Goal: Information Seeking & Learning: Find specific fact

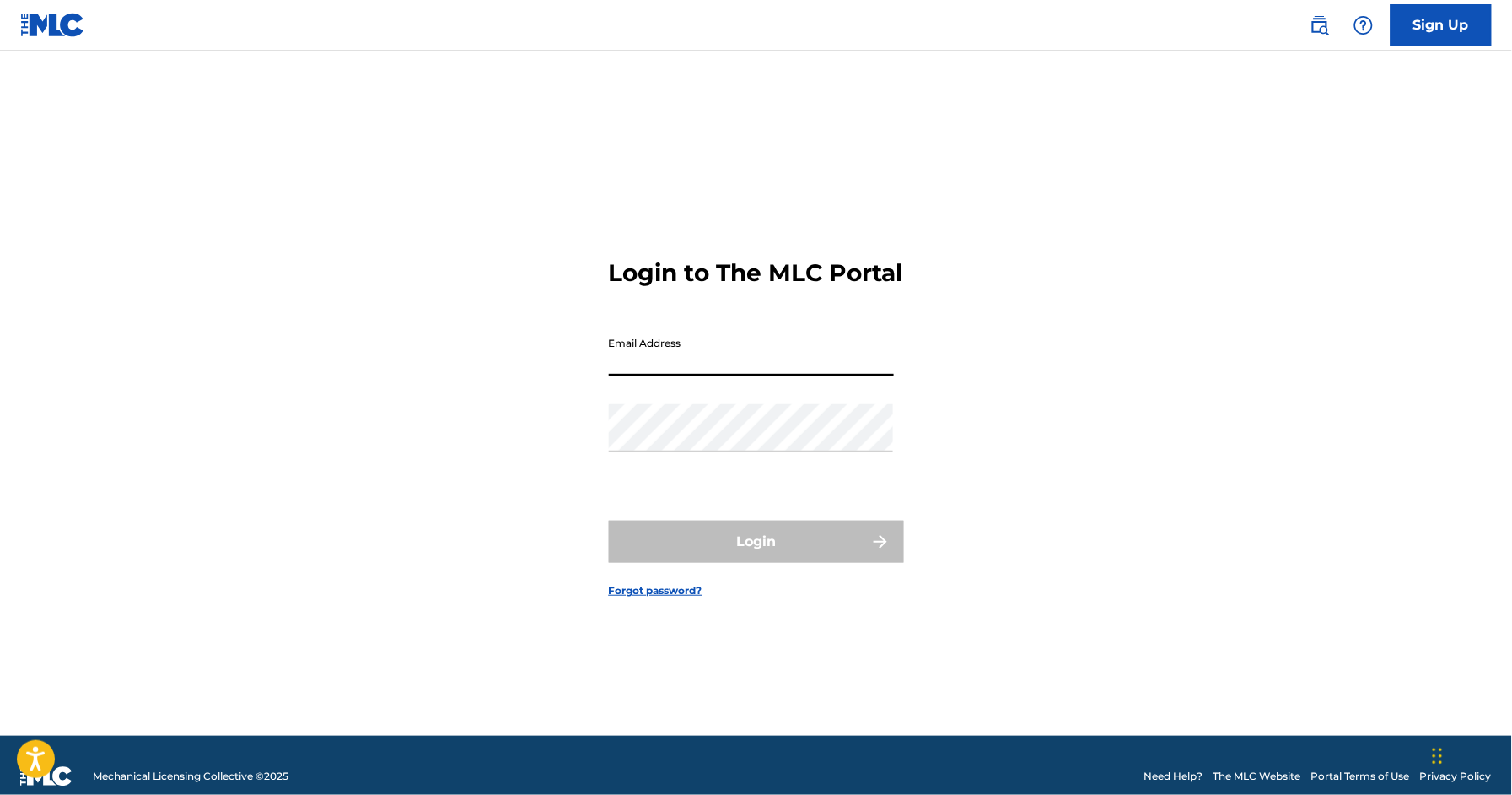
type input "[EMAIL_ADDRESS][DOMAIN_NAME]"
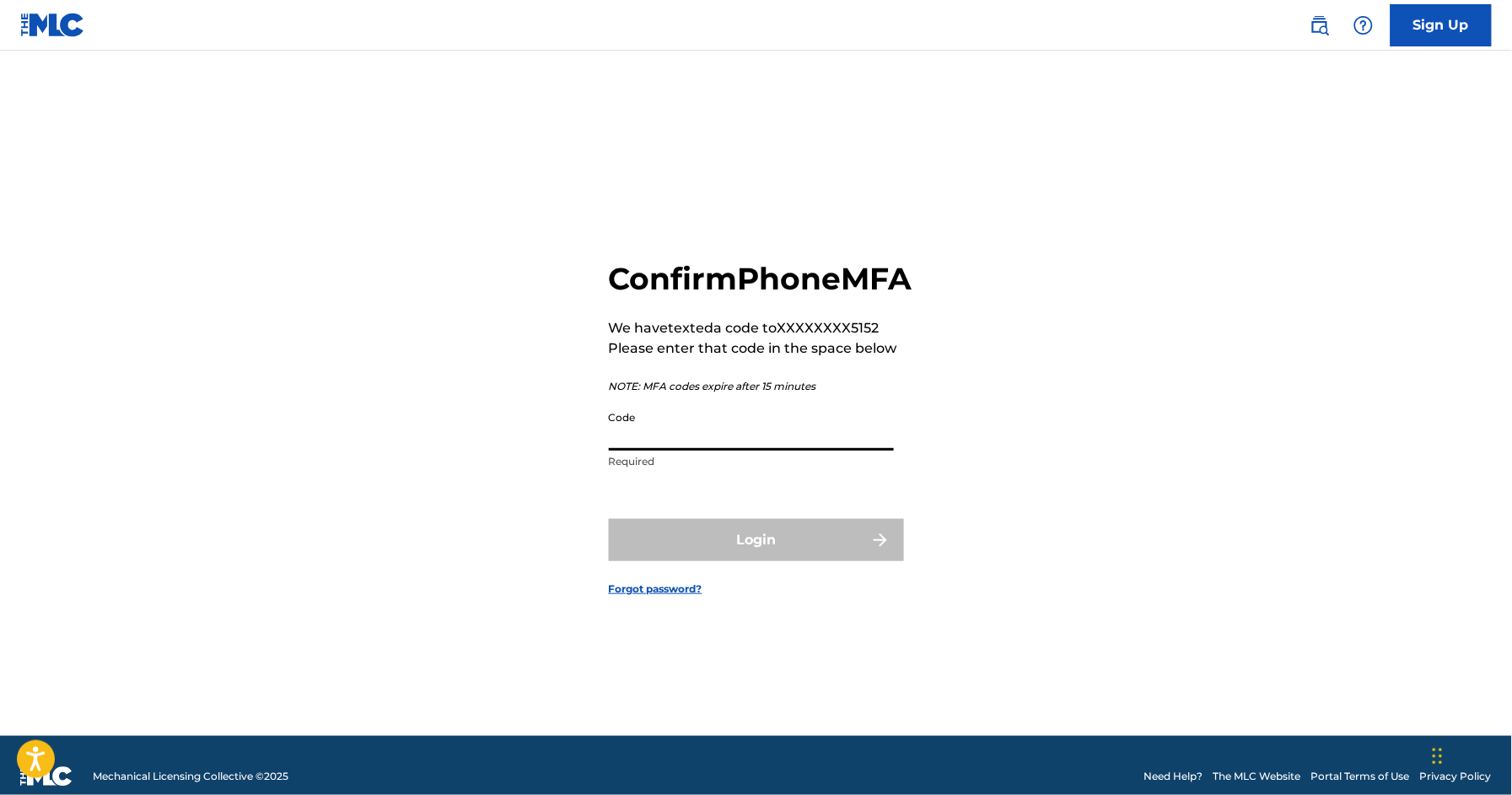
click at [709, 445] on input "Code" at bounding box center [752, 426] width 285 height 48
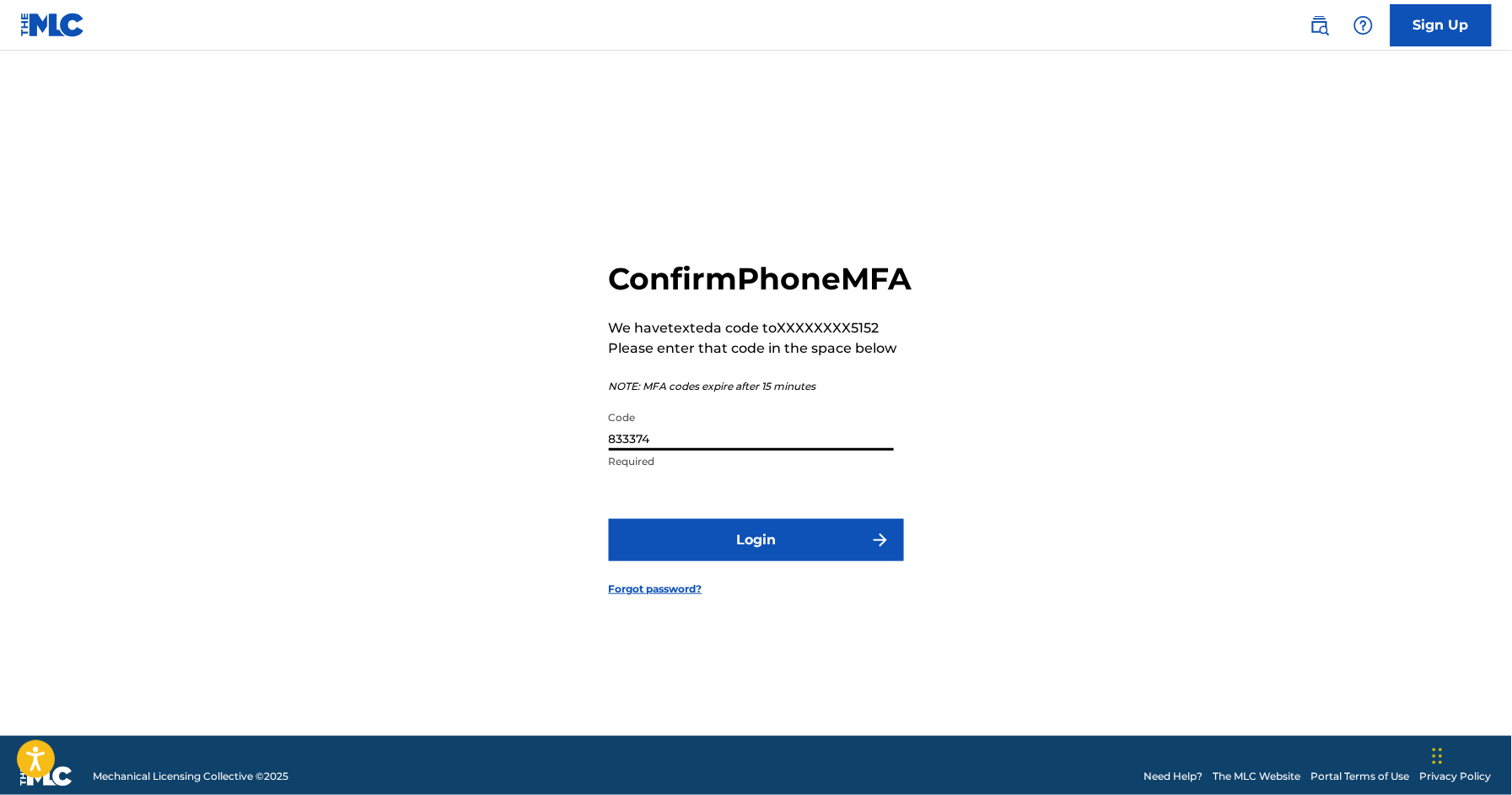
type input "833374"
click at [786, 556] on button "Login" at bounding box center [756, 540] width 295 height 42
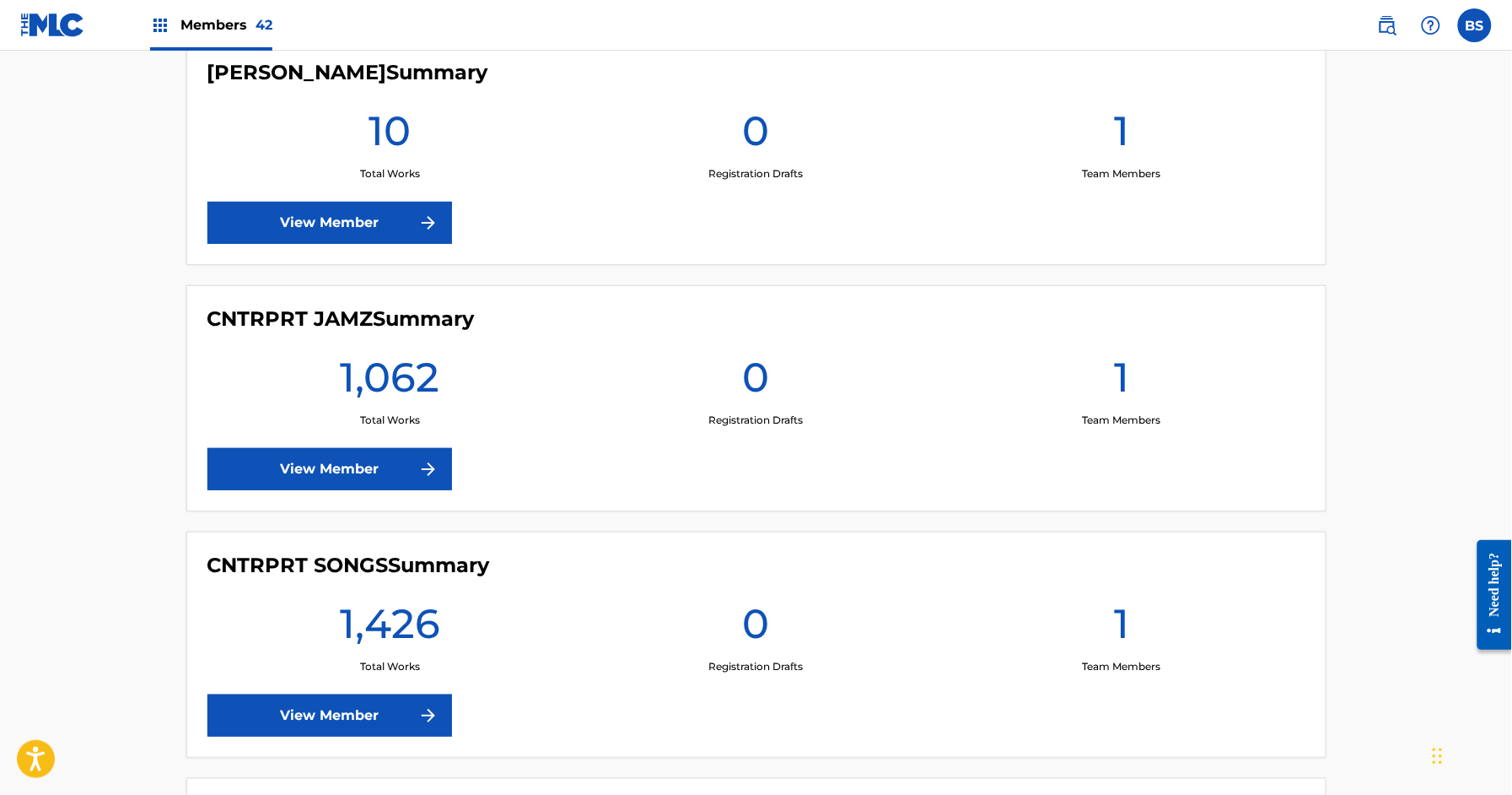
scroll to position [1731, 0]
click at [397, 464] on link "View Member" at bounding box center [330, 468] width 245 height 42
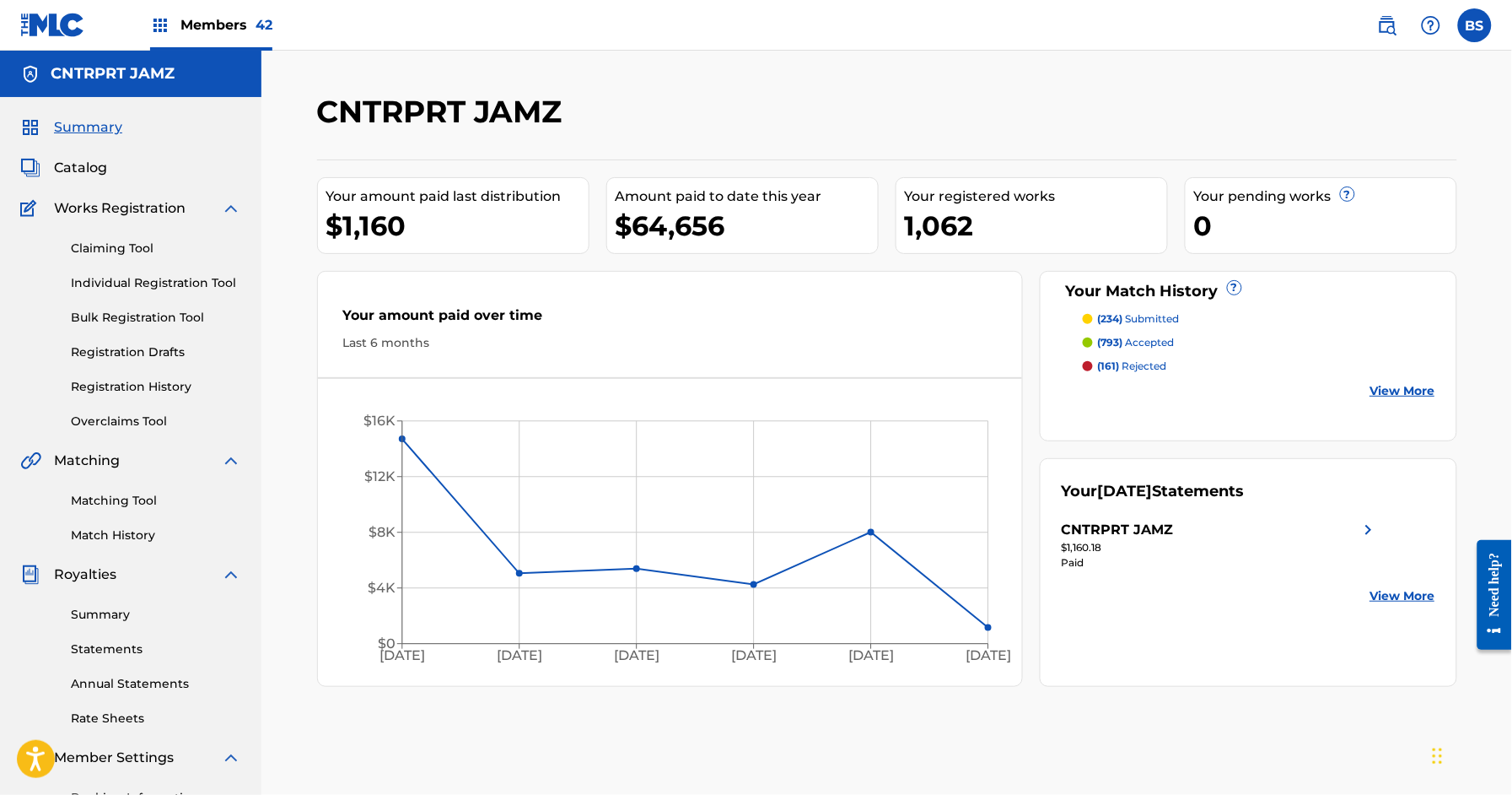
click at [1391, 21] on img at bounding box center [1387, 25] width 20 height 20
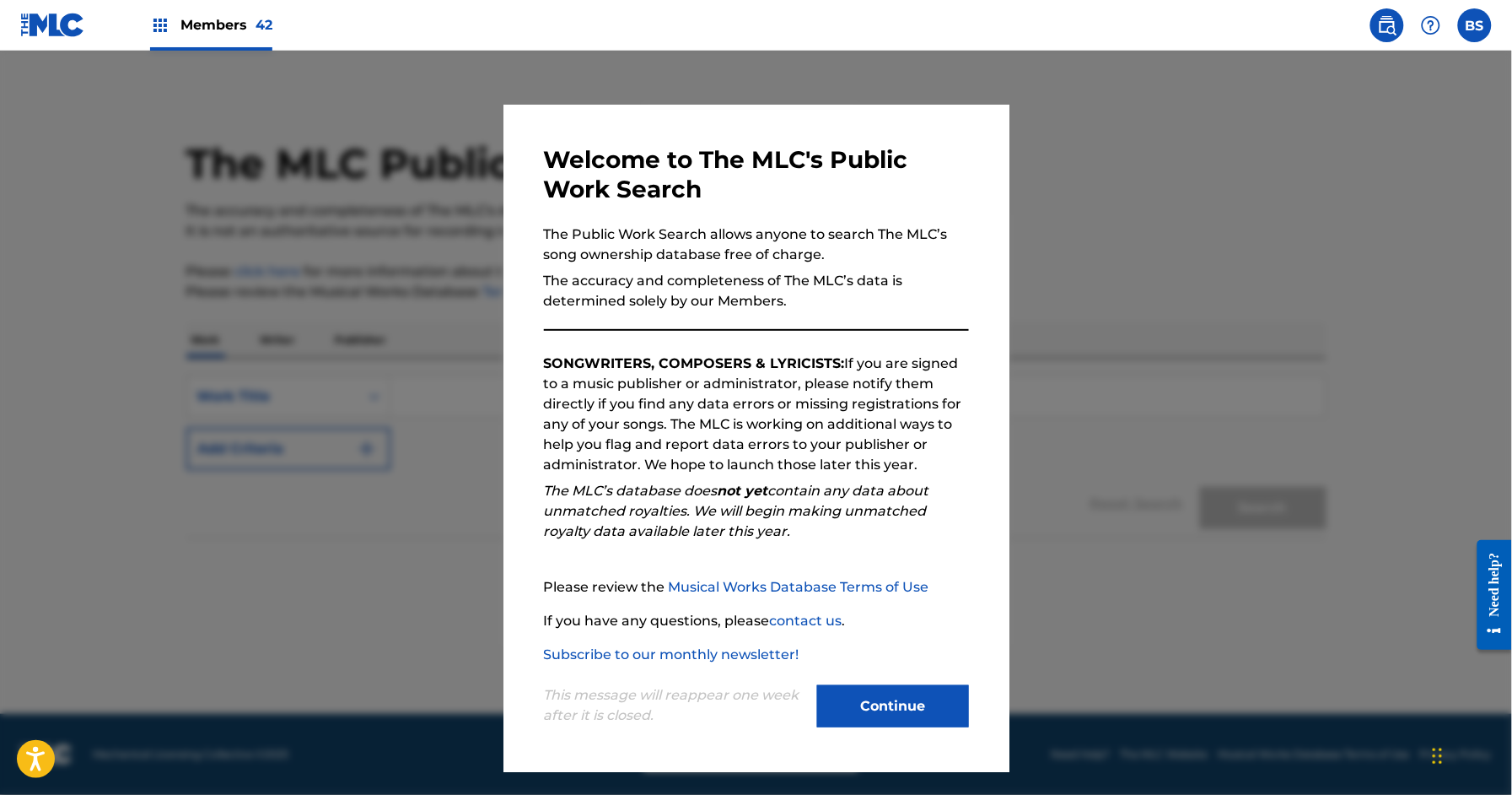
click at [904, 708] on button "Continue" at bounding box center [893, 706] width 152 height 42
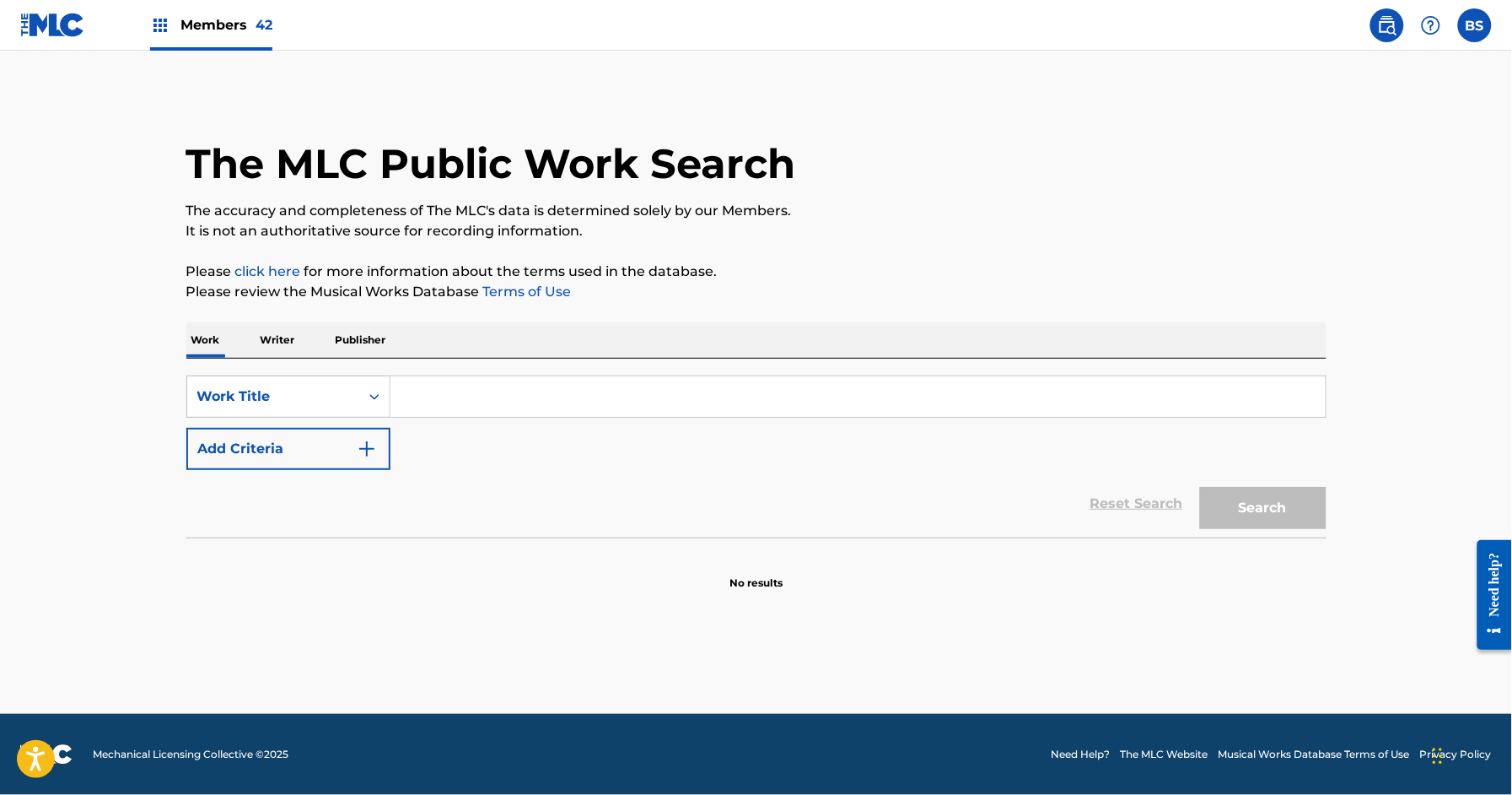
drag, startPoint x: 436, startPoint y: 400, endPoint x: 490, endPoint y: 405, distance: 54.2
click at [436, 400] on input "Search Form" at bounding box center [858, 396] width 936 height 40
paste input "12:45 in Detroit"
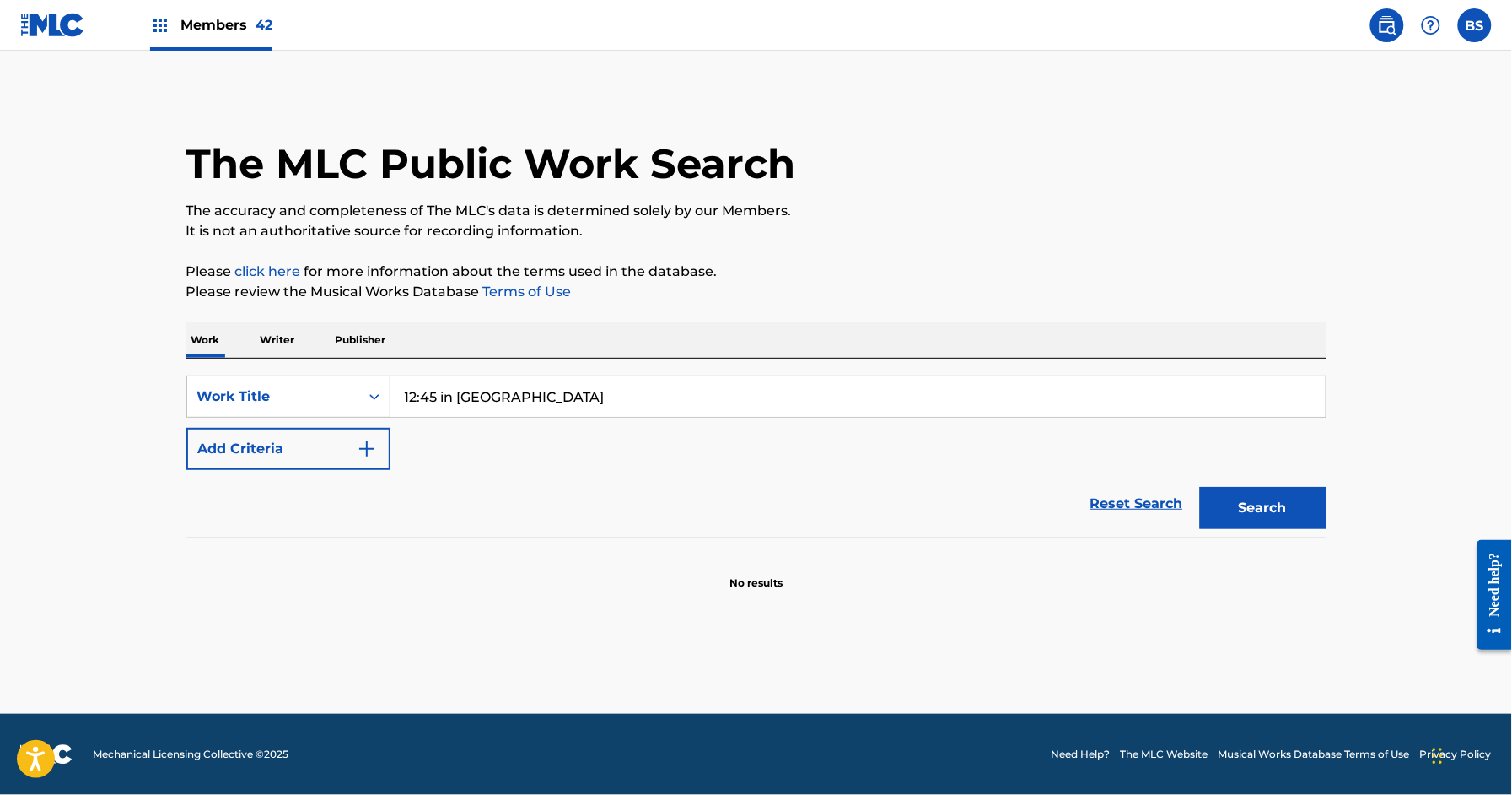
type input "12:45 in Detroit"
click at [1280, 515] on button "Search" at bounding box center [1264, 508] width 127 height 42
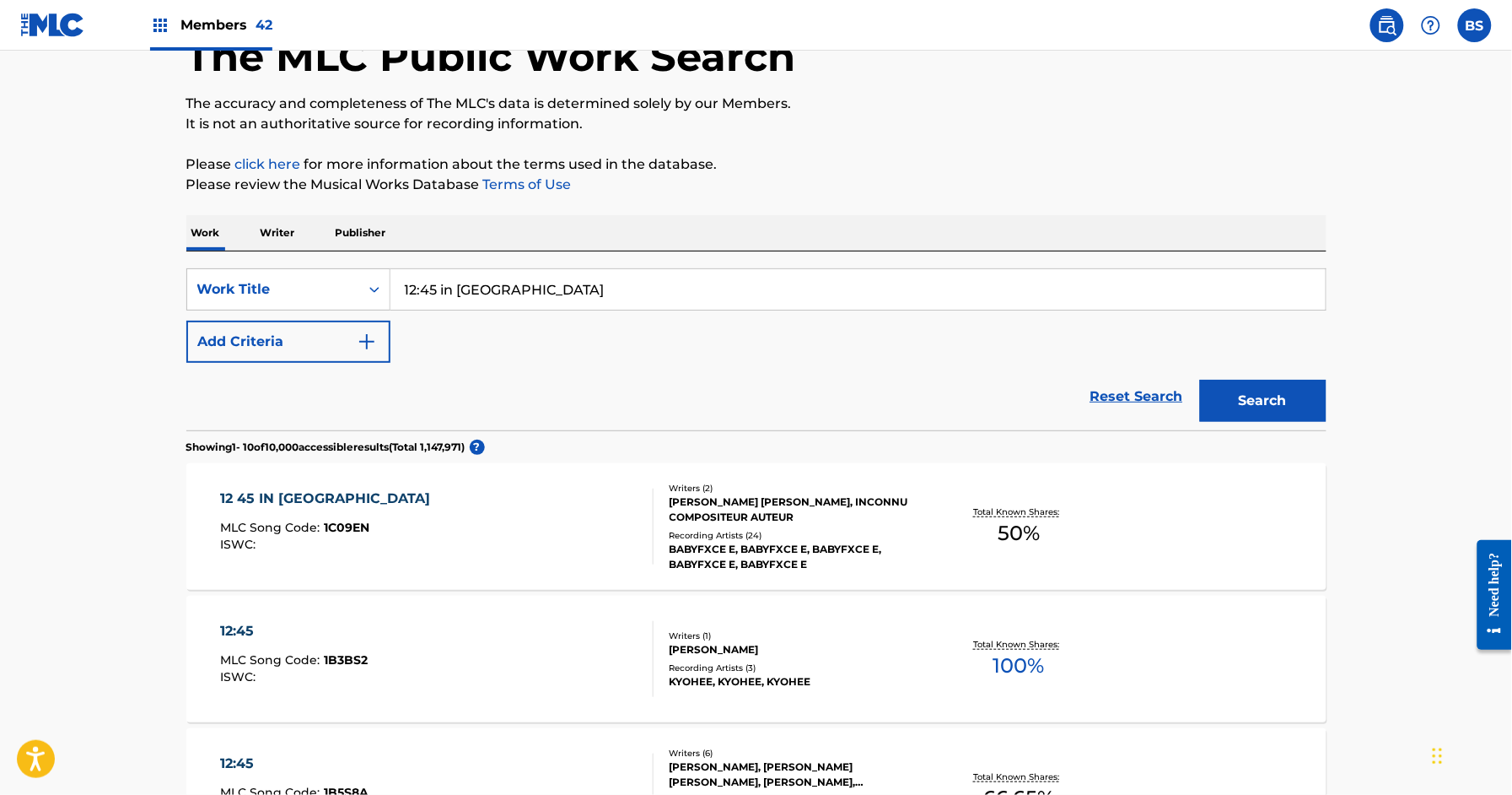
scroll to position [152, 0]
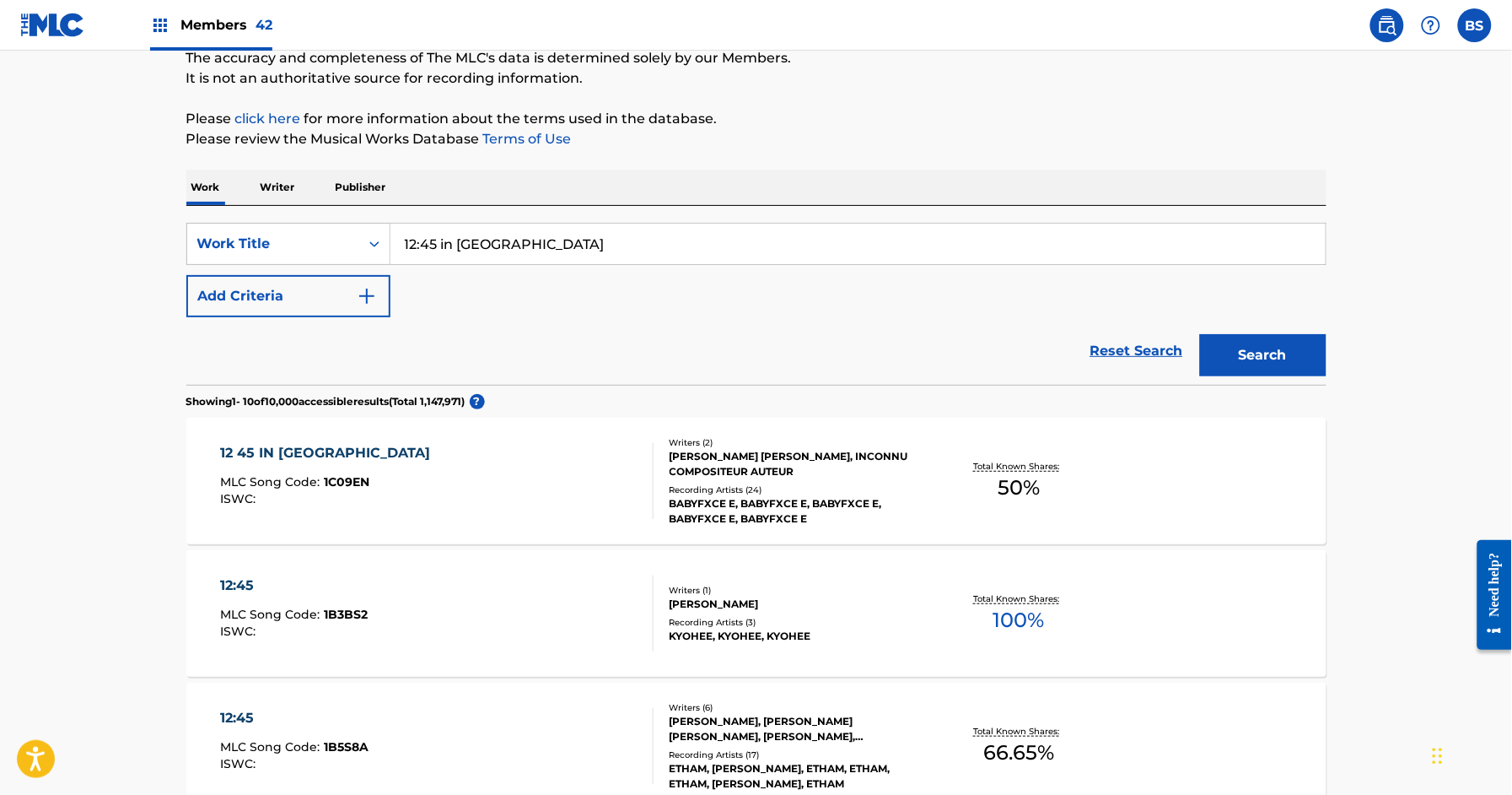
click at [525, 467] on div "12 45 IN DETROIT MLC Song Code : 1C09EN ISWC :" at bounding box center [437, 481] width 434 height 76
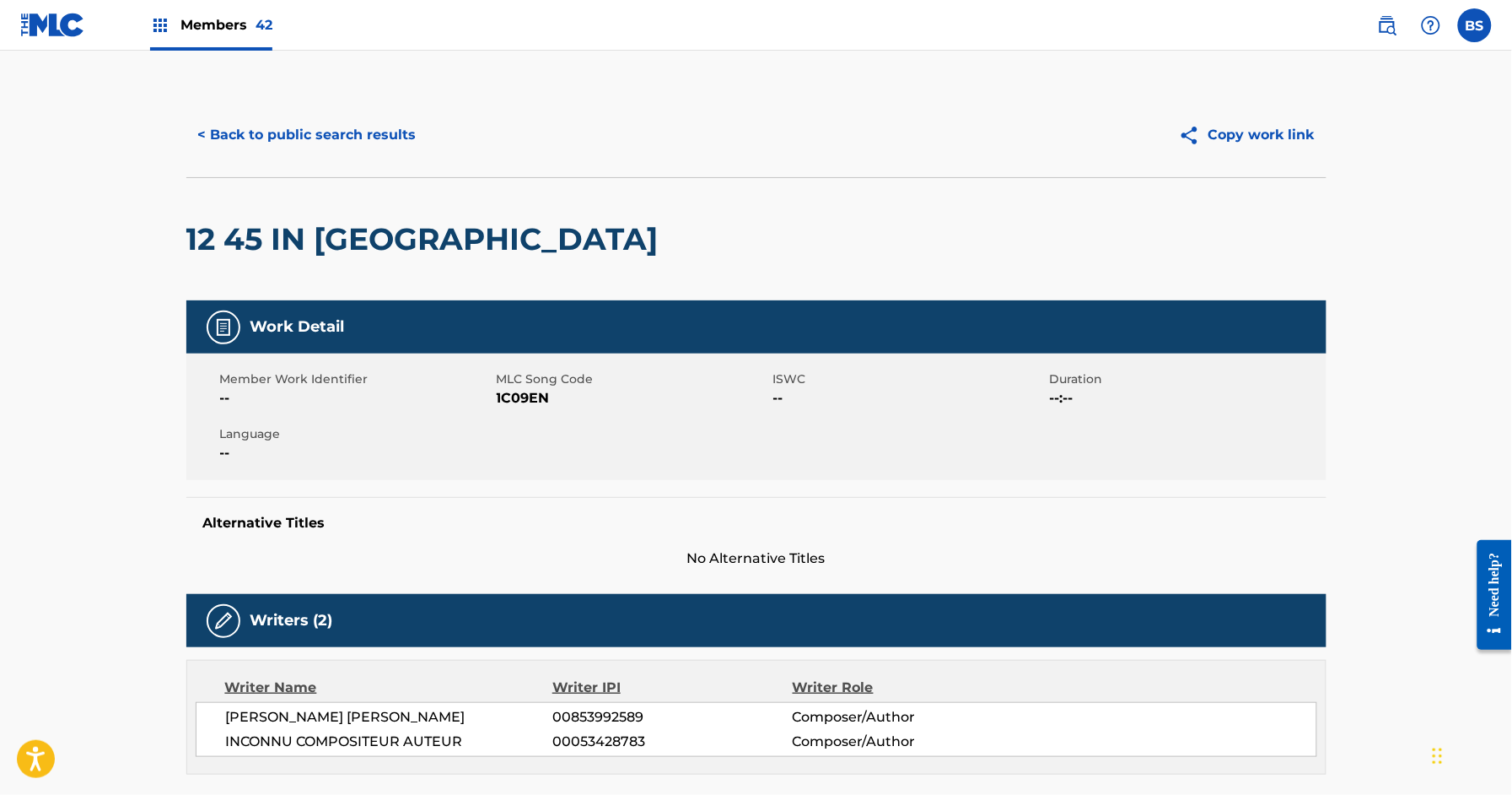
click at [274, 132] on button "< Back to public search results" at bounding box center [307, 135] width 242 height 42
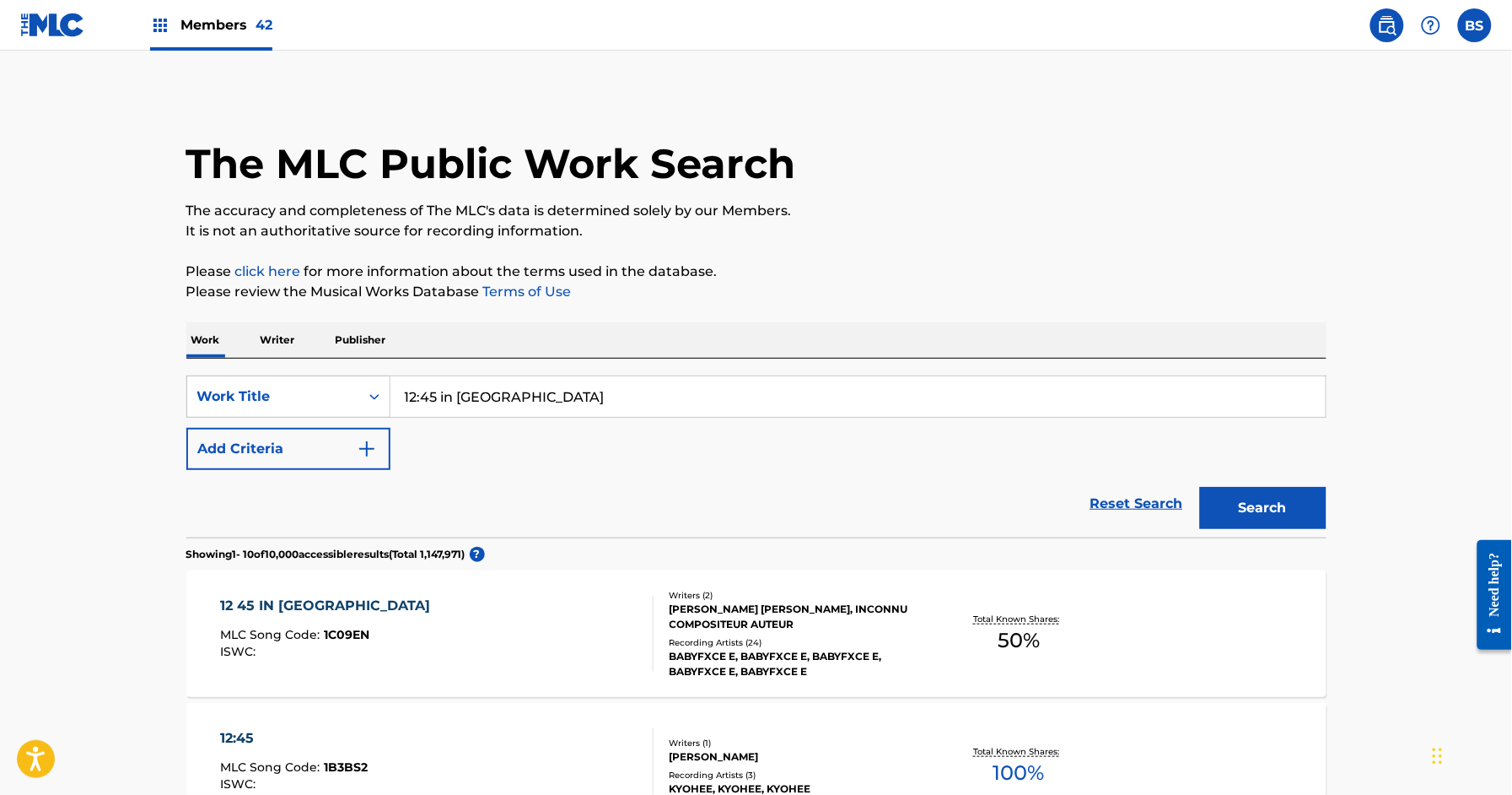
drag, startPoint x: 223, startPoint y: 11, endPoint x: 394, endPoint y: 46, distance: 174.5
click at [223, 11] on div "Members 42" at bounding box center [211, 25] width 122 height 50
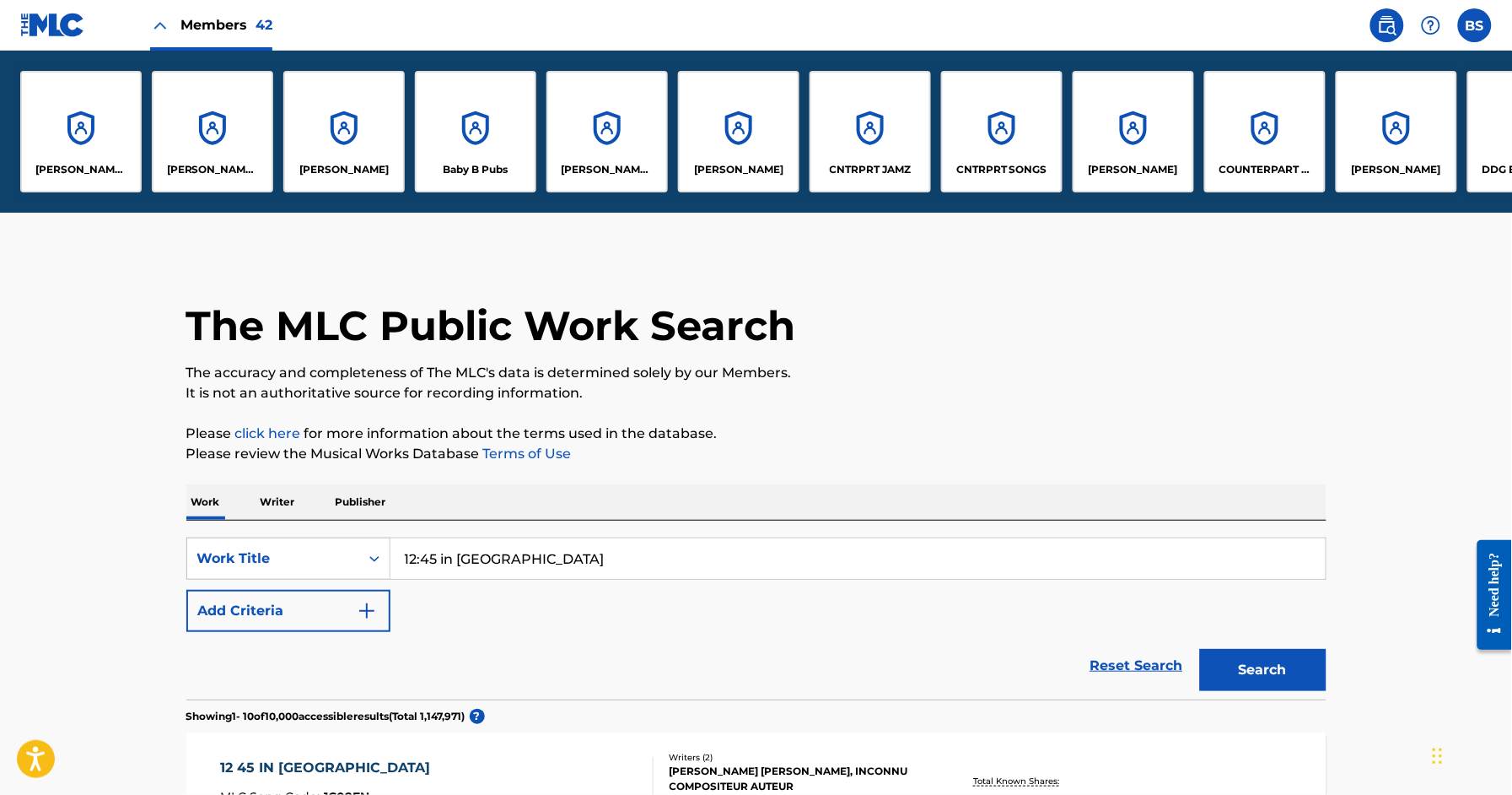
click at [983, 124] on div "CNTRPRT SONGS" at bounding box center [1002, 132] width 121 height 121
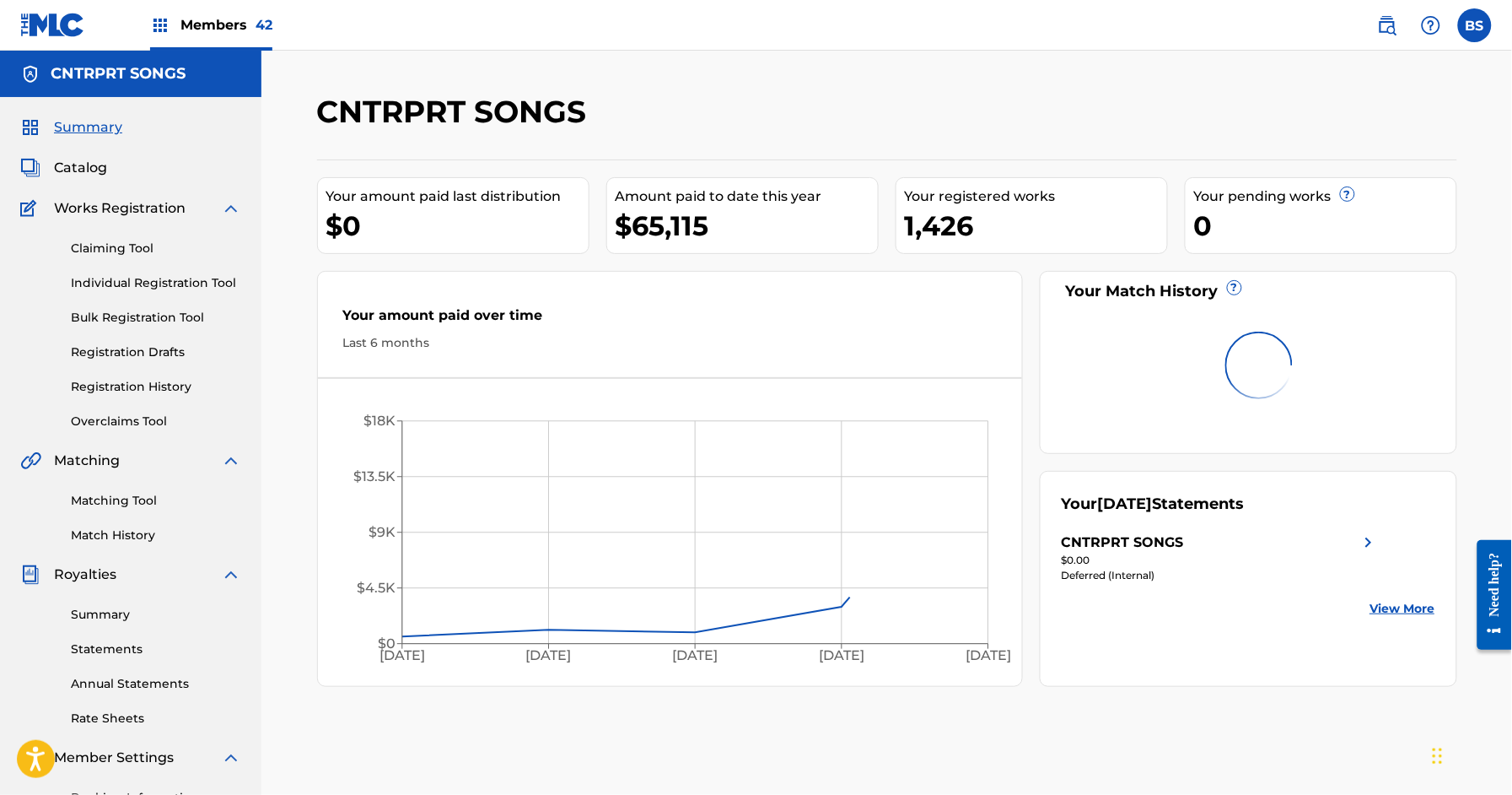
click at [125, 504] on link "Matching Tool" at bounding box center [157, 501] width 171 height 18
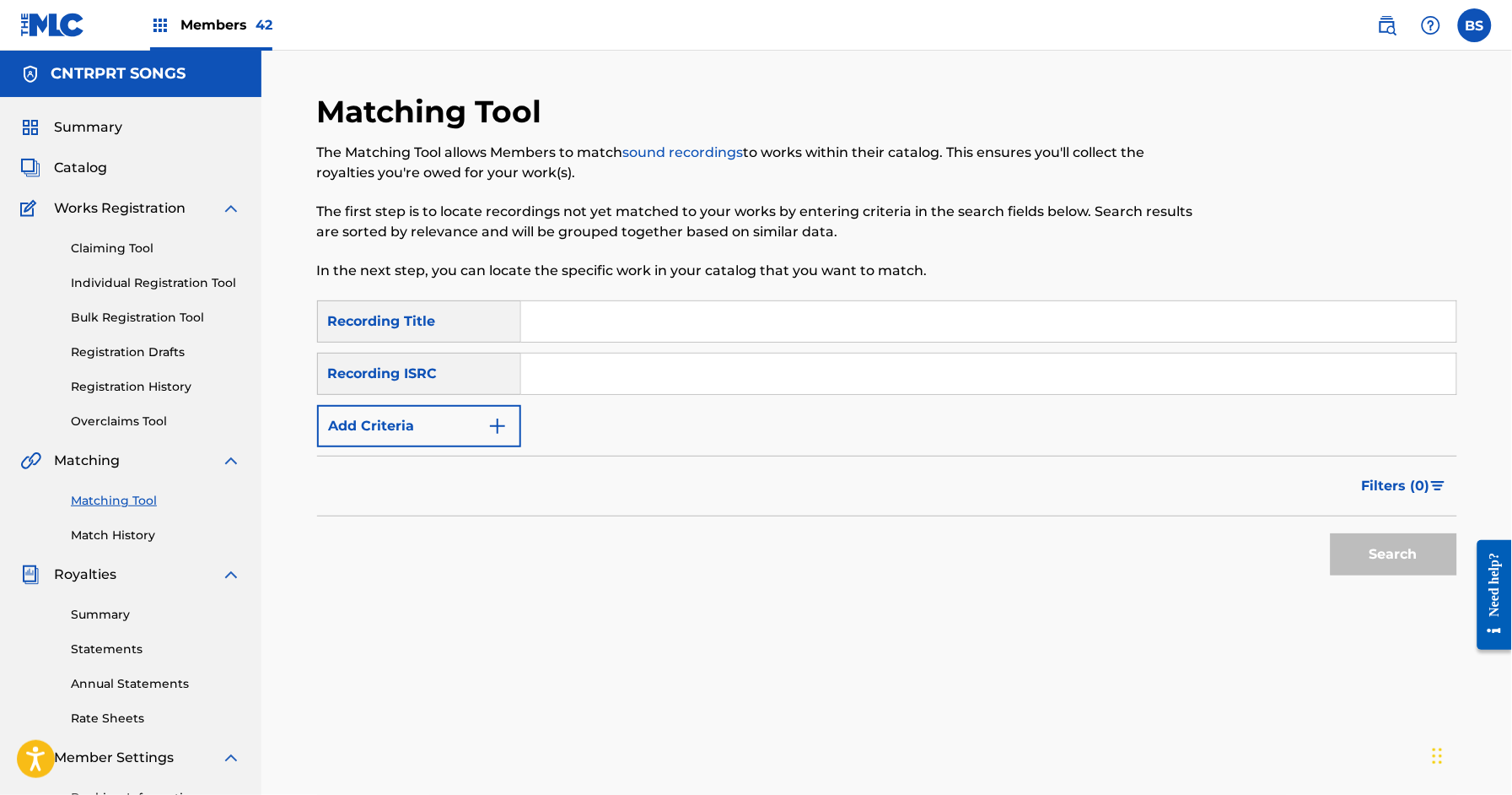
click at [752, 365] on input "Search Form" at bounding box center [988, 374] width 936 height 40
paste input "WILLIAM AUGUSTO"
type input "WILLIAM AUGUSTO"
drag, startPoint x: 1413, startPoint y: 548, endPoint x: 1400, endPoint y: 550, distance: 13.2
click at [1414, 545] on button "Search" at bounding box center [1394, 555] width 127 height 42
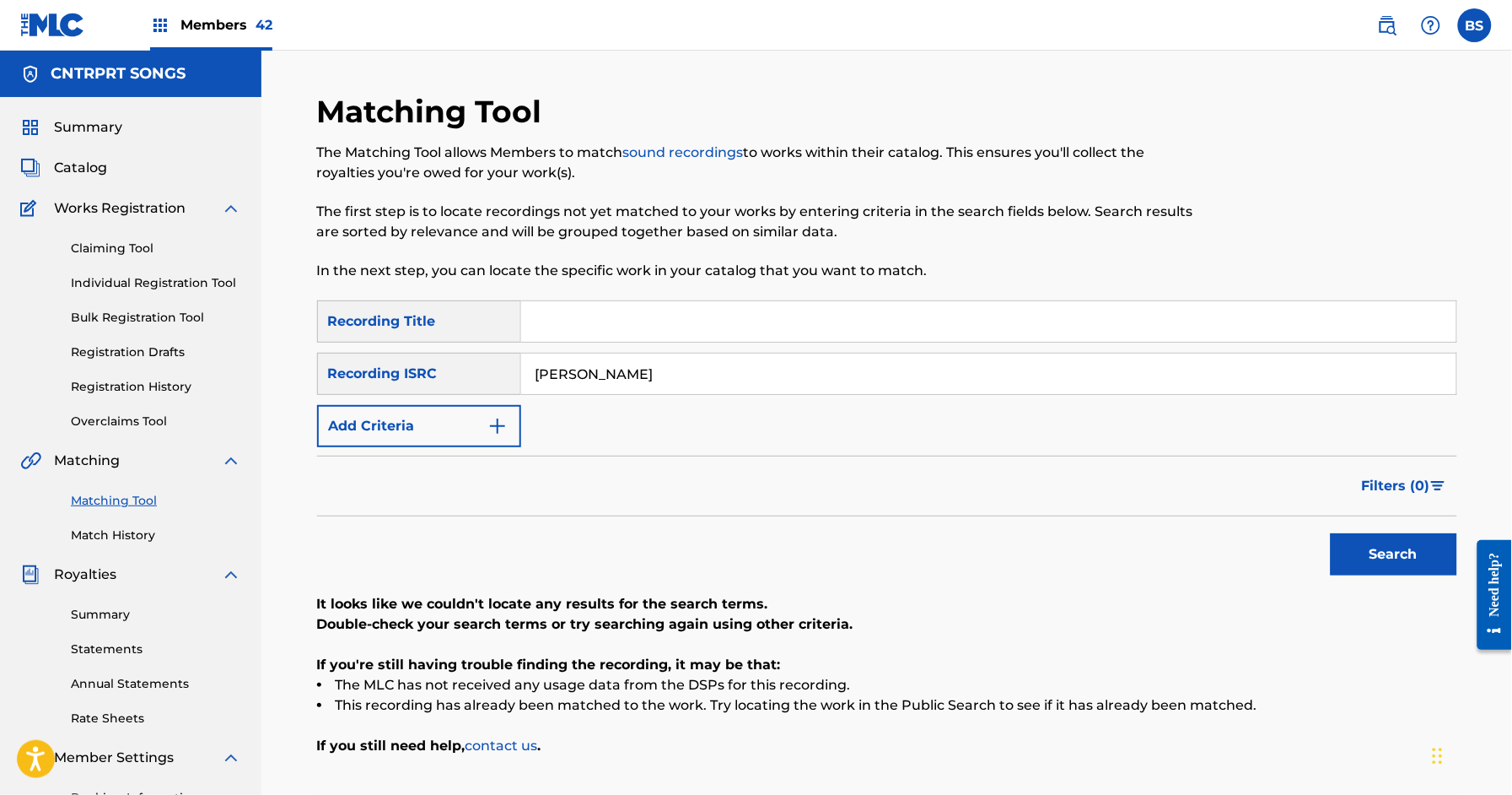
click at [452, 419] on button "Add Criteria" at bounding box center [419, 426] width 204 height 42
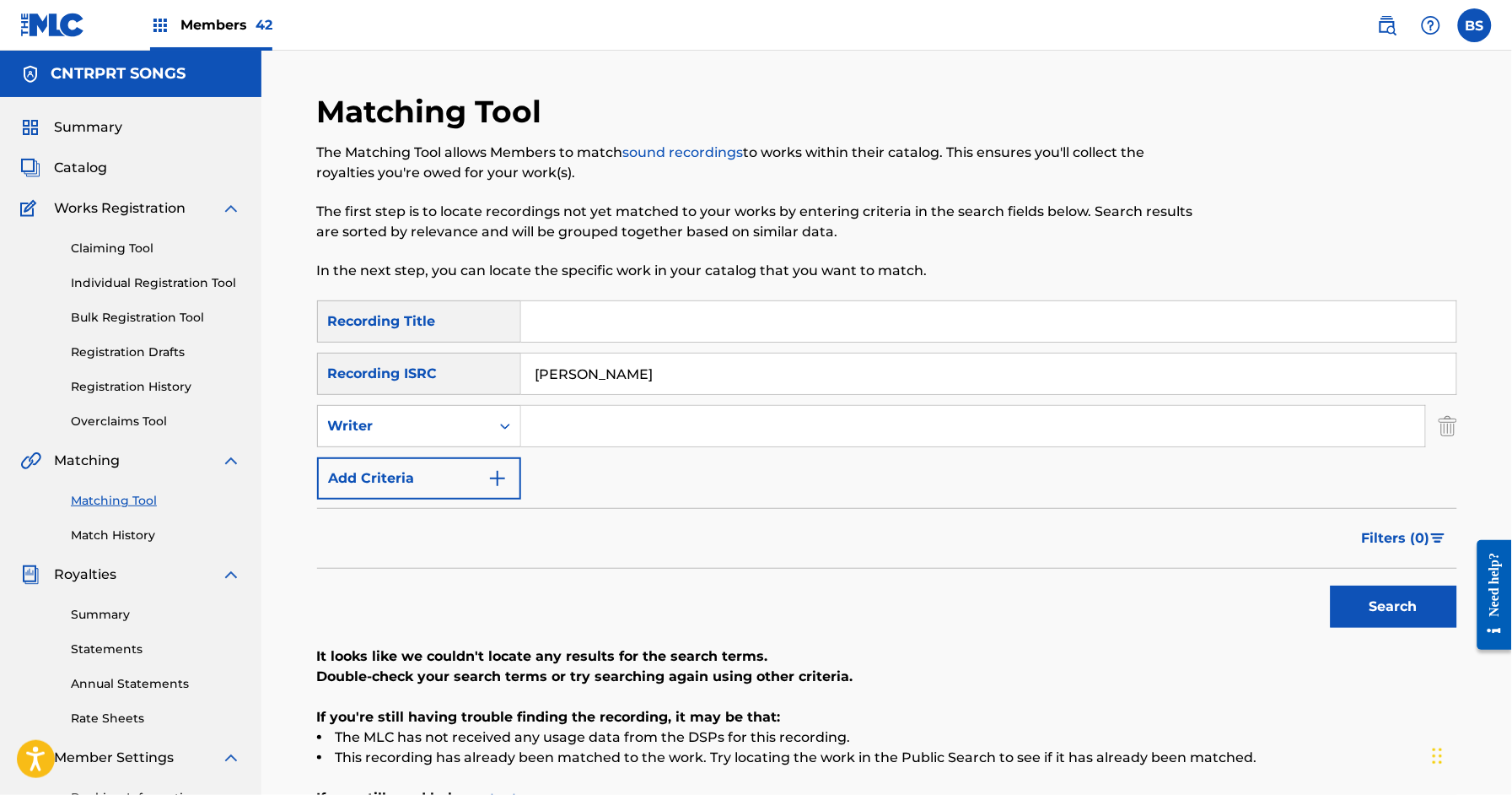
click at [613, 420] on input "Search Form" at bounding box center [973, 426] width 904 height 40
paste input "WILLIAM AUGUSTO"
type input "WILLIAM AUGUSTO"
click at [593, 382] on input "WILLIAM AUGUSTO" at bounding box center [988, 374] width 936 height 40
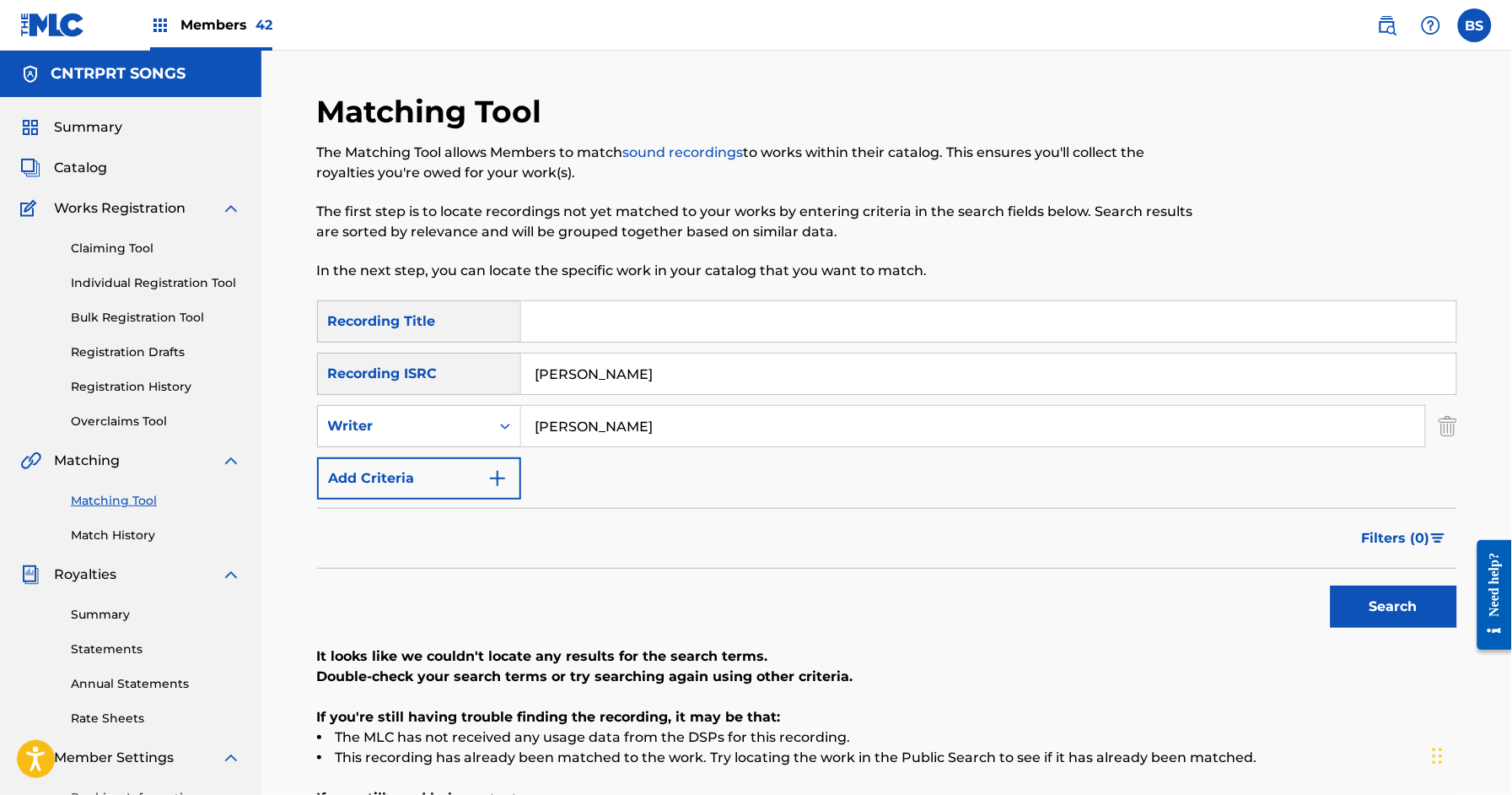
click at [594, 382] on input "WILLIAM AUGUSTO" at bounding box center [988, 374] width 936 height 40
drag, startPoint x: 449, startPoint y: 424, endPoint x: 436, endPoint y: 444, distance: 23.9
click at [449, 425] on div "Writer" at bounding box center [404, 425] width 152 height 20
click at [418, 475] on div "Recording Artist" at bounding box center [419, 468] width 202 height 42
click at [872, 444] on input "Search Form" at bounding box center [973, 426] width 904 height 40
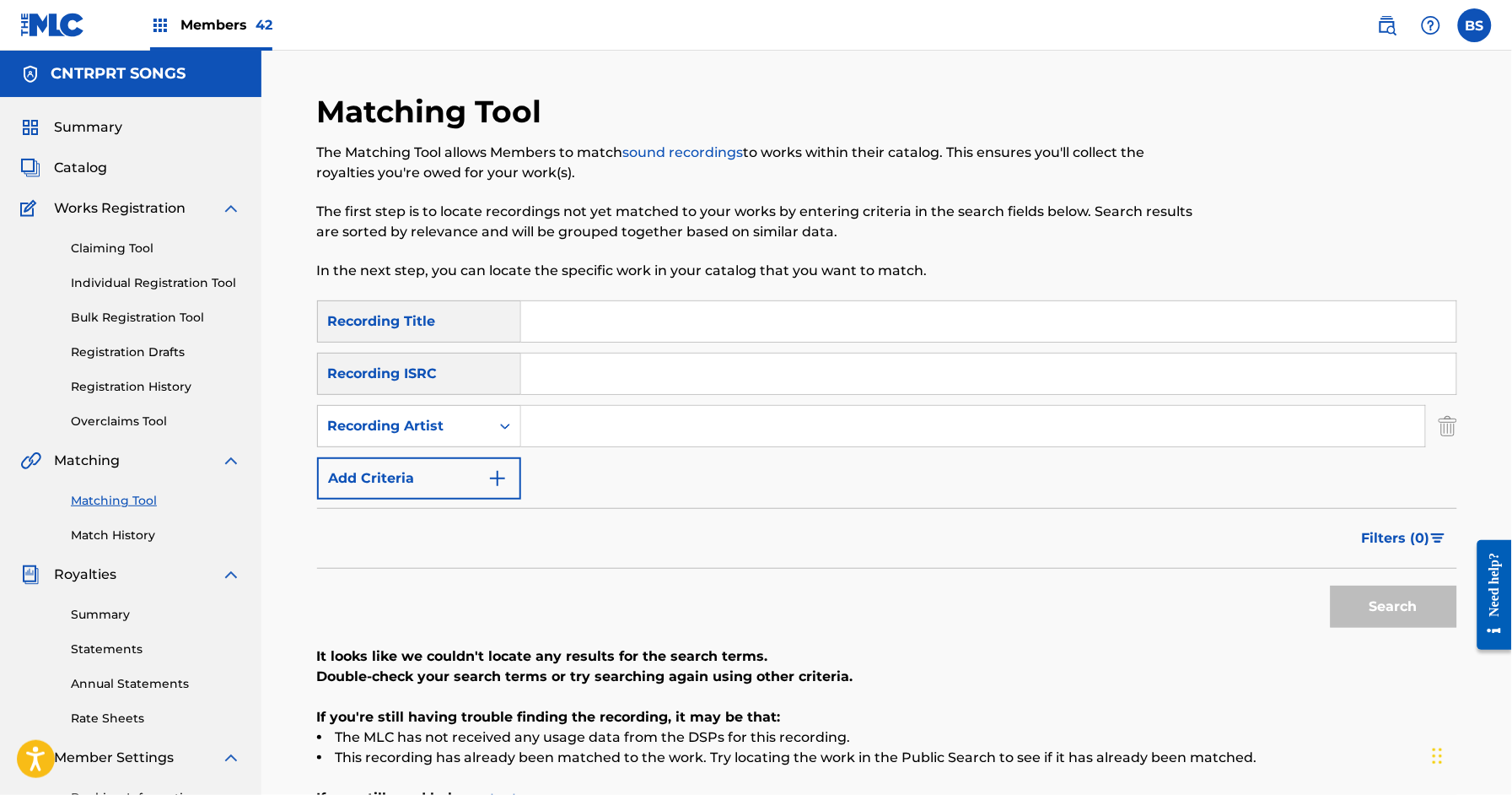
paste input "WILLIAM AUGUSTO"
type input "WILLIAM AUGUSTO"
click at [1418, 524] on button "Filters ( 0 )" at bounding box center [1405, 539] width 106 height 42
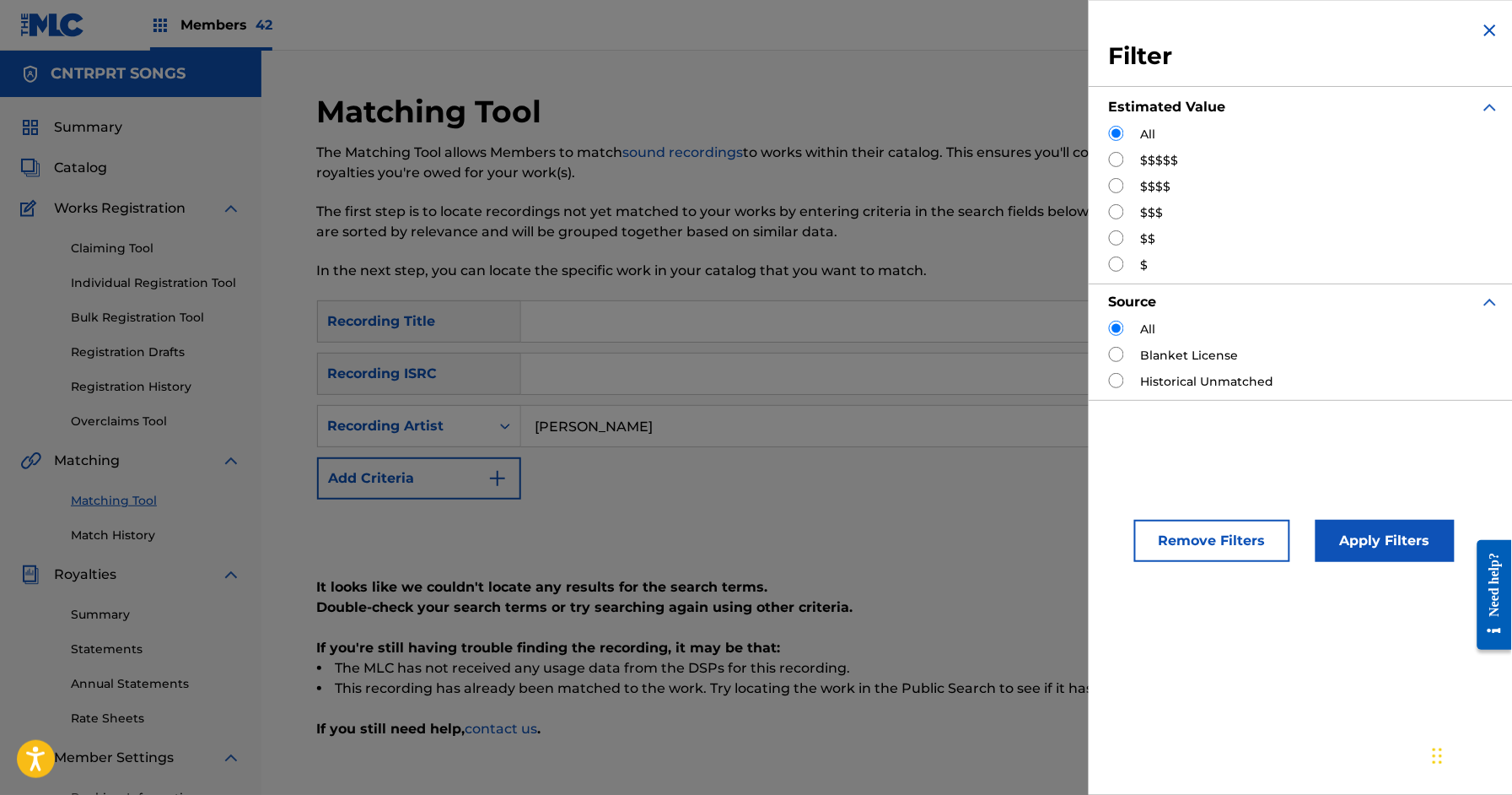
click at [1135, 155] on div "$$$$$" at bounding box center [1304, 161] width 392 height 18
drag, startPoint x: 1116, startPoint y: 157, endPoint x: 1370, endPoint y: 398, distance: 350.1
click at [1117, 158] on input "Search Form" at bounding box center [1116, 159] width 15 height 15
radio input "true"
click at [1420, 553] on button "Apply Filters" at bounding box center [1385, 541] width 139 height 42
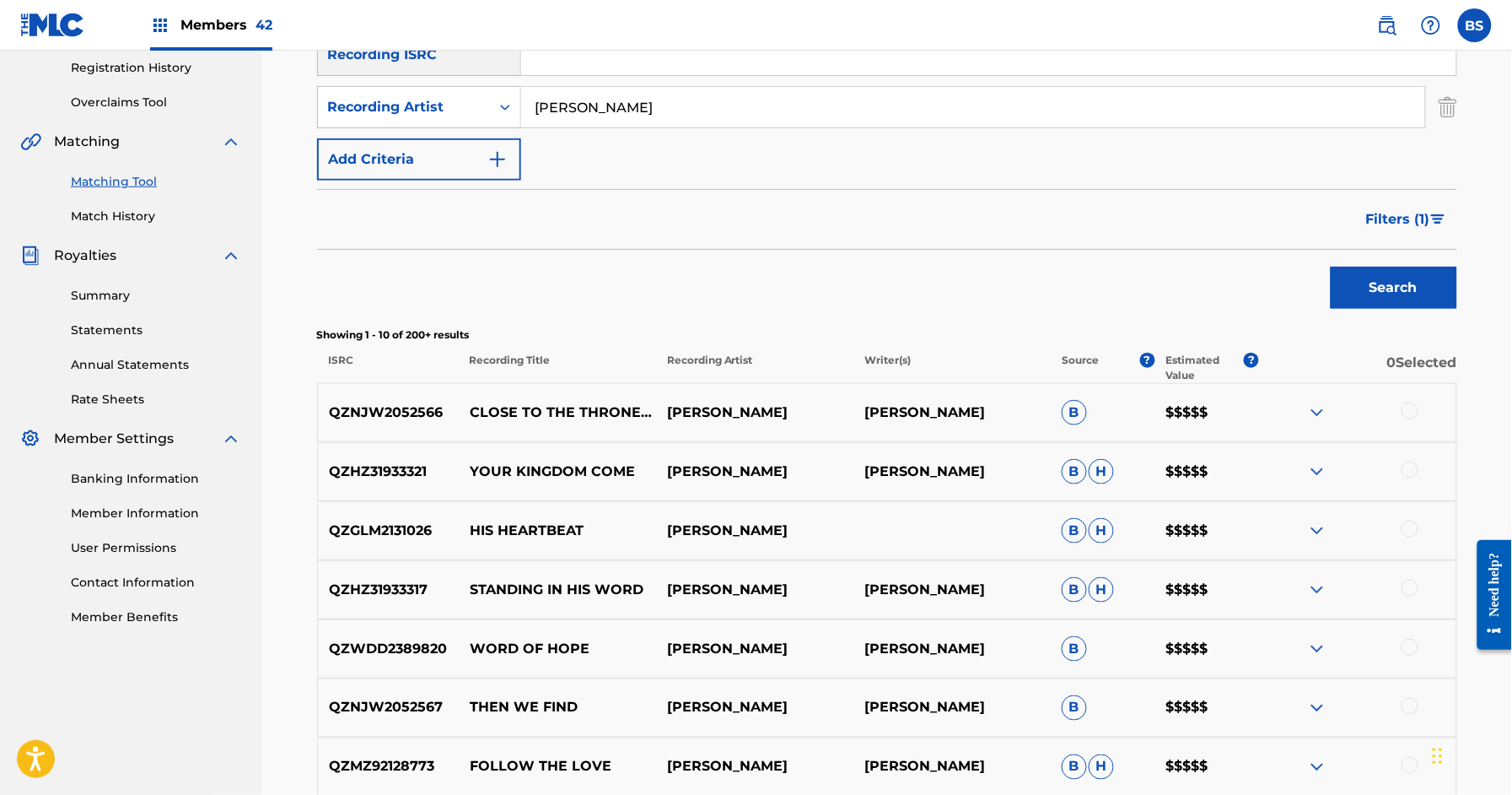
scroll to position [349, 0]
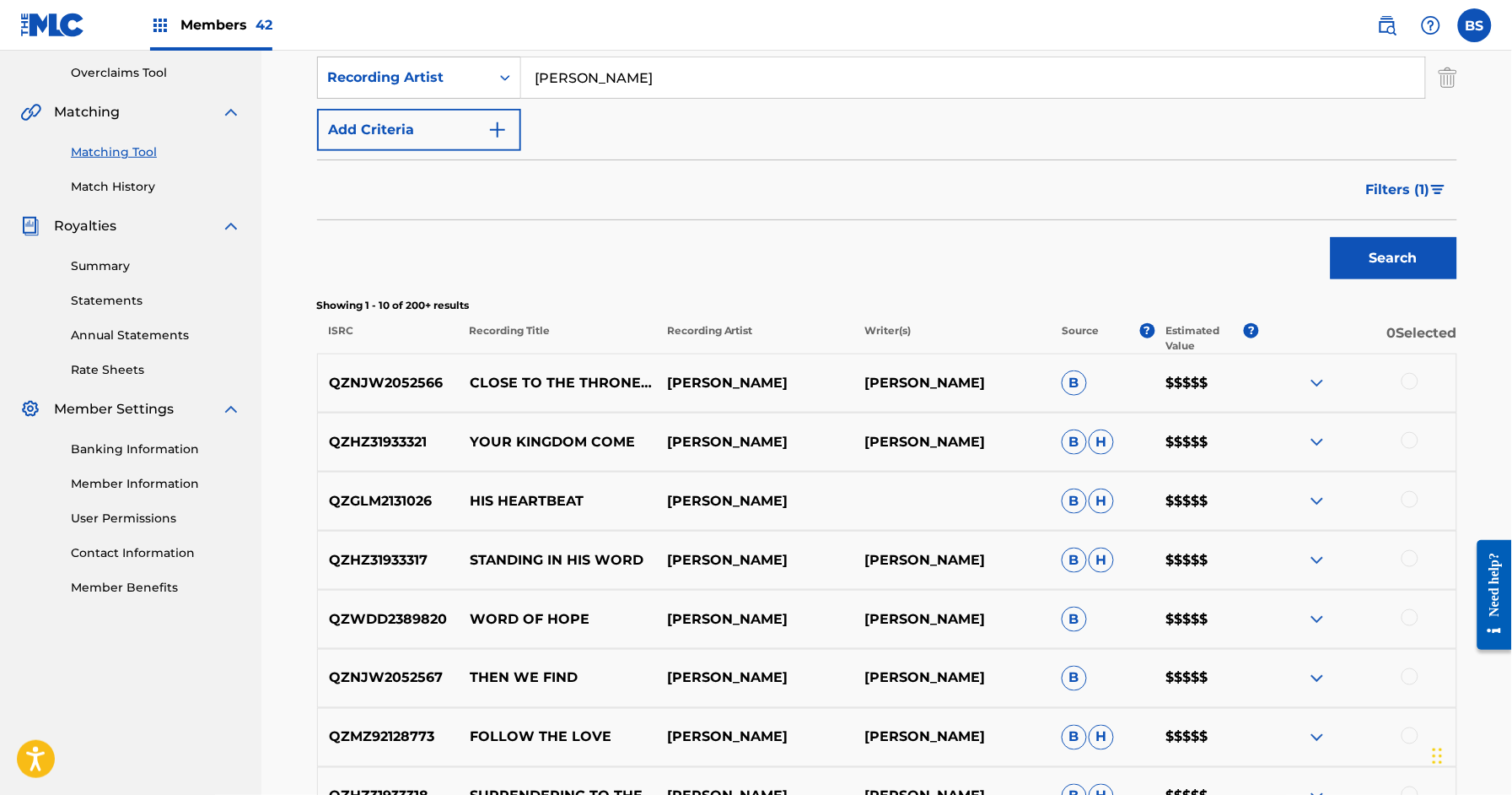
click at [582, 373] on p "CLOSE TO THE THRONE GOD" at bounding box center [557, 383] width 197 height 20
copy p "THRONE"
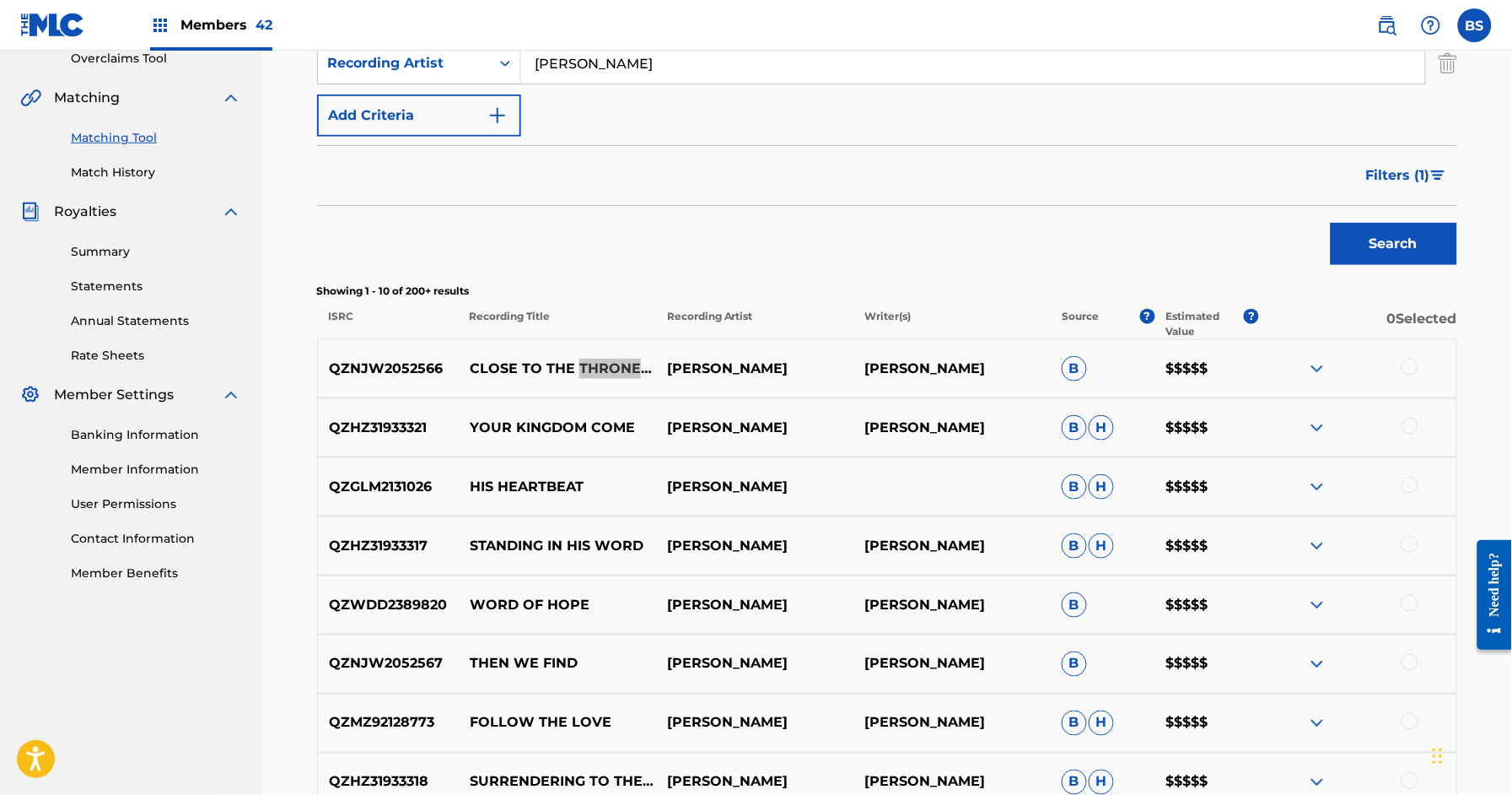
scroll to position [364, 0]
click at [1313, 364] on img at bounding box center [1317, 367] width 20 height 20
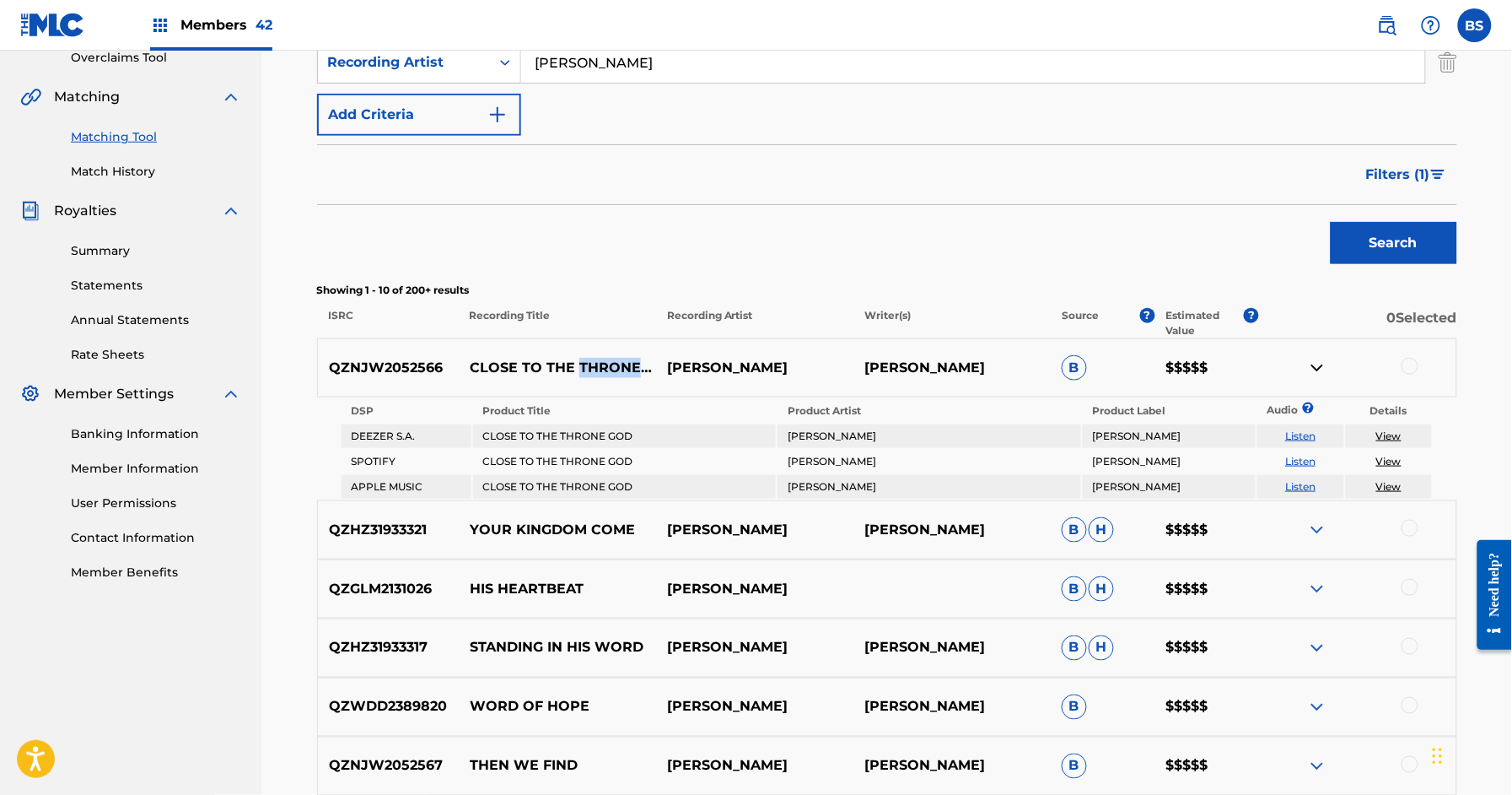
click at [1313, 364] on img at bounding box center [1317, 367] width 20 height 20
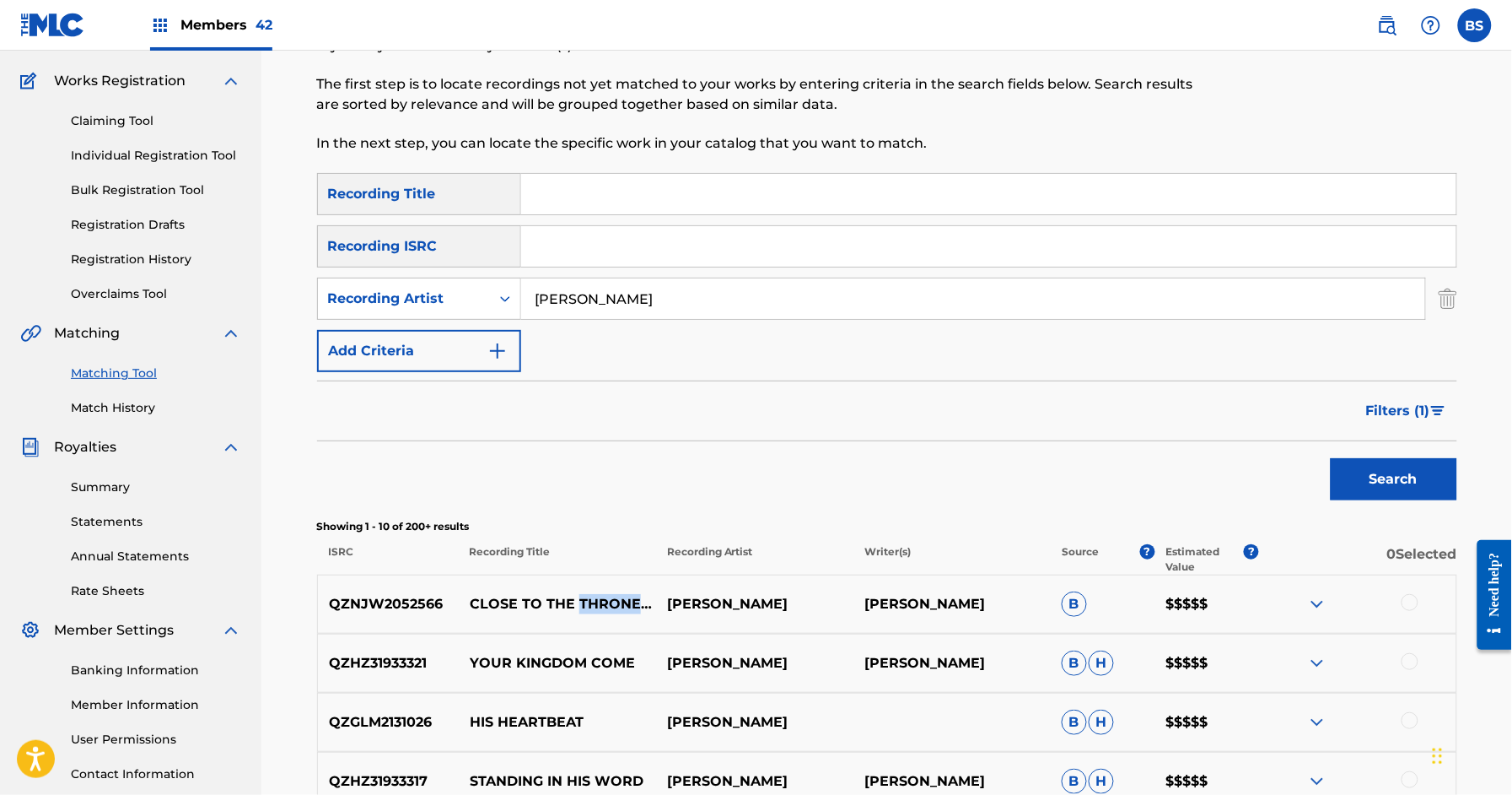
scroll to position [125, 0]
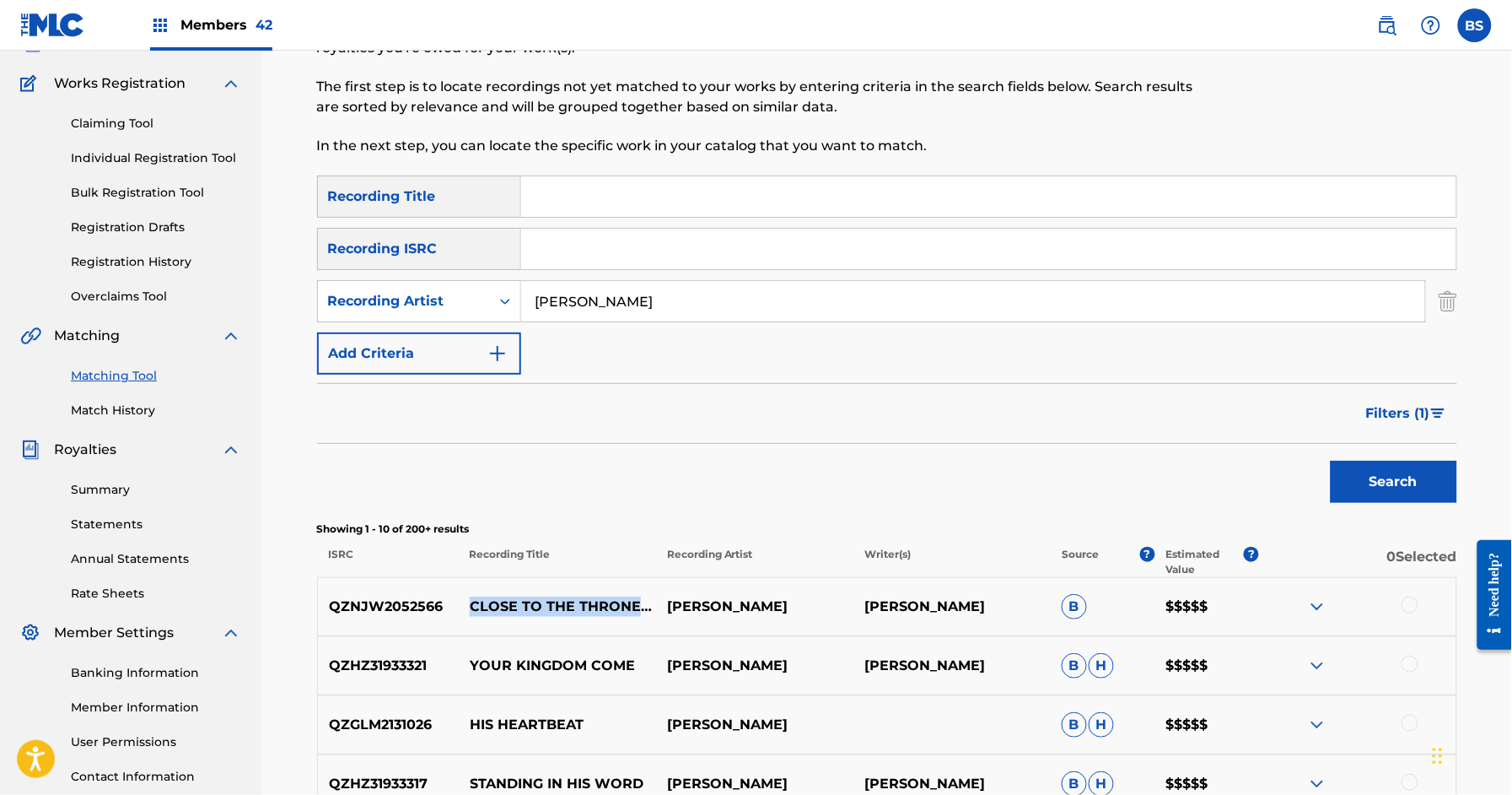
drag, startPoint x: 509, startPoint y: 619, endPoint x: 475, endPoint y: 597, distance: 40.5
click at [475, 597] on p "CLOSE TO THE THRONE GOD" at bounding box center [557, 607] width 197 height 20
copy p "CLOSE TO THE THRONE GOD"
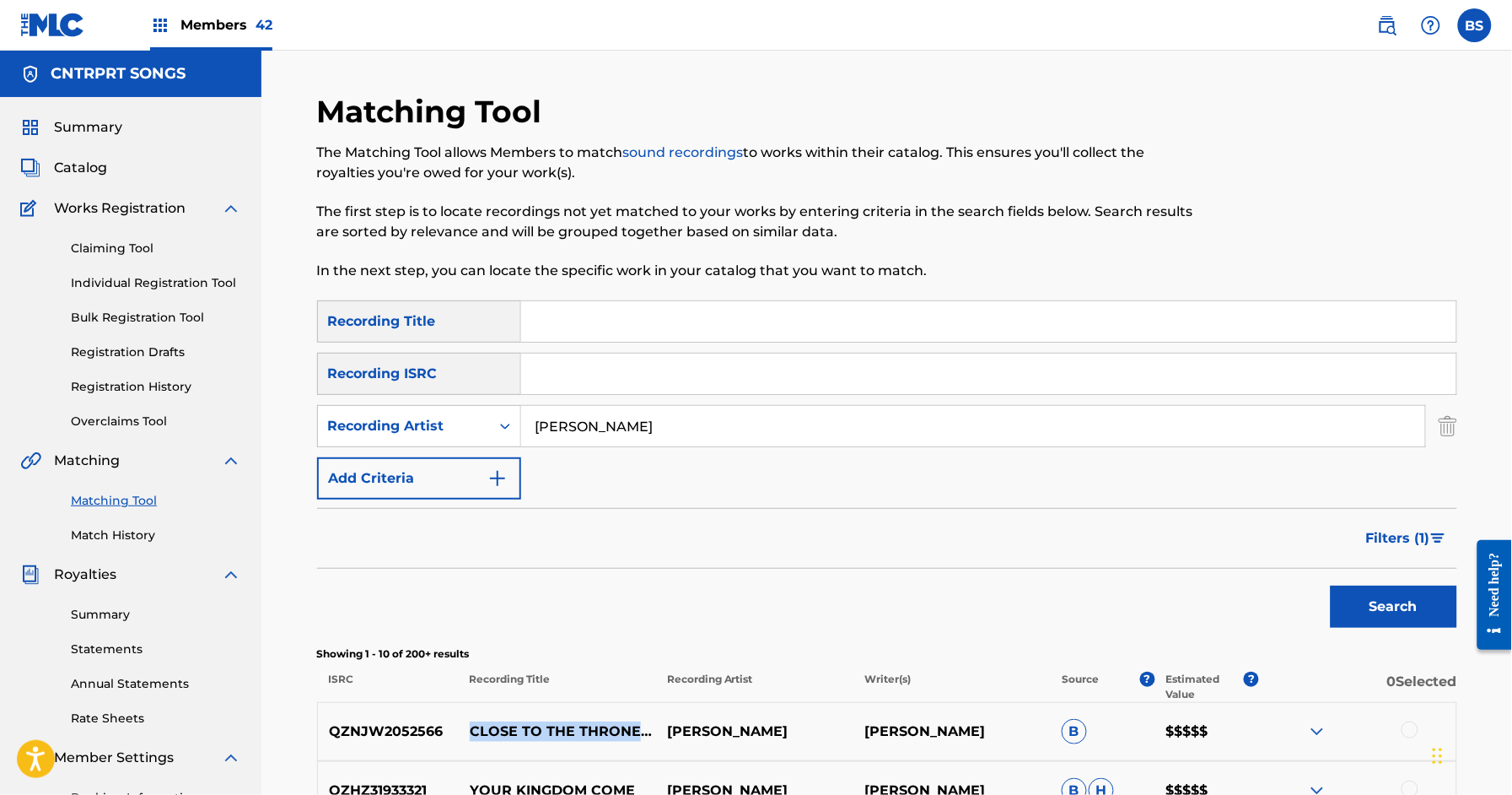
click at [92, 168] on span "Catalog" at bounding box center [80, 167] width 53 height 20
click at [602, 358] on input "Search Form" at bounding box center [988, 374] width 936 height 40
paste input "QZMZ92158010"
type input "QZMZ92158010"
click at [1447, 423] on img "Search Form" at bounding box center [1448, 426] width 18 height 42
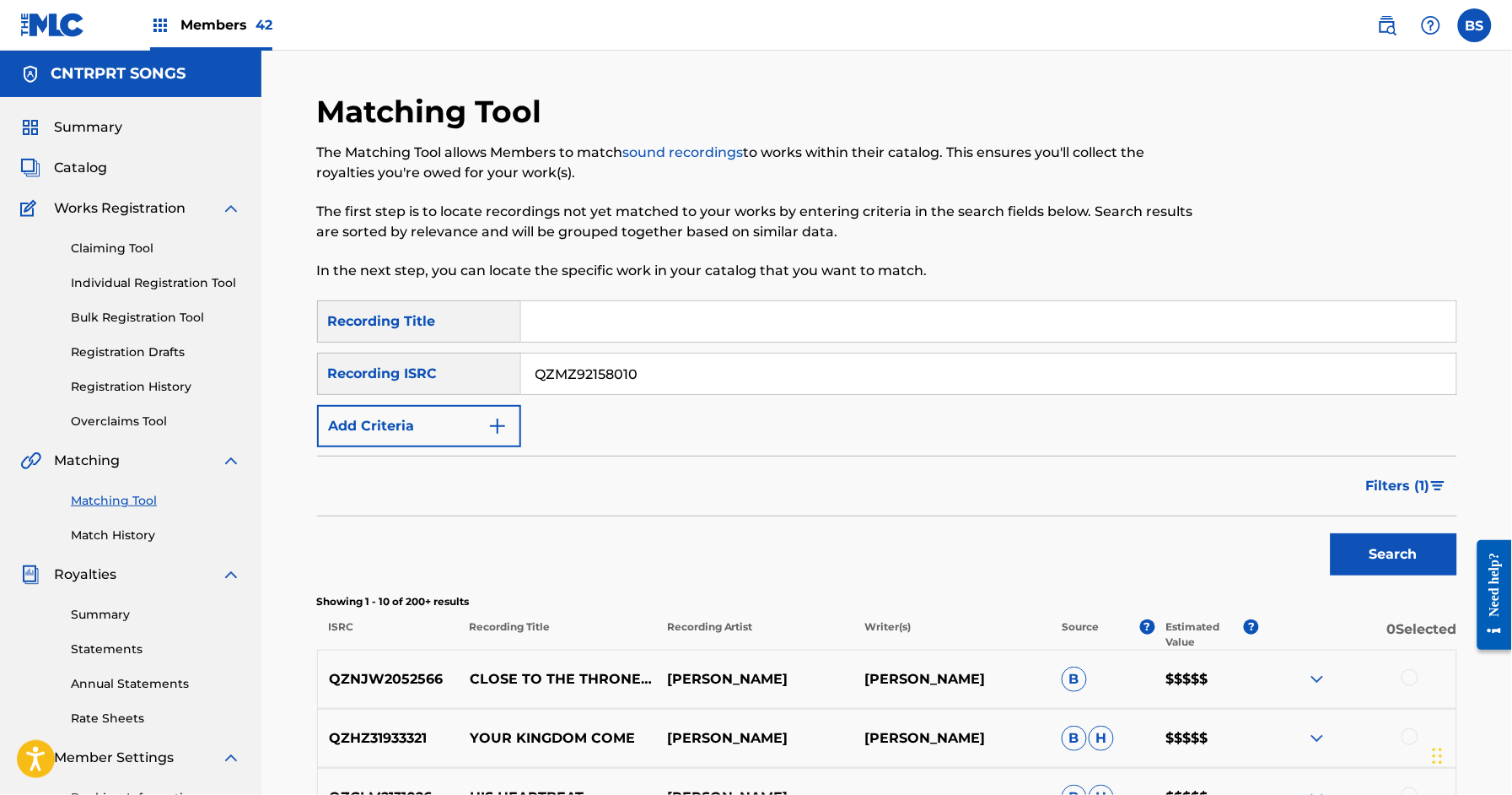
drag, startPoint x: 1415, startPoint y: 558, endPoint x: 1205, endPoint y: 533, distance: 211.5
click at [1415, 558] on button "Search" at bounding box center [1394, 555] width 127 height 42
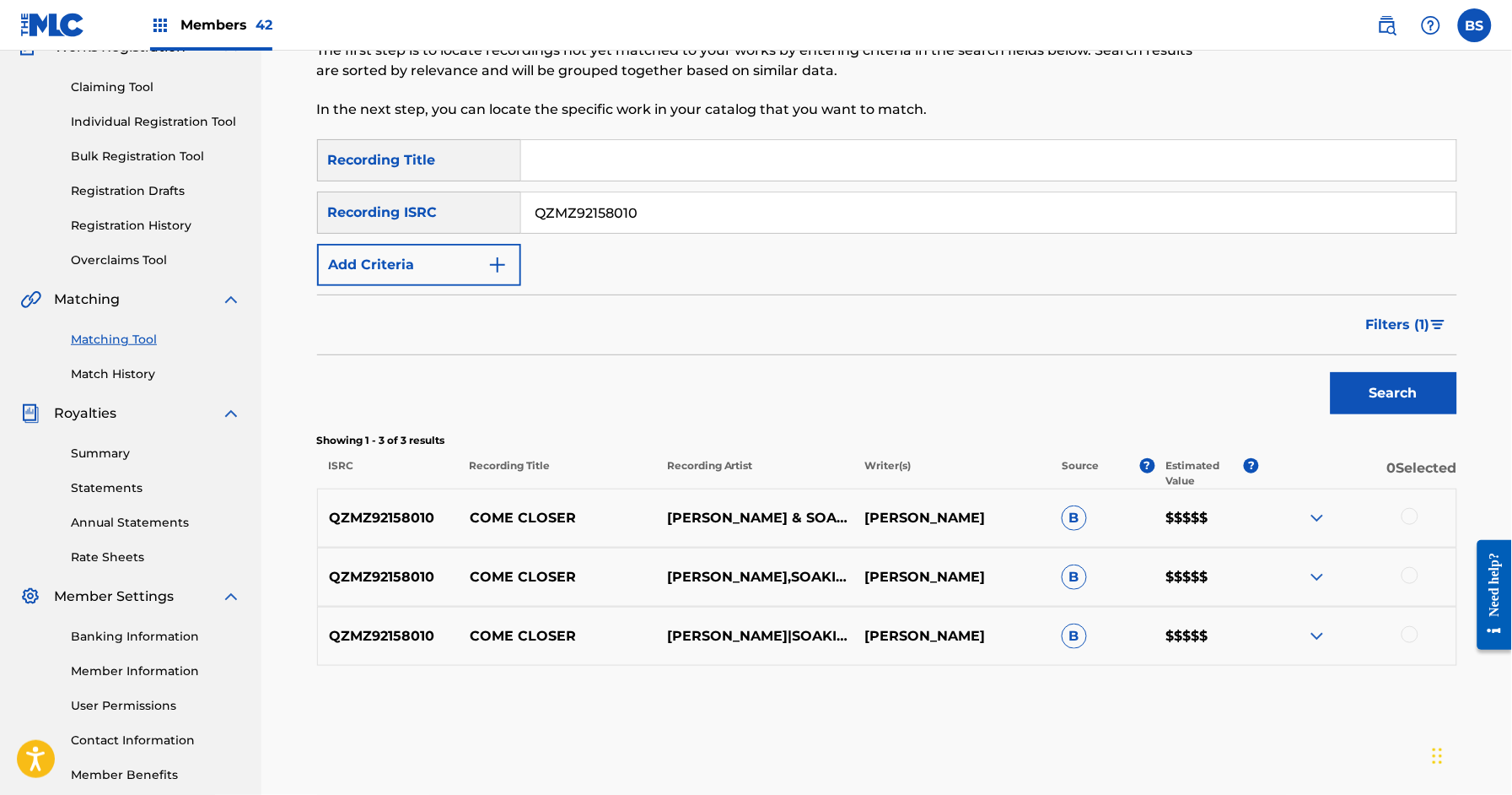
scroll to position [208, 0]
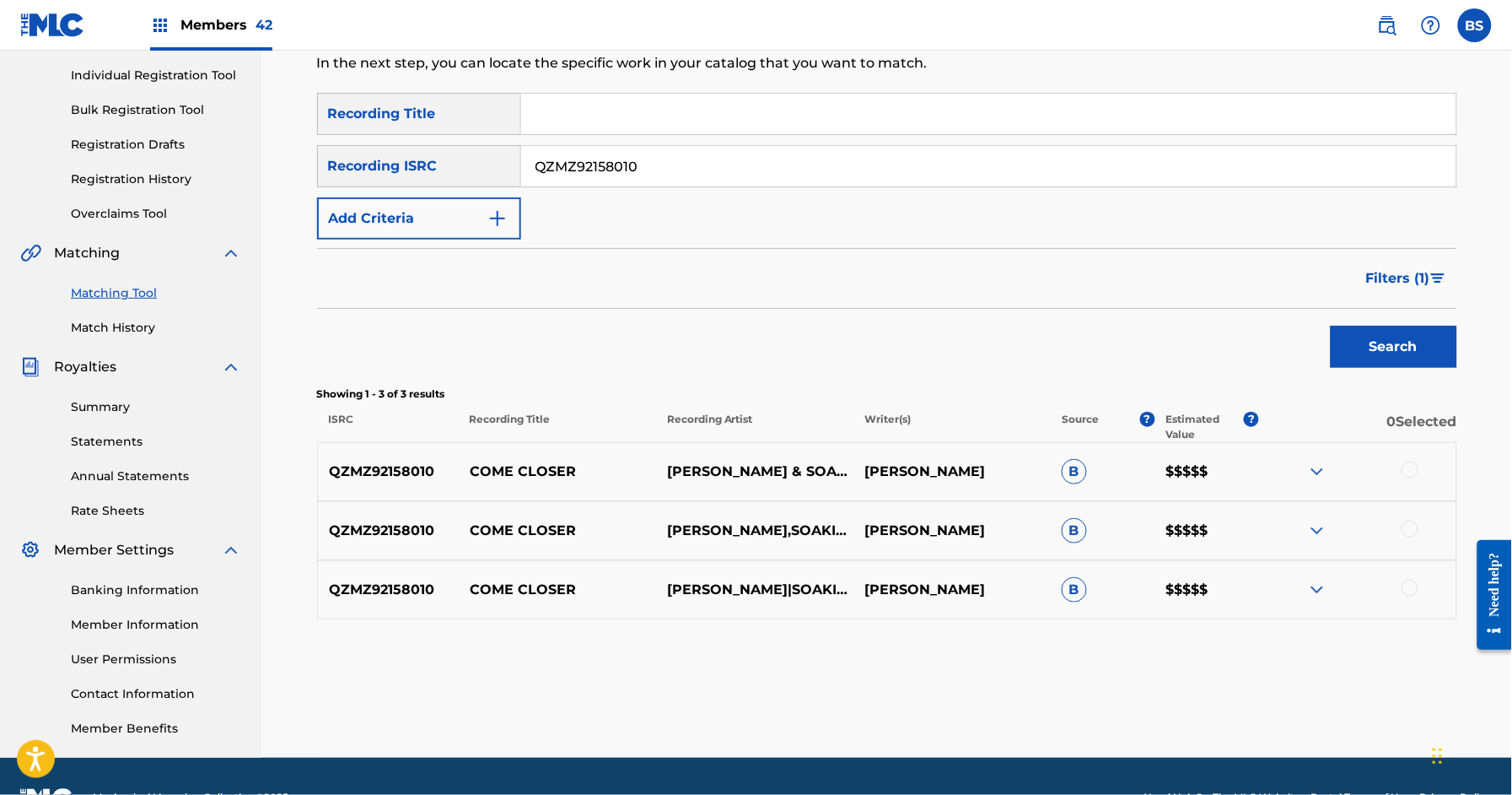
click at [1410, 468] on div at bounding box center [1410, 469] width 17 height 17
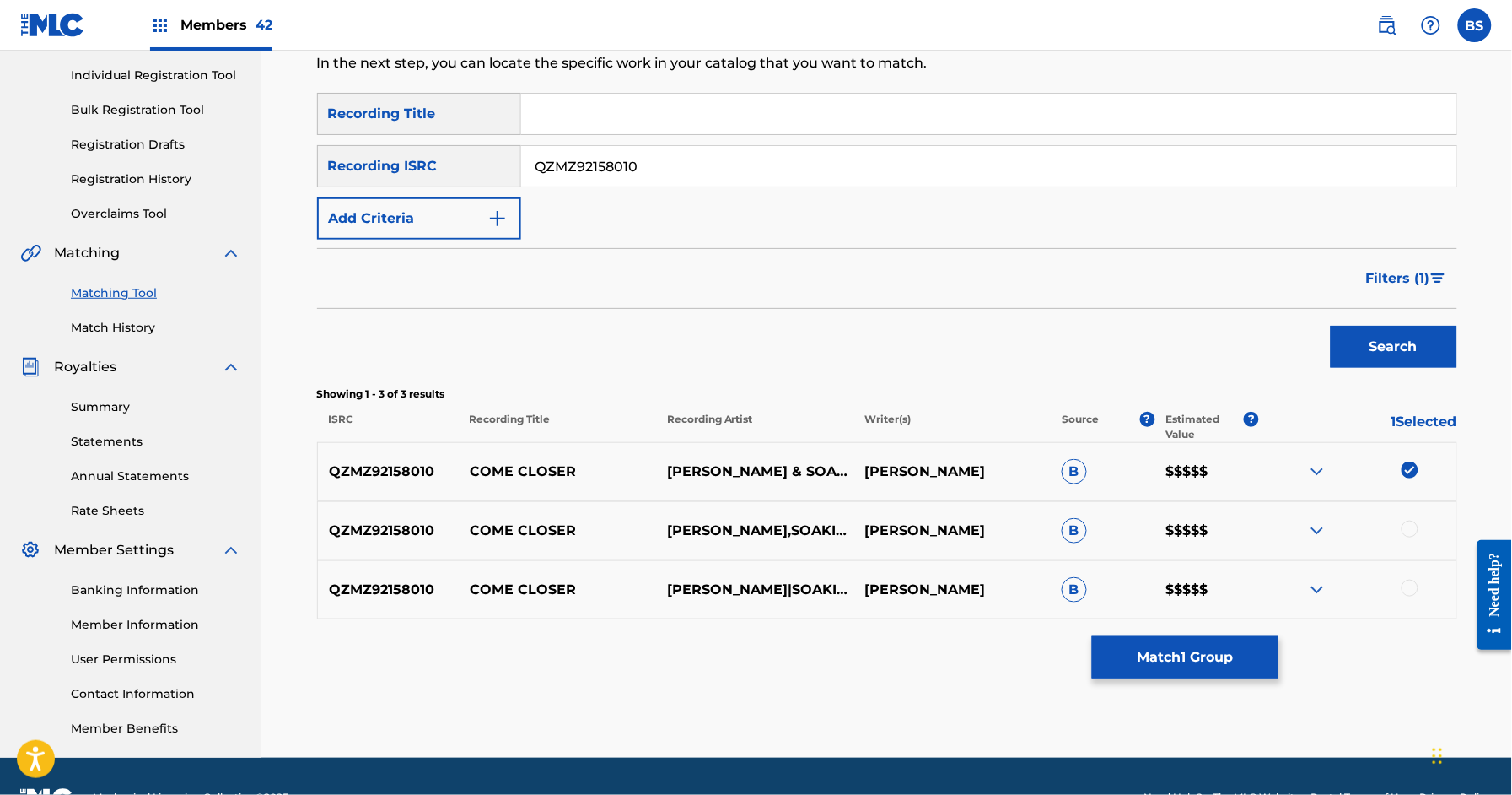
drag, startPoint x: 1408, startPoint y: 525, endPoint x: 1428, endPoint y: 585, distance: 63.2
click at [1409, 525] on div at bounding box center [1410, 528] width 17 height 17
click at [1413, 590] on div at bounding box center [1410, 587] width 17 height 17
click at [547, 470] on p "COME CLOSER" at bounding box center [557, 471] width 197 height 20
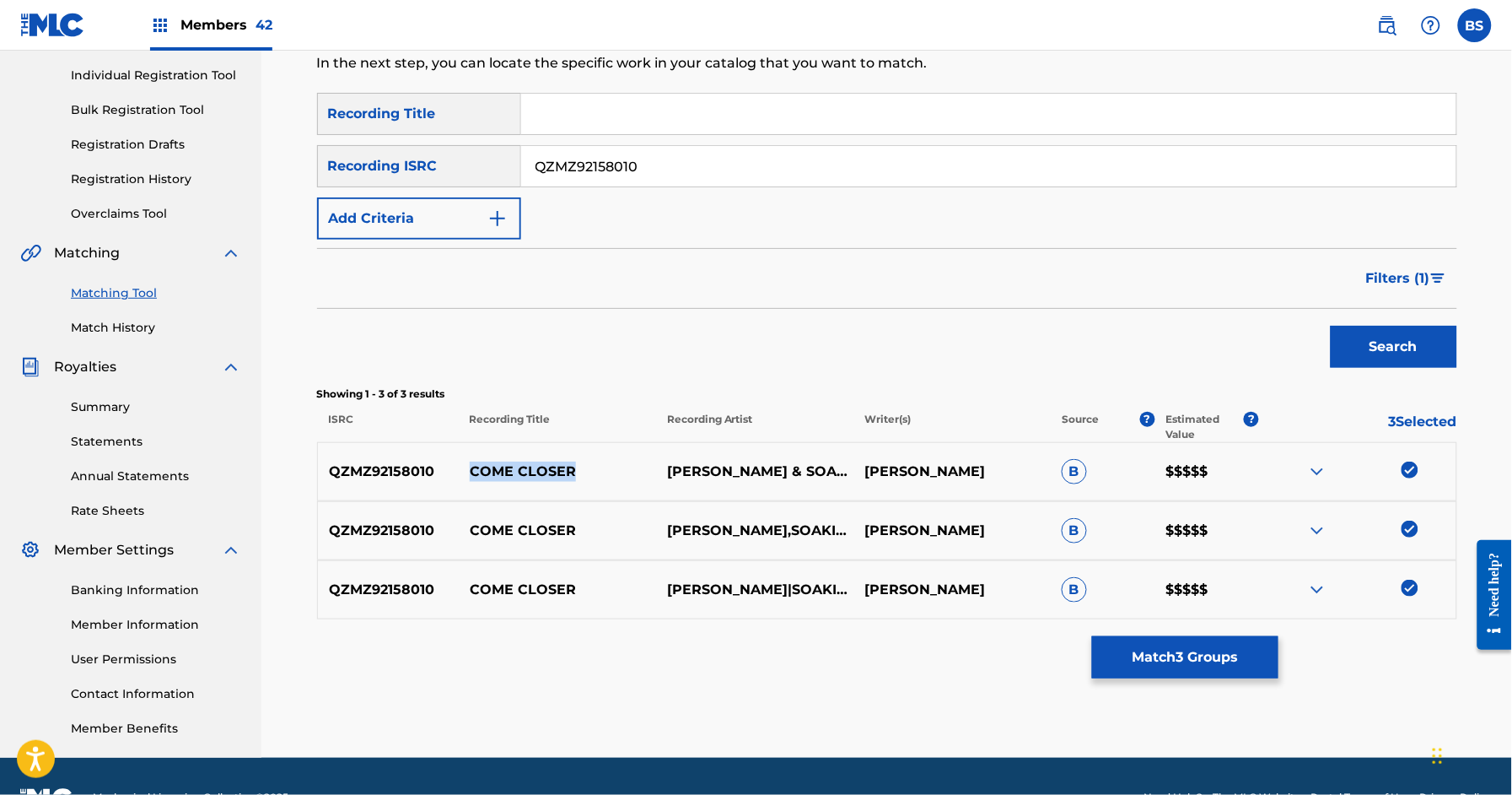
click at [547, 470] on p "COME CLOSER" at bounding box center [557, 471] width 197 height 20
copy p "COME CLOSER"
click at [1194, 659] on button "Match 3 Groups" at bounding box center [1185, 658] width 187 height 42
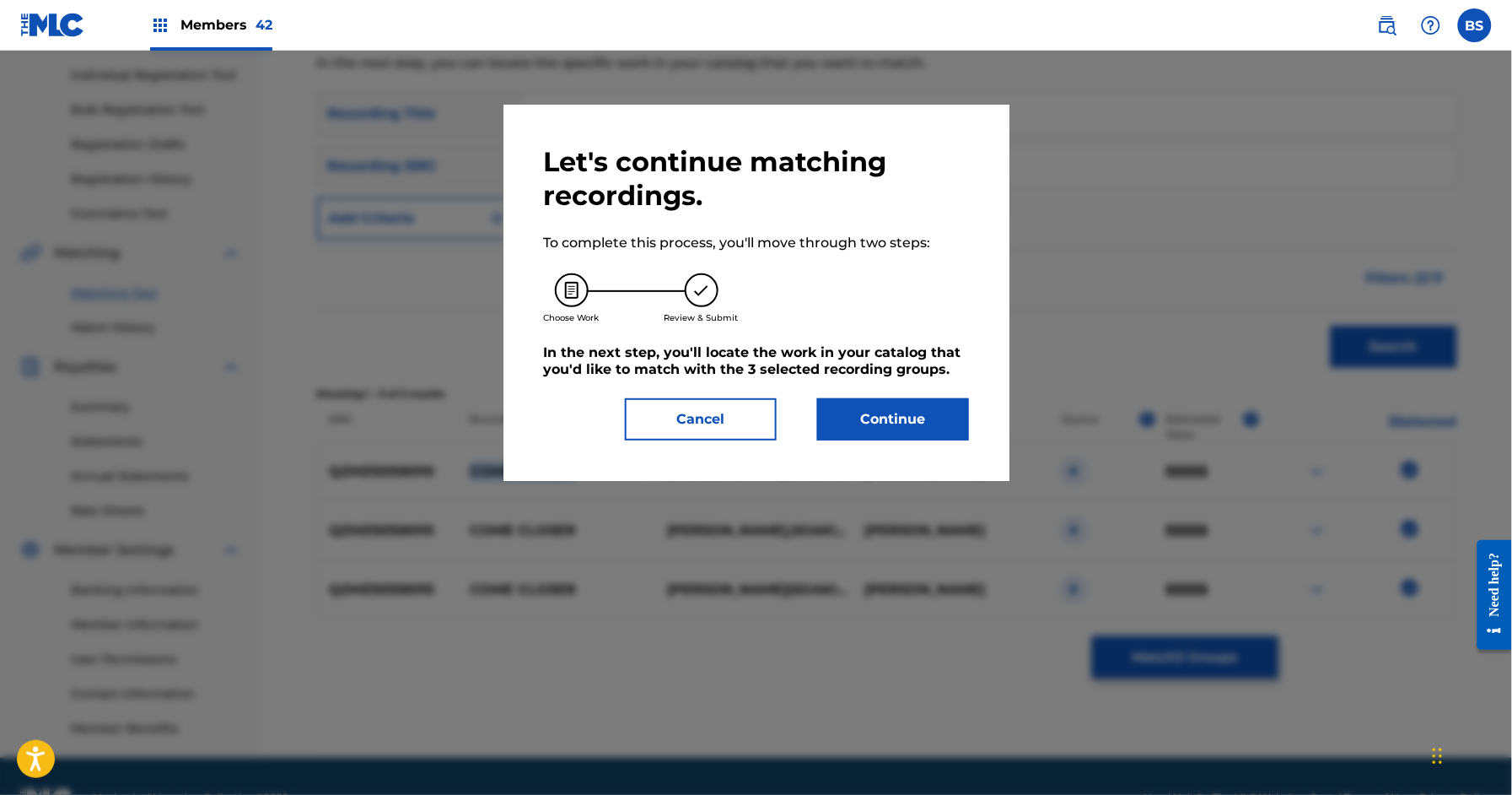
click at [914, 424] on button "Continue" at bounding box center [893, 419] width 152 height 42
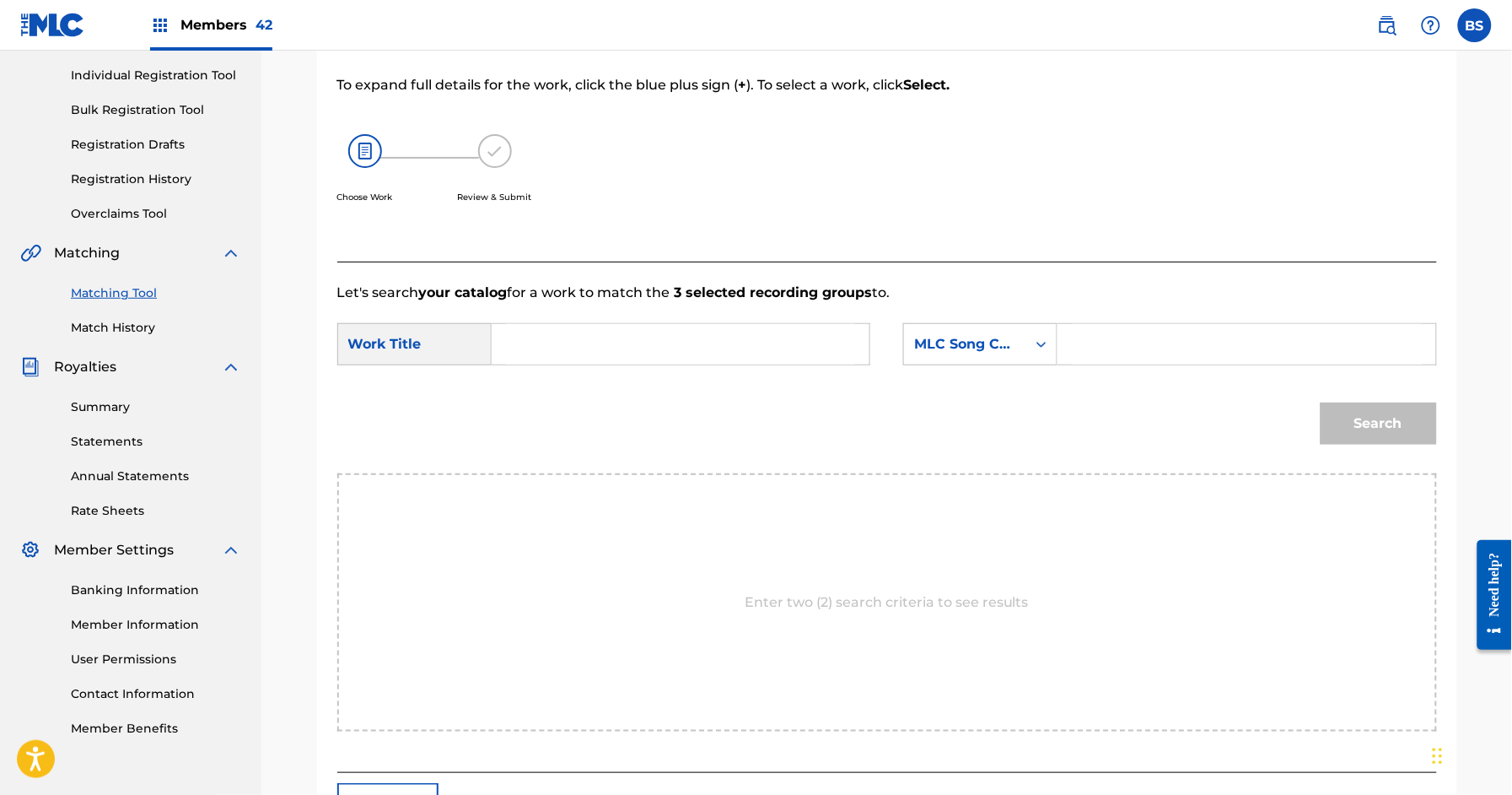
click at [686, 350] on input "Search Form" at bounding box center [680, 344] width 349 height 40
paste input "COME CLOSER"
drag, startPoint x: 576, startPoint y: 390, endPoint x: 947, endPoint y: 374, distance: 371.3
click at [576, 389] on div "come closer" at bounding box center [554, 393] width 95 height 51
type input "come closer"
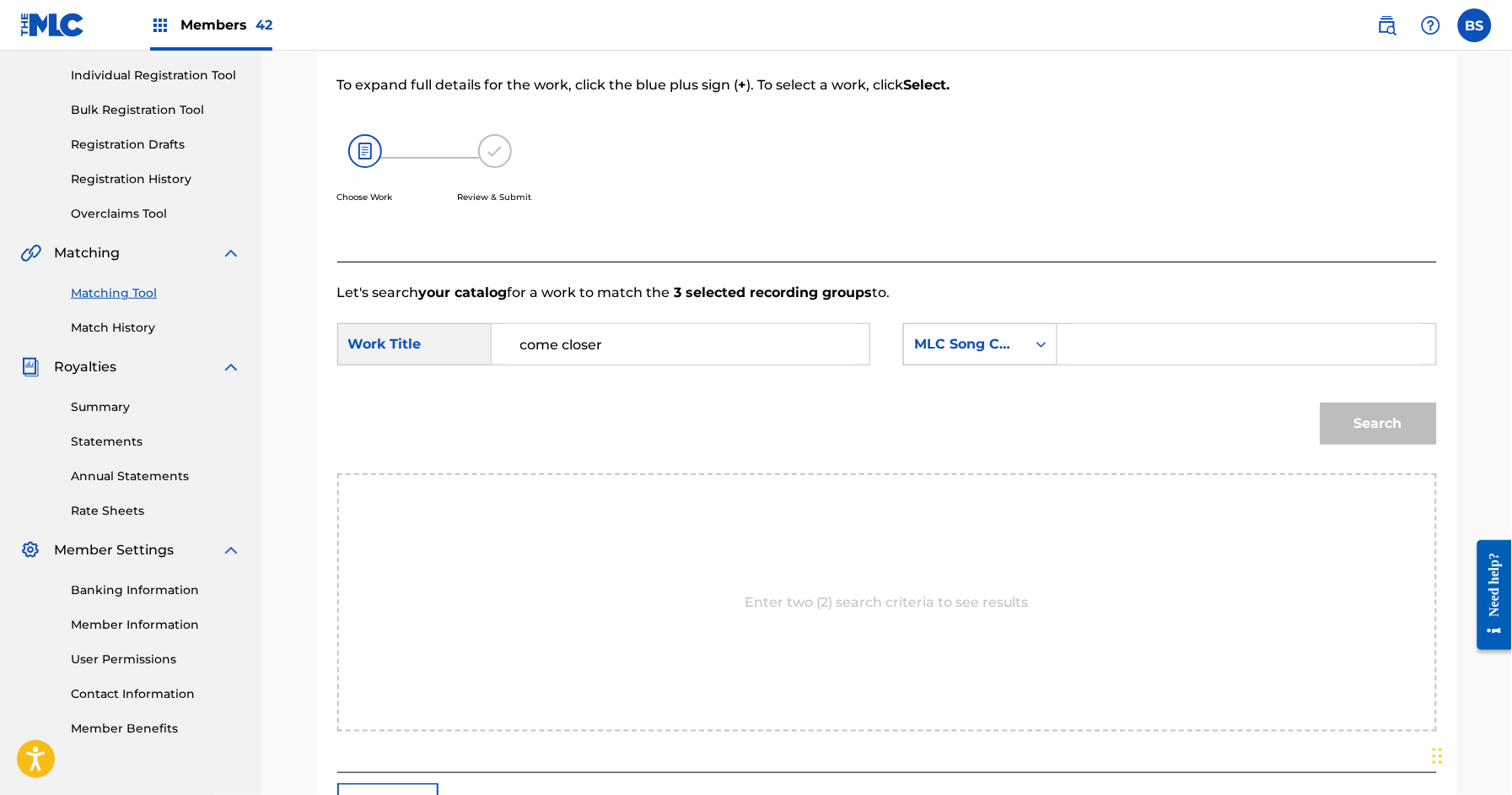
click at [1008, 344] on div "MLC Song Code" at bounding box center [965, 344] width 102 height 20
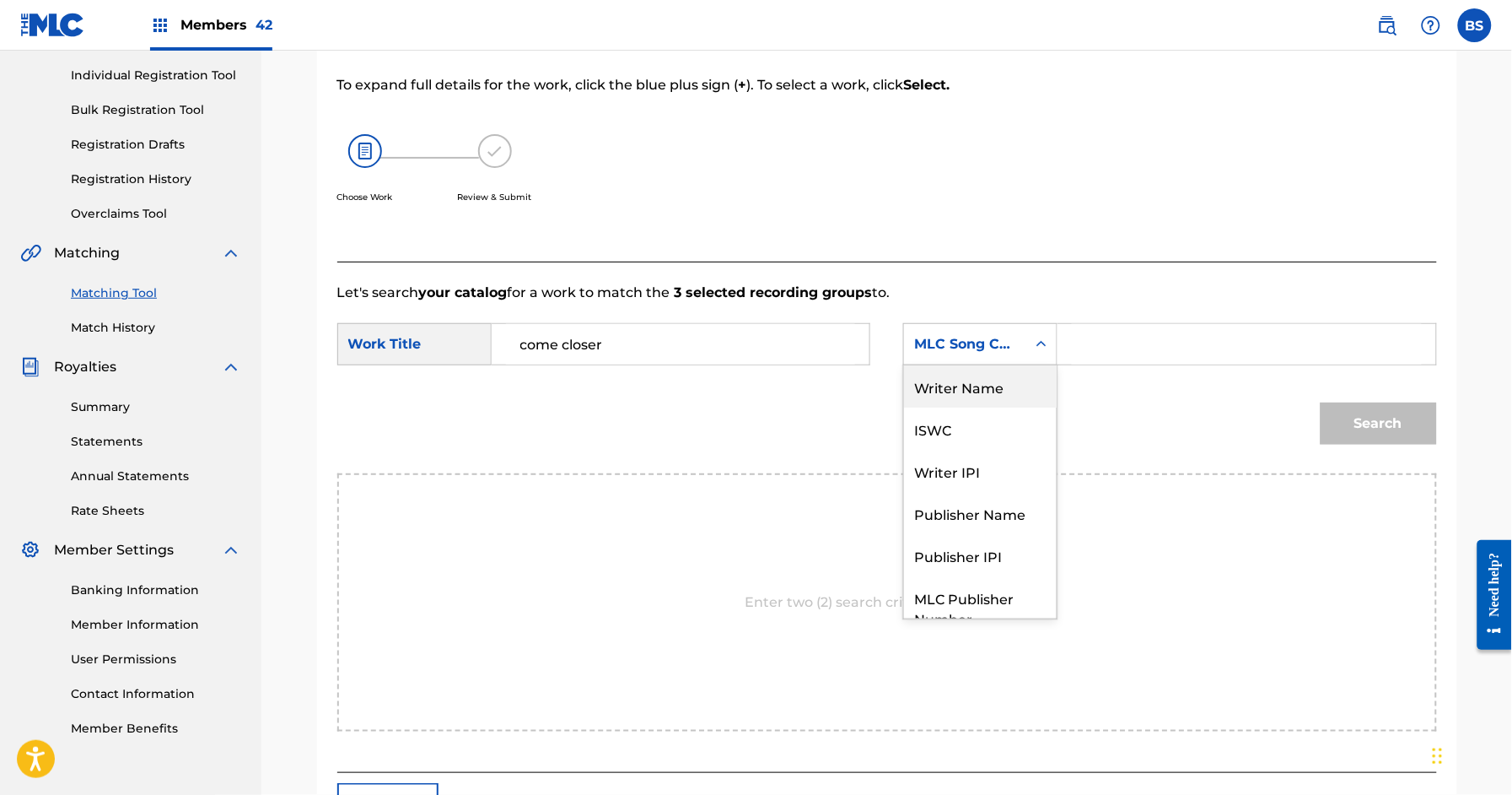
drag, startPoint x: 1003, startPoint y: 395, endPoint x: 1051, endPoint y: 375, distance: 52.0
click at [1008, 394] on div "Writer Name" at bounding box center [980, 386] width 152 height 42
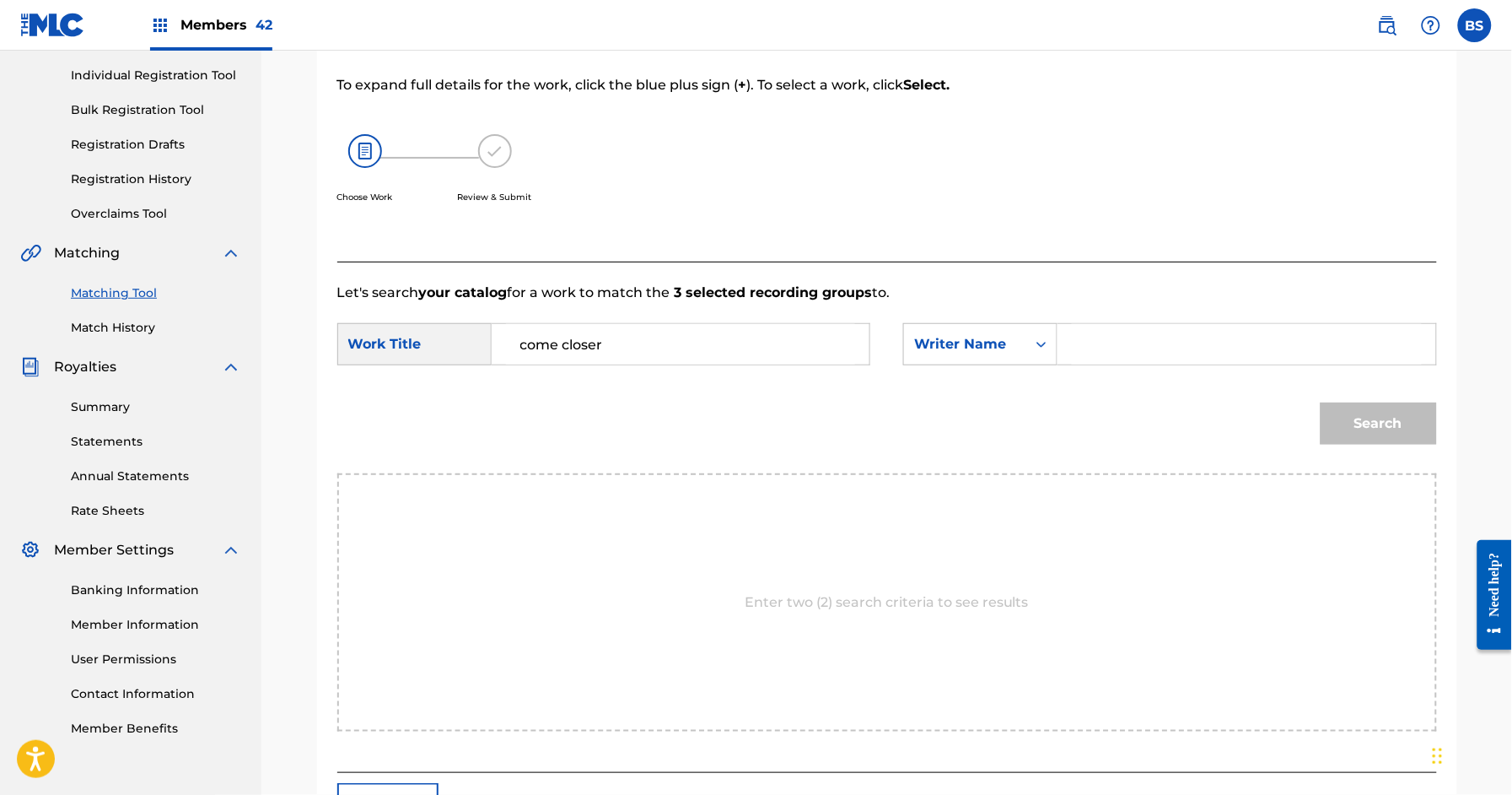
click at [1098, 342] on input "Search Form" at bounding box center [1246, 344] width 349 height 40
type input "da"
drag, startPoint x: 1390, startPoint y: 430, endPoint x: 1369, endPoint y: 420, distance: 23.3
click at [1398, 422] on button "Search" at bounding box center [1379, 423] width 116 height 42
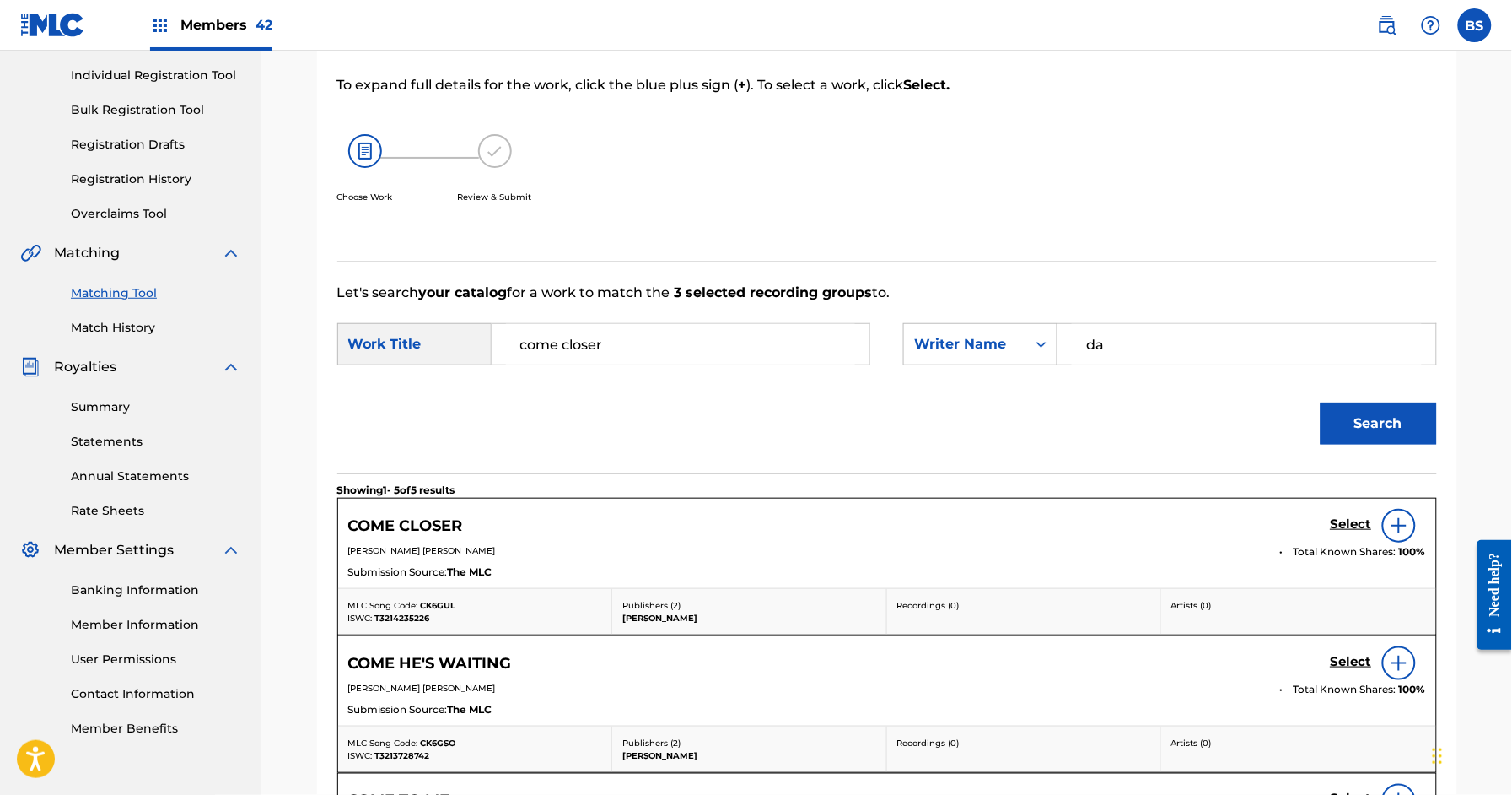
click at [1373, 520] on div "Select" at bounding box center [1378, 526] width 95 height 33
click at [1355, 531] on h5 "Select" at bounding box center [1351, 525] width 41 height 16
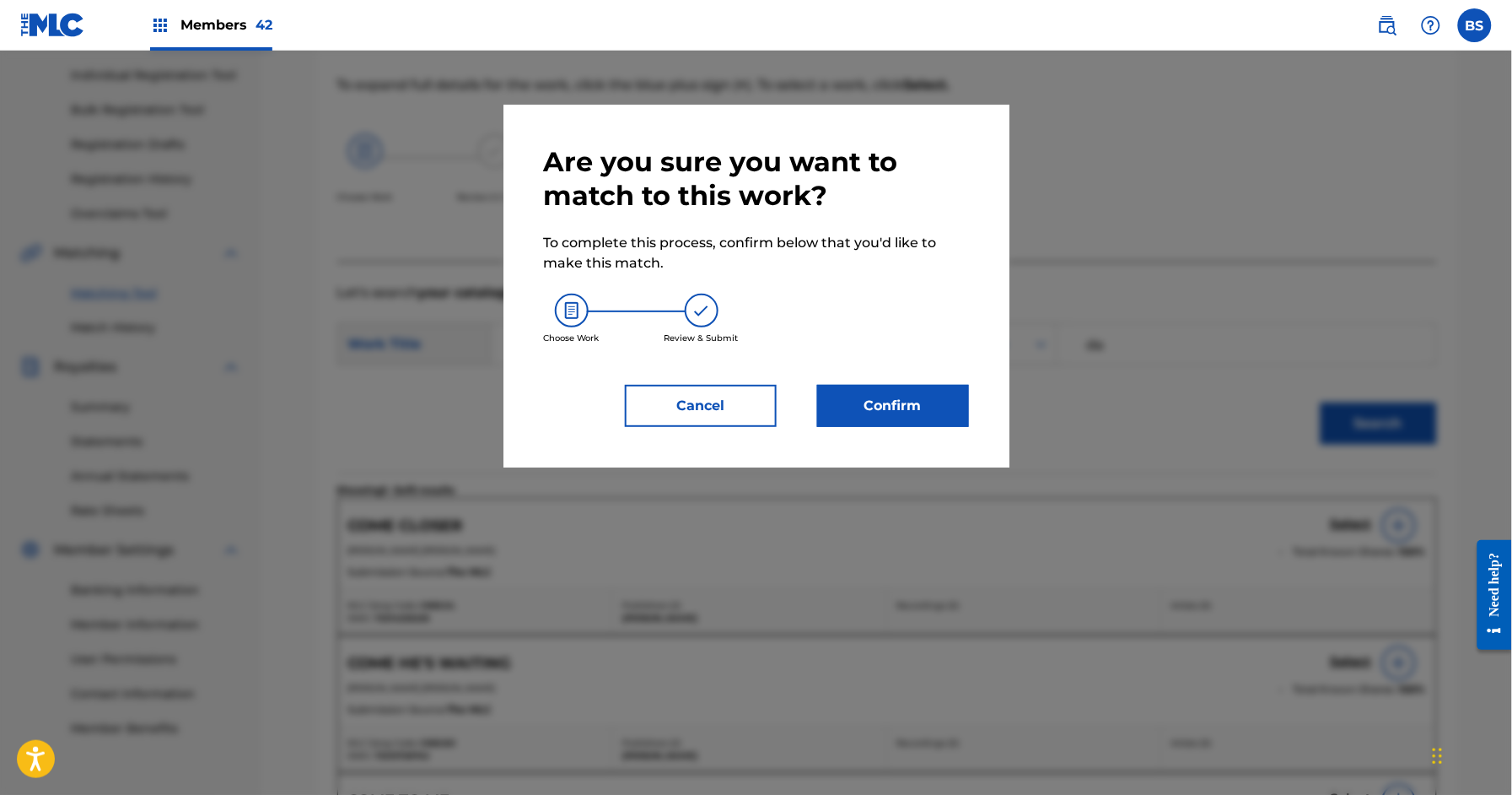
click at [902, 397] on button "Confirm" at bounding box center [893, 406] width 152 height 42
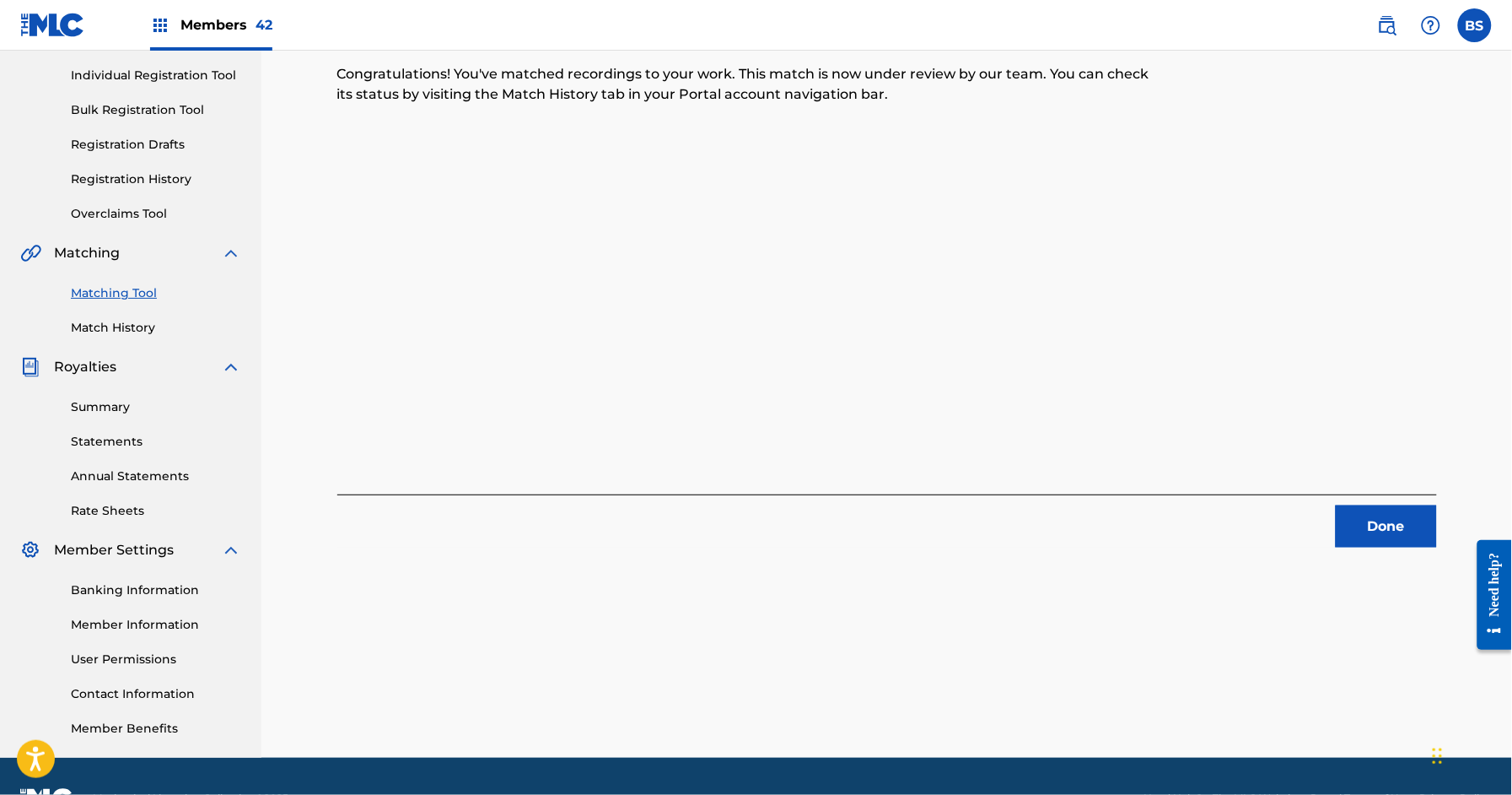
click at [1379, 522] on button "Done" at bounding box center [1386, 526] width 101 height 42
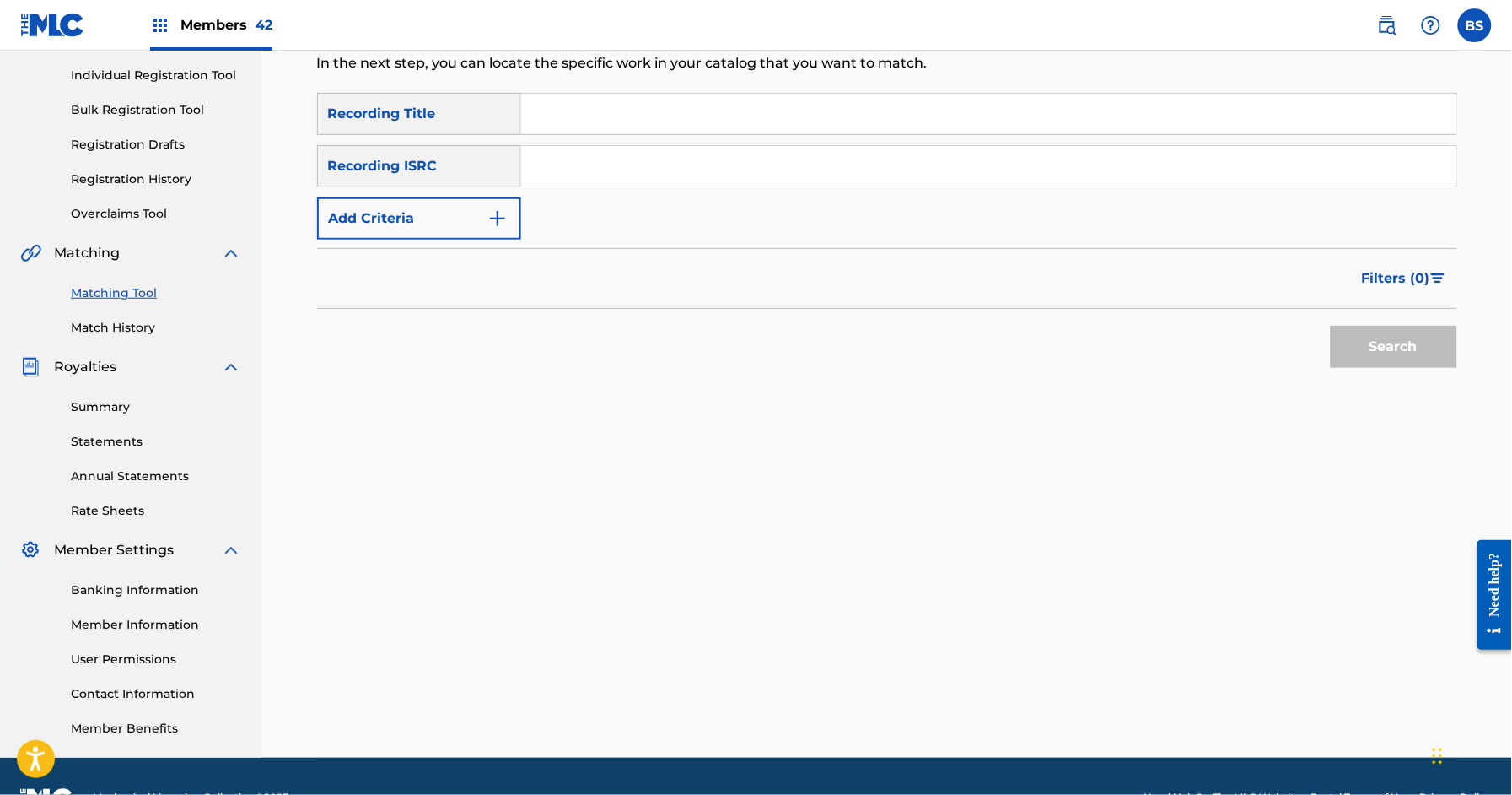
click at [567, 137] on div "SearchWithCriteriaaec5c9d4-e122-4561-bb8c-502bc97aa654 Recording Title SearchWi…" at bounding box center [887, 166] width 1141 height 147
drag, startPoint x: 569, startPoint y: 155, endPoint x: 1056, endPoint y: 235, distance: 493.5
click at [582, 158] on input "Search Form" at bounding box center [988, 166] width 936 height 40
paste input "QZHZ31933319"
type input "QZHZ31933319"
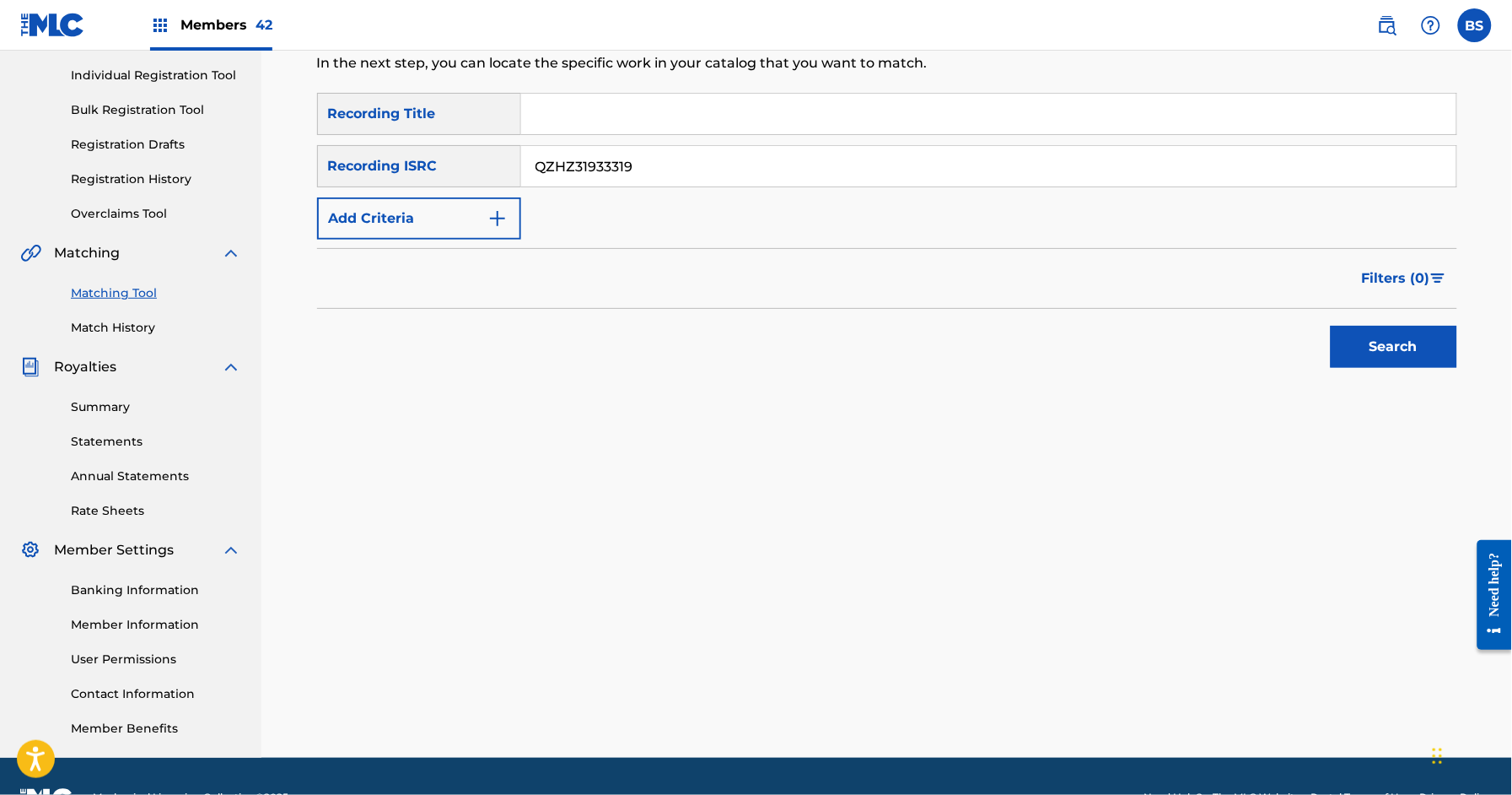
click at [1413, 343] on button "Search" at bounding box center [1394, 347] width 127 height 42
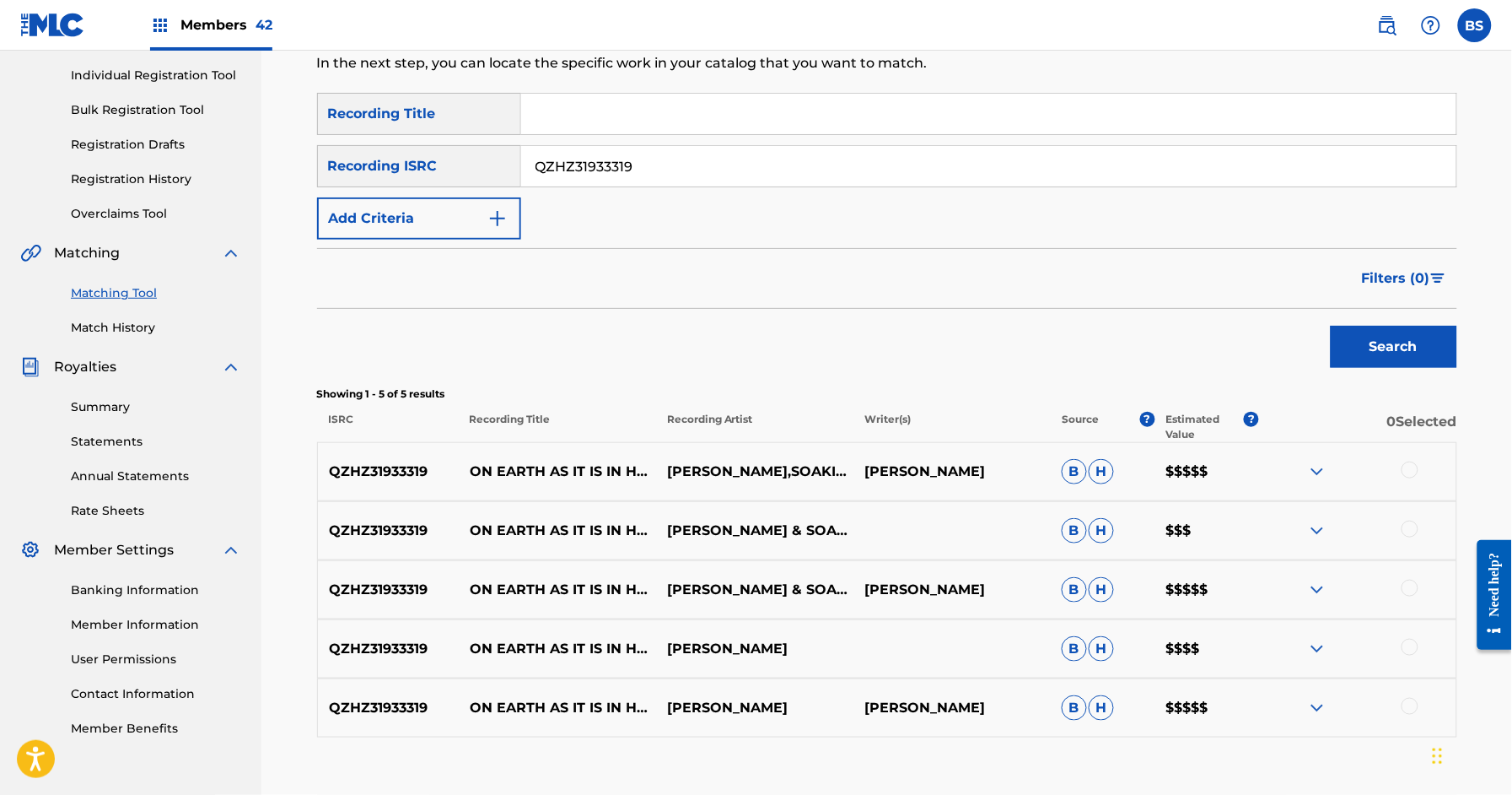
click at [554, 463] on p "ON EARTH AS IT IS IN HEAVEN" at bounding box center [557, 471] width 197 height 20
copy p "ON EARTH AS IT IS IN HEAVEN"
click at [1409, 705] on div at bounding box center [1410, 706] width 17 height 17
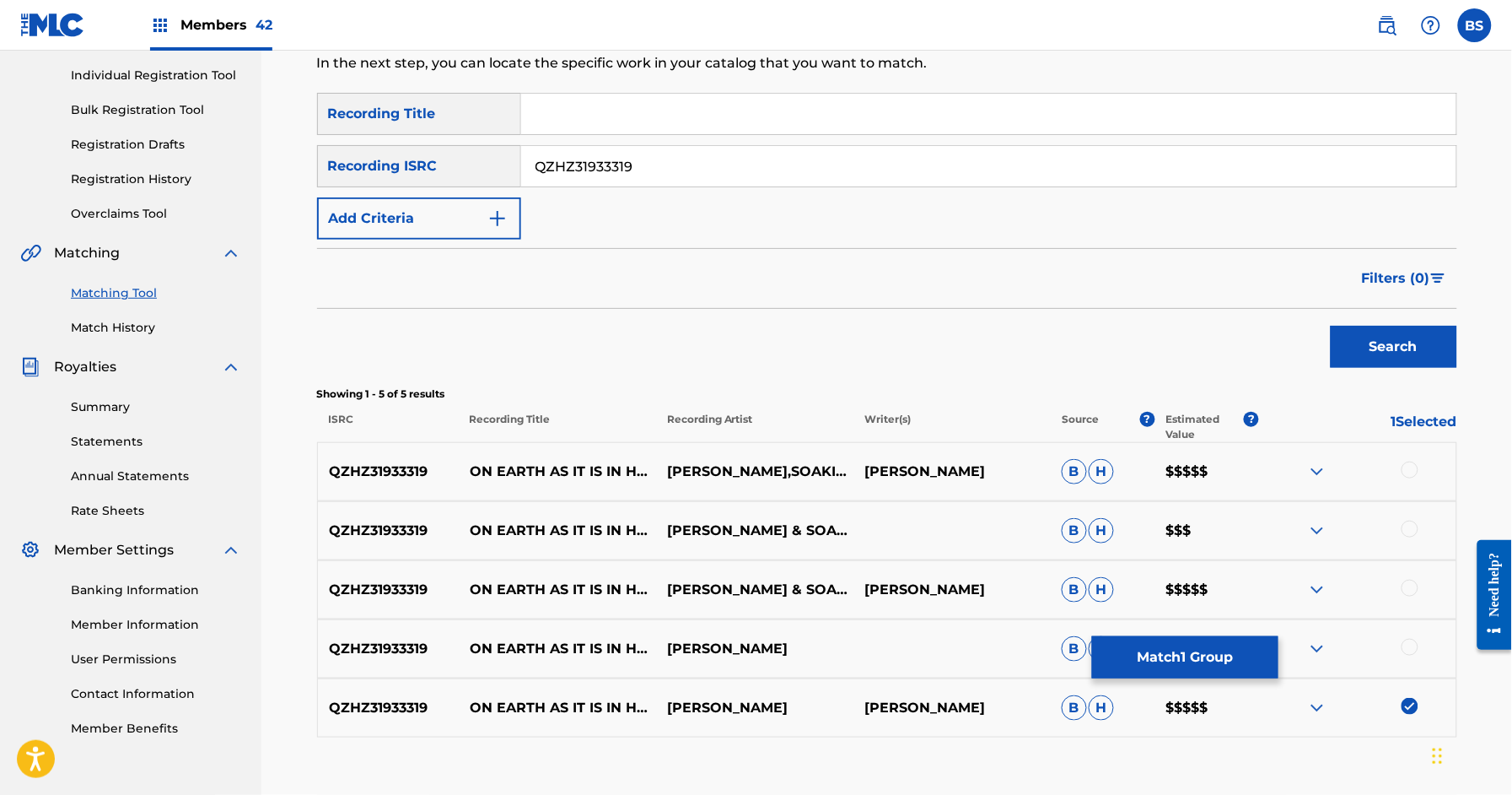
click at [1413, 637] on div "QZHZ31933319 ON EARTH AS IT IS IN HEAVEN WILLIAM AUGUSTO B H $$$$" at bounding box center [887, 648] width 1141 height 59
click at [1409, 646] on div at bounding box center [1410, 647] width 17 height 17
click at [1413, 580] on div at bounding box center [1410, 587] width 17 height 17
click at [1412, 586] on img at bounding box center [1410, 587] width 17 height 17
drag, startPoint x: 1413, startPoint y: 585, endPoint x: 1417, endPoint y: 539, distance: 46.2
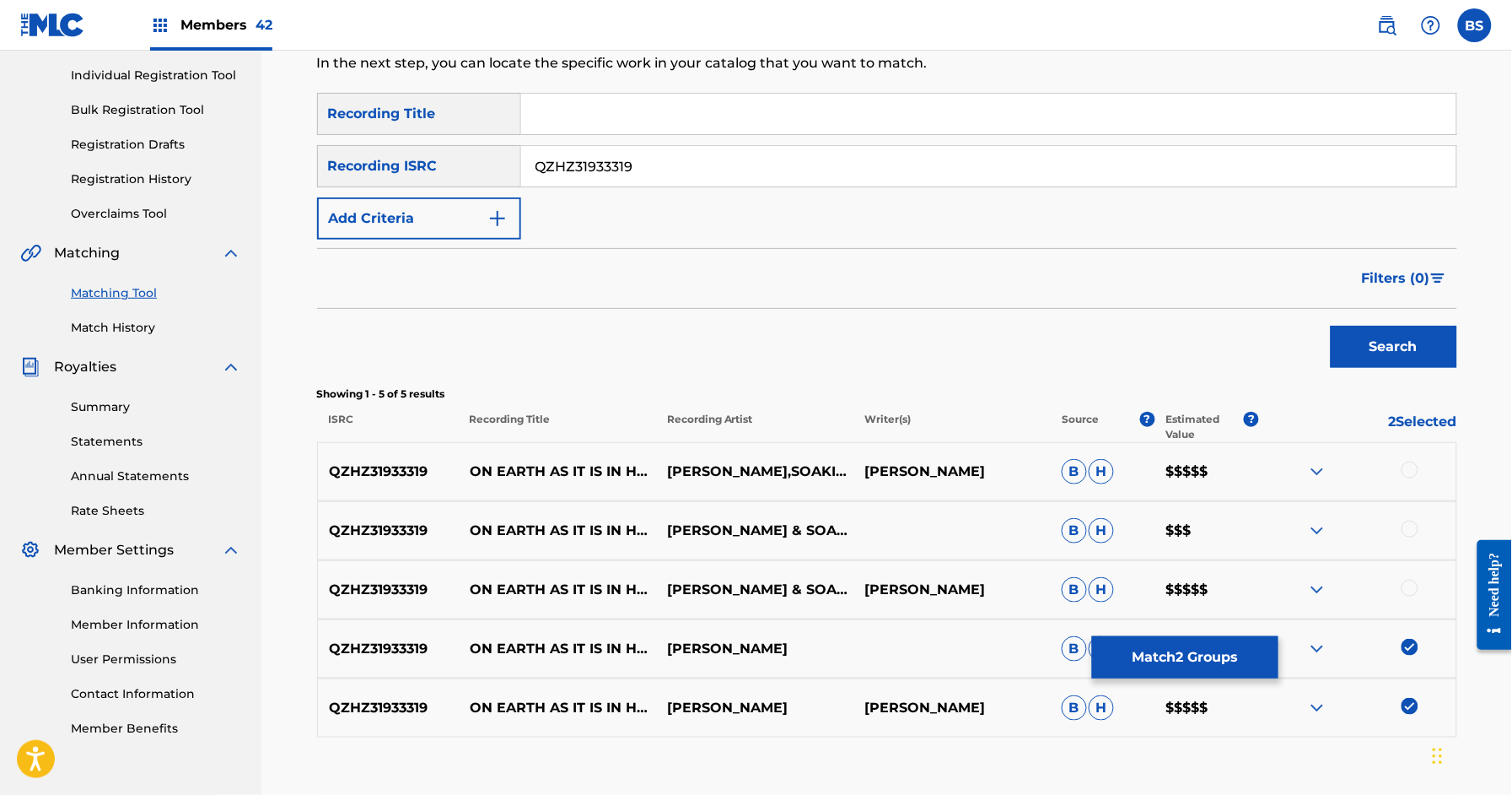
click at [1414, 585] on div at bounding box center [1410, 587] width 17 height 17
drag, startPoint x: 1406, startPoint y: 523, endPoint x: 1413, endPoint y: 507, distance: 17.5
click at [1406, 524] on div at bounding box center [1410, 528] width 17 height 17
drag, startPoint x: 1406, startPoint y: 471, endPoint x: 1389, endPoint y: 479, distance: 18.8
click at [1398, 472] on div at bounding box center [1358, 471] width 197 height 20
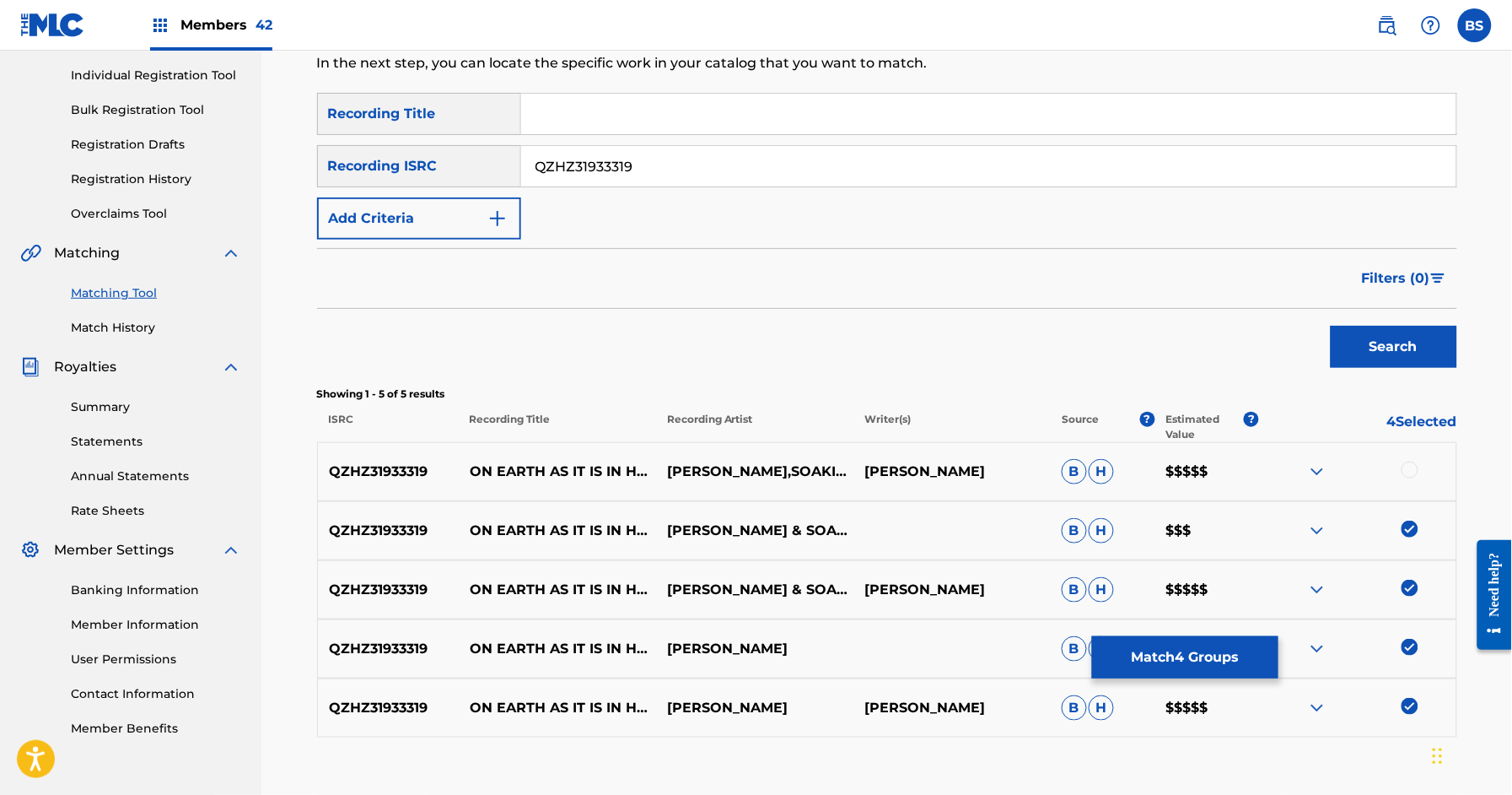
drag, startPoint x: 1412, startPoint y: 469, endPoint x: 1342, endPoint y: 481, distance: 71.0
click at [1412, 469] on div at bounding box center [1410, 469] width 17 height 17
click at [1222, 651] on button "Match 5 Groups" at bounding box center [1185, 658] width 187 height 42
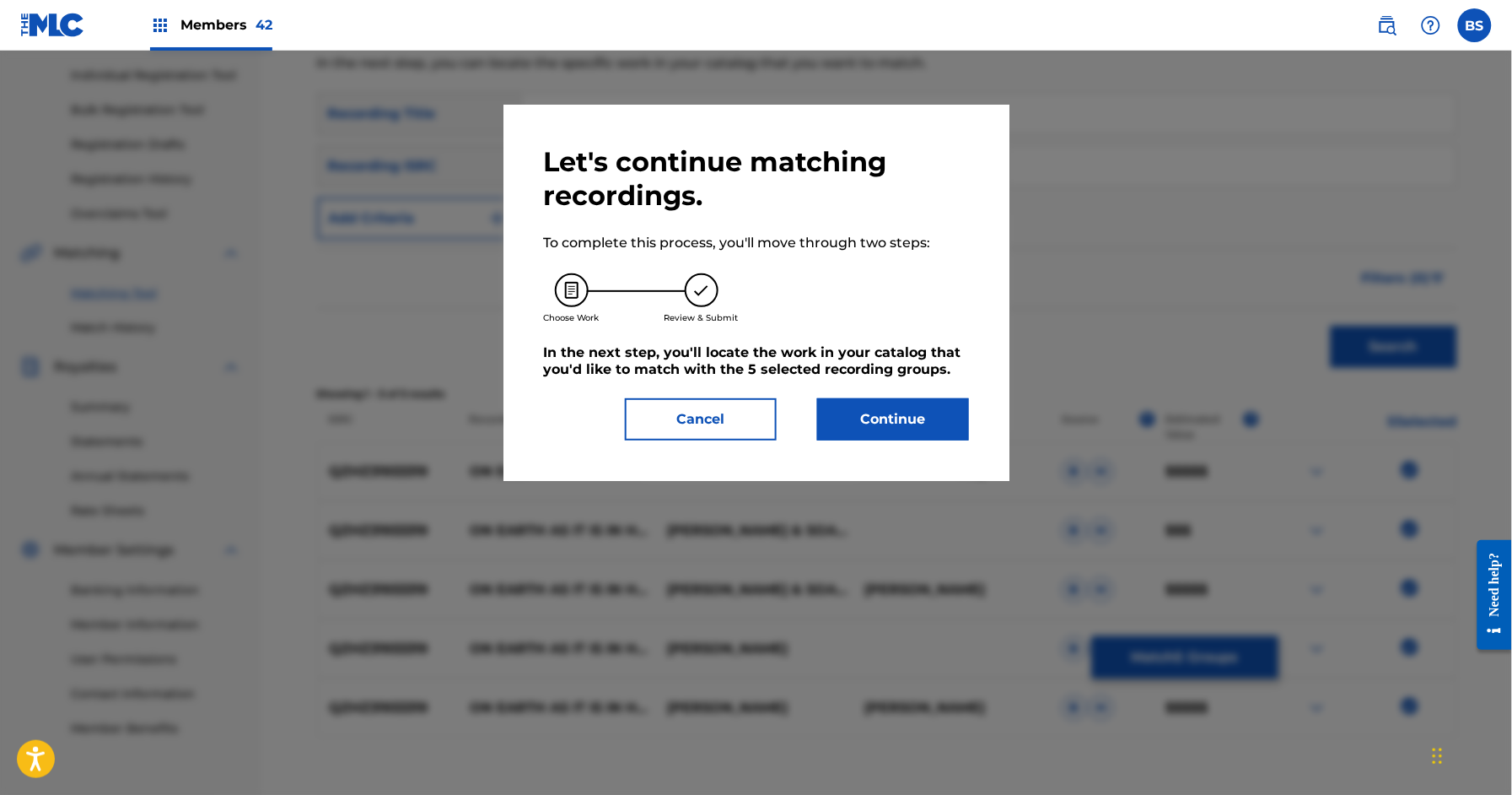
click at [922, 409] on button "Continue" at bounding box center [893, 419] width 152 height 42
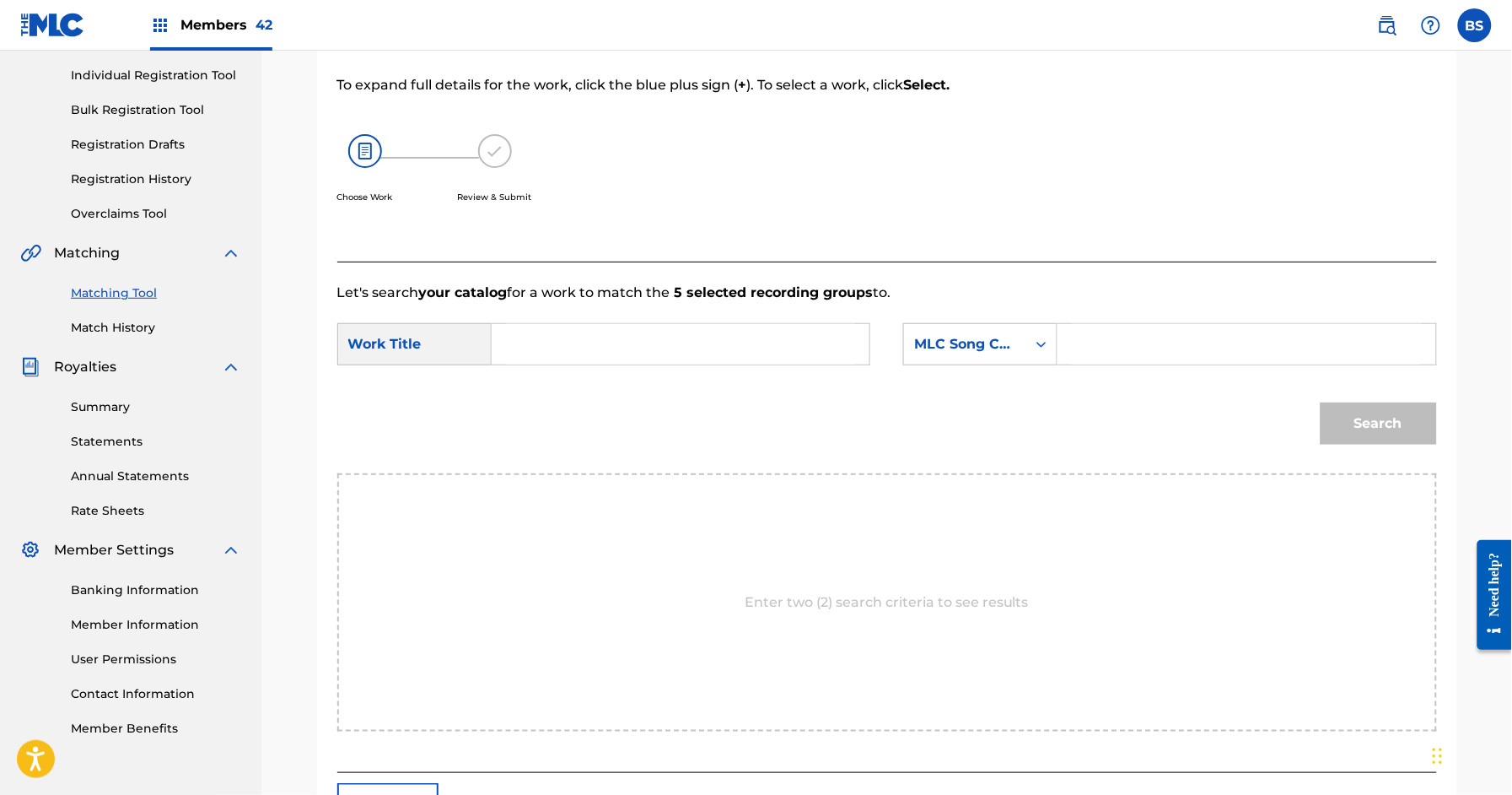
click at [583, 350] on input "Search Form" at bounding box center [680, 344] width 349 height 40
paste input "ON EARTH AS IT IS IN HEAVEN"
click at [561, 394] on strong "is" at bounding box center [559, 402] width 11 height 16
type input "on earth as it is in heaven"
click at [1006, 330] on div "MLC Song Code" at bounding box center [965, 344] width 122 height 32
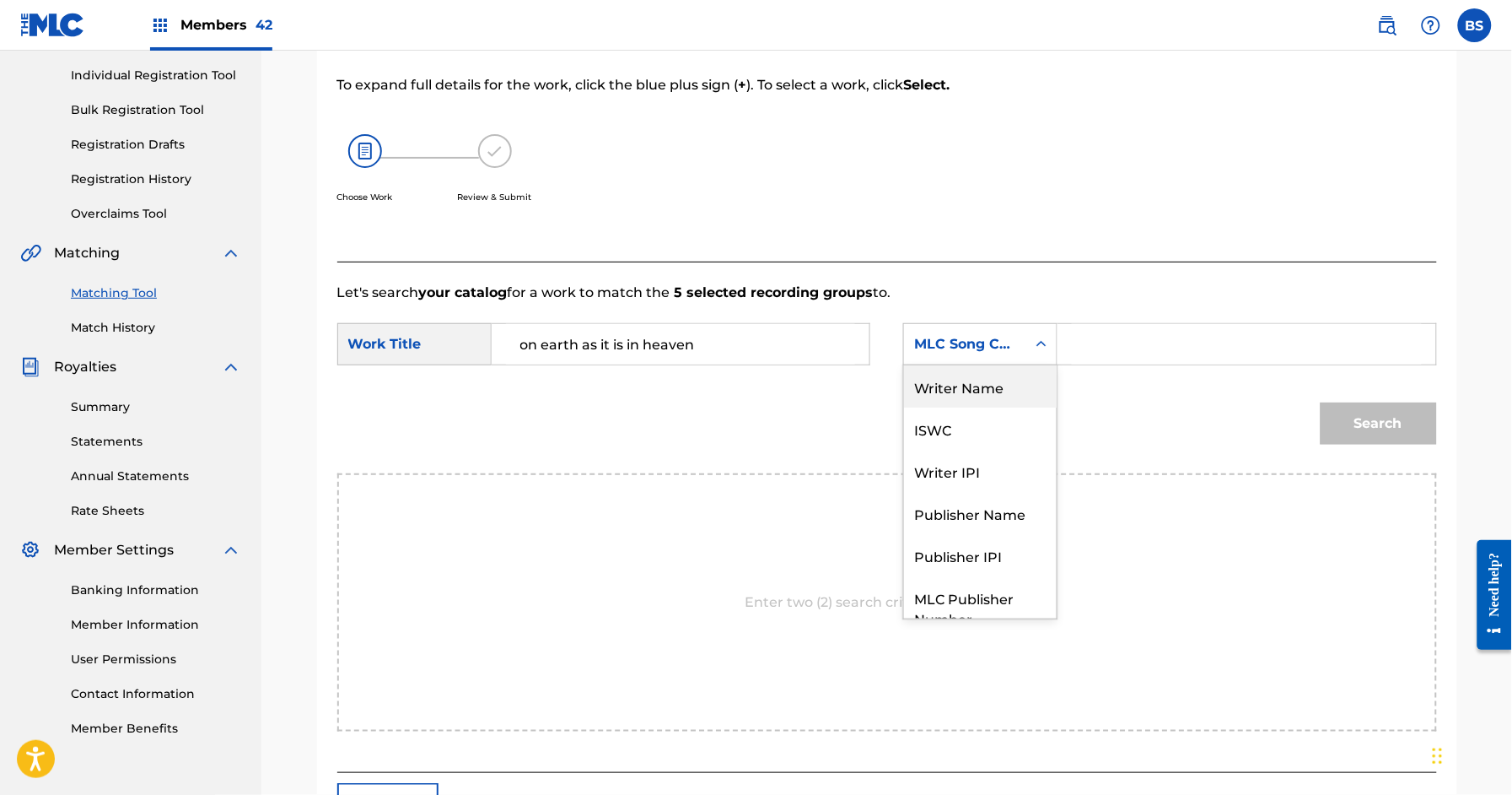
drag, startPoint x: 977, startPoint y: 390, endPoint x: 1039, endPoint y: 377, distance: 63.3
click at [986, 388] on div "Writer Name" at bounding box center [980, 386] width 152 height 42
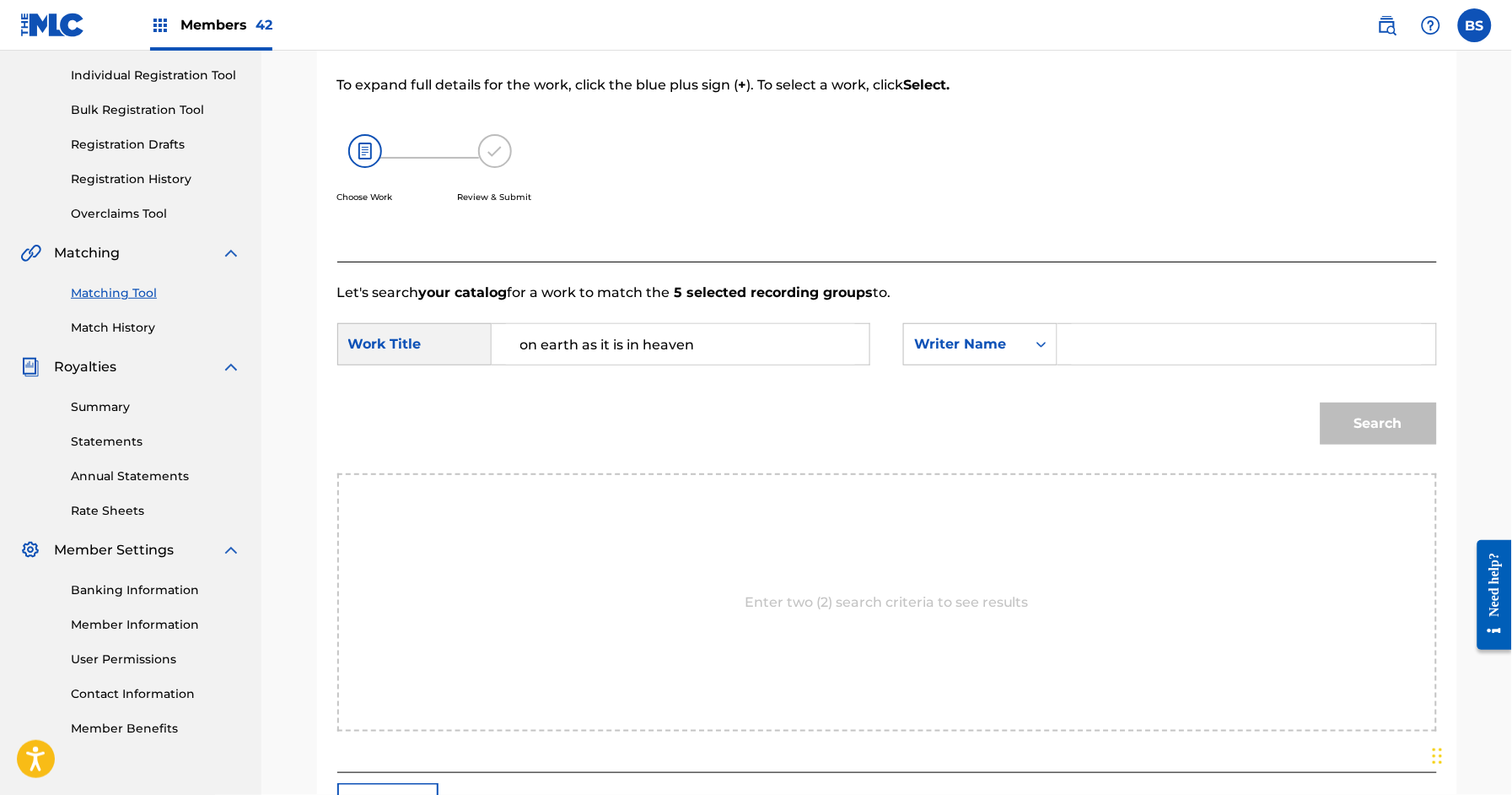
click at [1102, 353] on input "Search Form" at bounding box center [1246, 344] width 349 height 40
type input "da"
click at [1392, 415] on button "Search" at bounding box center [1379, 423] width 116 height 42
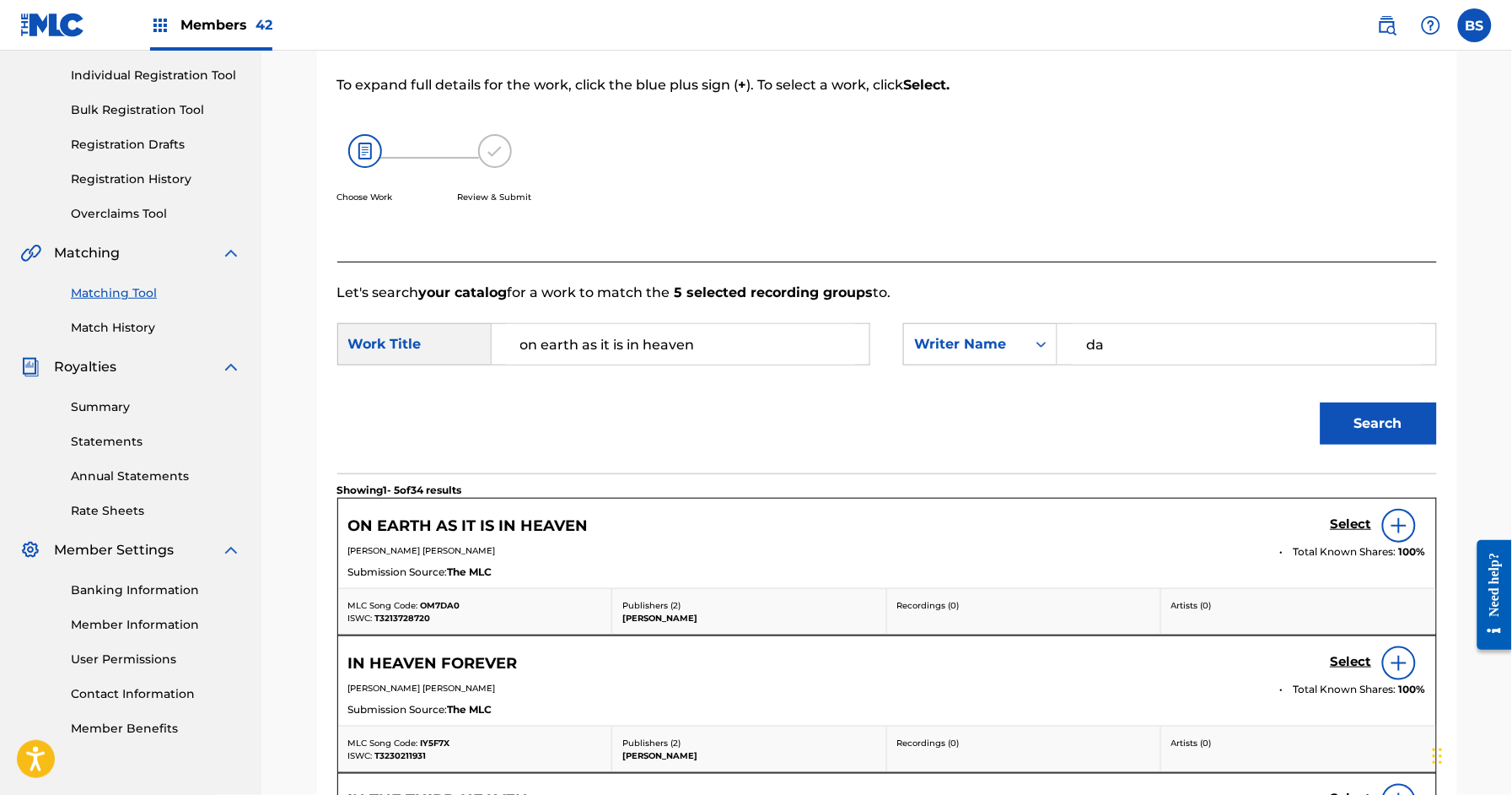
click at [1347, 528] on h5 "Select" at bounding box center [1351, 525] width 41 height 16
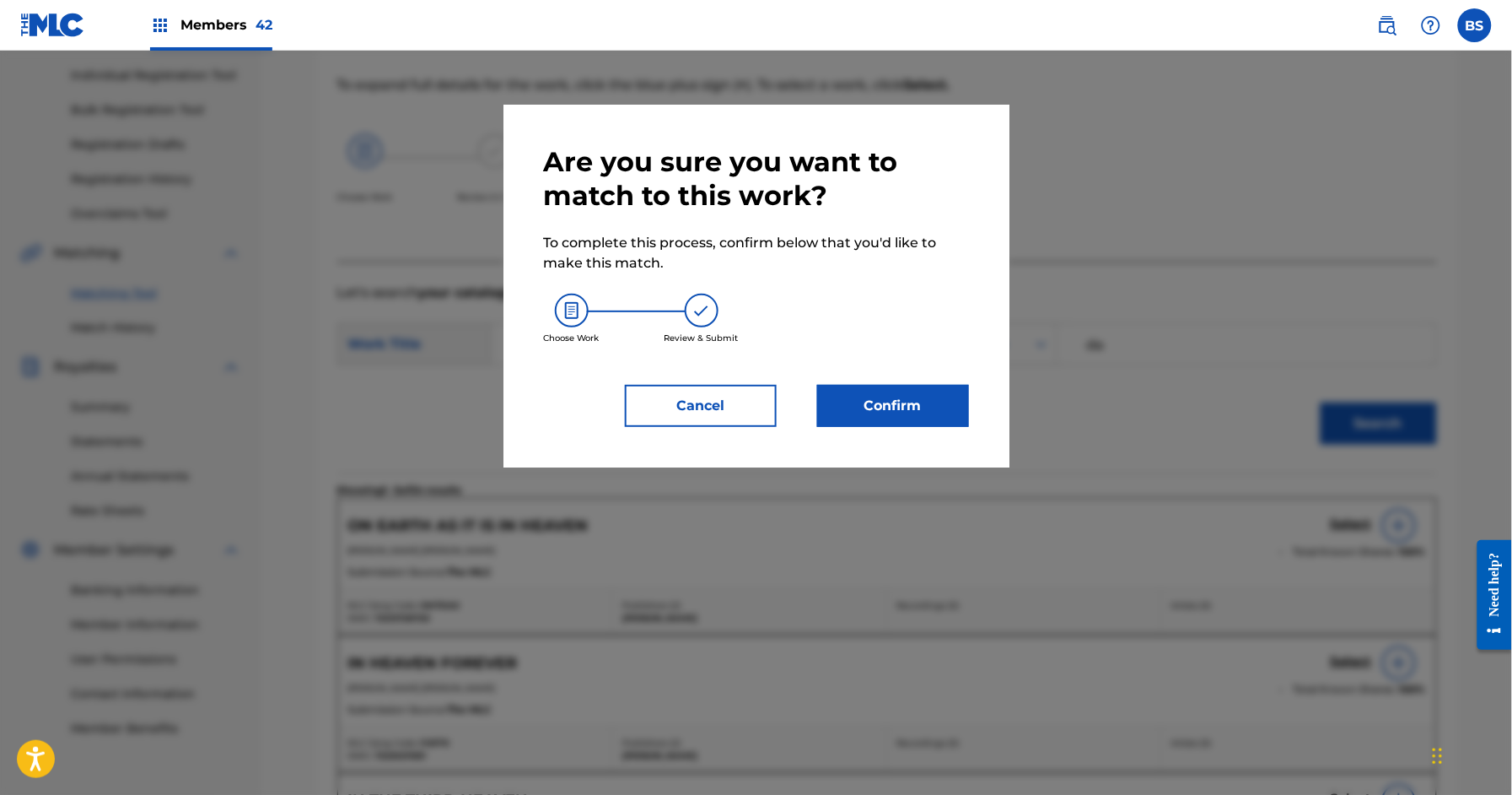
click at [903, 404] on button "Confirm" at bounding box center [893, 406] width 152 height 42
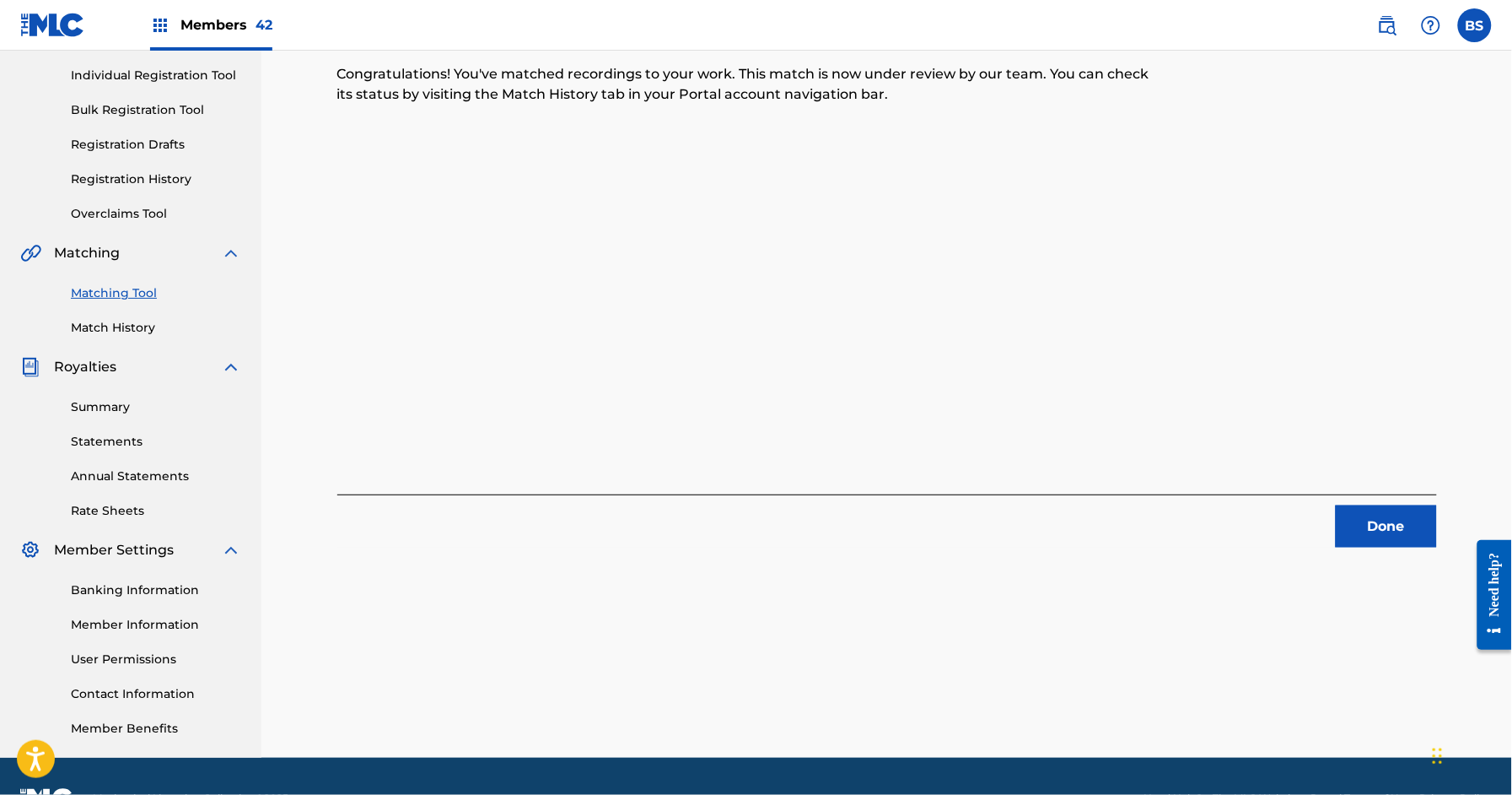
click at [1373, 519] on button "Done" at bounding box center [1386, 526] width 101 height 42
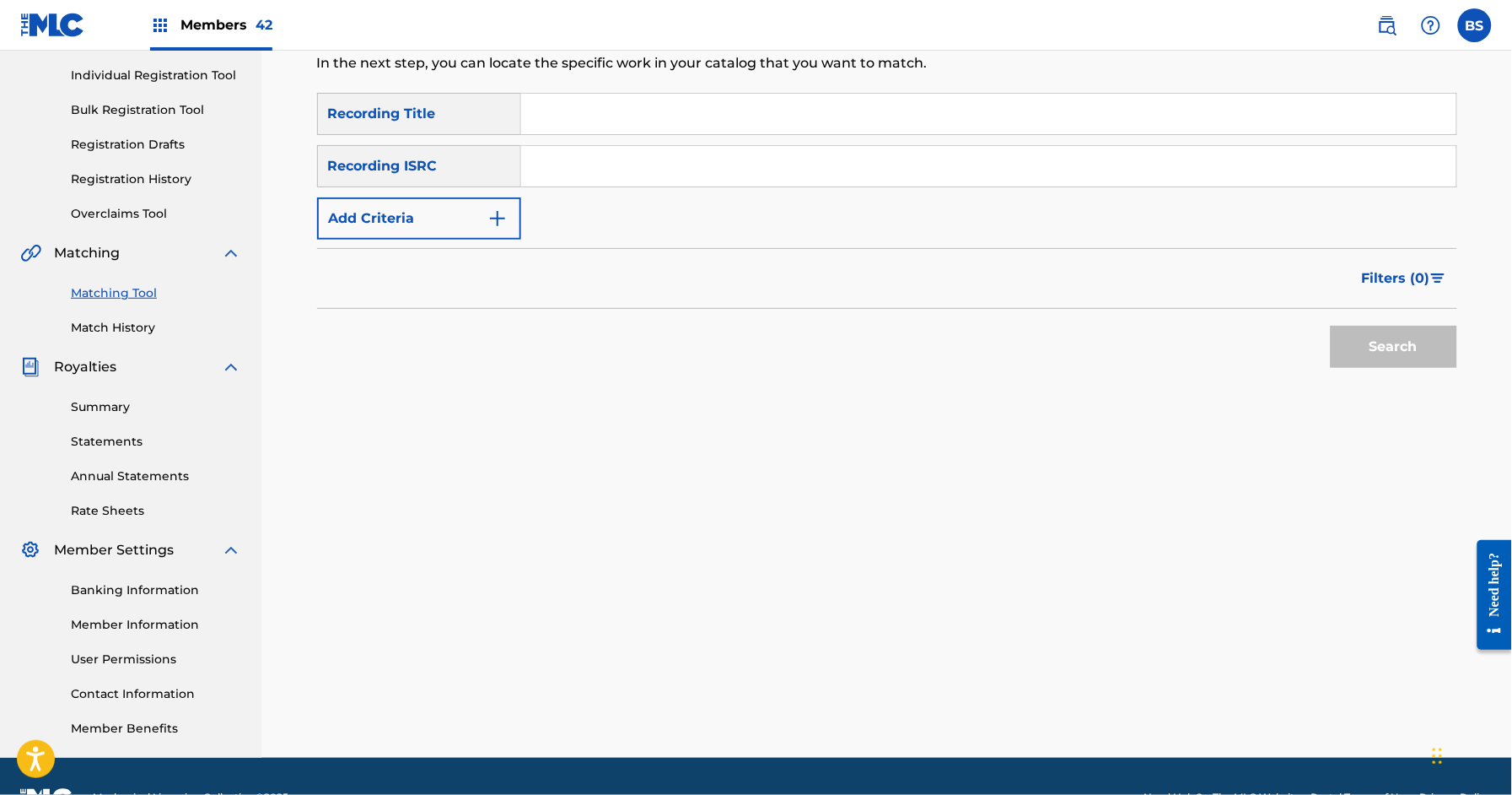
drag, startPoint x: 619, startPoint y: 173, endPoint x: 633, endPoint y: 173, distance: 14.0
click at [619, 173] on input "Search Form" at bounding box center [988, 166] width 936 height 40
paste input "ON EARTH AS IT IS IN HEAVEN"
type input "ON EARTH AS IT IS IN HEAVEN"
drag, startPoint x: 607, startPoint y: 163, endPoint x: 706, endPoint y: 170, distance: 99.2
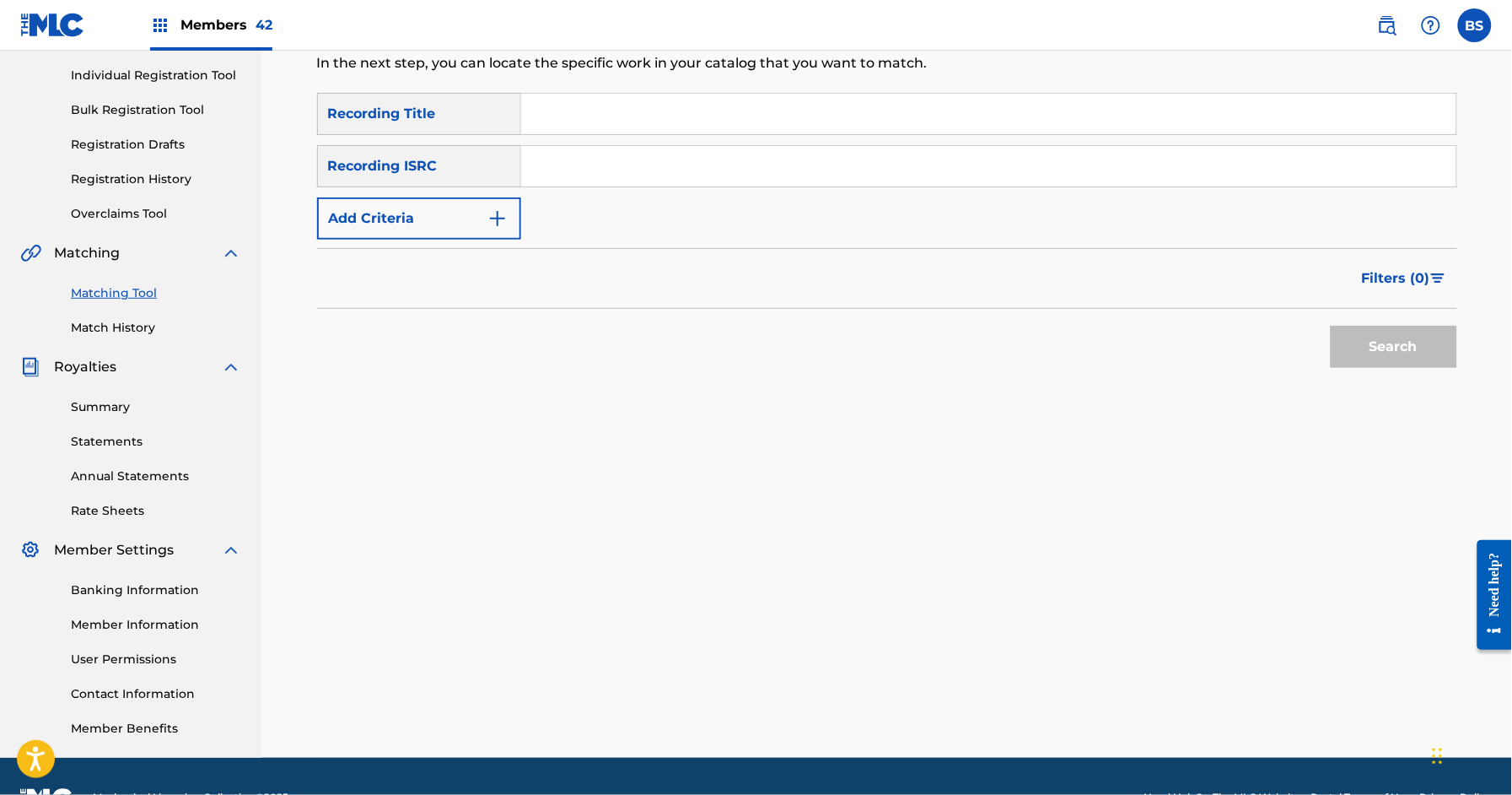
click at [608, 163] on input "Search Form" at bounding box center [988, 166] width 936 height 40
paste input "QZGLM2131025"
type input "QZGLM2131025"
drag, startPoint x: 1430, startPoint y: 332, endPoint x: 1376, endPoint y: 342, distance: 54.9
click at [1430, 332] on button "Search" at bounding box center [1394, 347] width 127 height 42
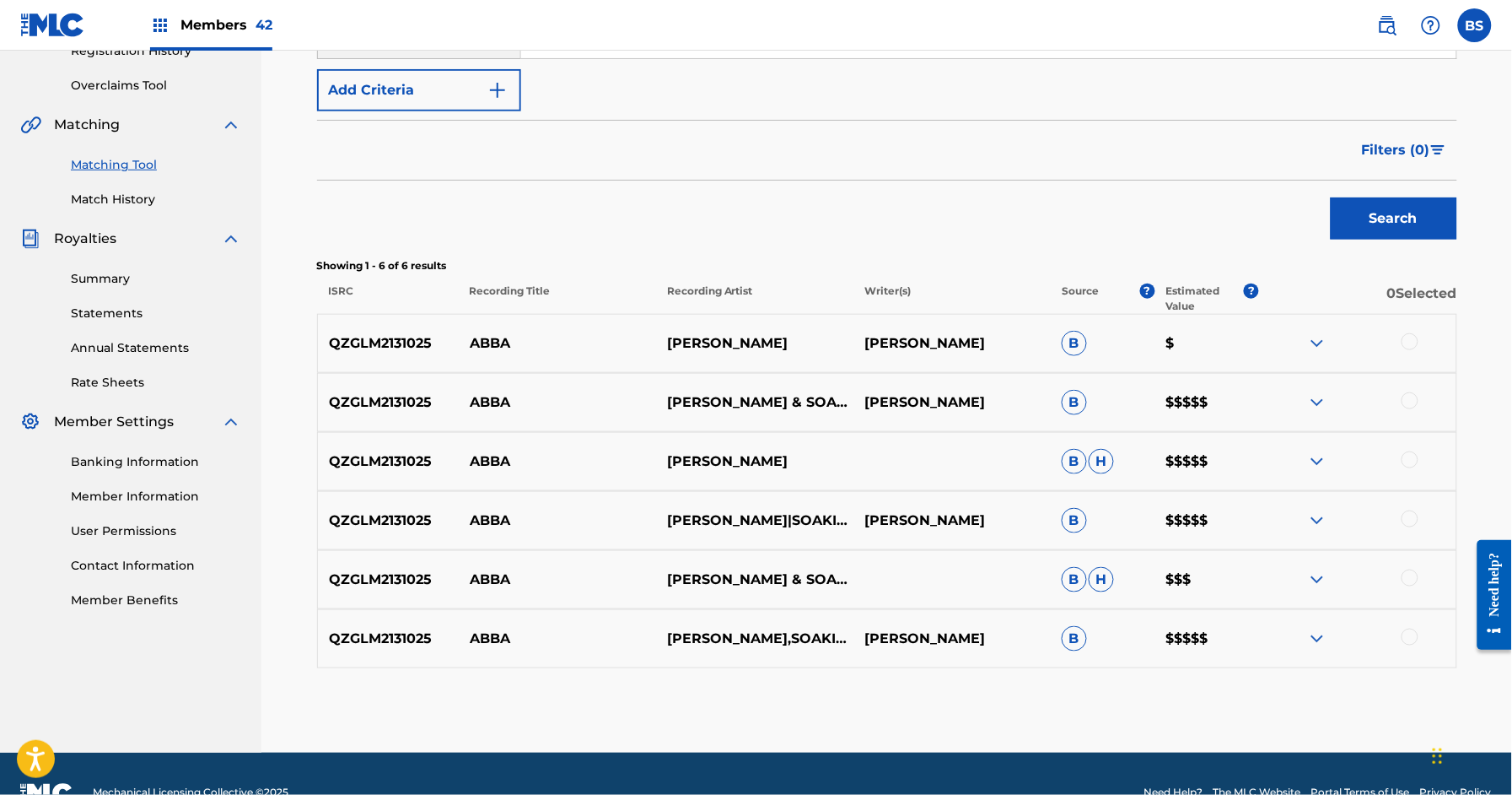
scroll to position [374, 0]
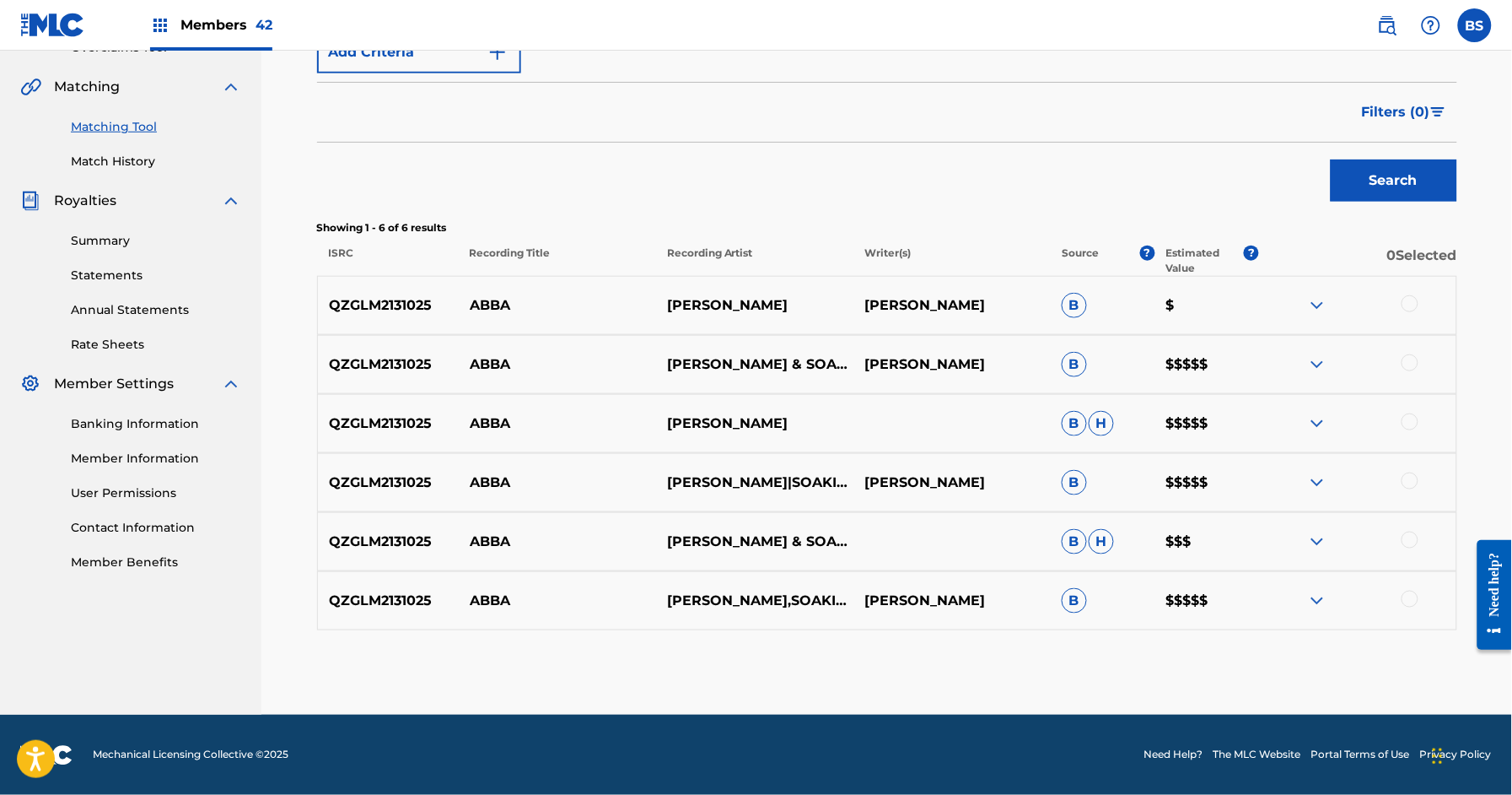
click at [1326, 364] on img at bounding box center [1317, 364] width 20 height 20
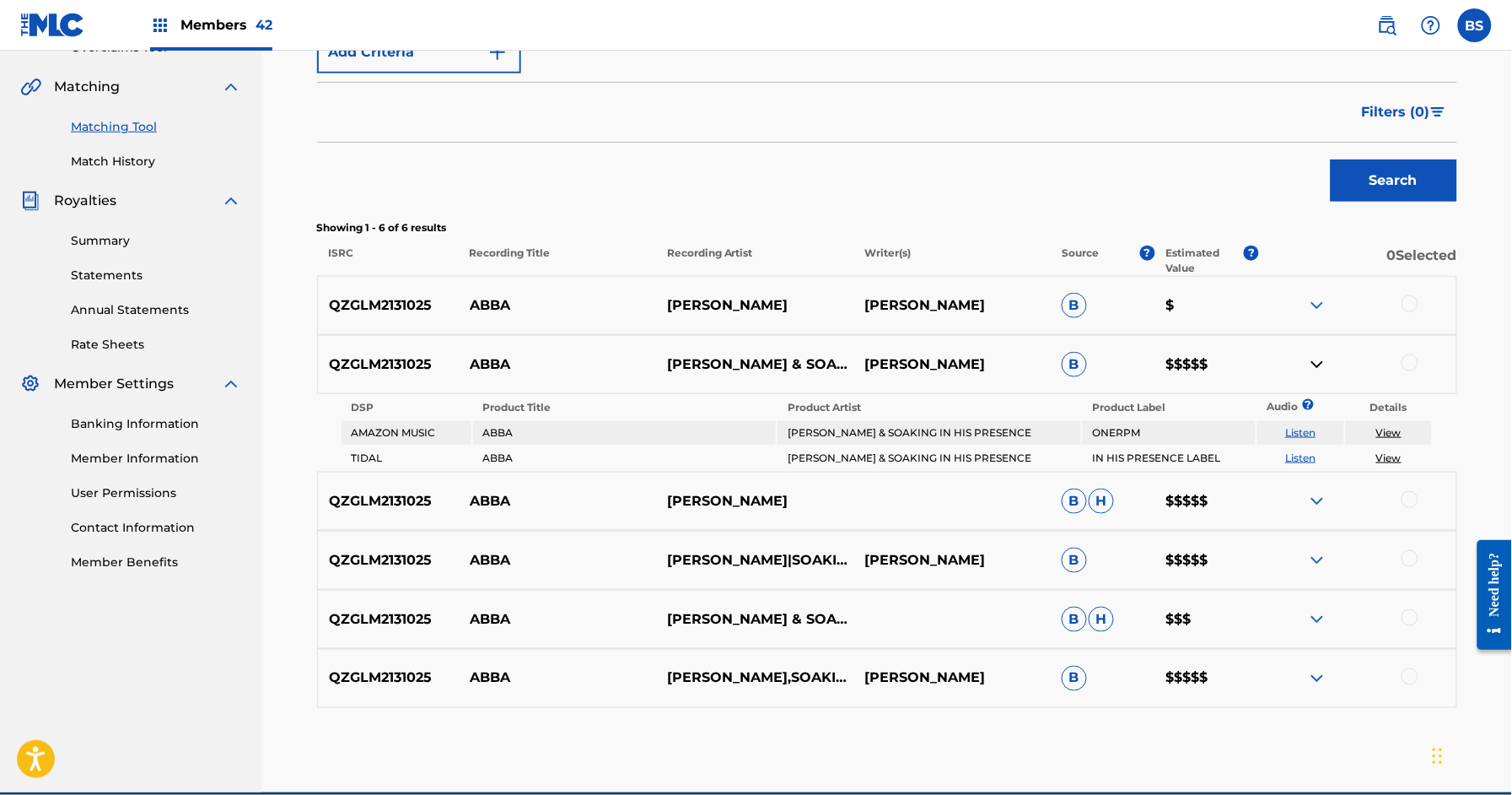
click at [1326, 364] on img at bounding box center [1317, 364] width 20 height 20
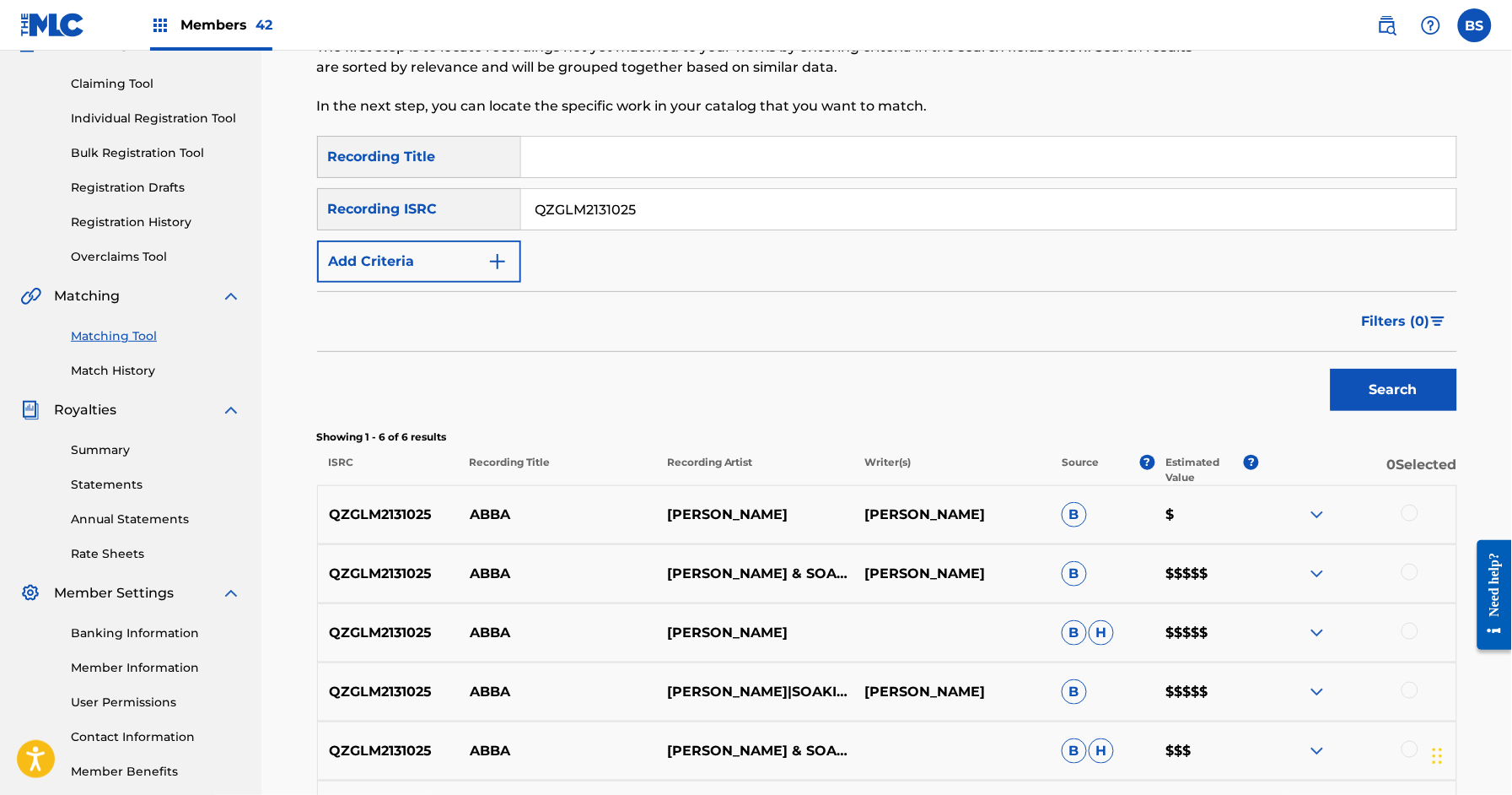
scroll to position [0, 0]
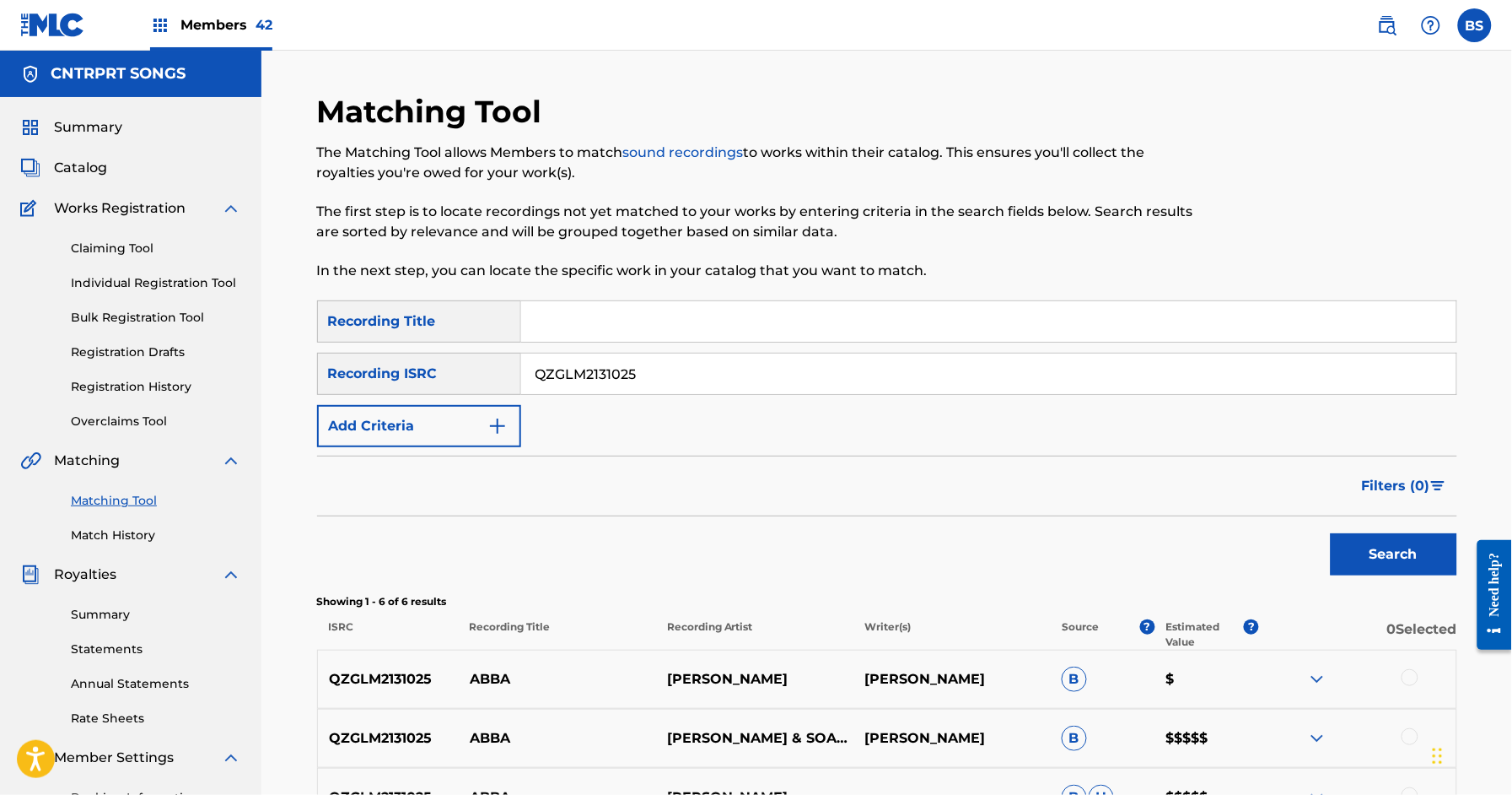
click at [115, 531] on link "Match History" at bounding box center [157, 535] width 171 height 18
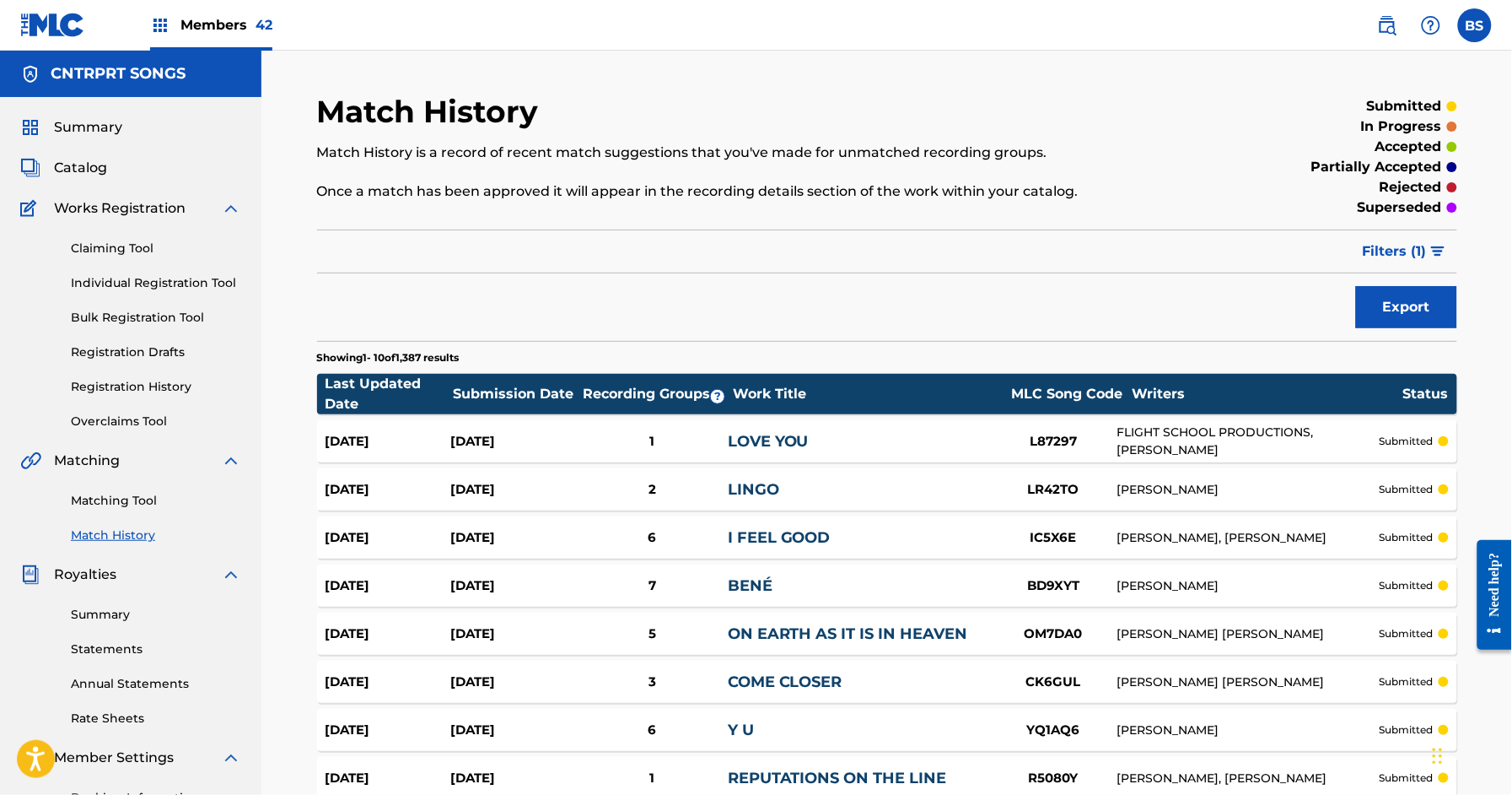
click at [1402, 256] on span "Filters ( 1 )" at bounding box center [1395, 251] width 64 height 20
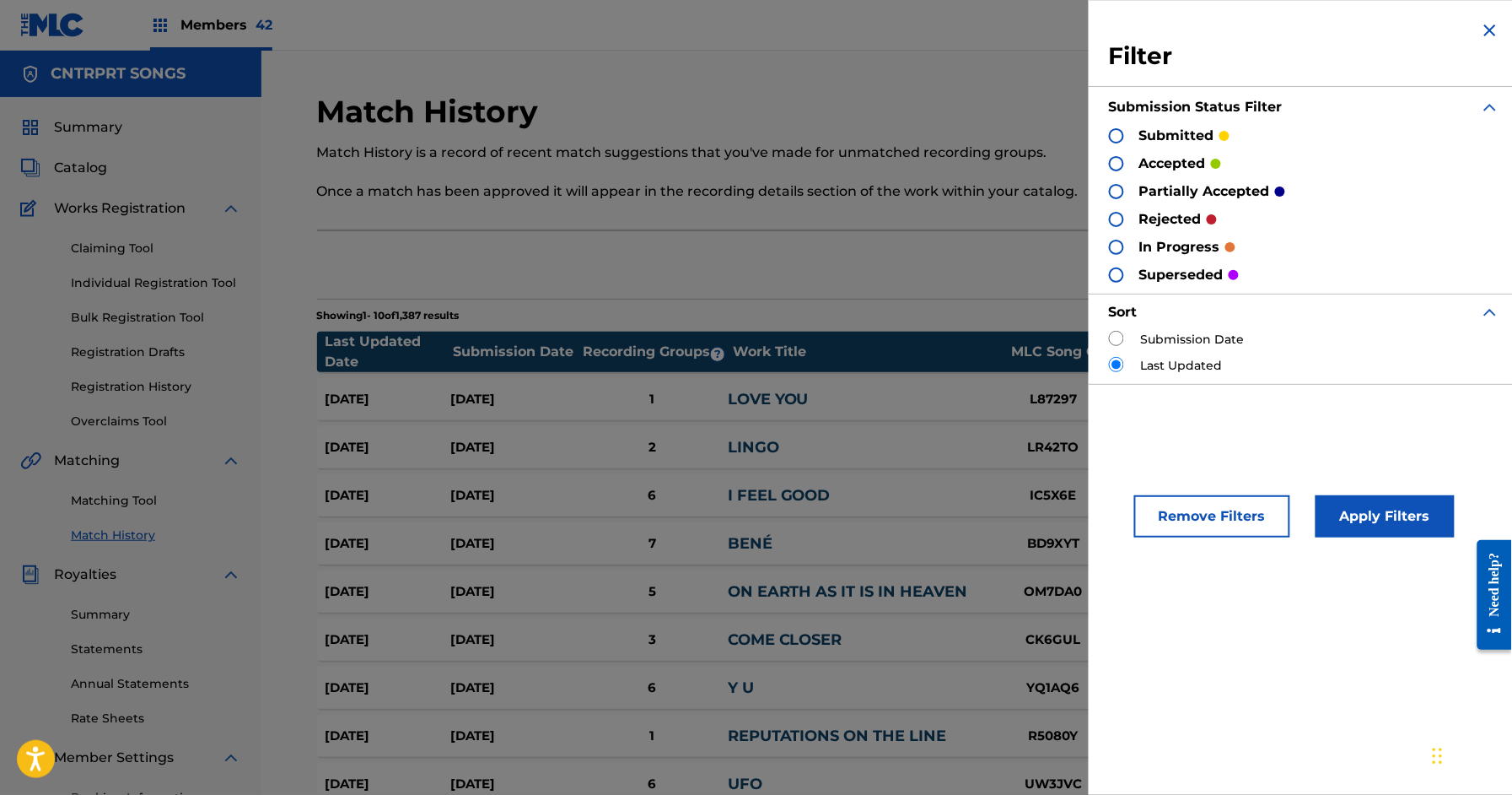
click at [1119, 337] on input "radio" at bounding box center [1116, 338] width 15 height 15
radio input "true"
click at [1175, 159] on p "accepted" at bounding box center [1173, 163] width 67 height 20
drag, startPoint x: 1112, startPoint y: 163, endPoint x: 1141, endPoint y: 199, distance: 46.2
click at [1113, 164] on div at bounding box center [1116, 163] width 15 height 15
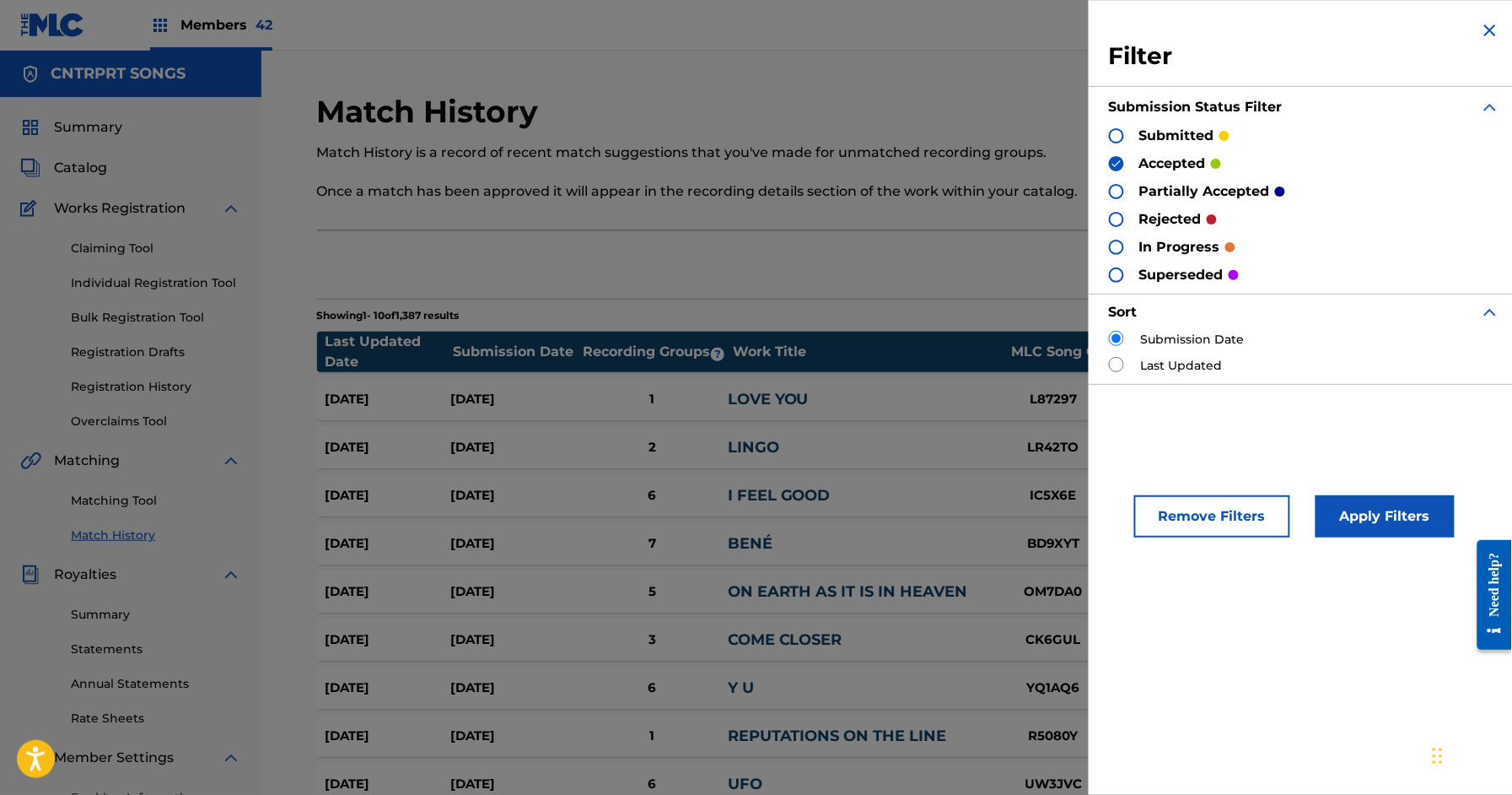
click at [1413, 513] on button "Apply Filters" at bounding box center [1385, 517] width 139 height 42
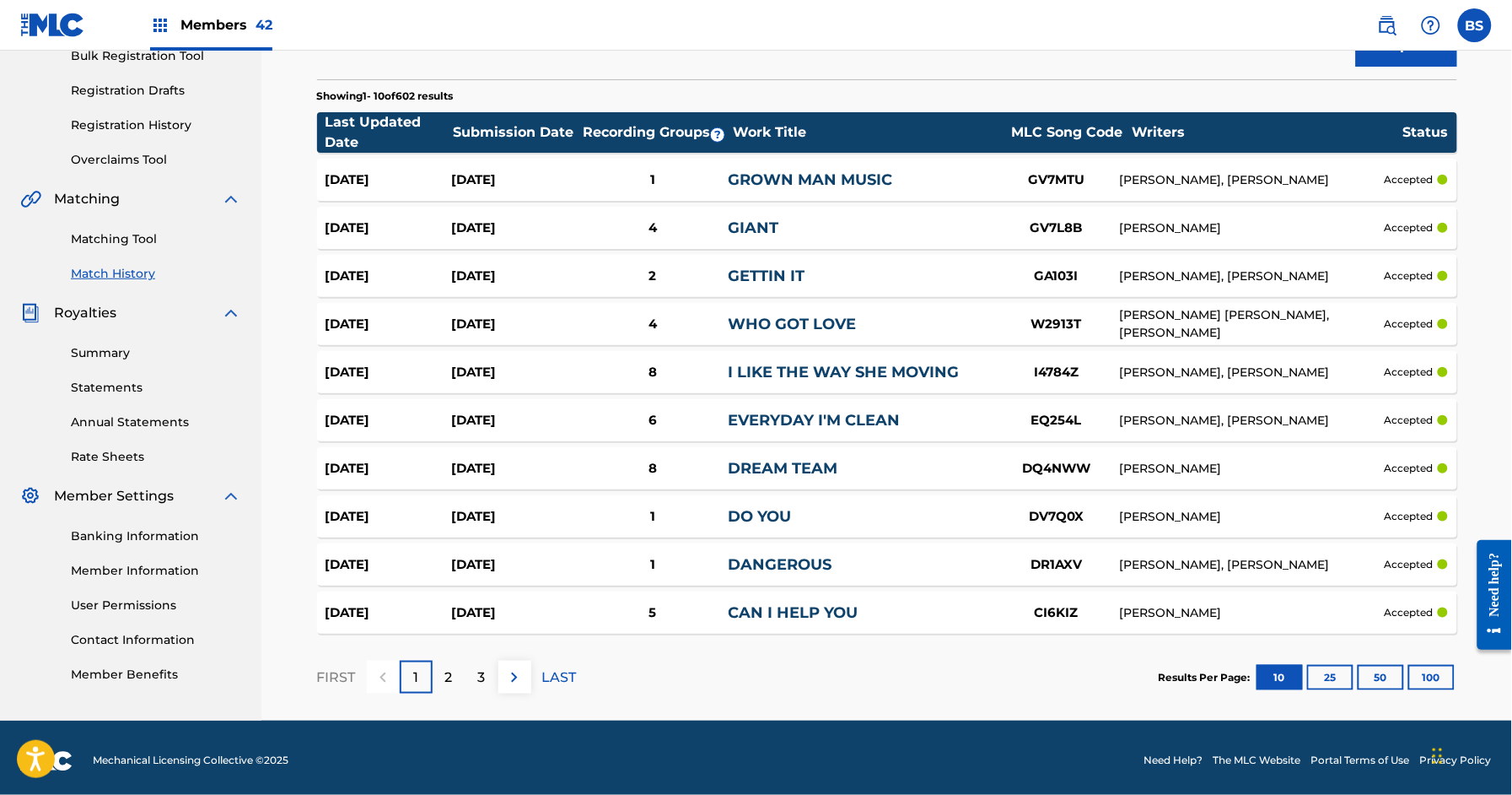
scroll to position [268, 0]
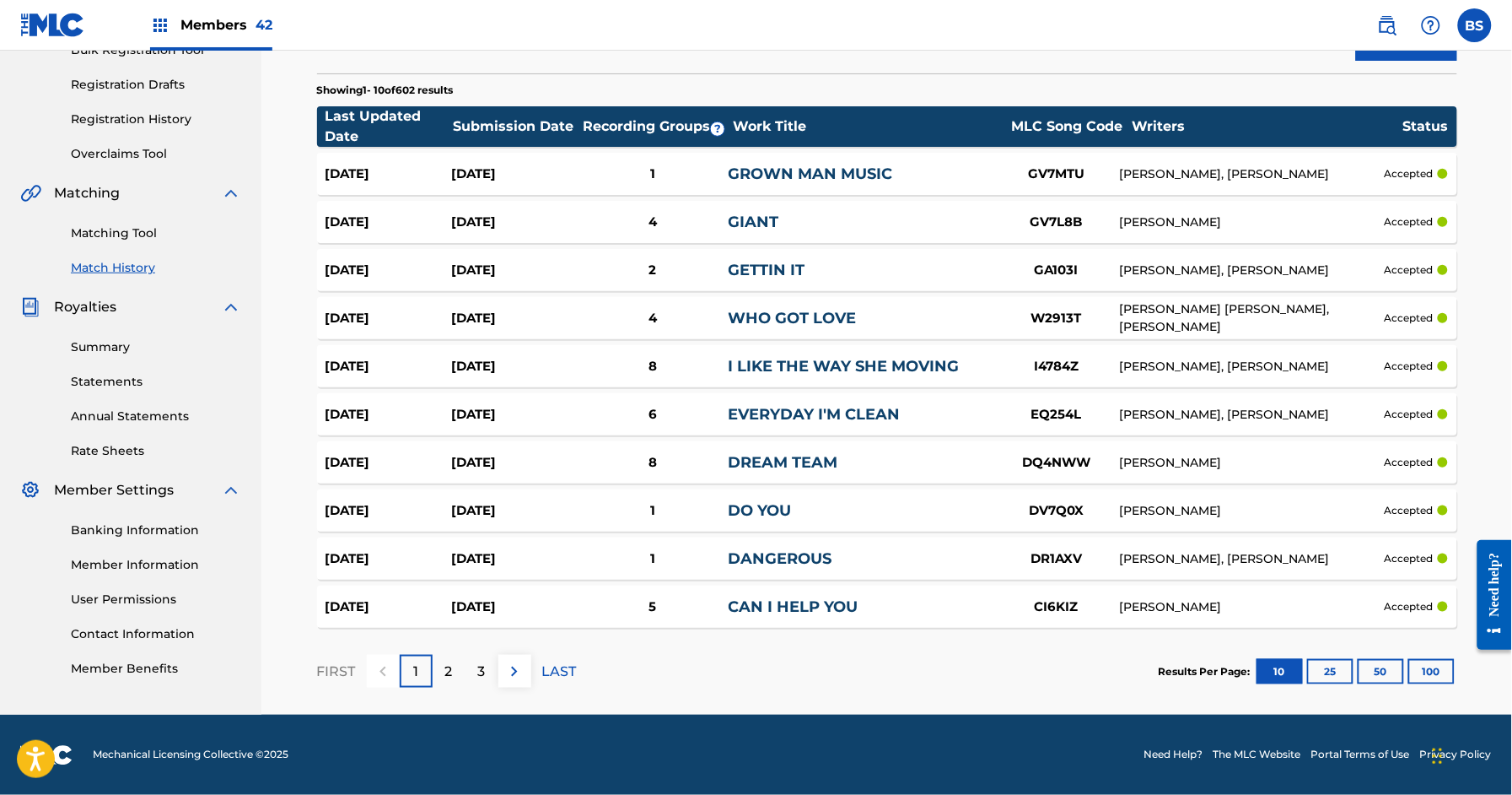
click at [1436, 674] on button "100" at bounding box center [1432, 672] width 47 height 26
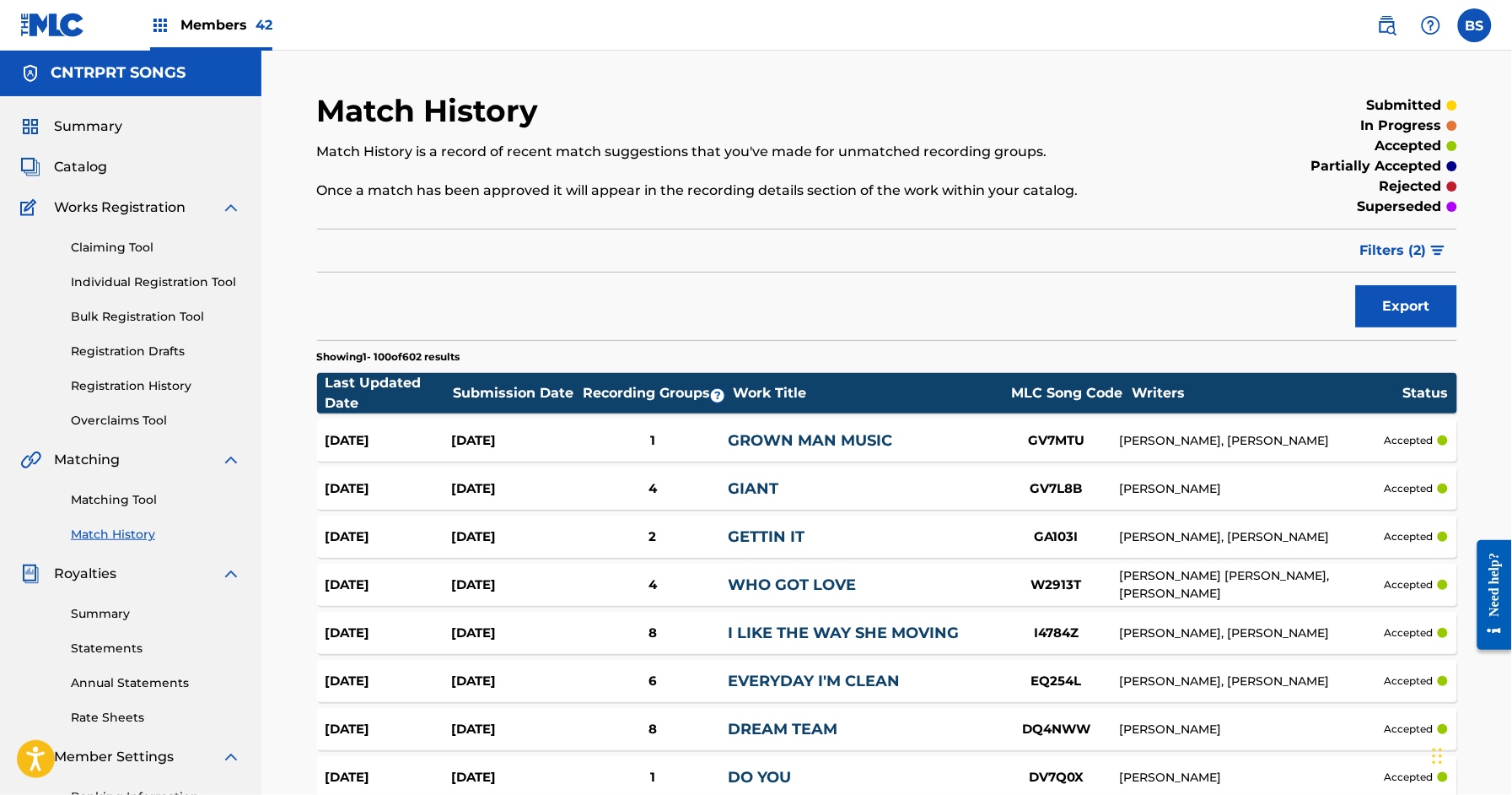
scroll to position [0, 0]
click at [1378, 254] on span "Filters ( 2 )" at bounding box center [1394, 251] width 67 height 20
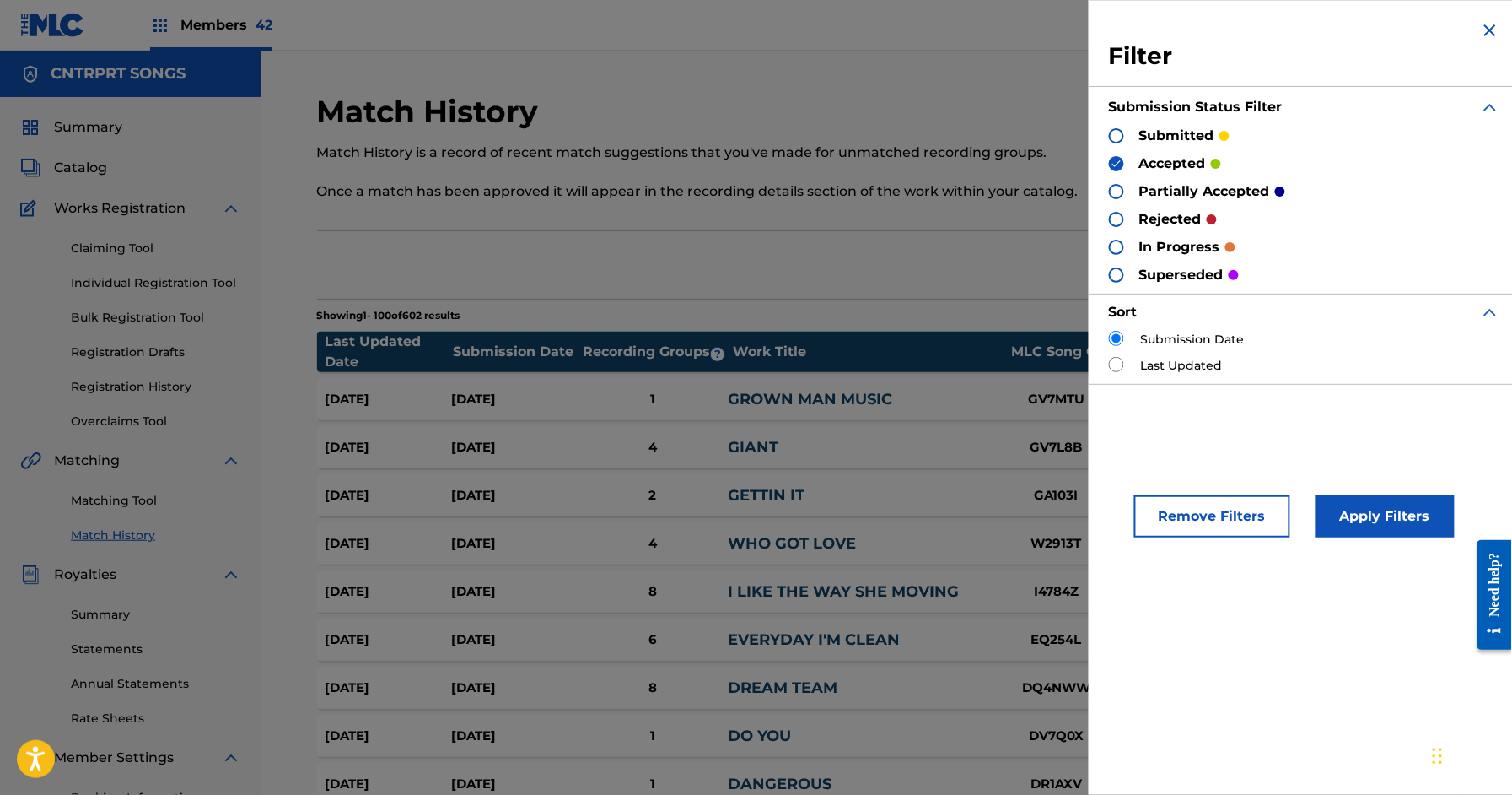
click at [1116, 159] on img at bounding box center [1116, 163] width 11 height 11
drag, startPoint x: 1414, startPoint y: 520, endPoint x: 890, endPoint y: 541, distance: 524.4
click at [1413, 521] on button "Apply Filters" at bounding box center [1385, 517] width 139 height 42
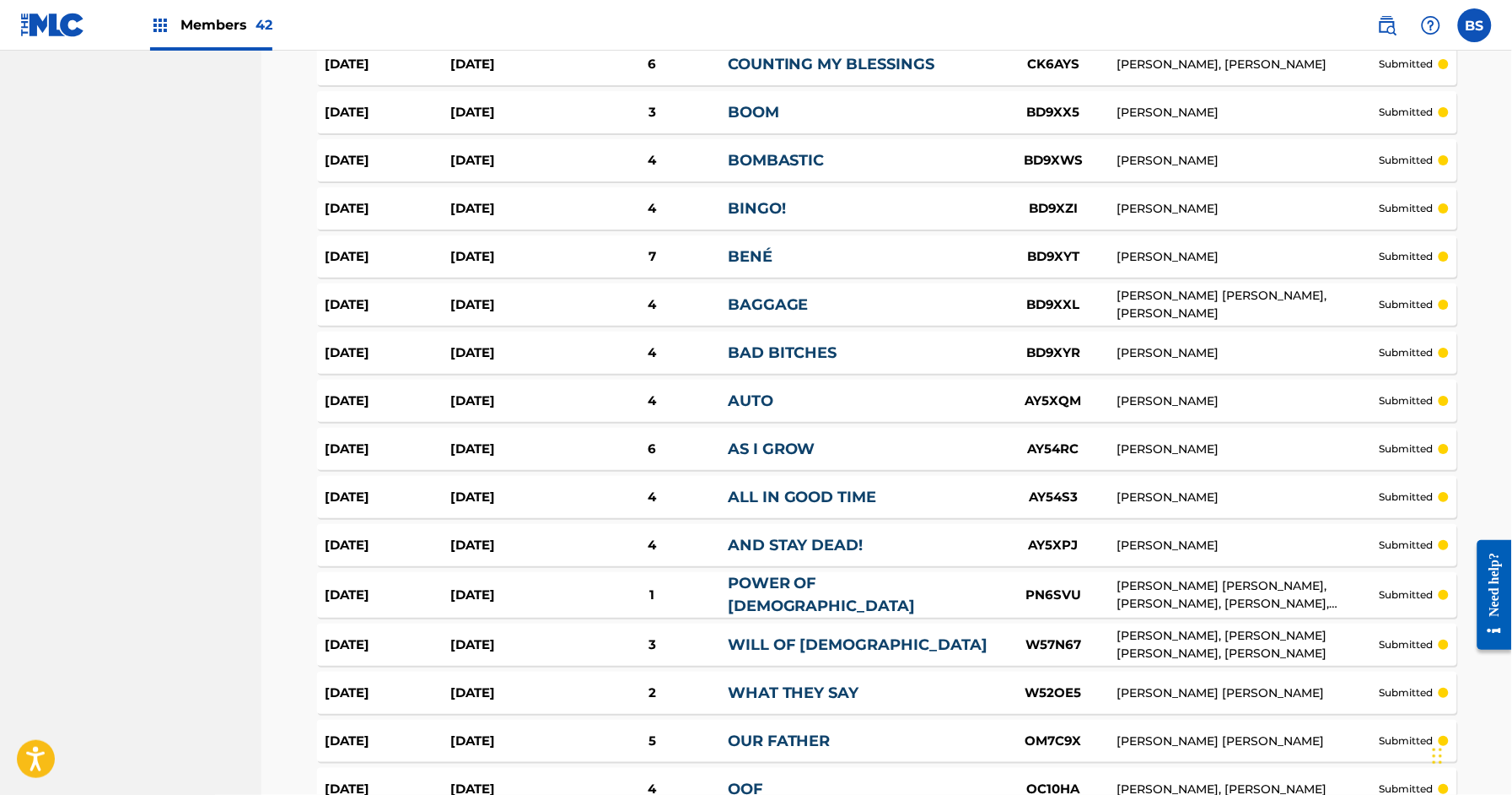
scroll to position [4599, 0]
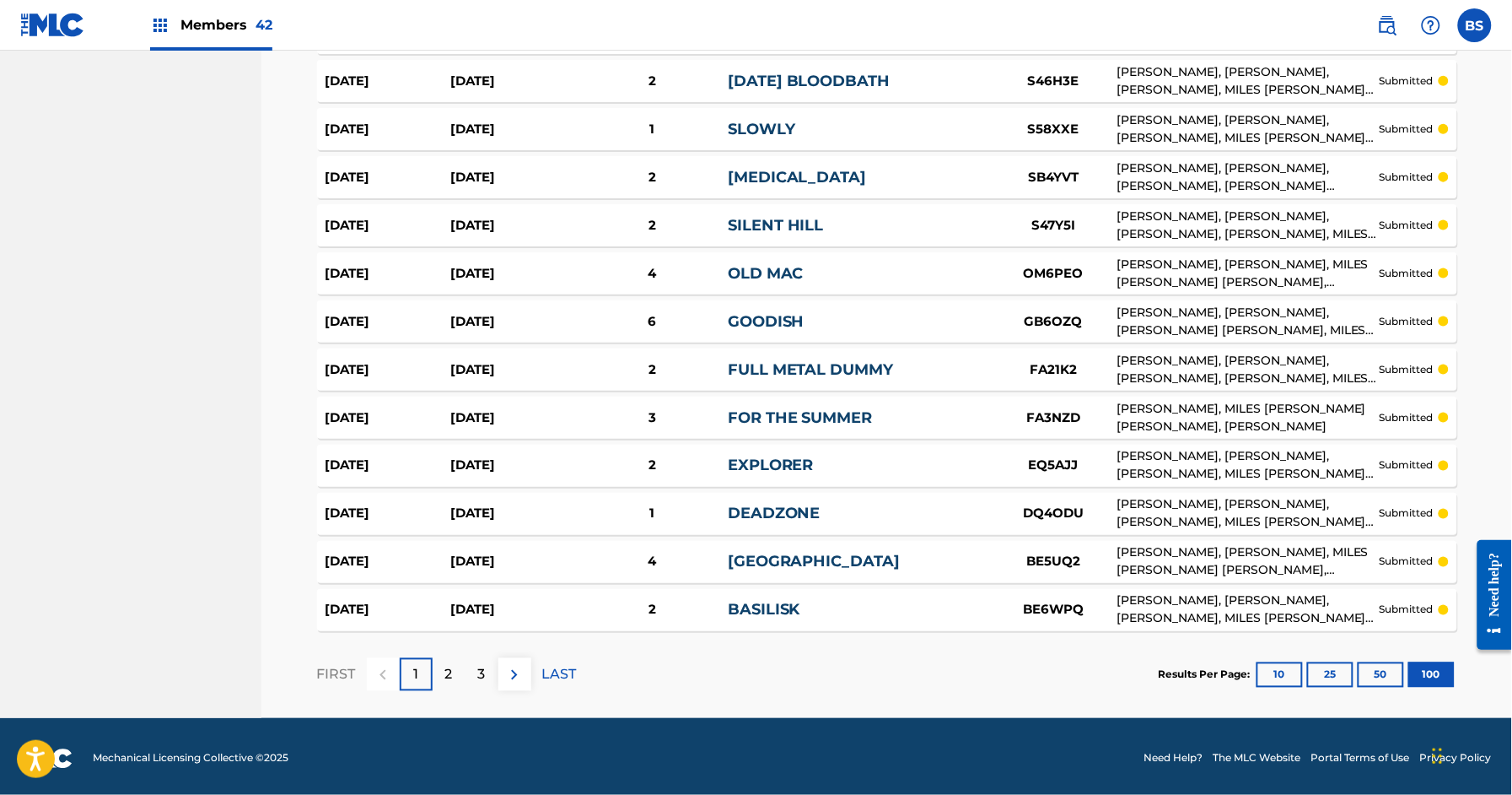
click at [507, 671] on img at bounding box center [514, 674] width 20 height 20
click at [482, 668] on p "3" at bounding box center [481, 674] width 8 height 20
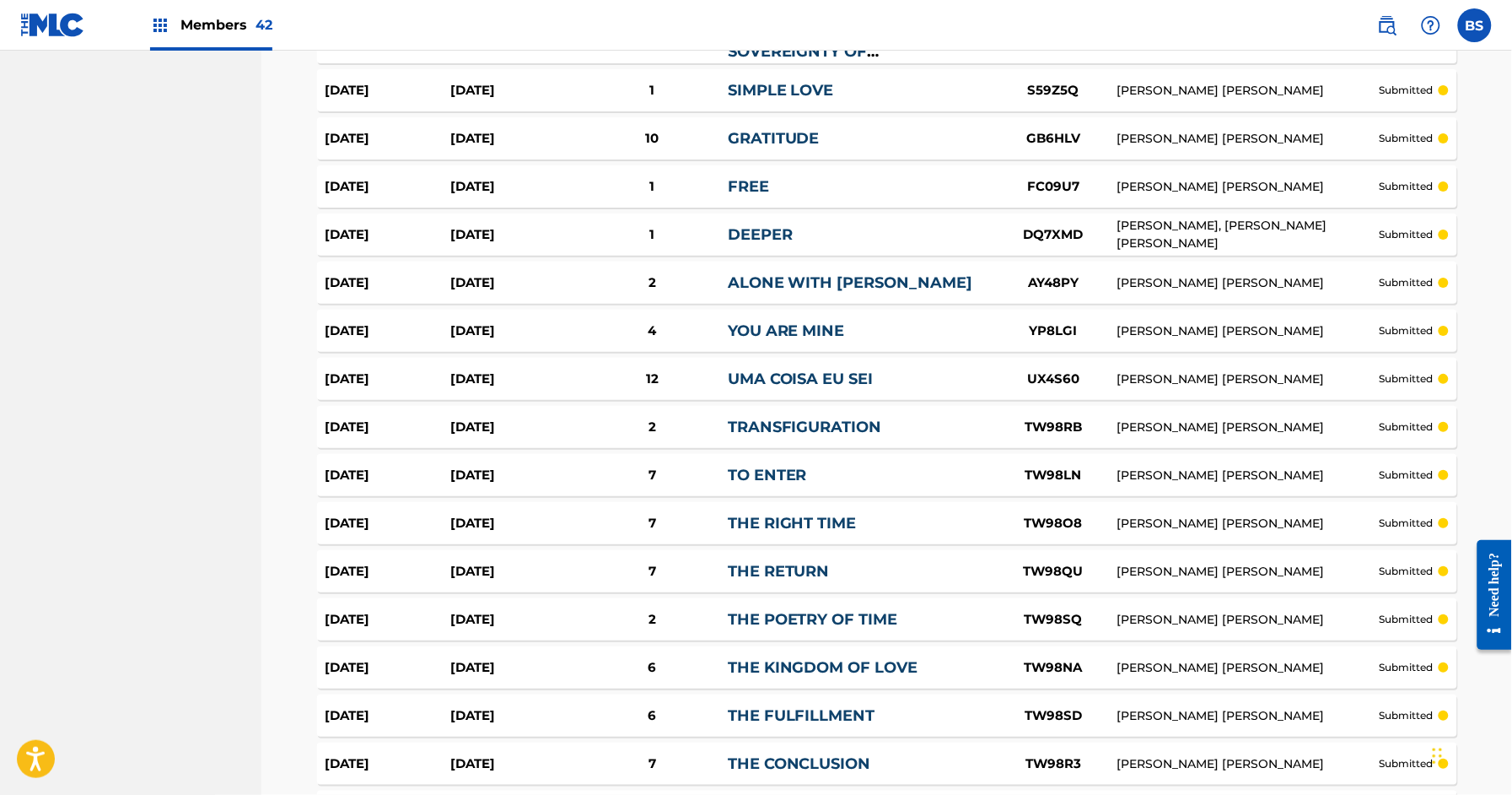
scroll to position [4605, 0]
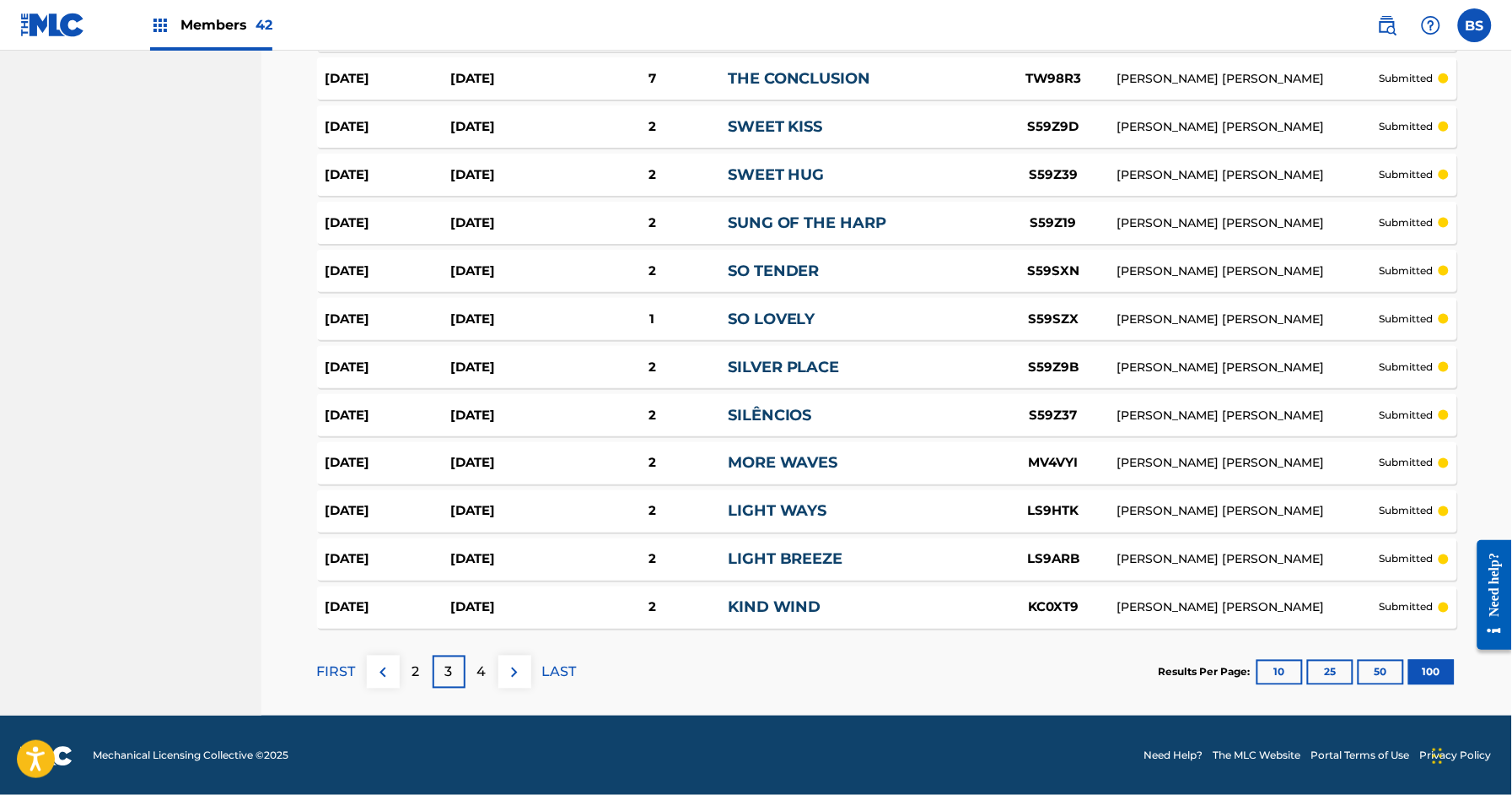
click at [488, 674] on div "4" at bounding box center [481, 672] width 33 height 33
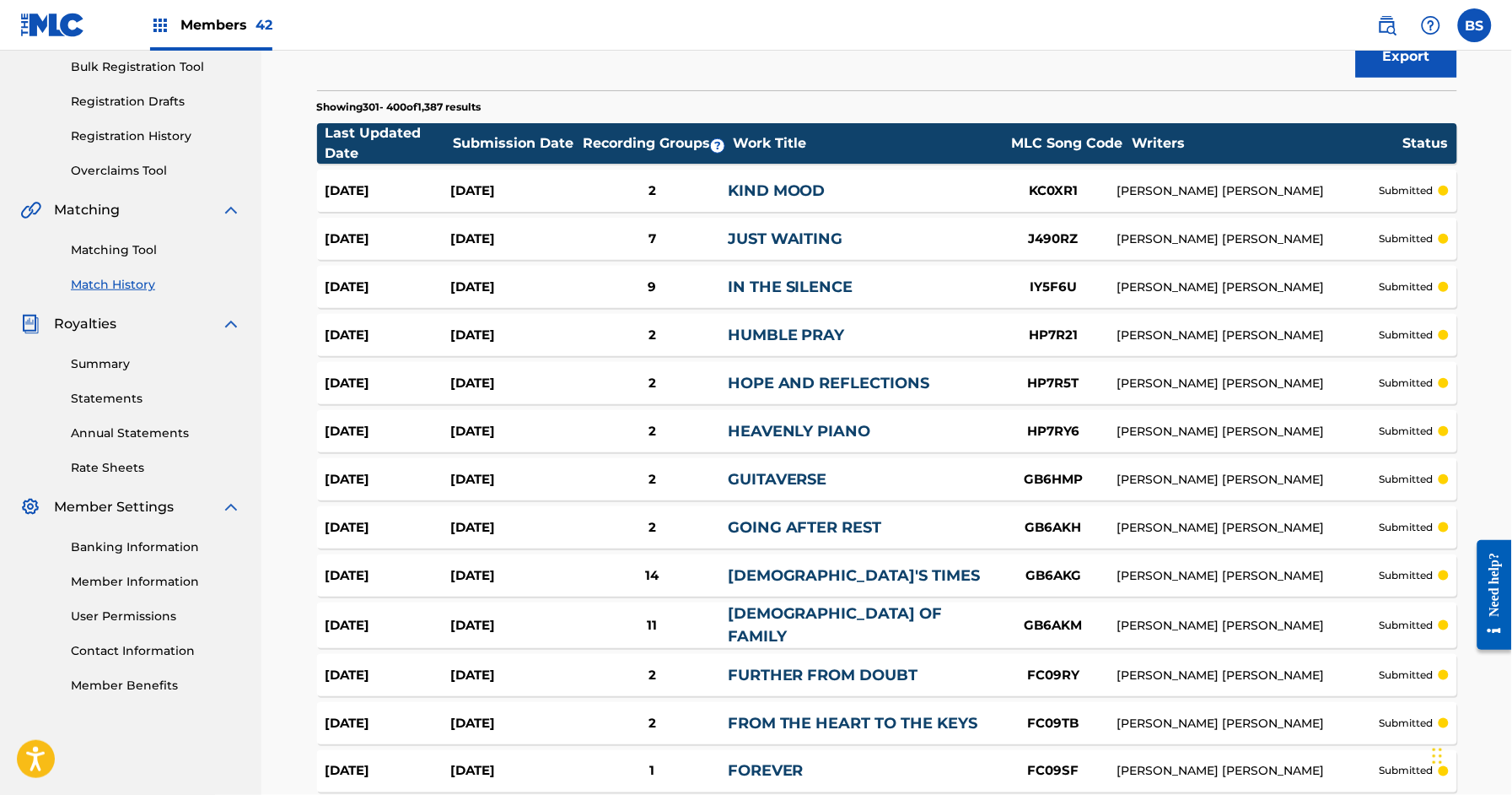
scroll to position [4599, 0]
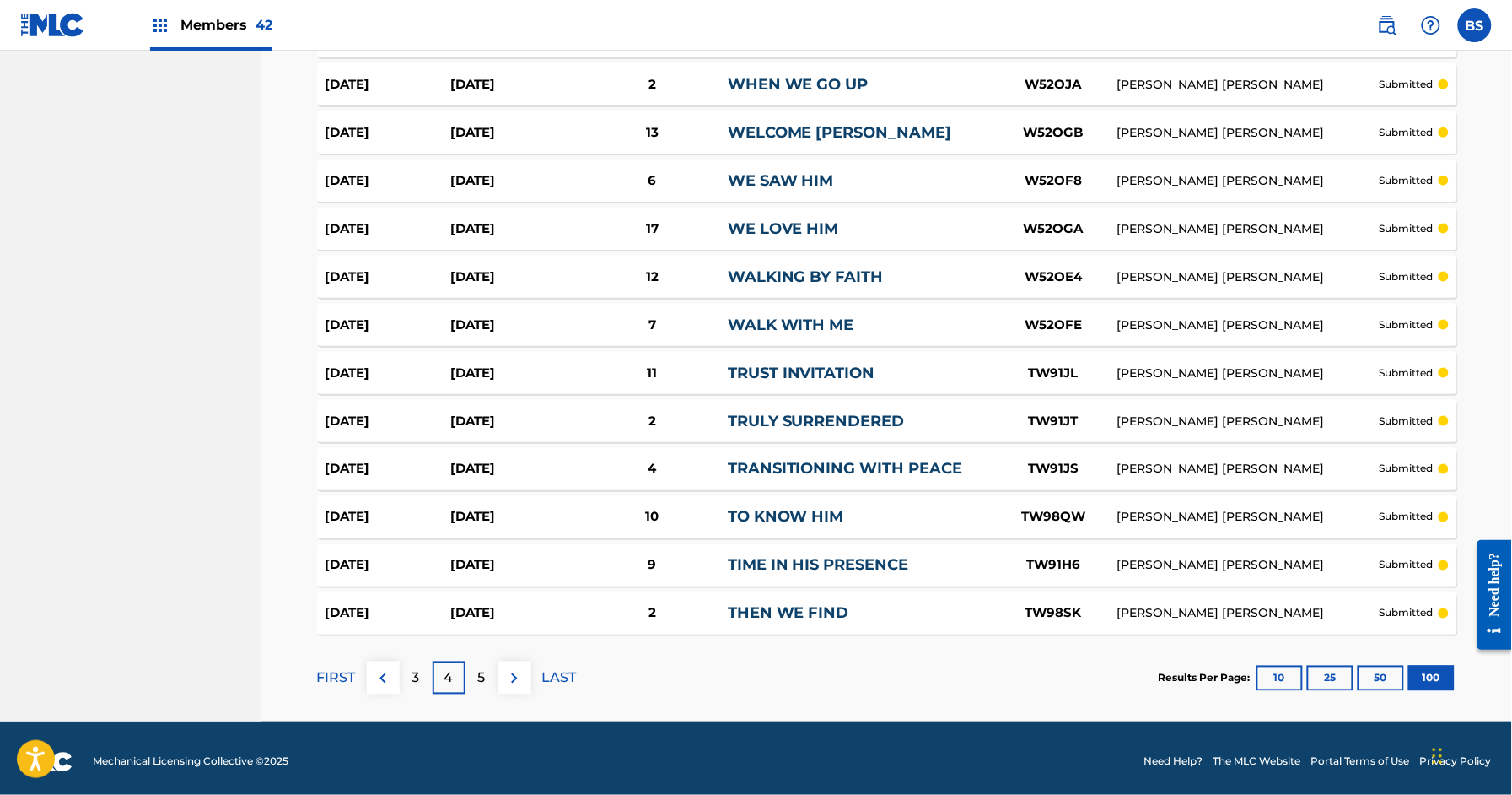
click at [906, 560] on link "TIME IN HIS PRESENCE" at bounding box center [818, 565] width 181 height 18
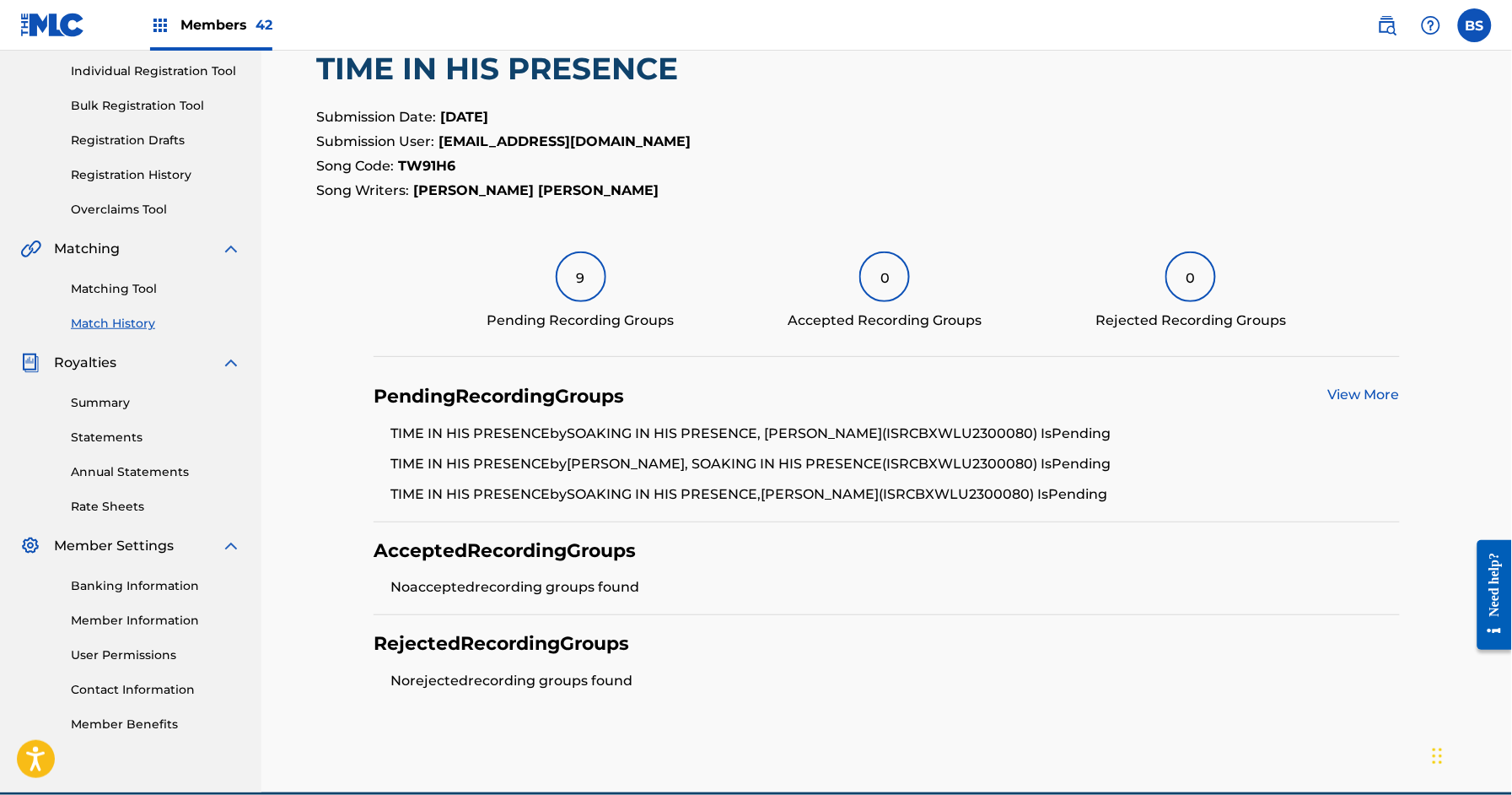
scroll to position [290, 0]
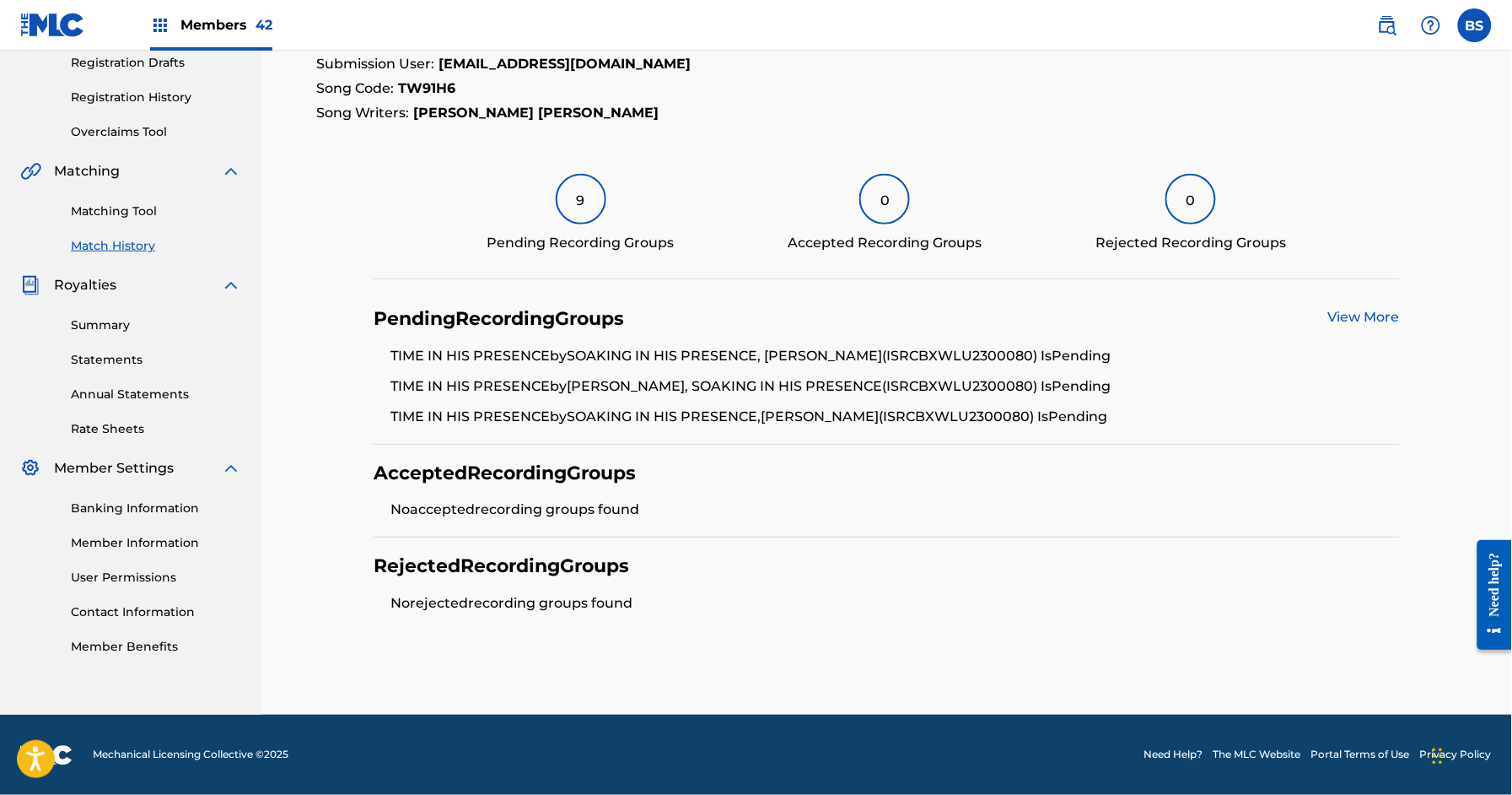
click at [1376, 314] on link "View More" at bounding box center [1363, 317] width 71 height 16
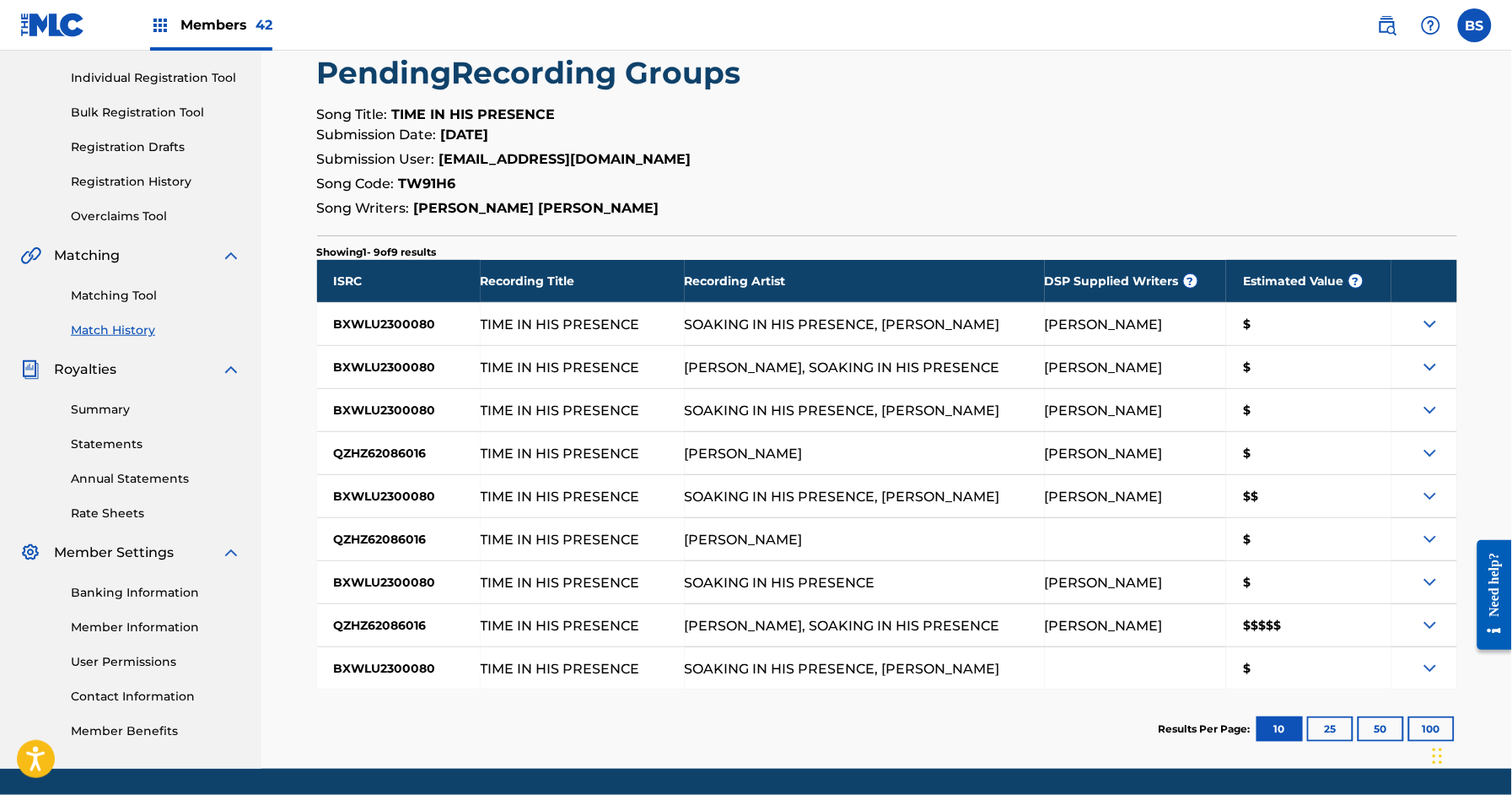
scroll to position [233, 0]
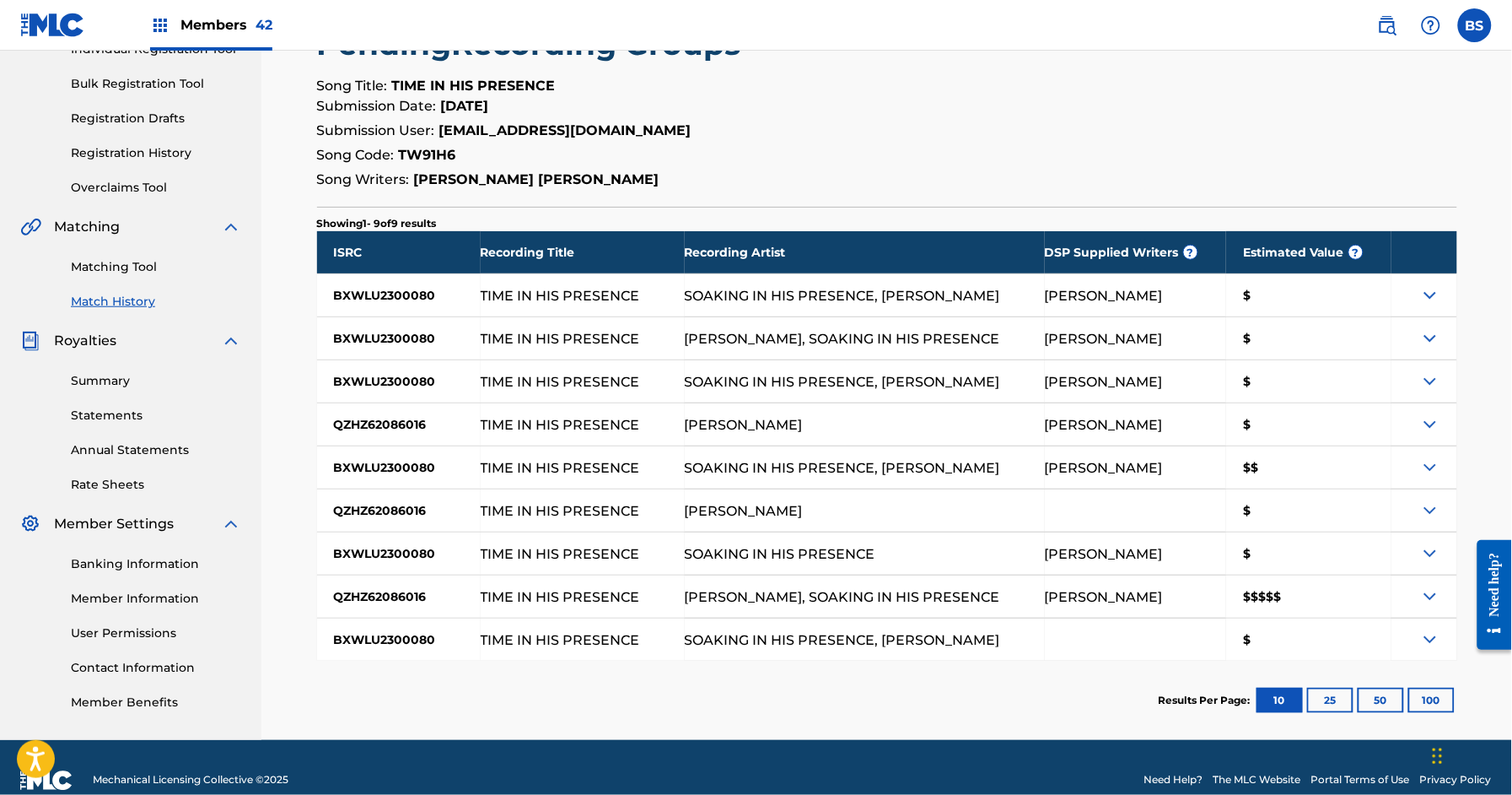
click at [1435, 599] on img at bounding box center [1430, 596] width 20 height 20
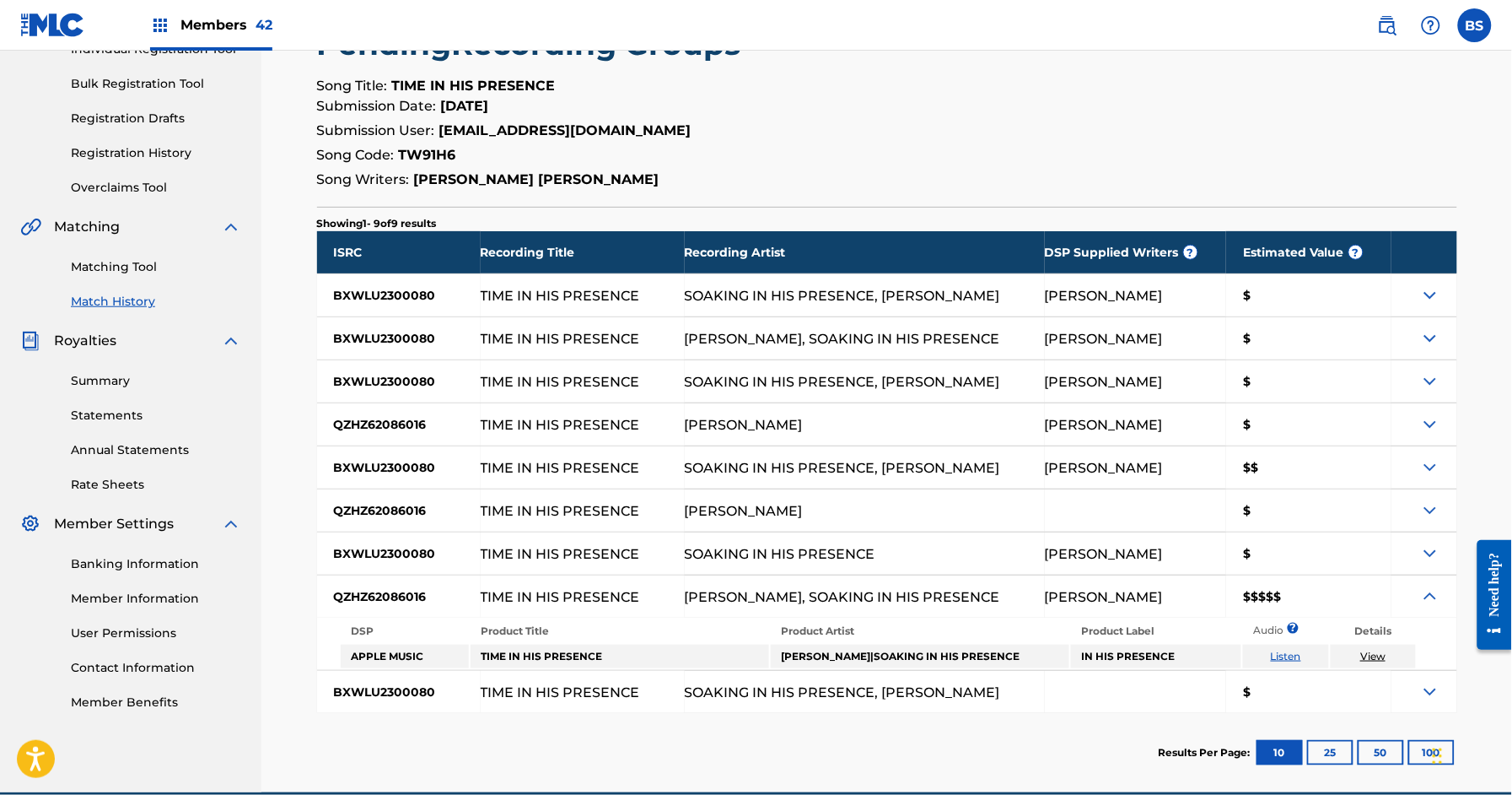
click at [1435, 599] on img at bounding box center [1430, 596] width 20 height 20
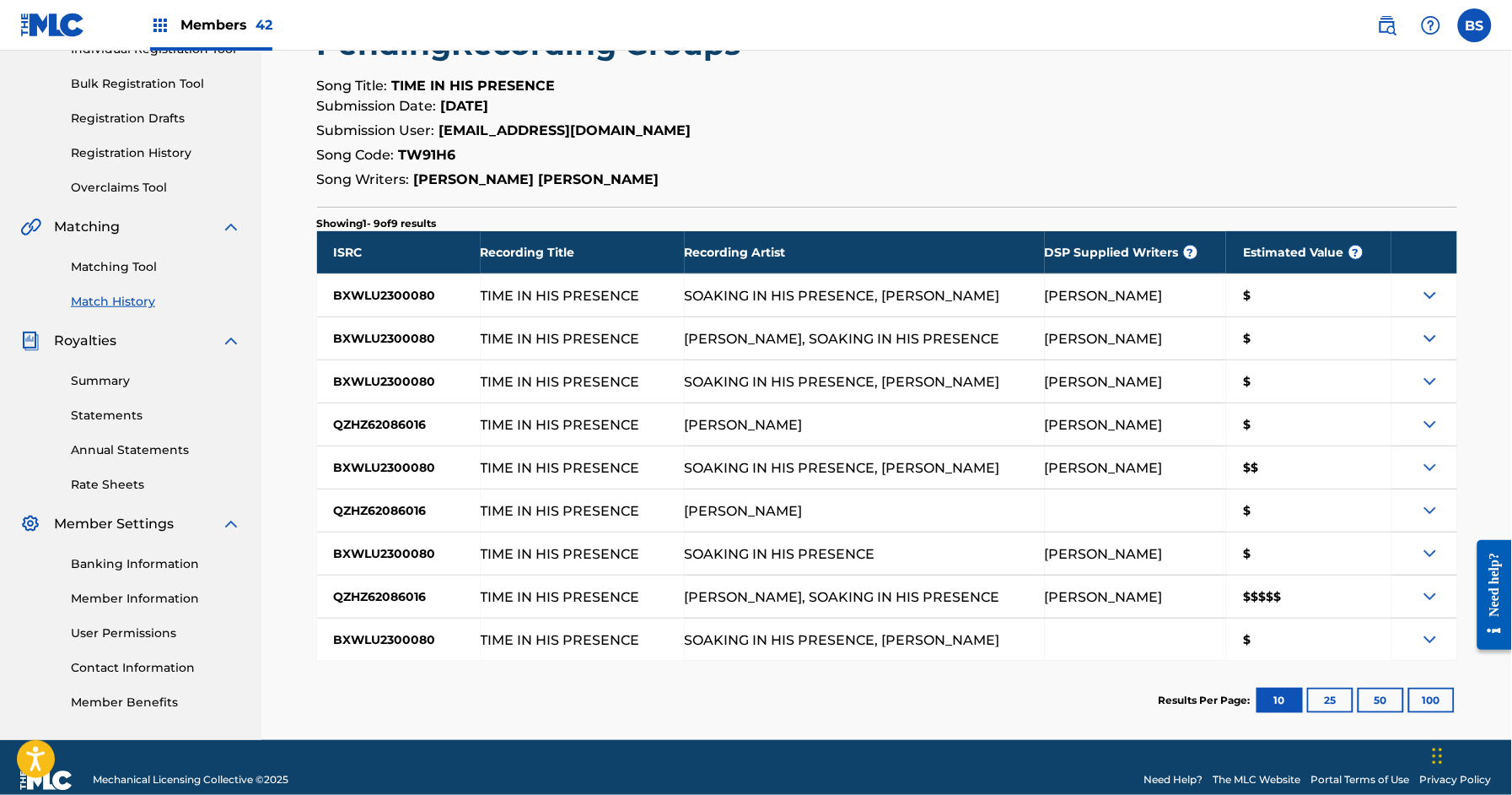
click at [1430, 549] on img at bounding box center [1430, 553] width 20 height 20
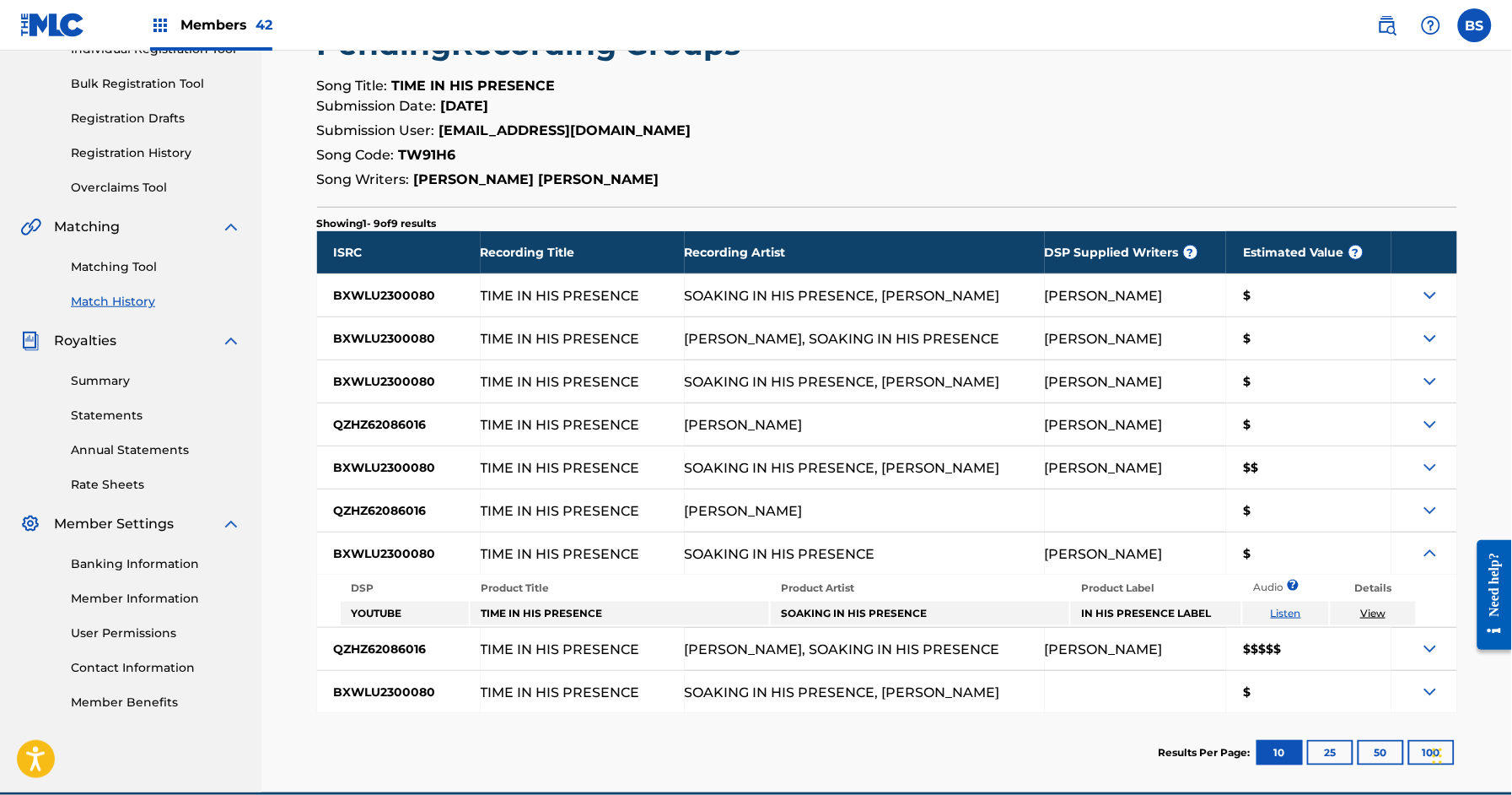
drag, startPoint x: 1430, startPoint y: 549, endPoint x: 1435, endPoint y: 529, distance: 20.6
click at [1431, 549] on img at bounding box center [1430, 553] width 20 height 20
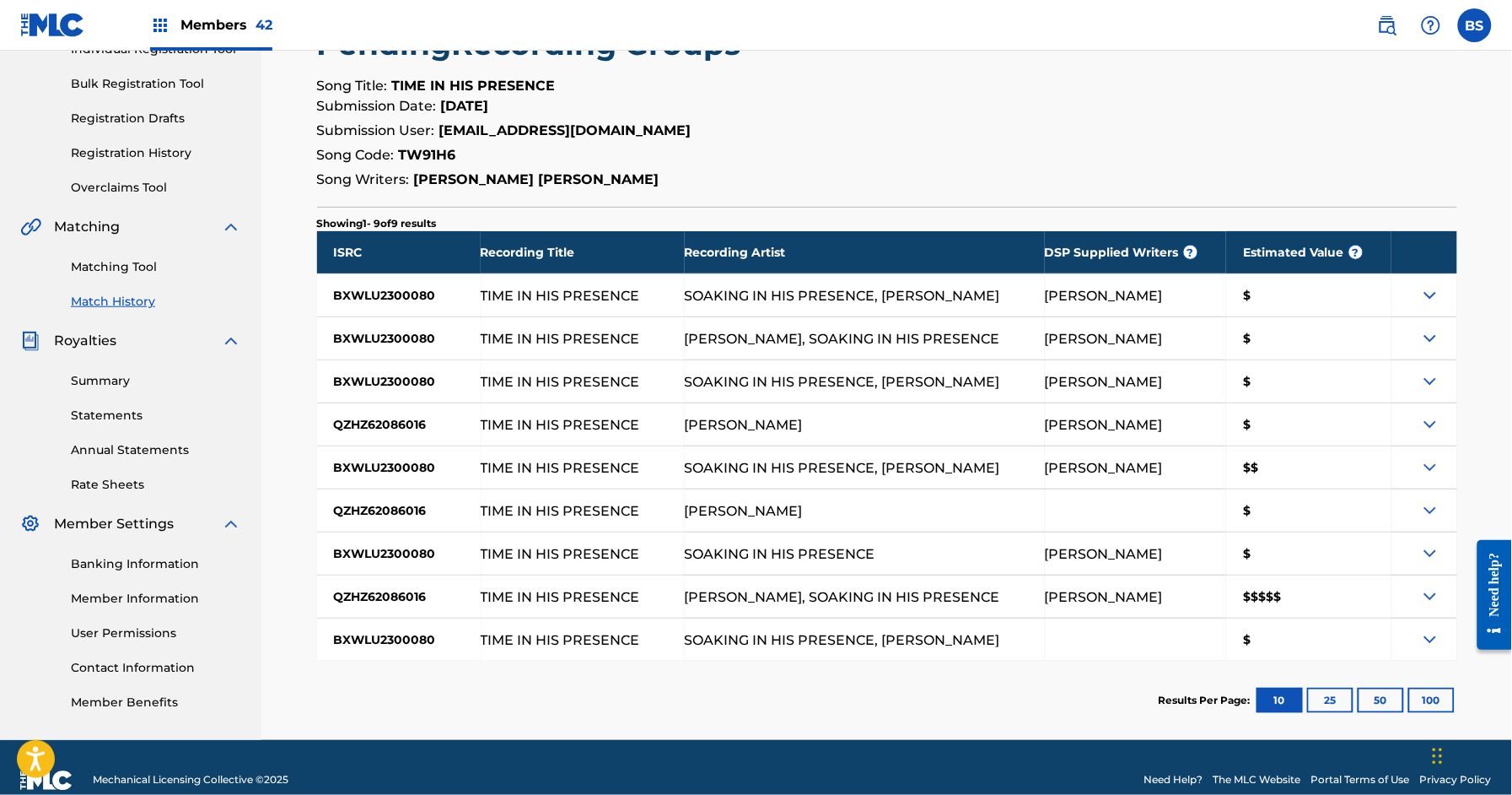
click at [1435, 518] on img at bounding box center [1430, 510] width 20 height 20
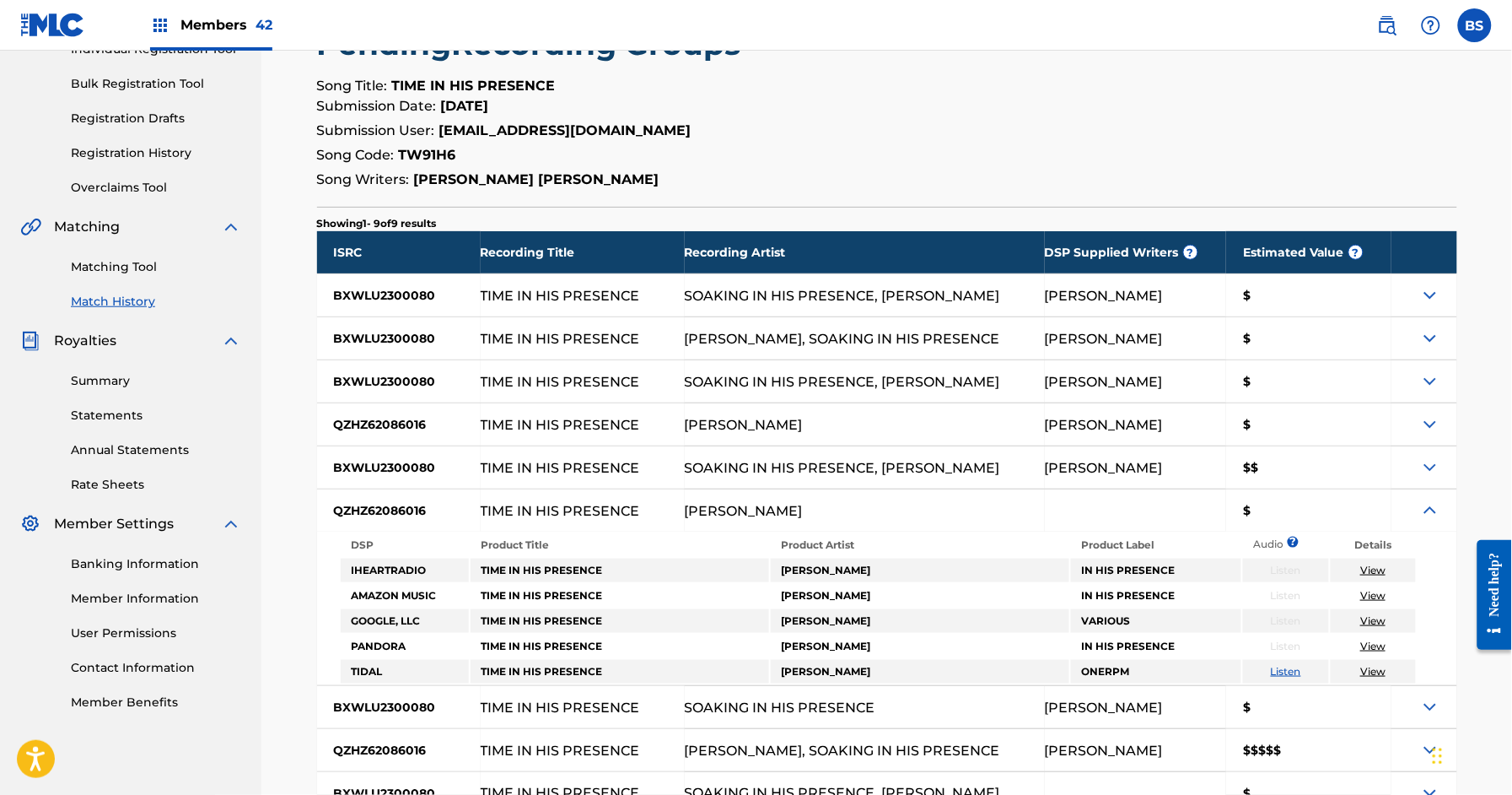
click at [1434, 518] on img at bounding box center [1430, 510] width 20 height 20
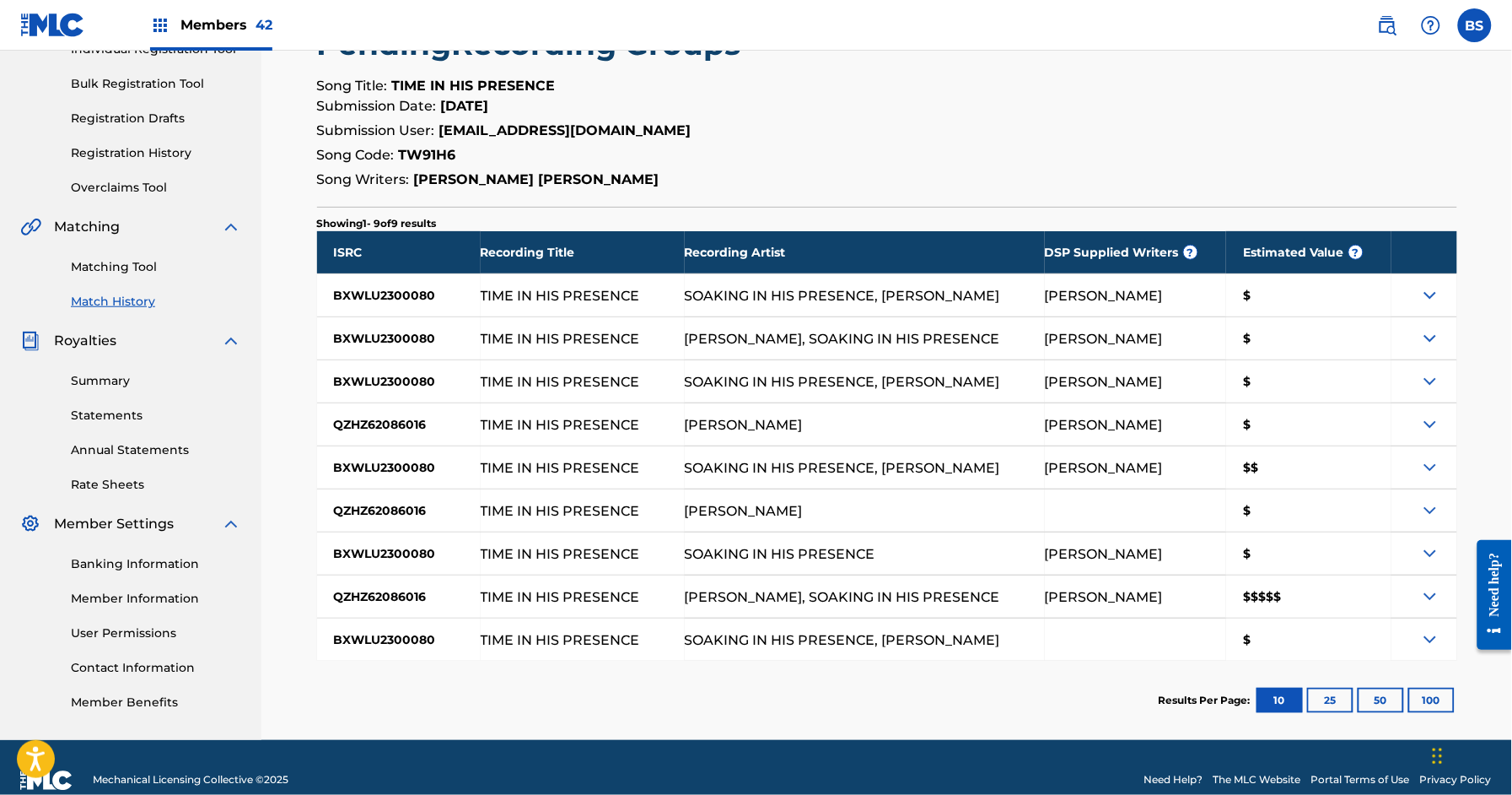
scroll to position [259, 0]
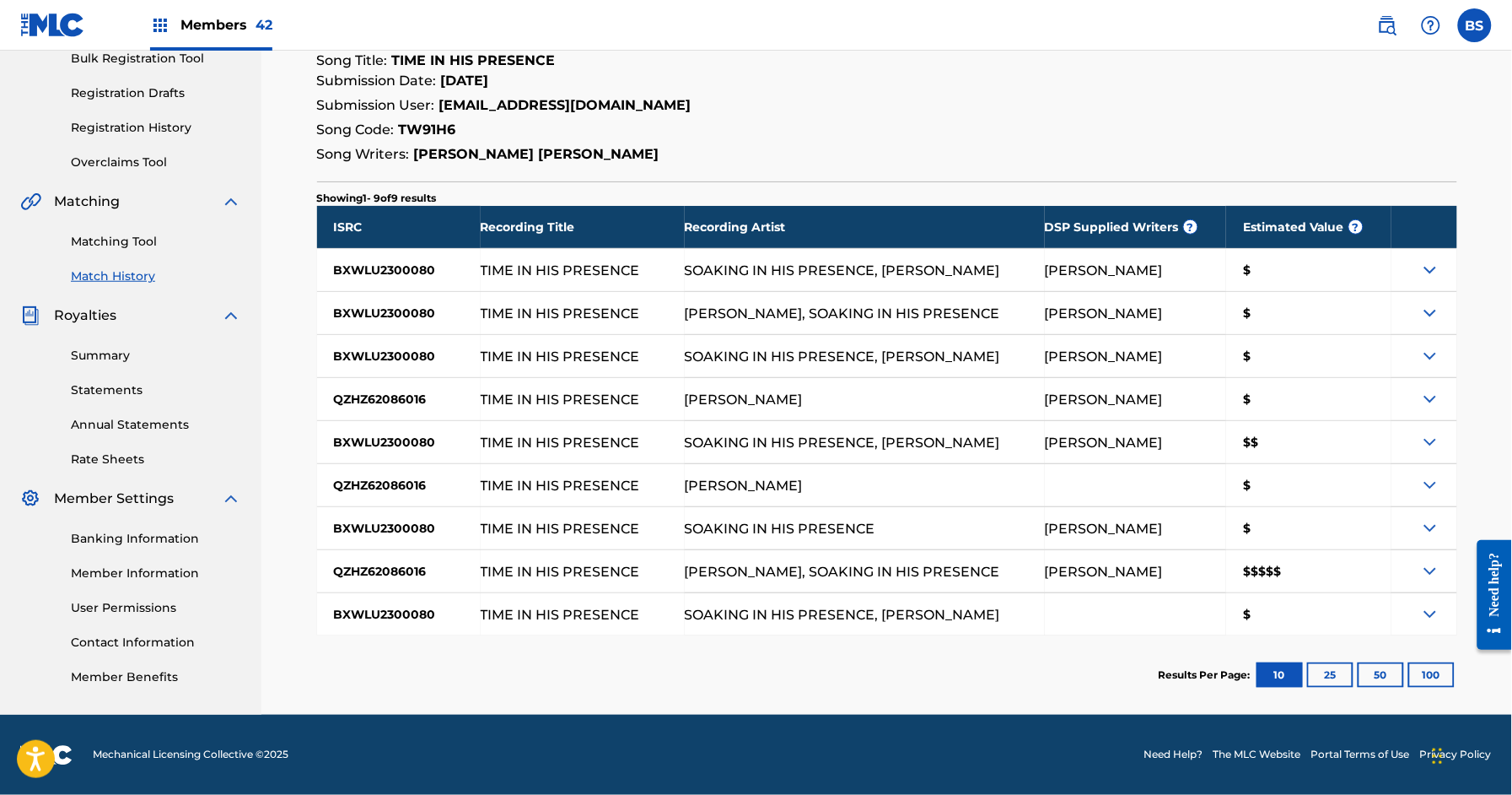
click at [392, 437] on div "BXWLU2300080" at bounding box center [399, 442] width 164 height 42
copy div "BXWLU2300080"
click at [393, 489] on div "QZHZ62086016" at bounding box center [399, 485] width 164 height 42
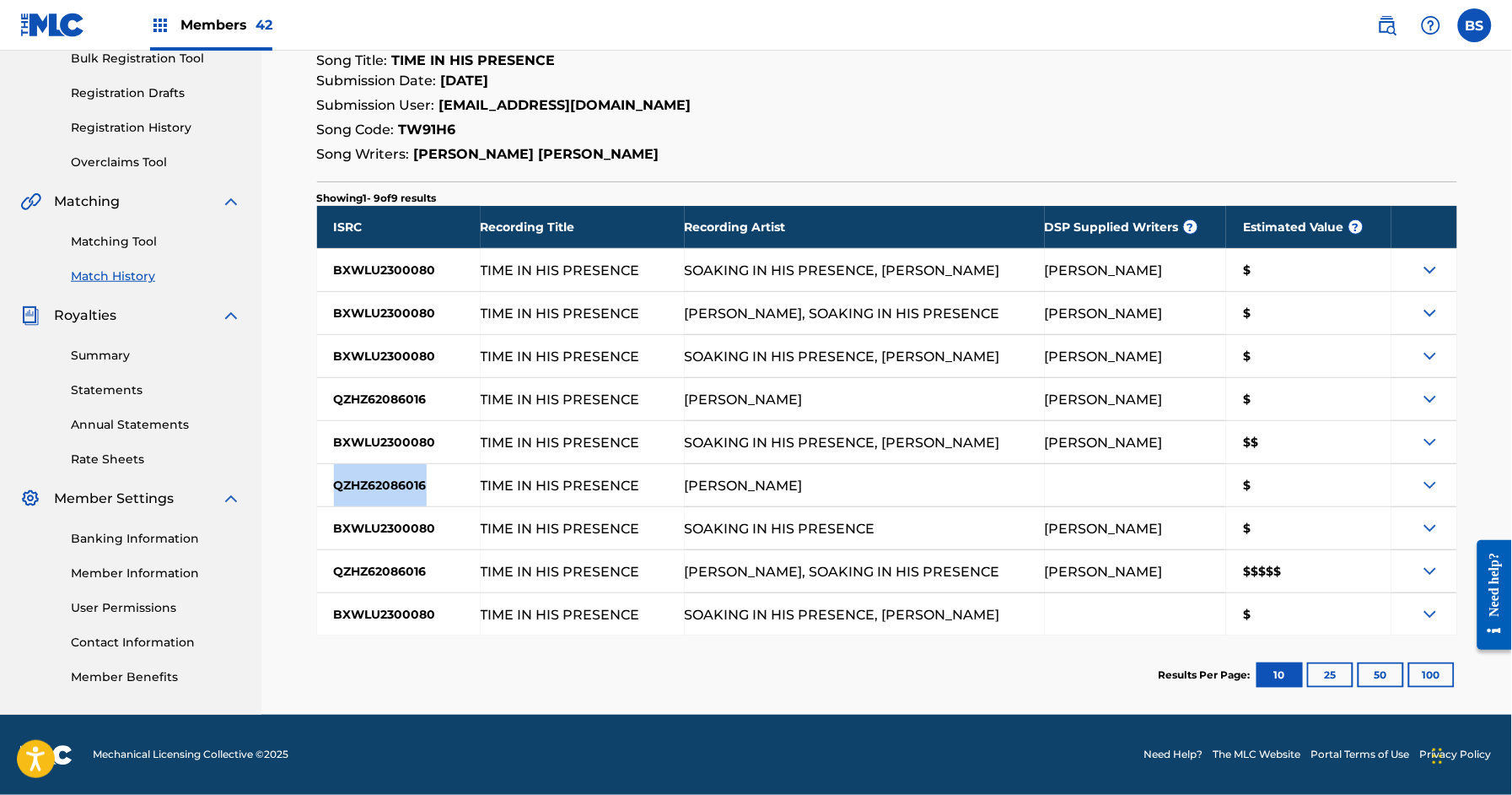
click at [393, 489] on div "QZHZ62086016" at bounding box center [399, 485] width 164 height 42
copy div "QZHZ62086016"
click at [400, 442] on div "BXWLU2300080" at bounding box center [399, 442] width 164 height 42
copy div "BXWLU2300080"
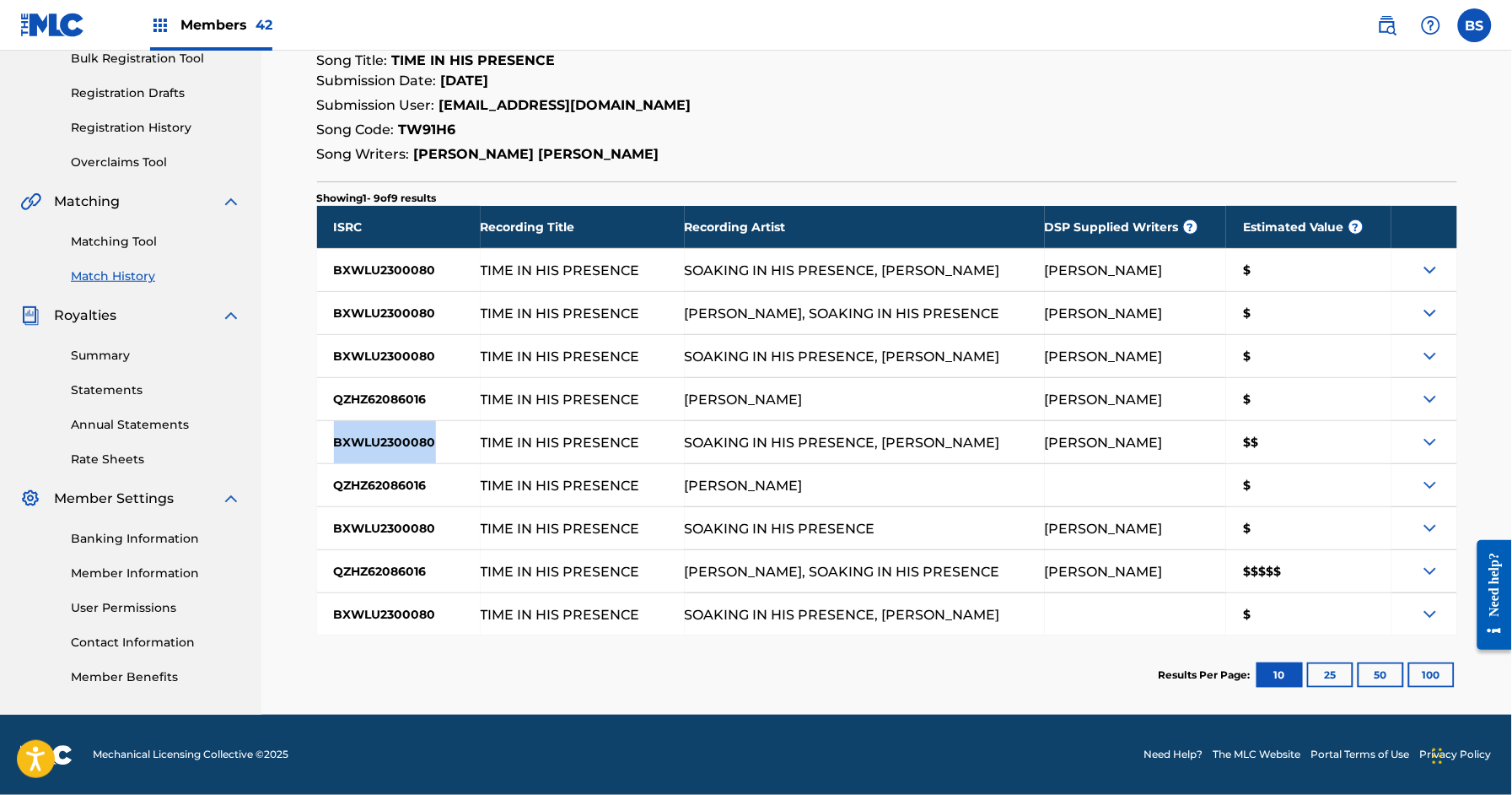
scroll to position [0, 0]
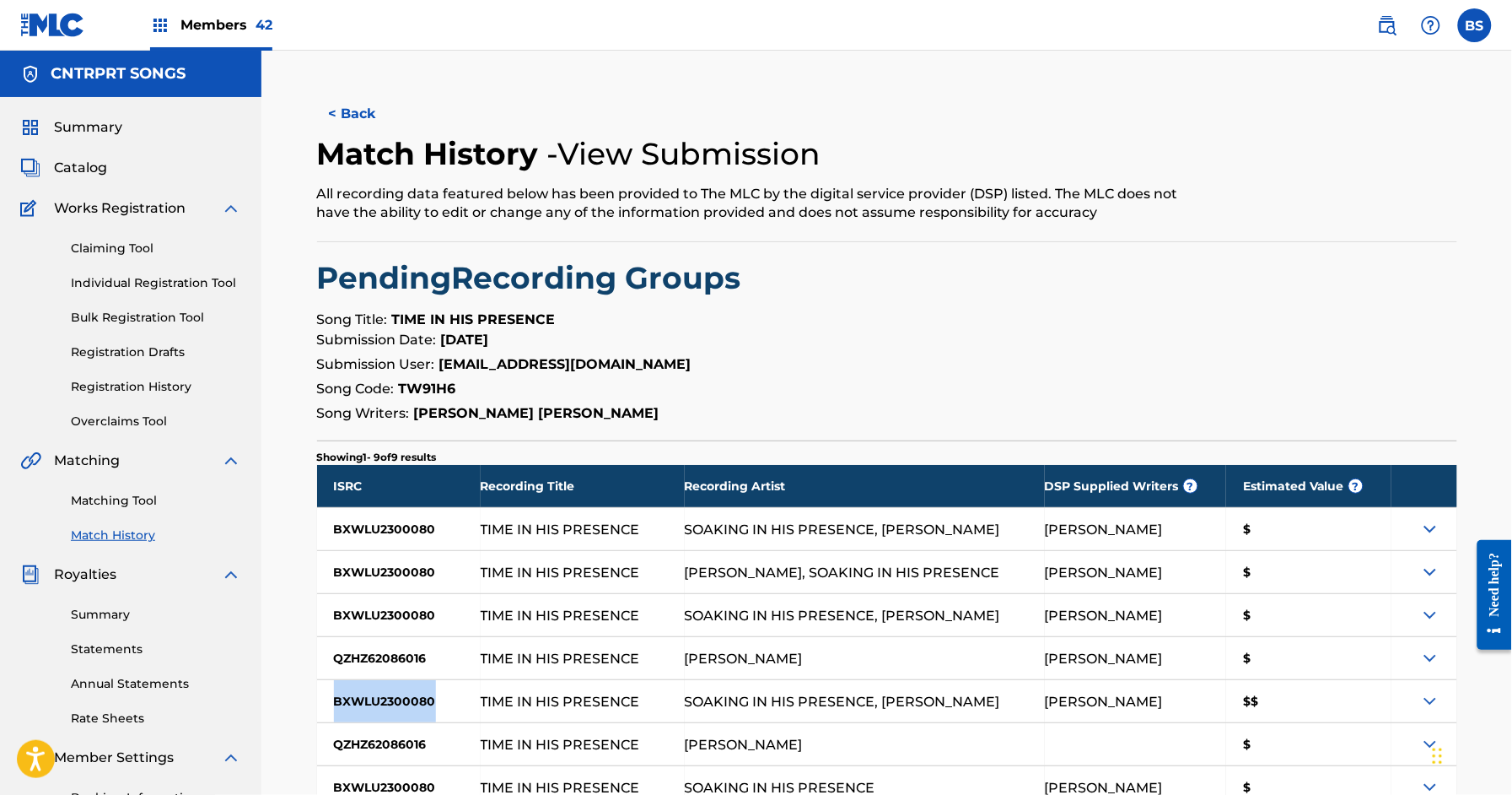
click at [92, 163] on span "Catalog" at bounding box center [80, 167] width 53 height 20
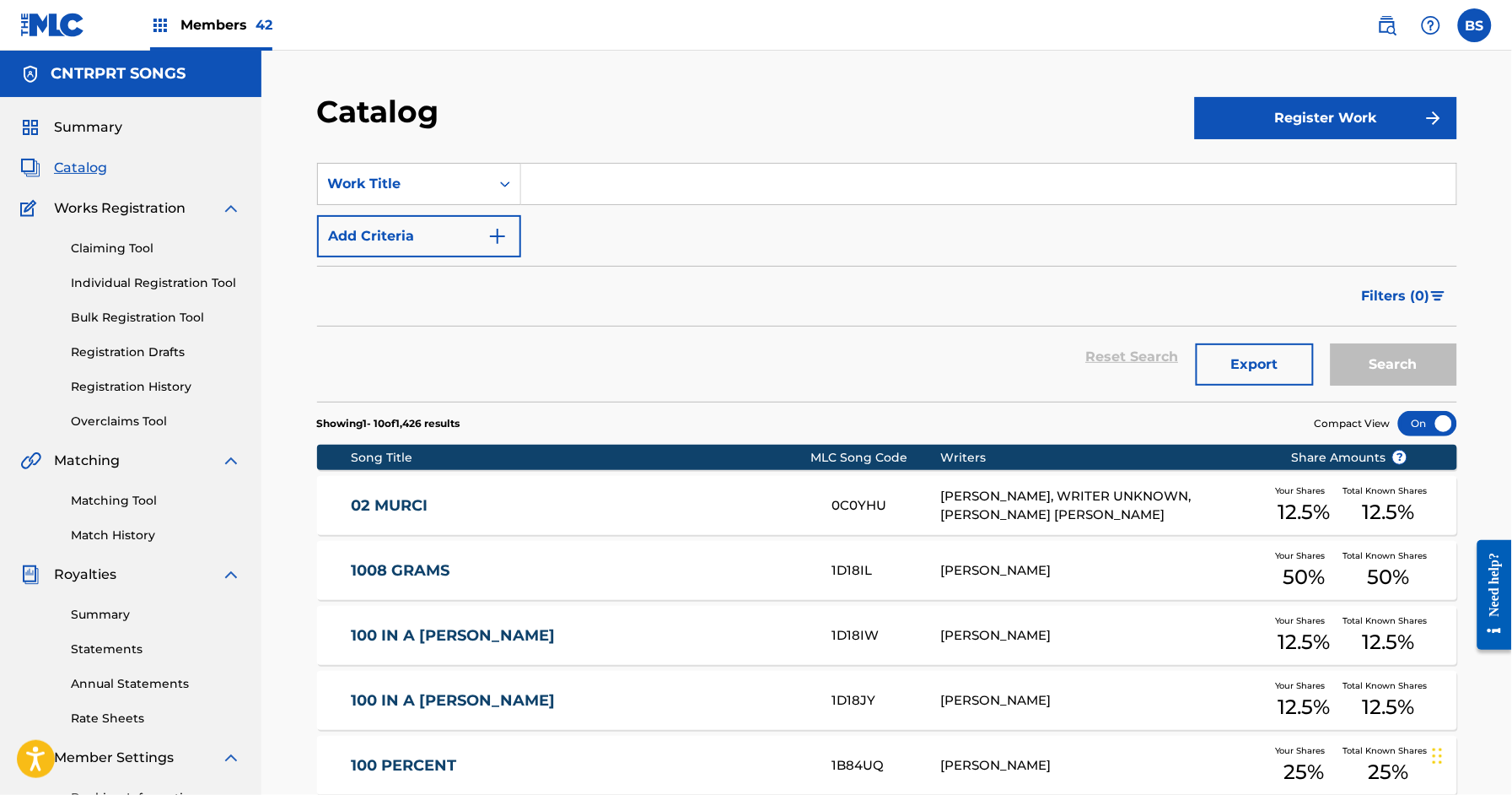
click at [608, 176] on input "Search Form" at bounding box center [988, 184] width 936 height 40
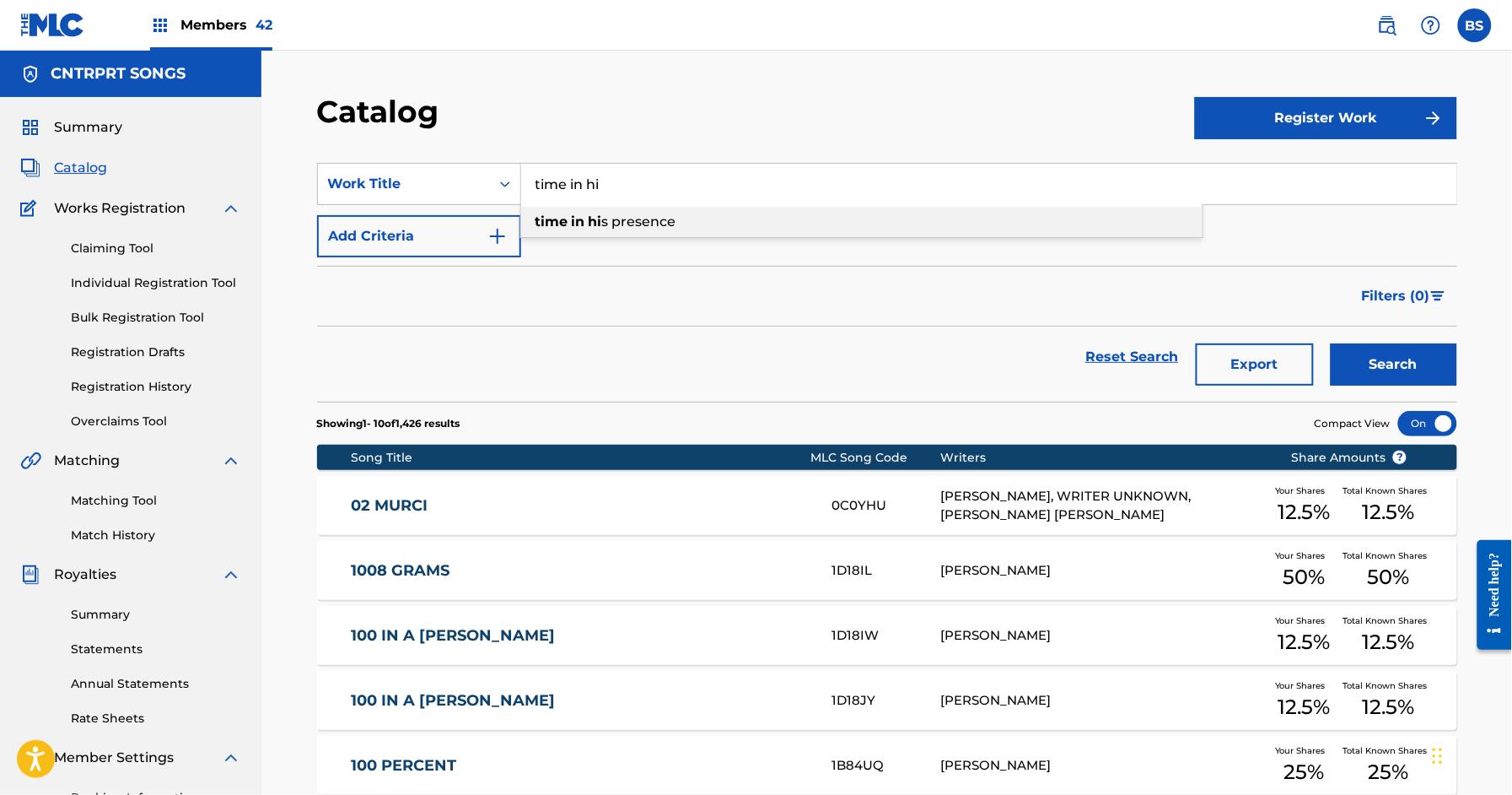
click at [585, 224] on span "Search Form" at bounding box center [587, 221] width 4 height 16
type input "time in his presence"
click at [1421, 364] on button "Search" at bounding box center [1394, 364] width 127 height 42
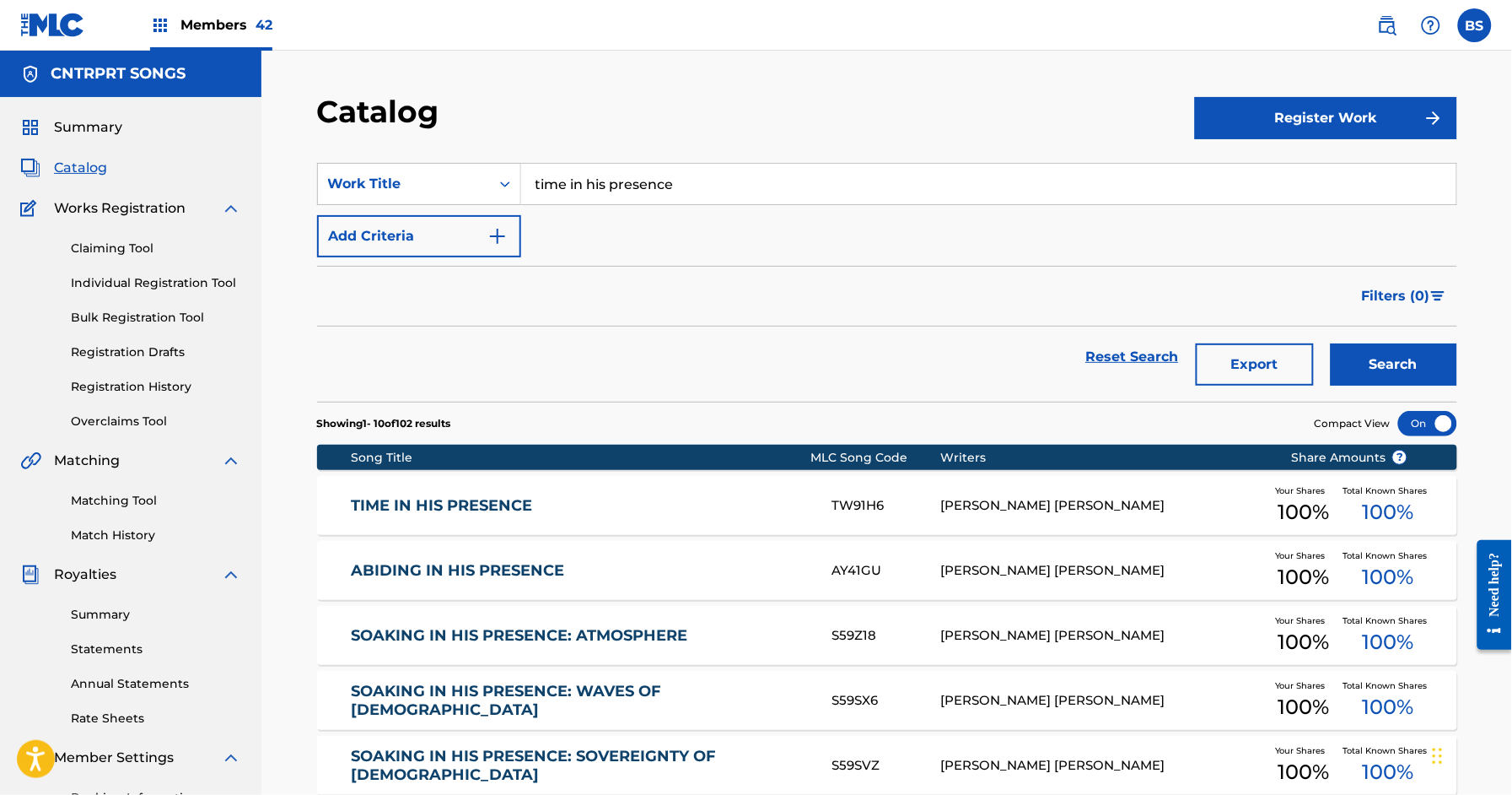
click at [619, 504] on link "TIME IN HIS PRESENCE" at bounding box center [580, 506] width 459 height 19
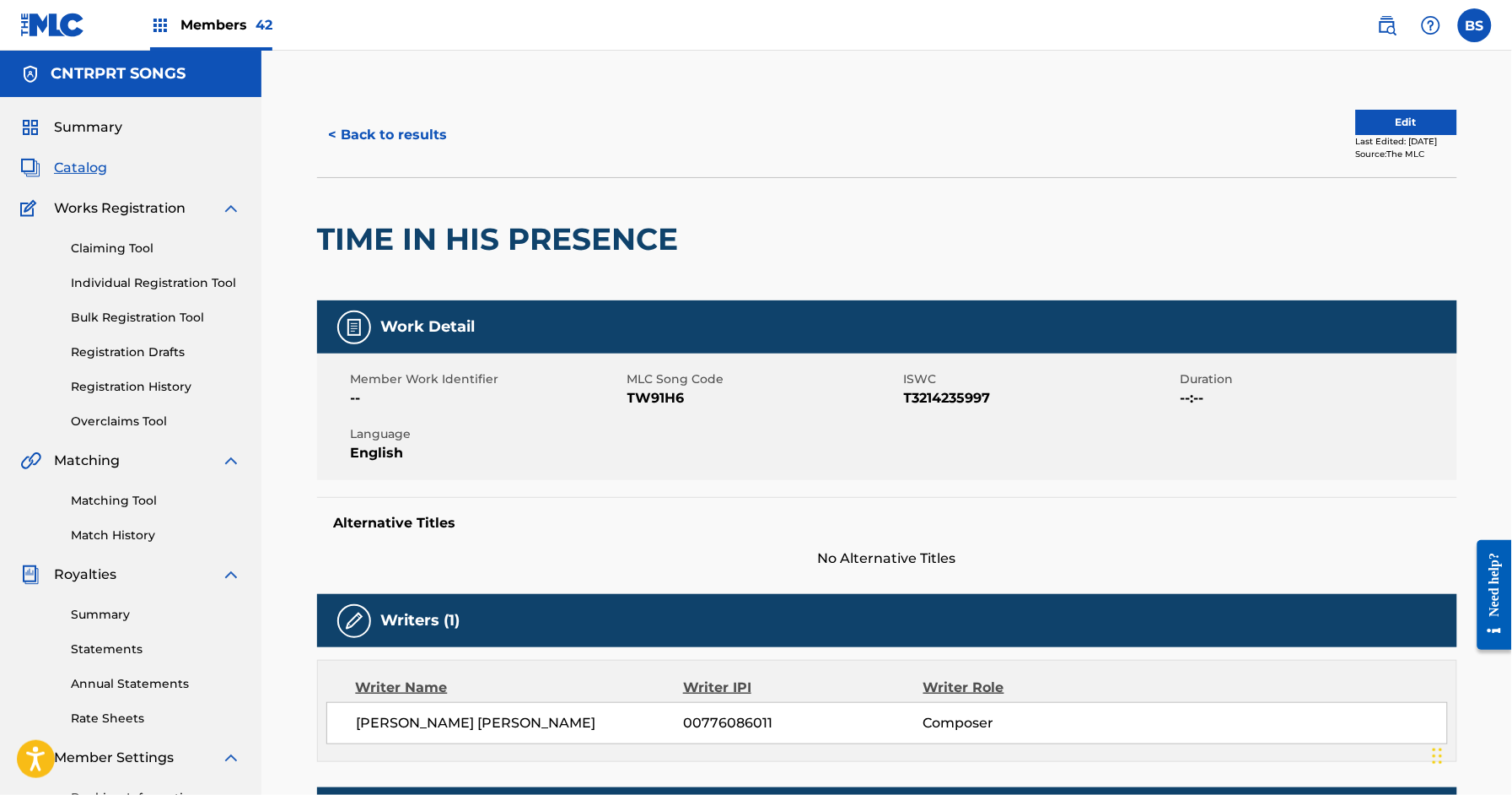
click at [635, 394] on span "TW91H6" at bounding box center [764, 398] width 273 height 20
copy span "TW91H6"
click at [1401, 22] on link at bounding box center [1387, 26] width 33 height 33
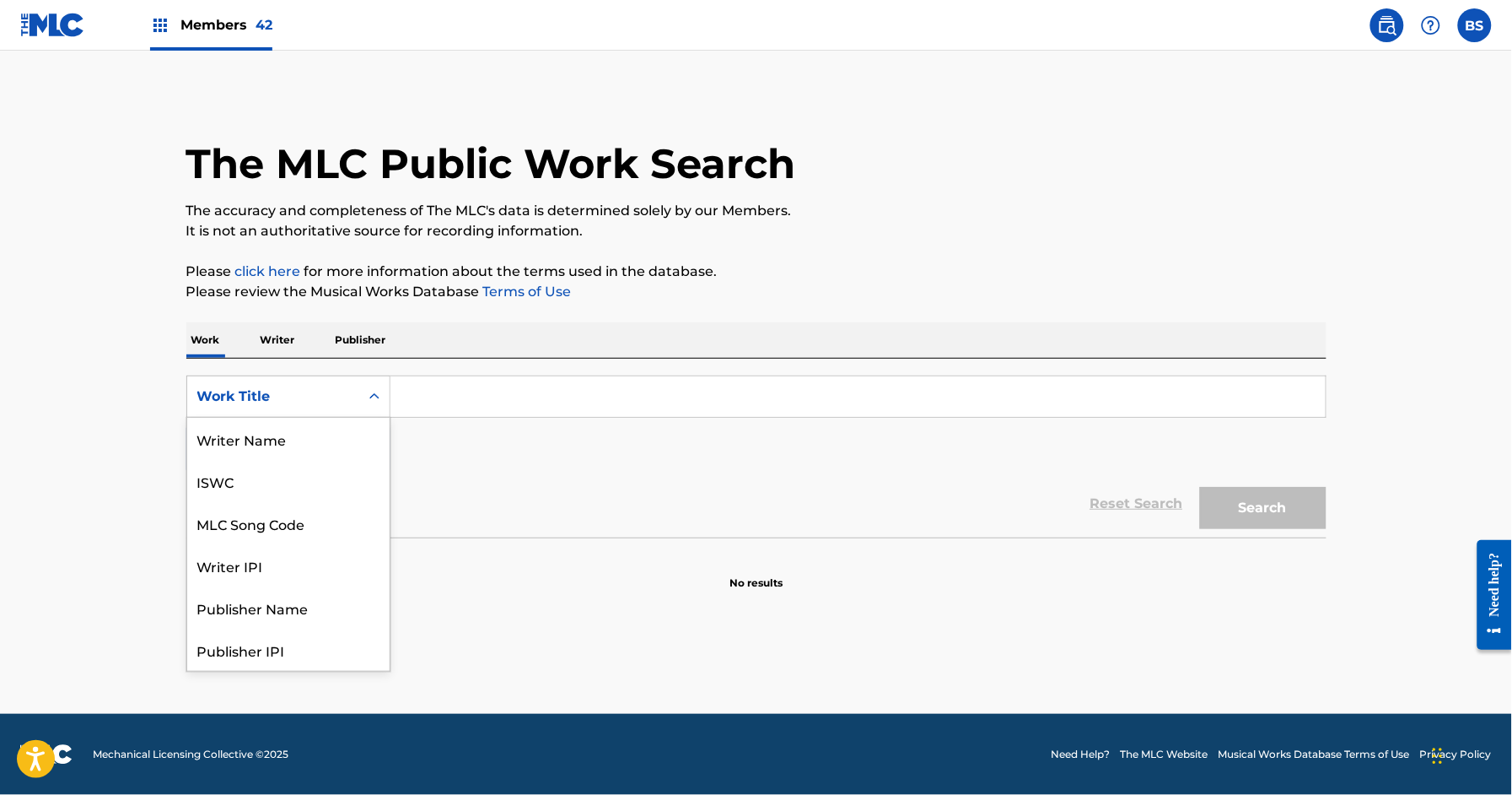
drag, startPoint x: 319, startPoint y: 404, endPoint x: 315, endPoint y: 416, distance: 12.6
click at [319, 403] on div "Work Title" at bounding box center [273, 396] width 152 height 20
drag, startPoint x: 310, startPoint y: 435, endPoint x: 336, endPoint y: 432, distance: 26.2
click at [312, 435] on div "MLC Song Code" at bounding box center [289, 438] width 202 height 42
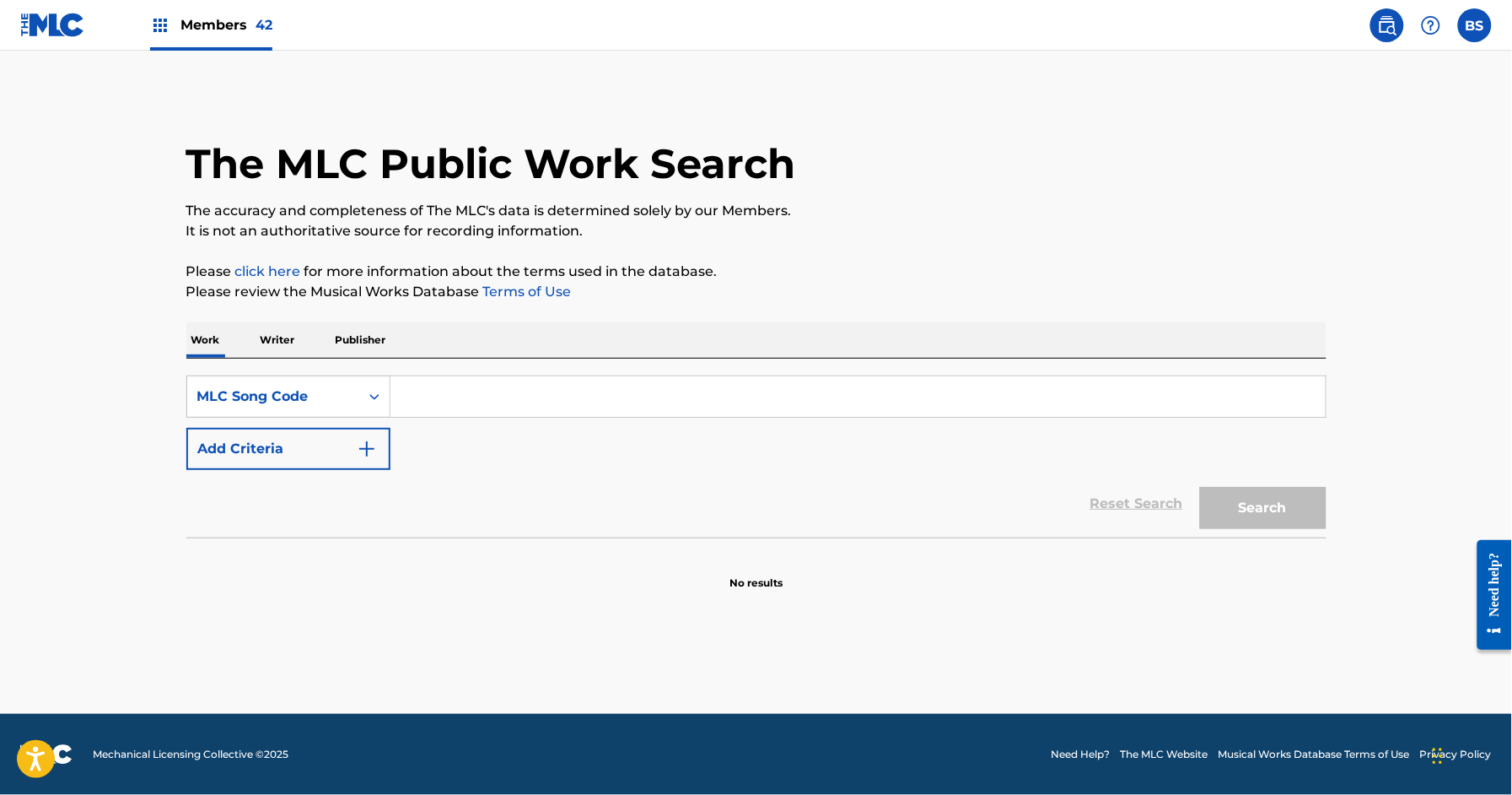
click at [444, 397] on input "Search Form" at bounding box center [858, 396] width 936 height 40
paste input "TW91H6"
type input "TW91H6"
drag, startPoint x: 1273, startPoint y: 501, endPoint x: 1153, endPoint y: 472, distance: 123.5
click at [1273, 500] on button "Search" at bounding box center [1264, 508] width 127 height 42
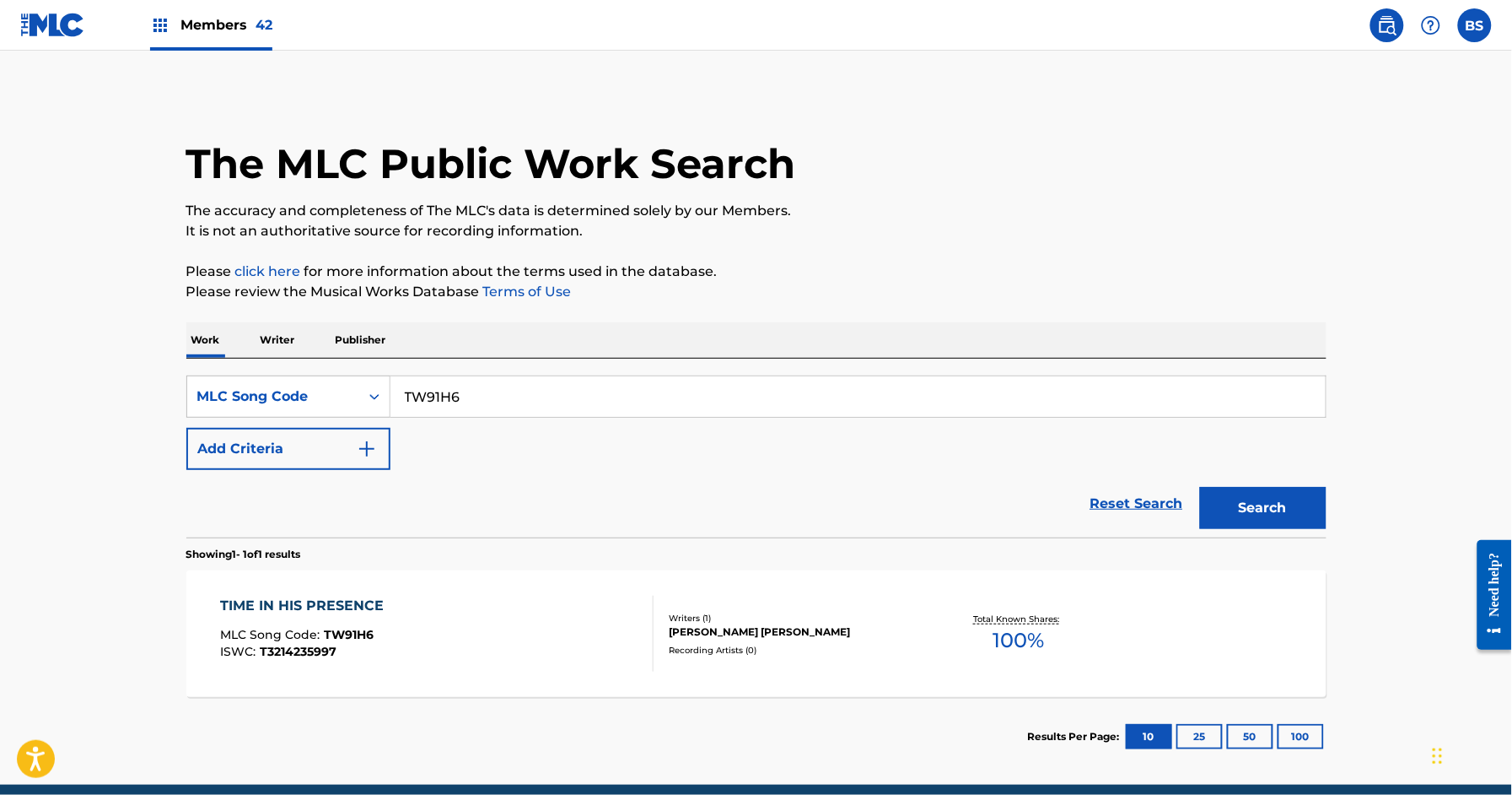
click at [892, 613] on div "Writers ( 1 )" at bounding box center [796, 618] width 254 height 12
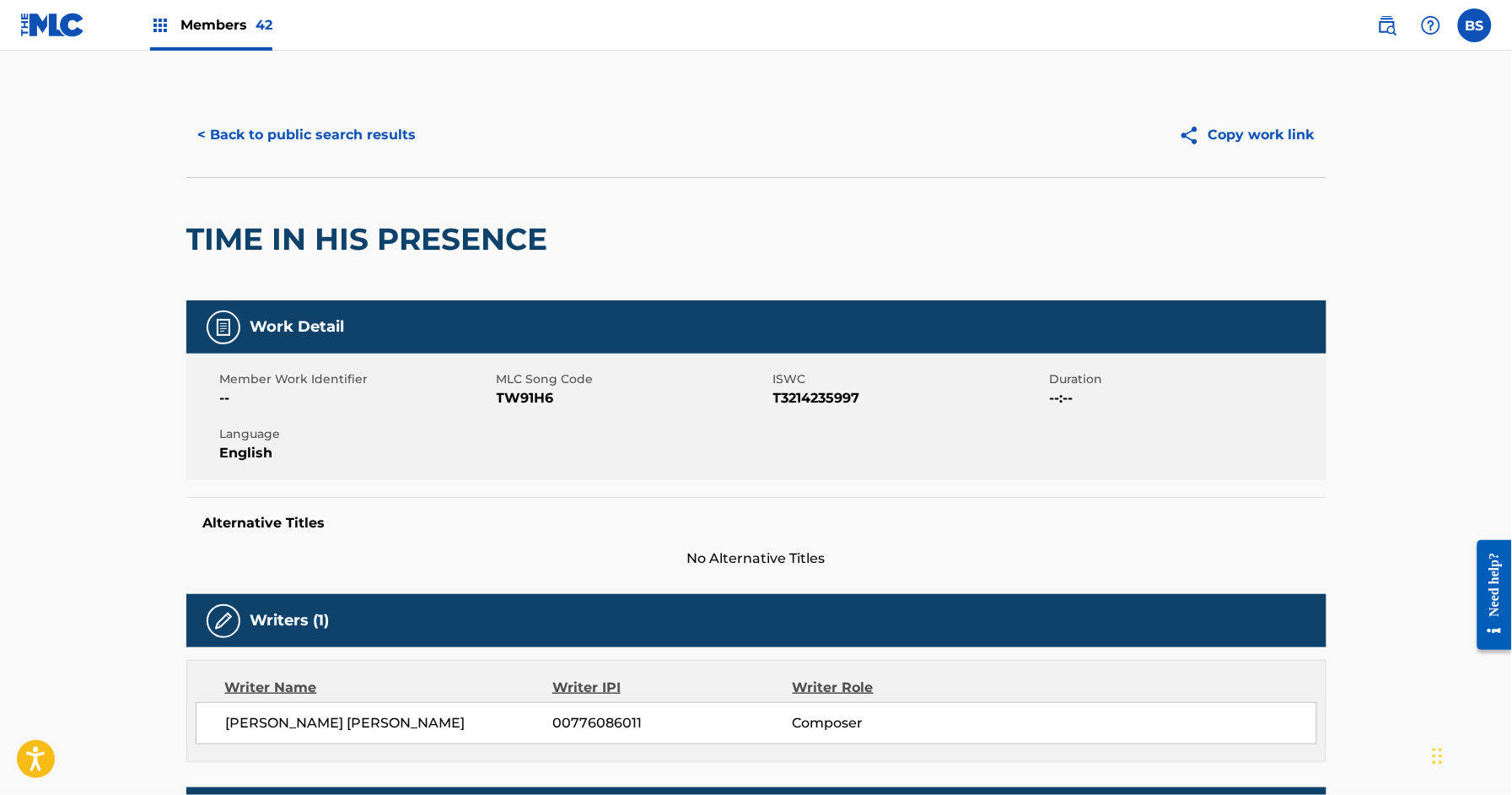
drag, startPoint x: 319, startPoint y: 132, endPoint x: 317, endPoint y: 145, distance: 13.2
click at [320, 134] on button "< Back to public search results" at bounding box center [307, 135] width 242 height 42
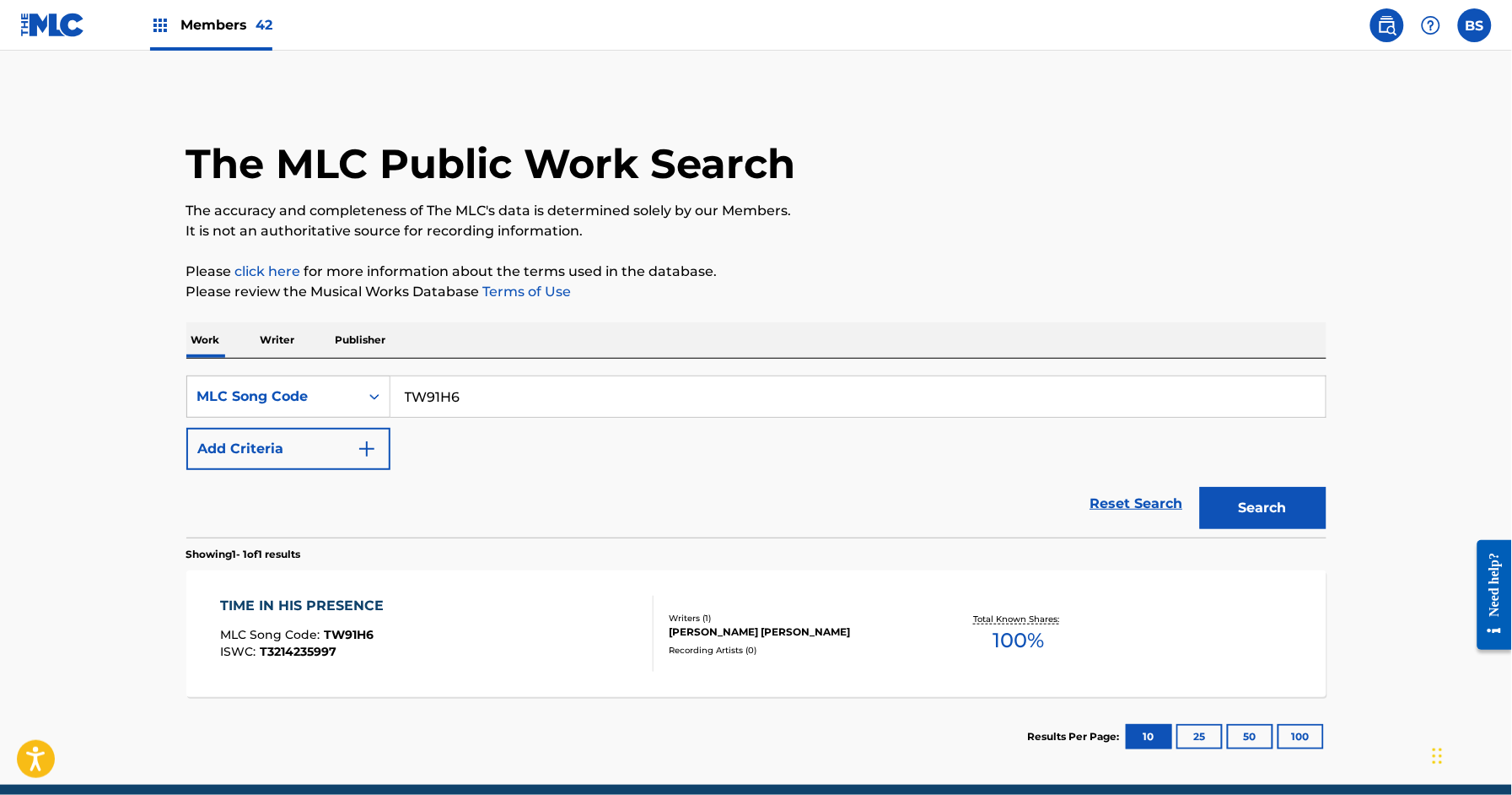
click at [70, 152] on main "The MLC Public Work Search The accuracy and completeness of The MLC's data is d…" at bounding box center [756, 418] width 1512 height 734
click at [237, 26] on span "Members 42" at bounding box center [226, 25] width 92 height 19
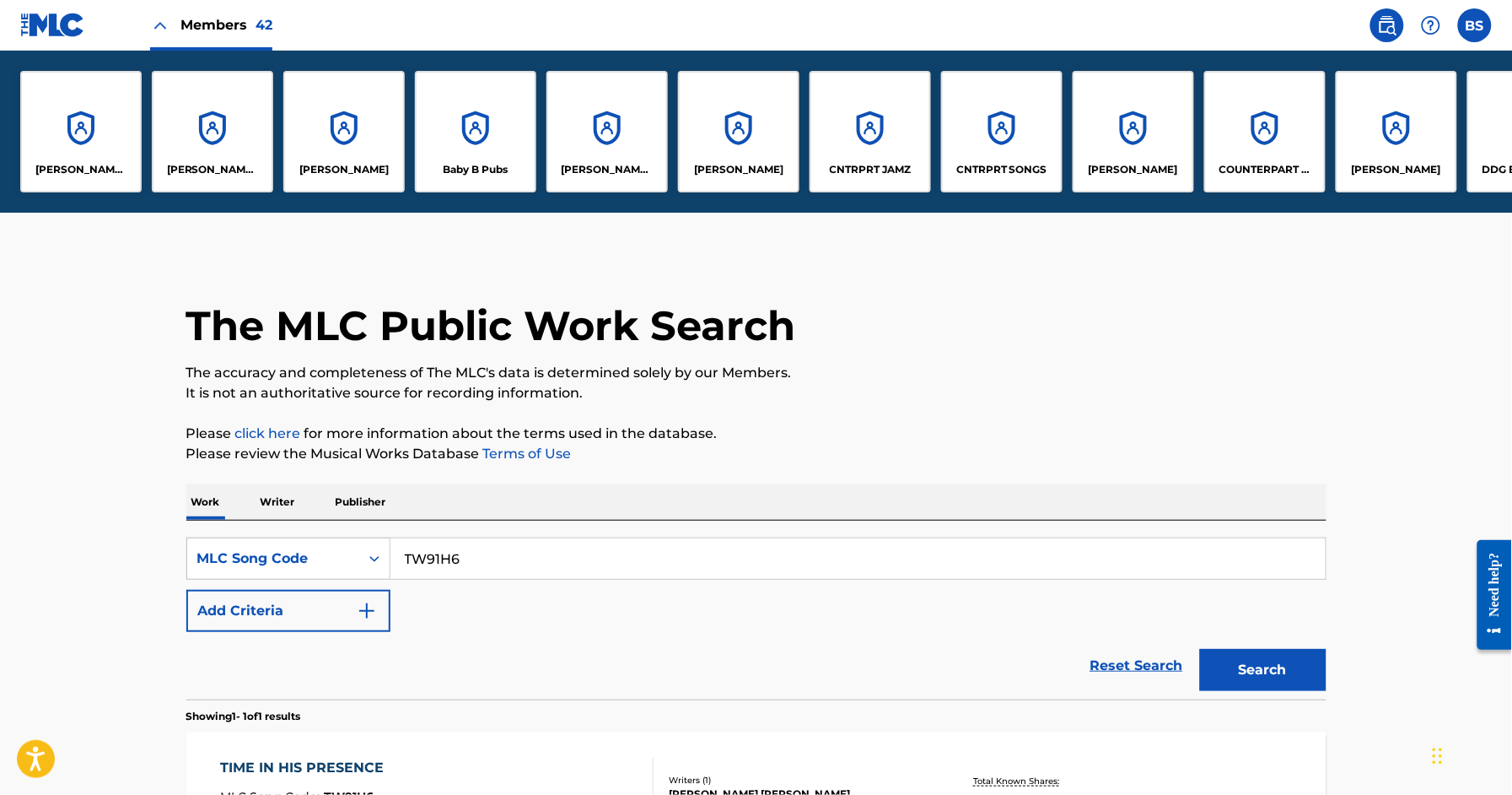
click at [983, 132] on div "CNTRPRT SONGS" at bounding box center [1002, 132] width 121 height 121
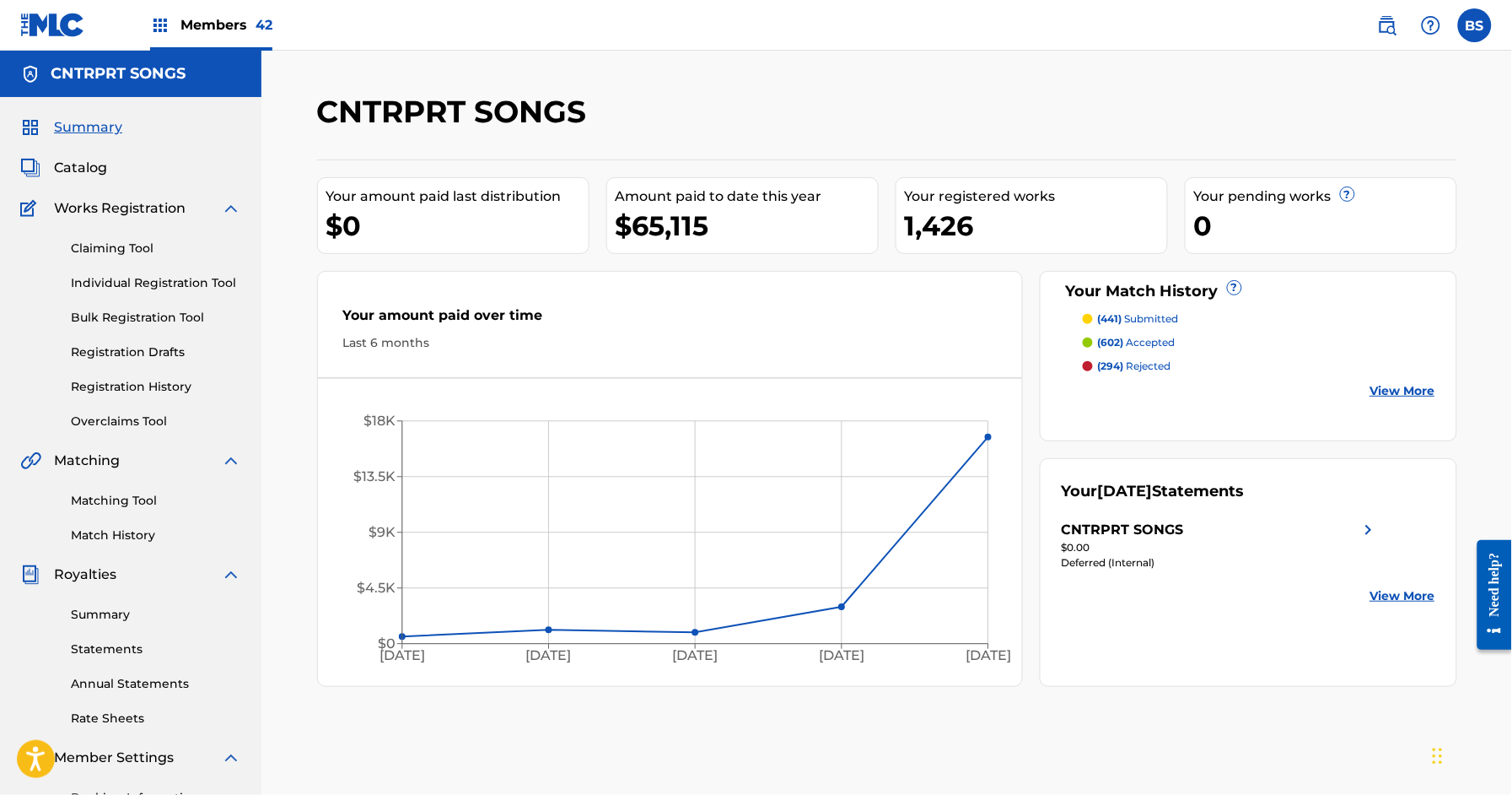
click at [128, 500] on link "Matching Tool" at bounding box center [157, 501] width 171 height 18
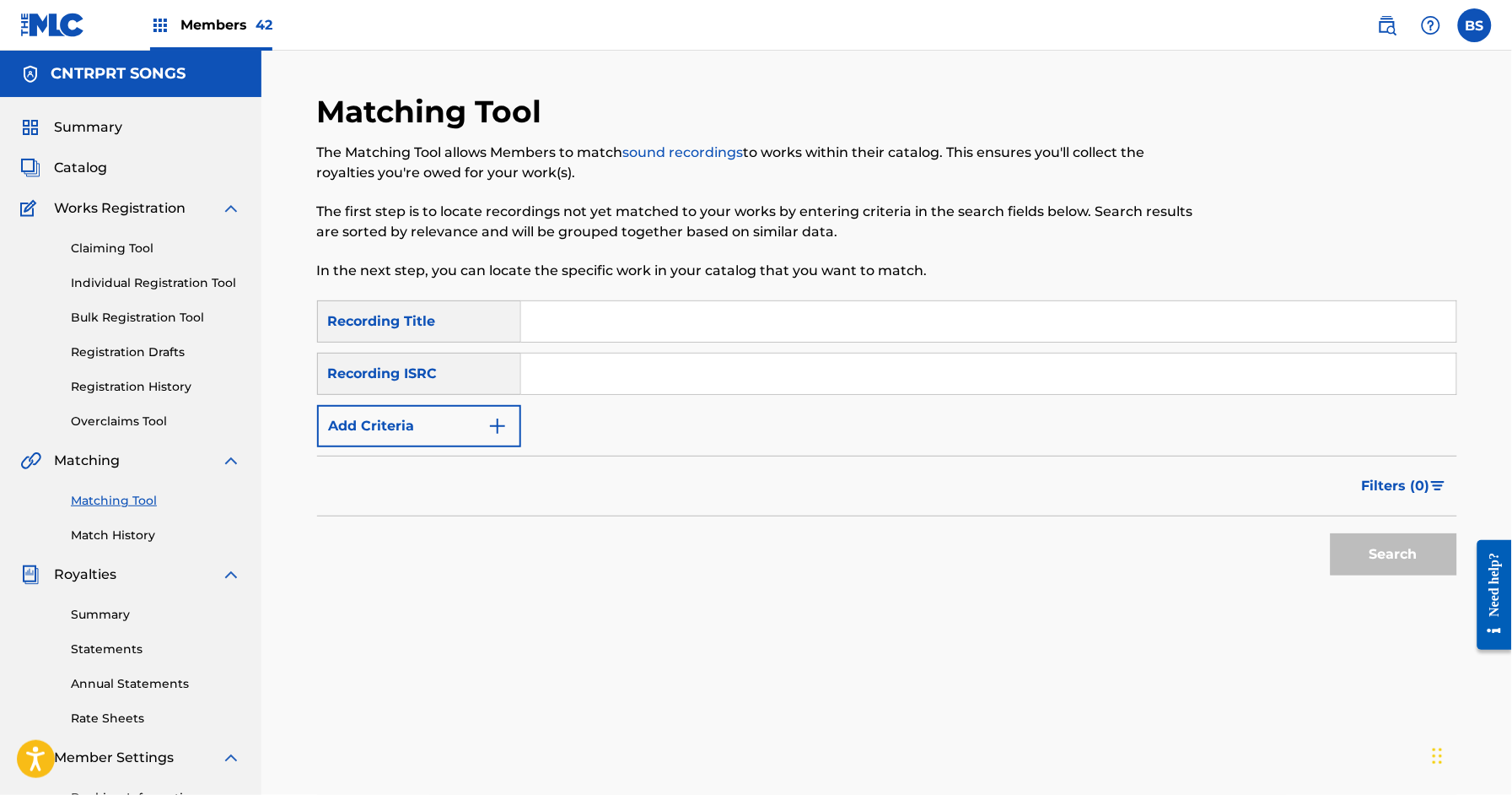
click at [641, 382] on input "Search Form" at bounding box center [988, 374] width 936 height 40
paste input "BXWLU2300080"
type input "BXWLU2300080"
drag, startPoint x: 1396, startPoint y: 548, endPoint x: 1120, endPoint y: 512, distance: 278.3
click at [1396, 548] on button "Search" at bounding box center [1394, 555] width 127 height 42
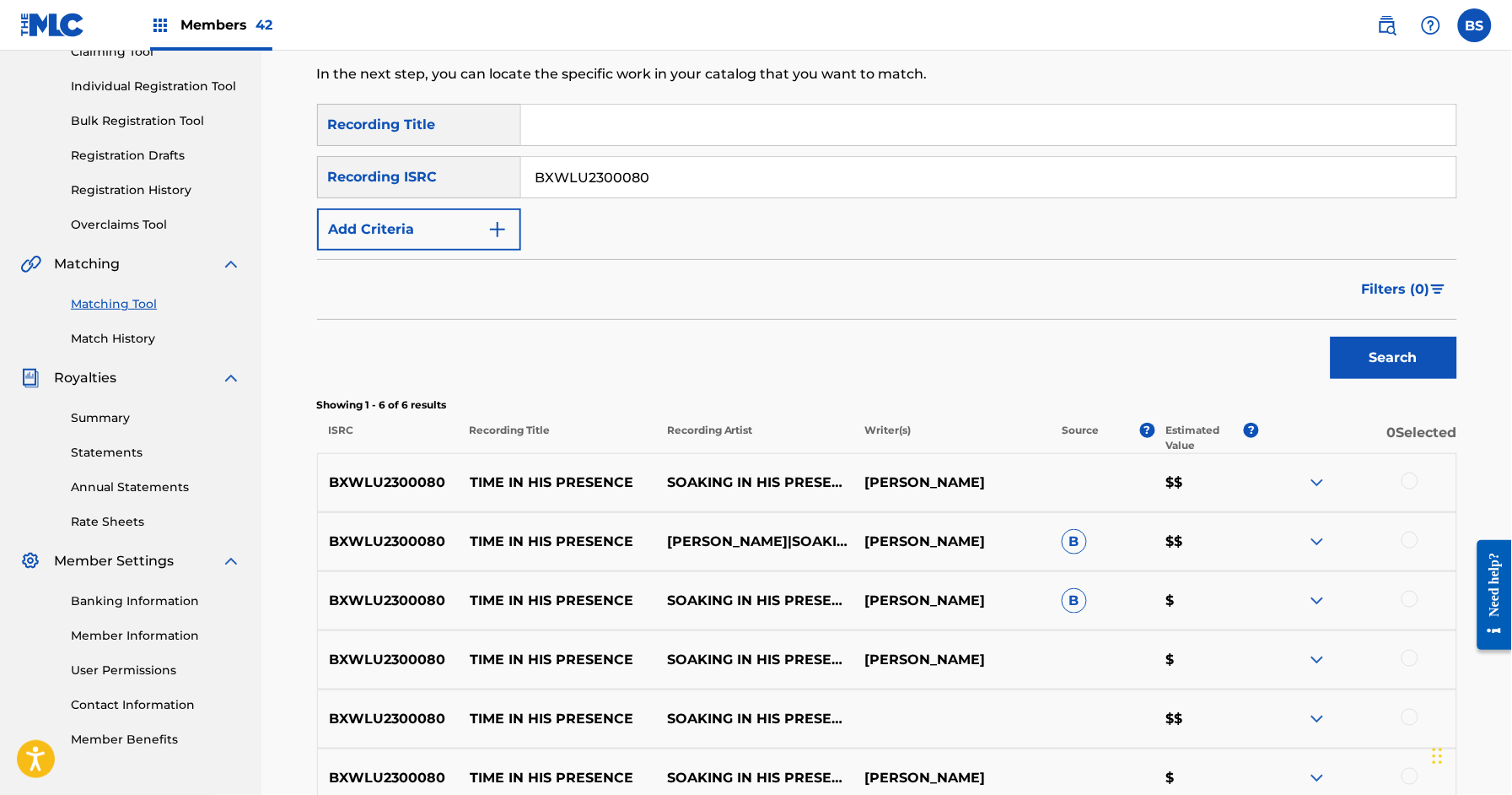
scroll to position [374, 0]
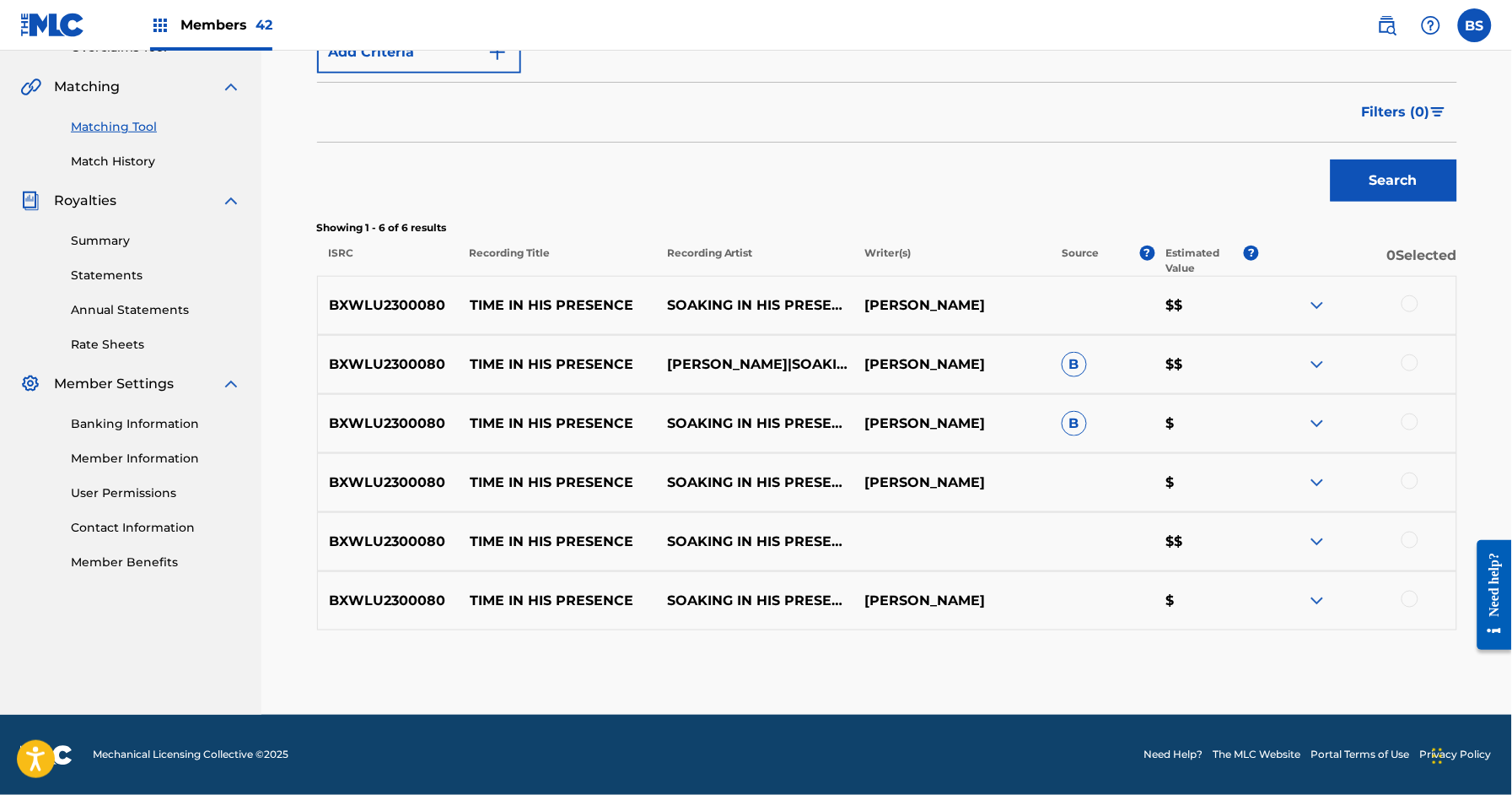
click at [1313, 303] on img at bounding box center [1317, 305] width 20 height 20
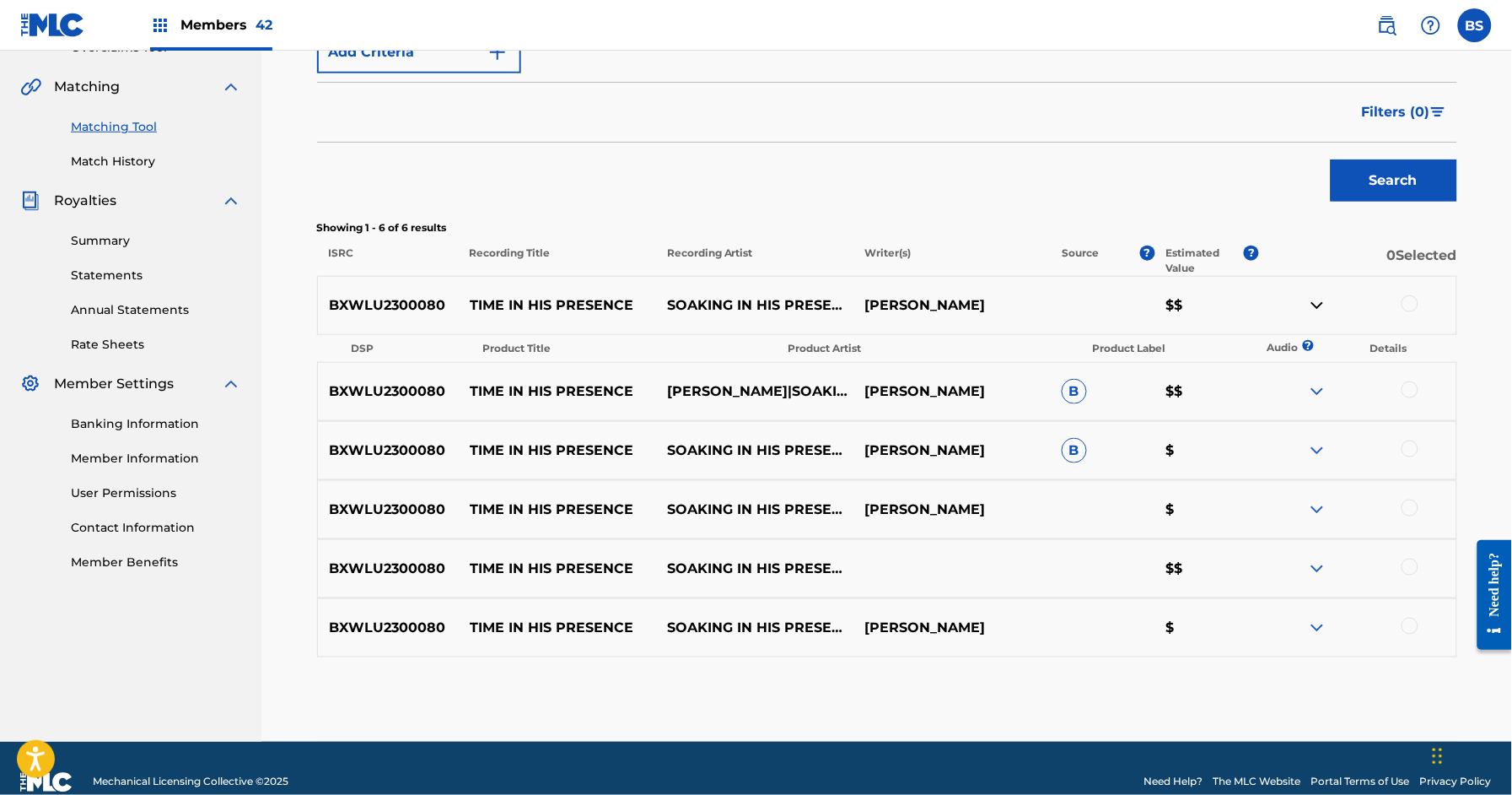
click at [1313, 303] on img at bounding box center [1317, 305] width 20 height 20
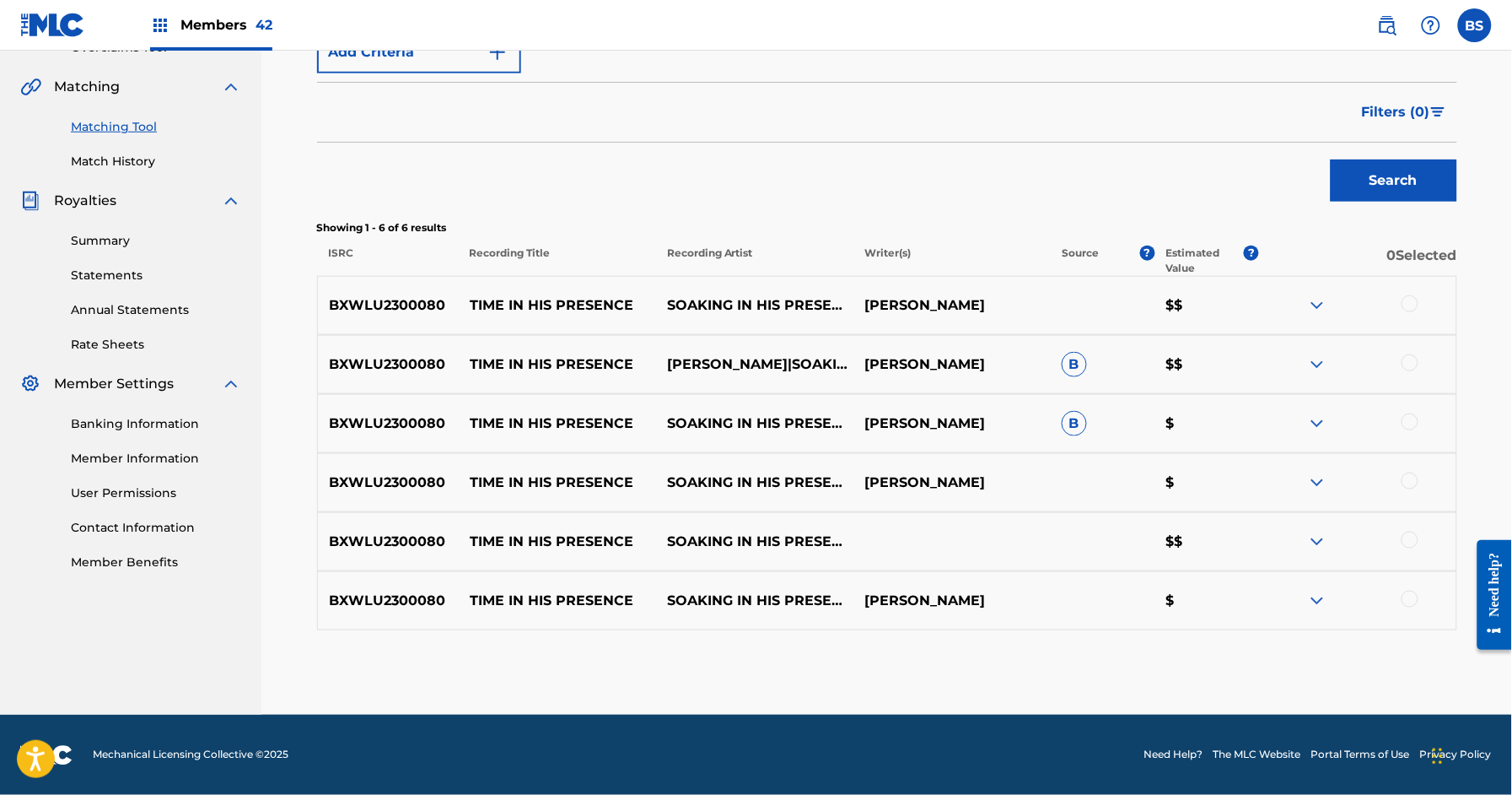
click at [1314, 363] on img at bounding box center [1317, 364] width 20 height 20
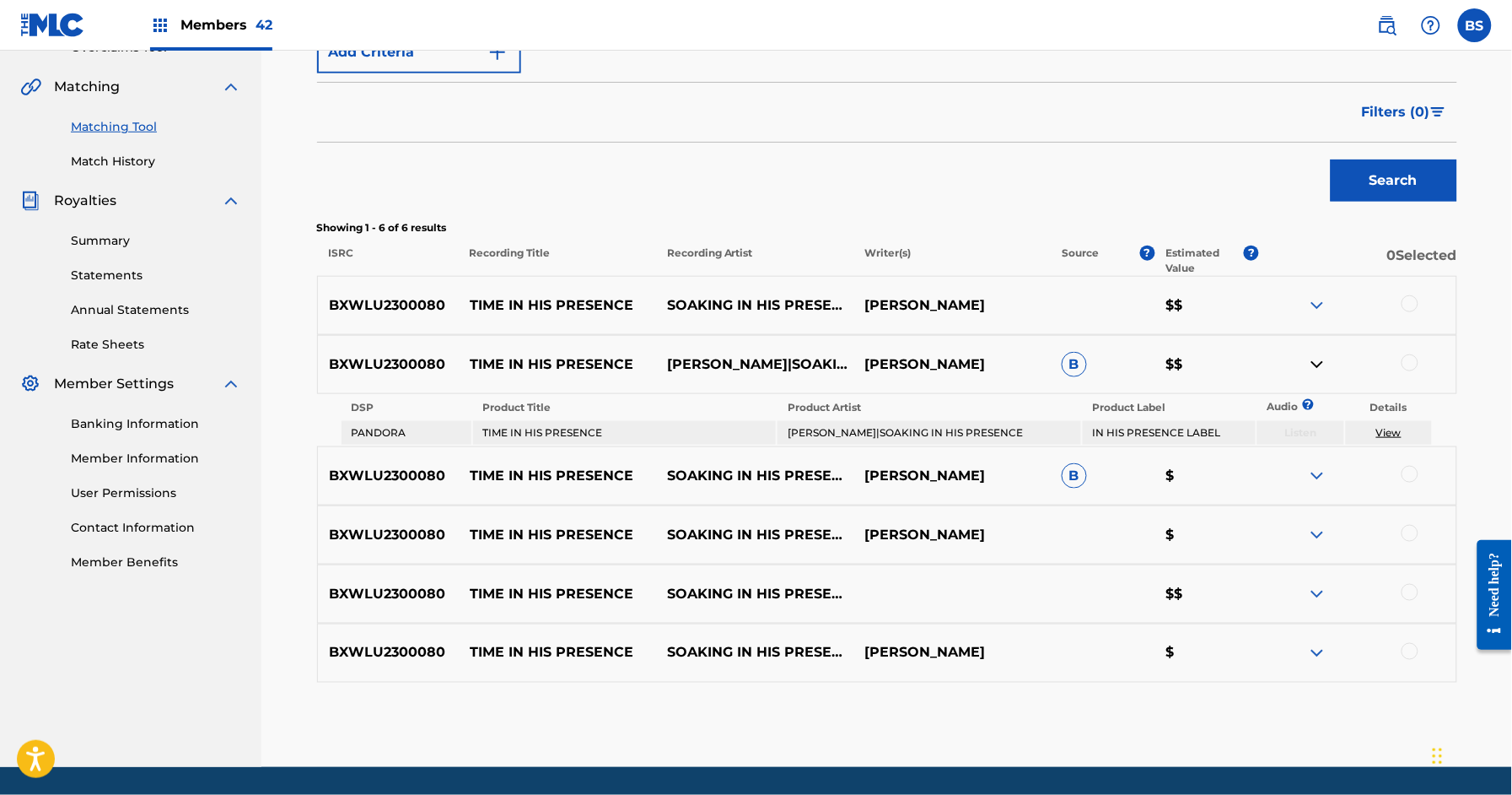
click at [1314, 363] on img at bounding box center [1317, 364] width 20 height 20
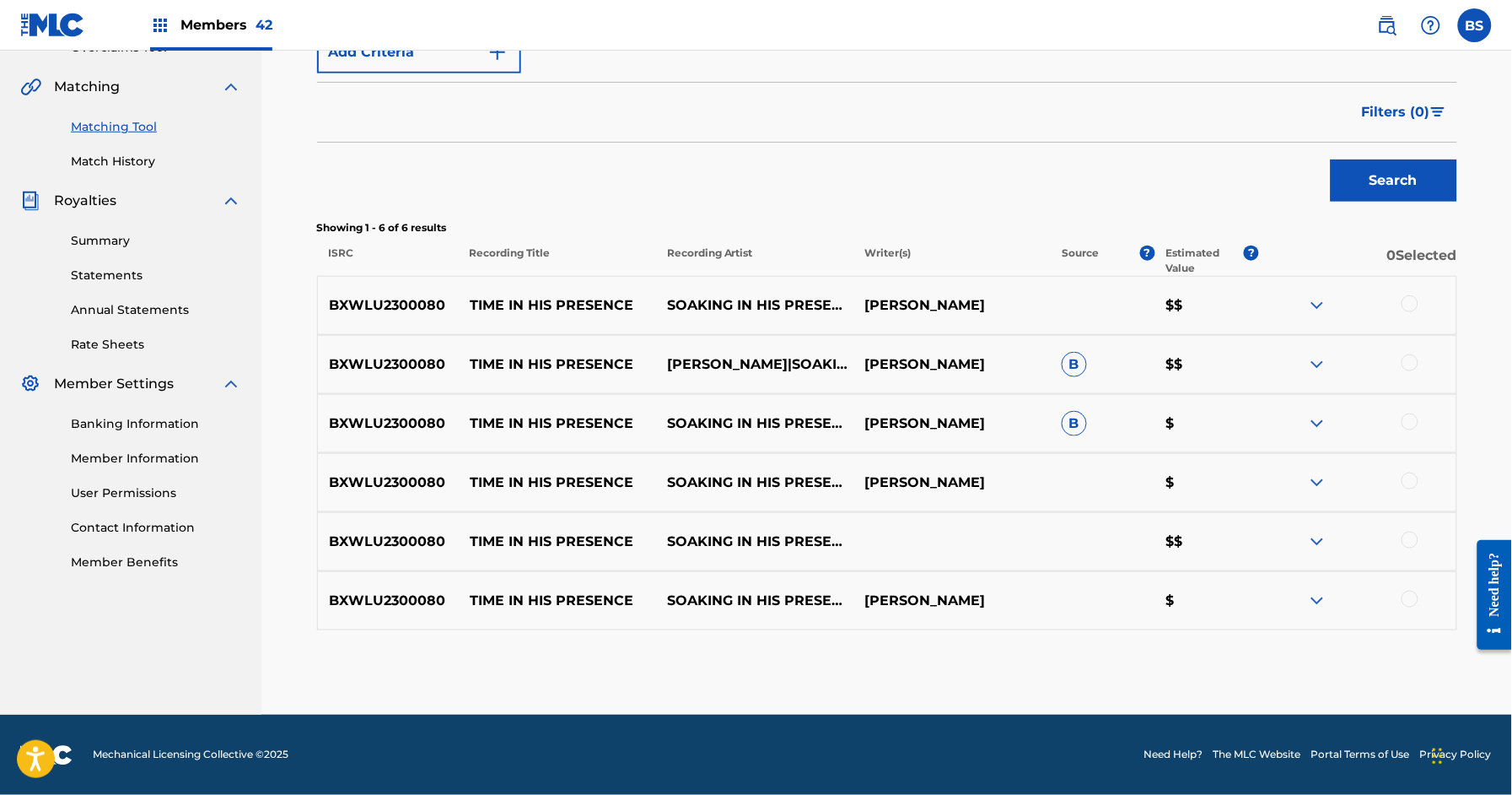
click at [1317, 420] on img at bounding box center [1317, 423] width 20 height 20
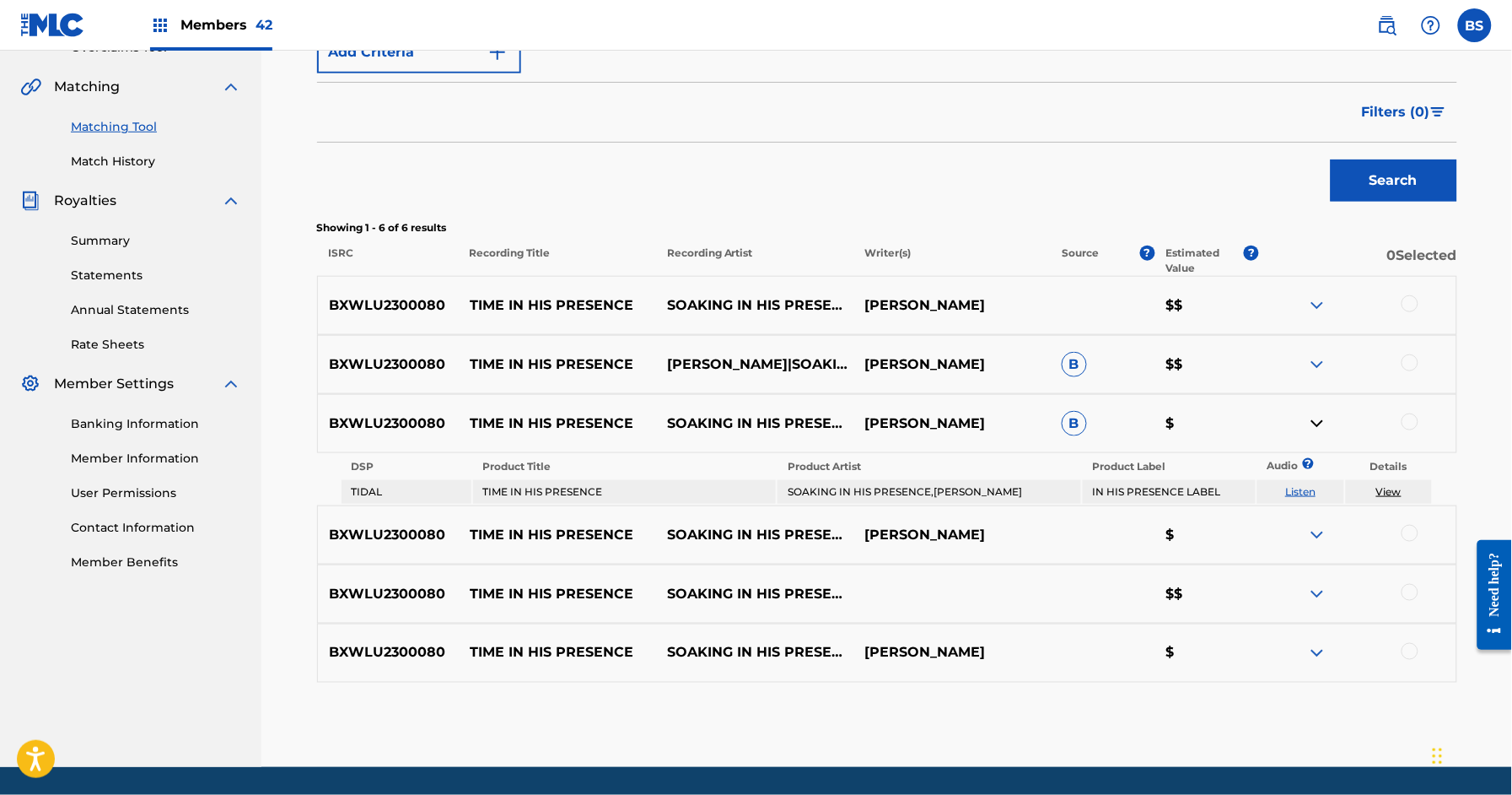
click at [1317, 420] on img at bounding box center [1317, 423] width 20 height 20
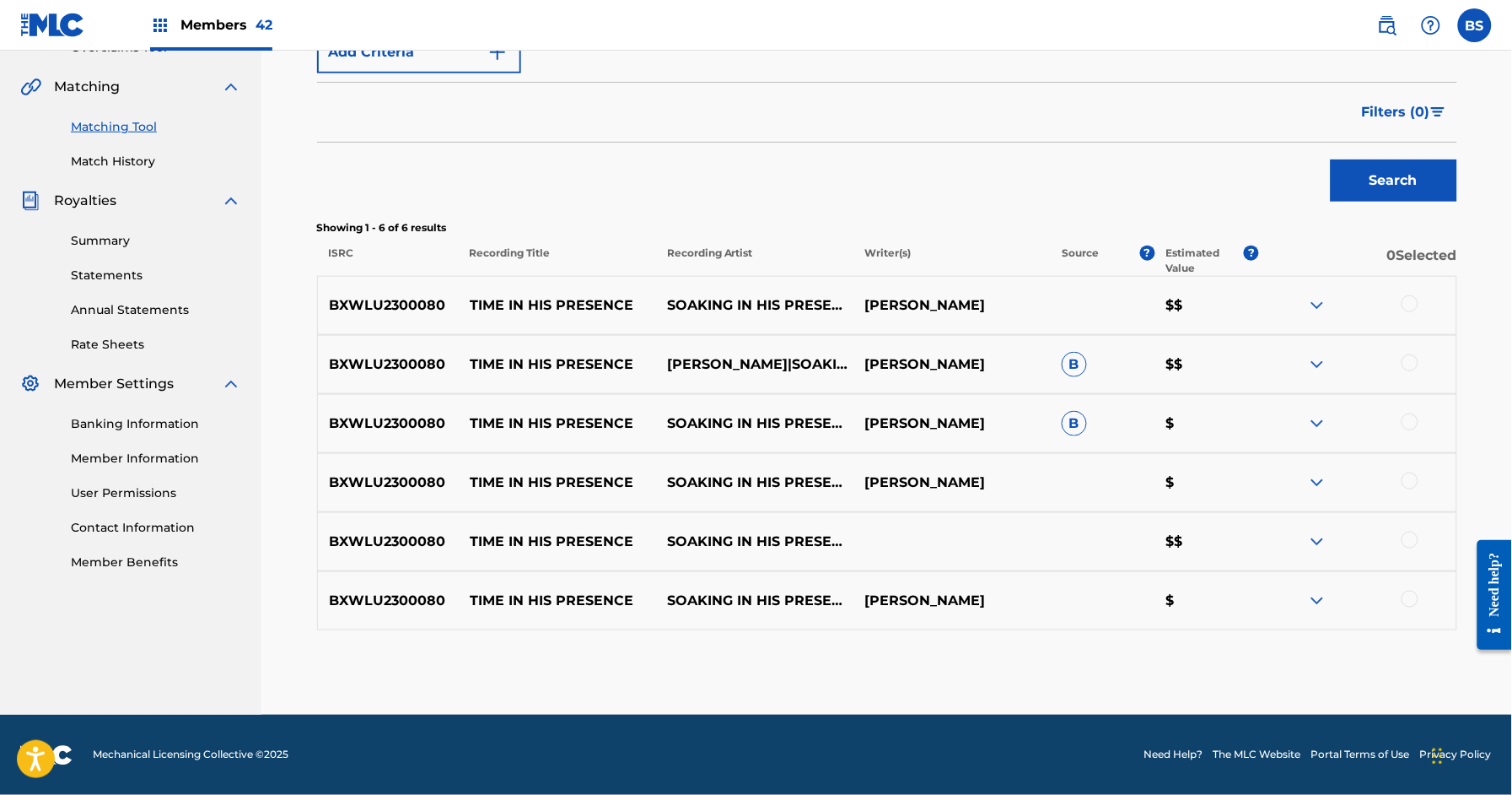
click at [1319, 490] on img at bounding box center [1317, 482] width 20 height 20
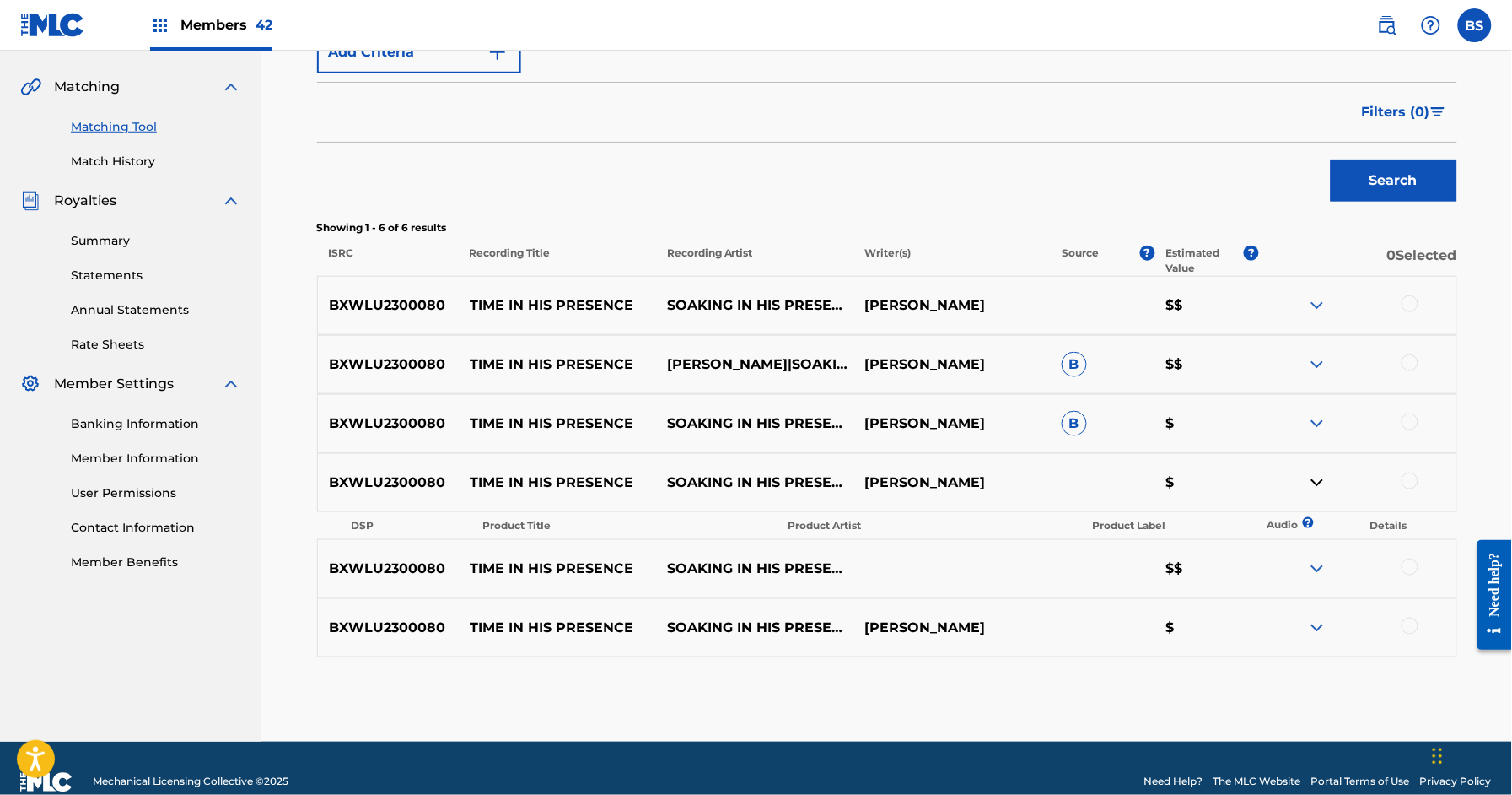
click at [1319, 490] on img at bounding box center [1317, 482] width 20 height 20
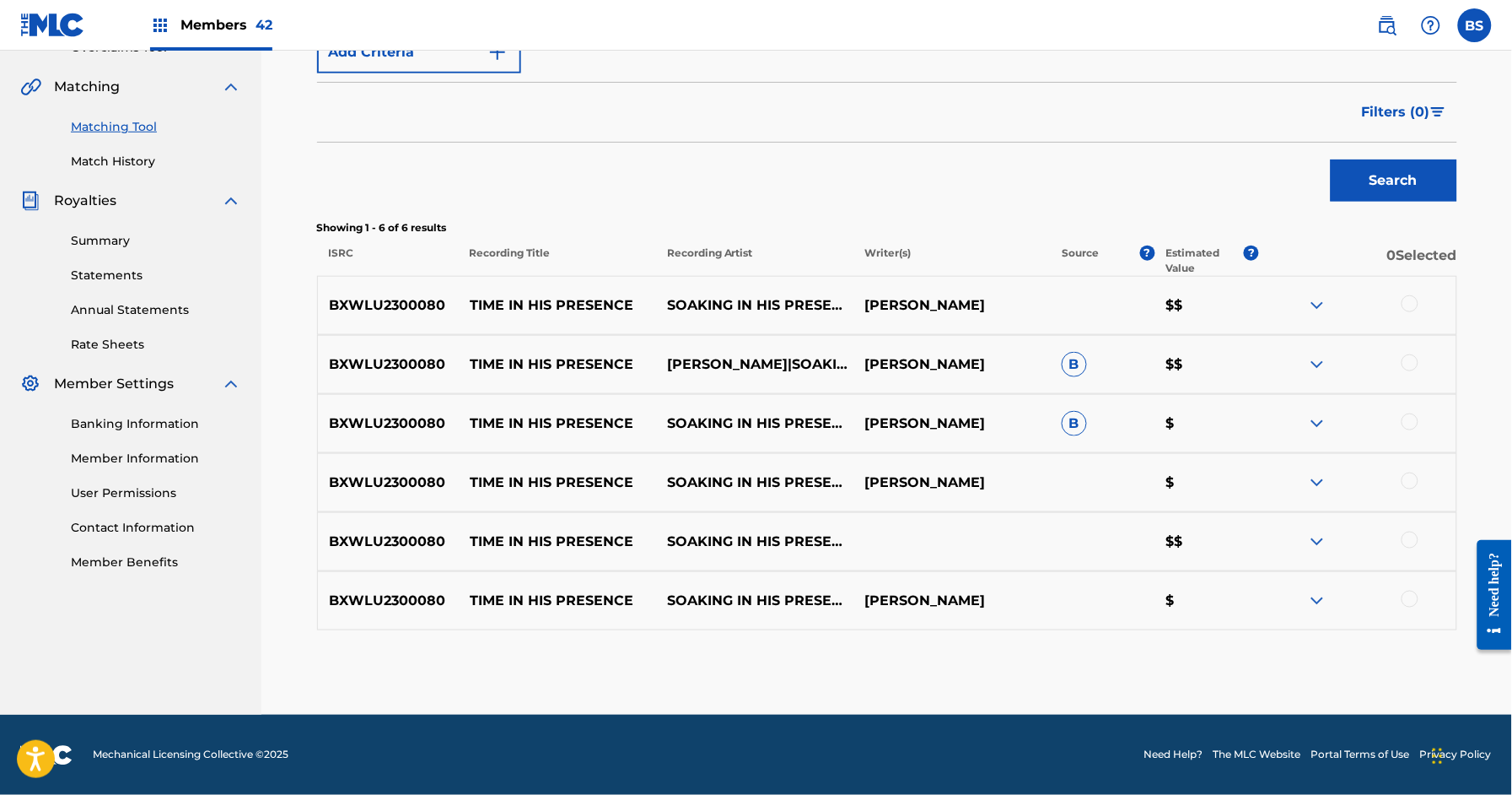
click at [1319, 542] on img at bounding box center [1317, 541] width 20 height 20
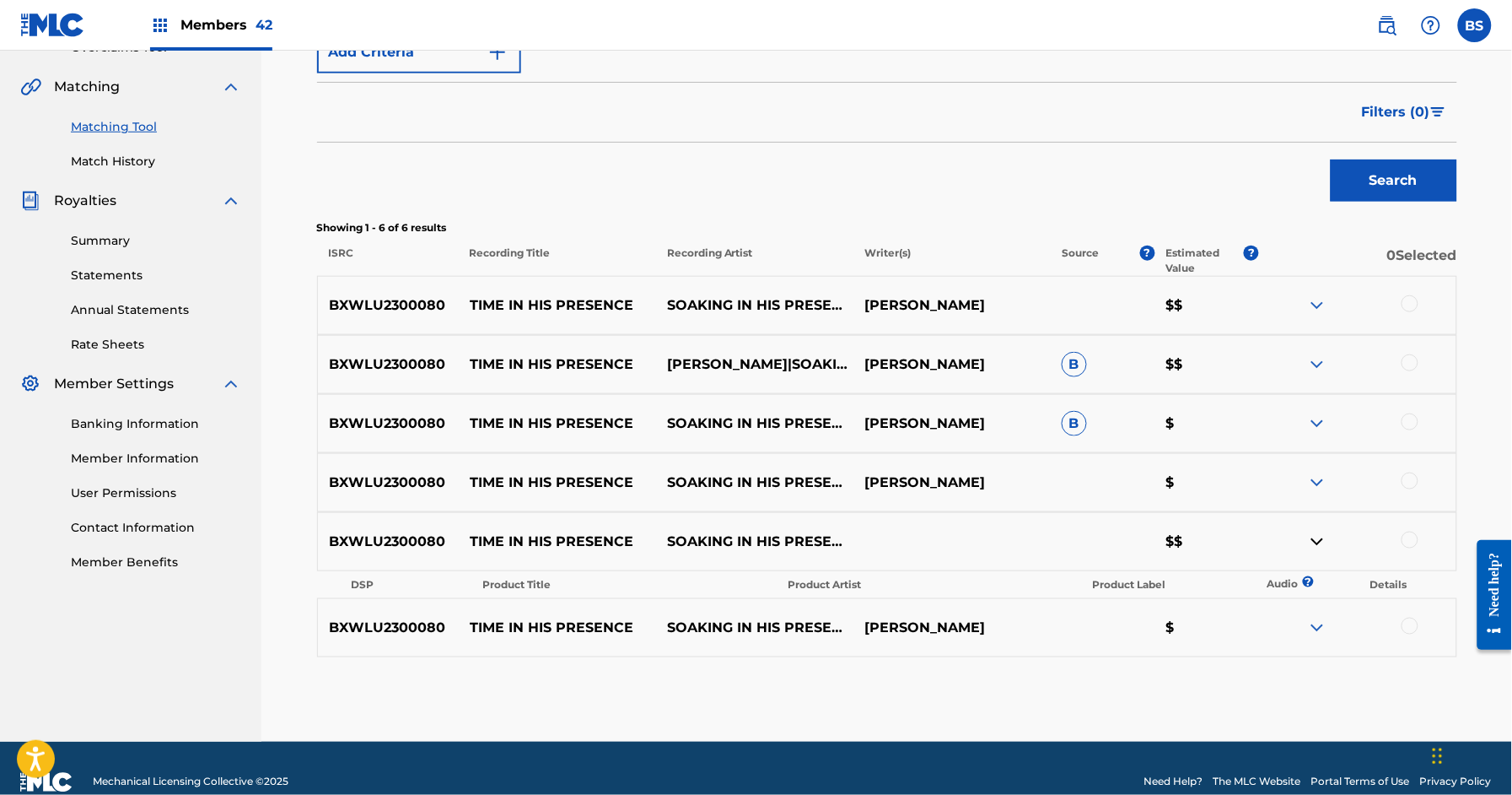
click at [1319, 542] on img at bounding box center [1317, 541] width 20 height 20
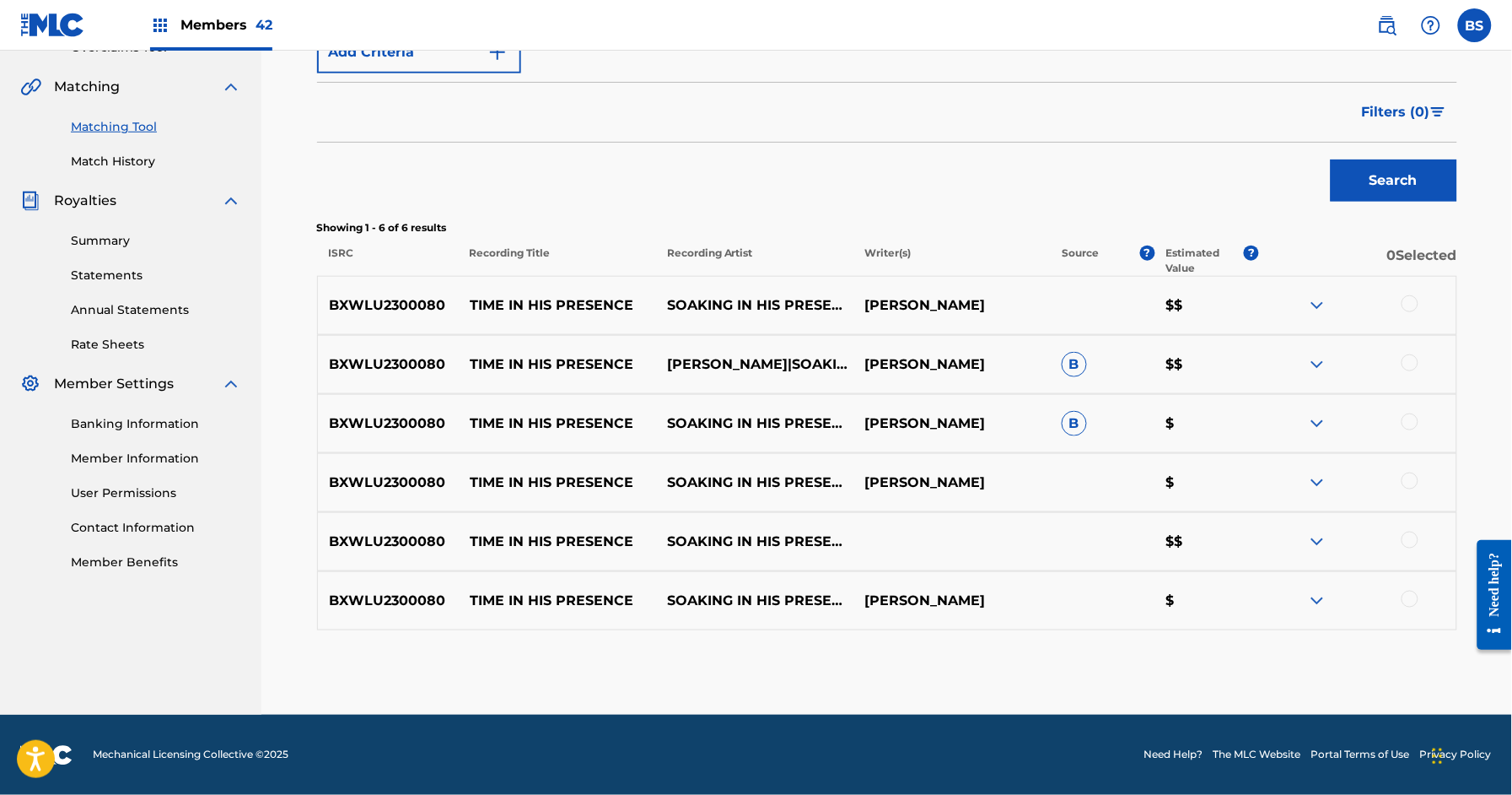
click at [1317, 596] on img at bounding box center [1317, 600] width 20 height 20
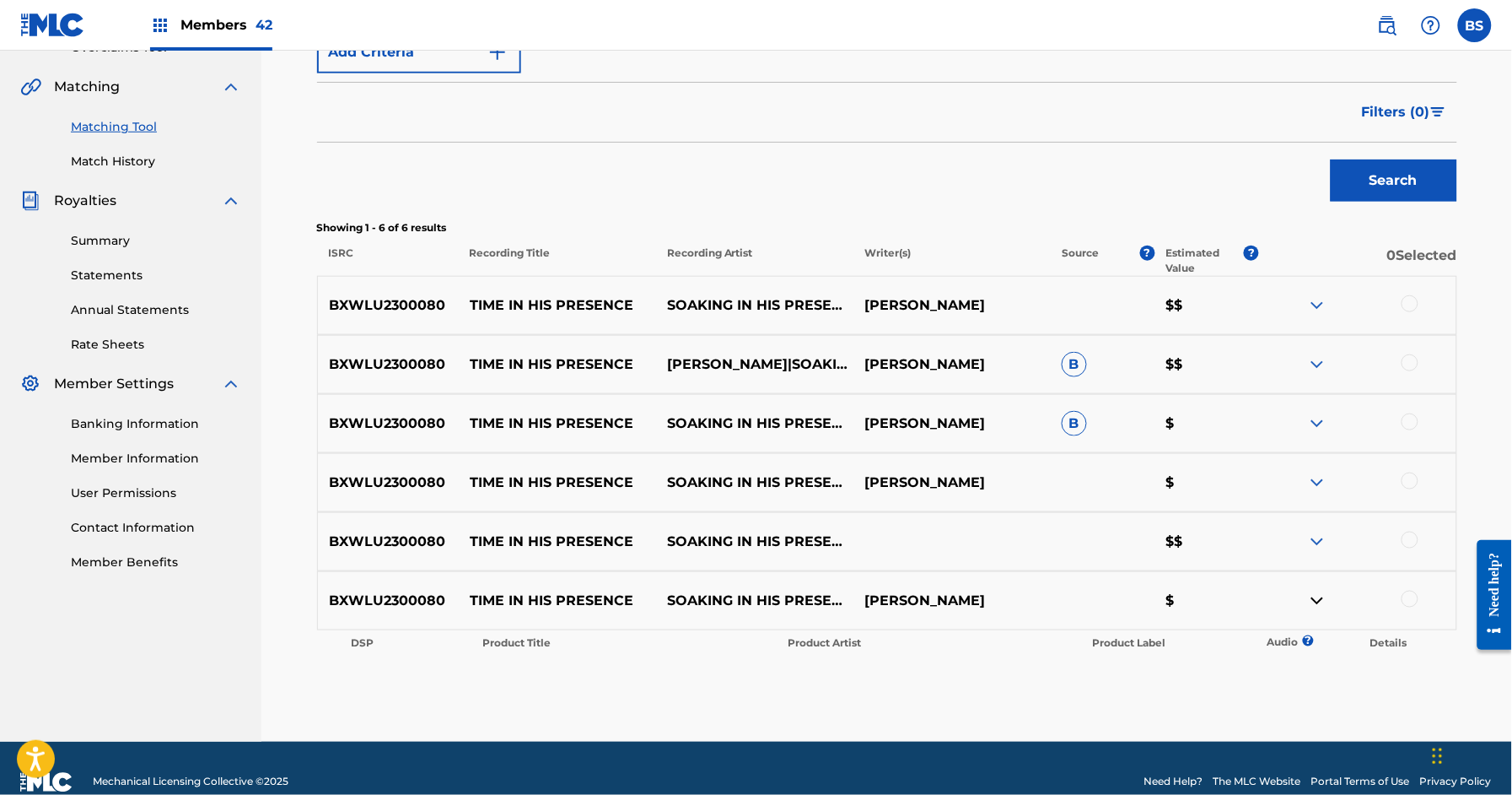
click at [1317, 595] on img at bounding box center [1317, 600] width 20 height 20
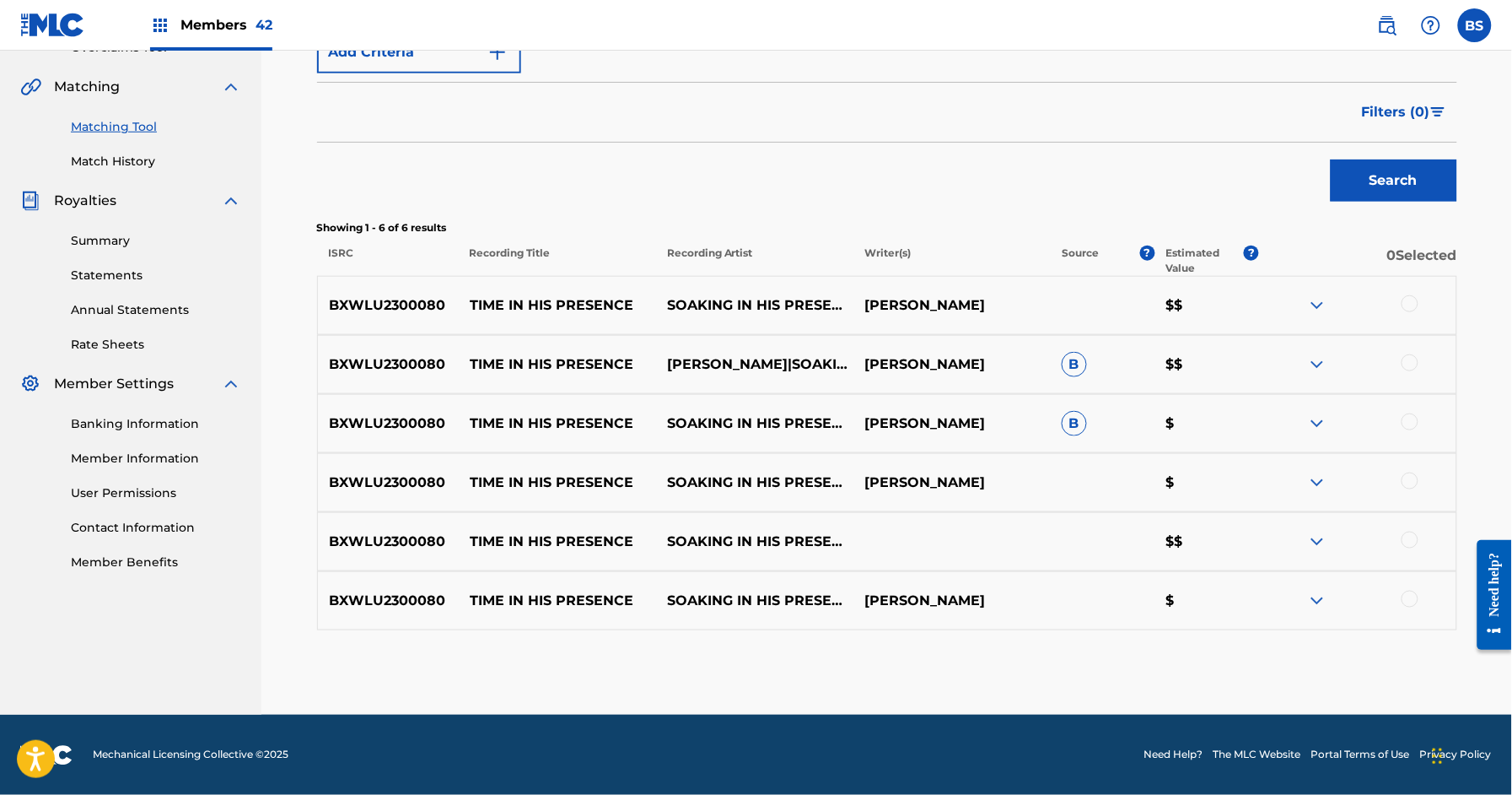
scroll to position [0, 0]
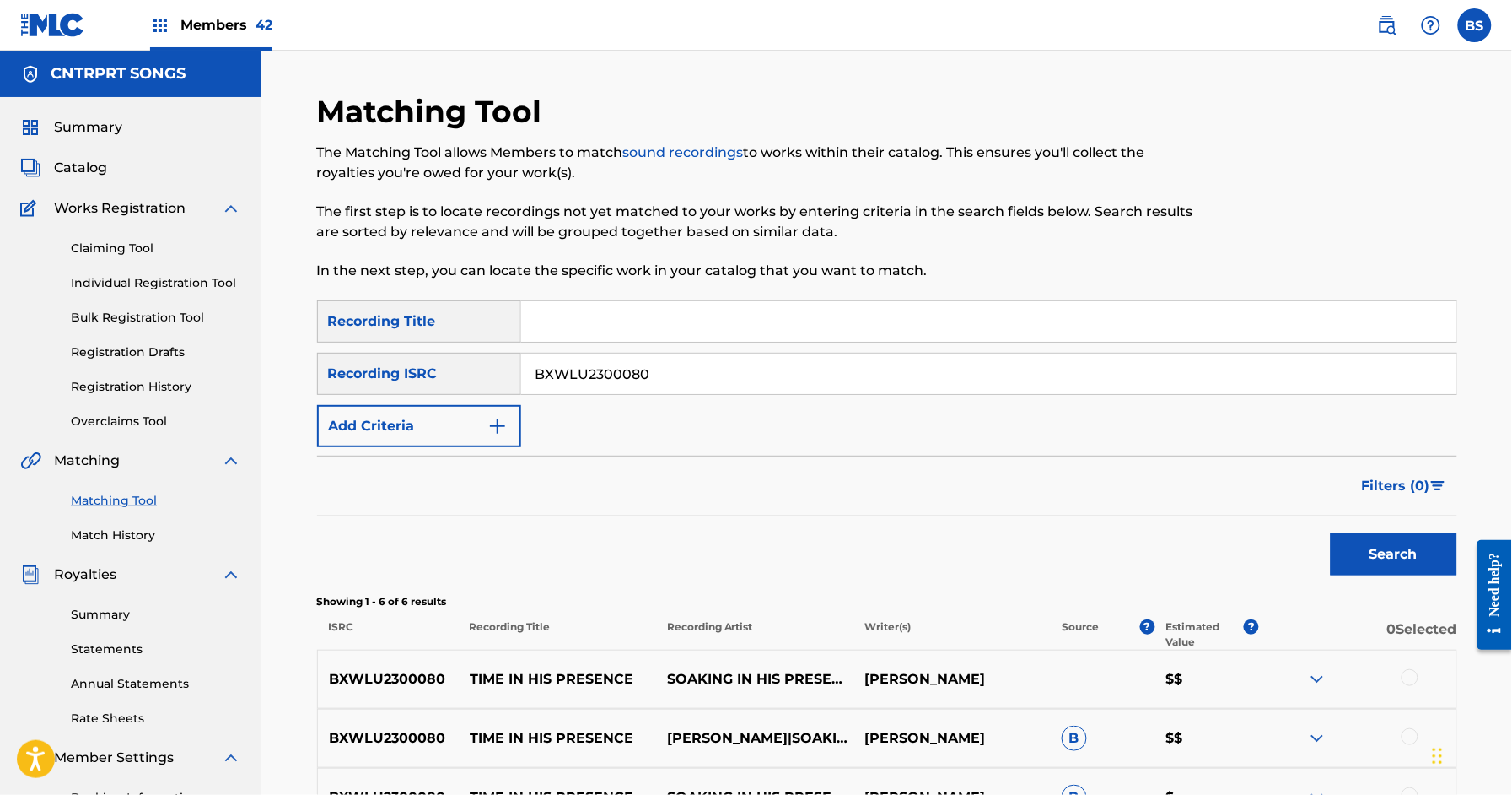
click at [77, 171] on span "Catalog" at bounding box center [80, 167] width 53 height 20
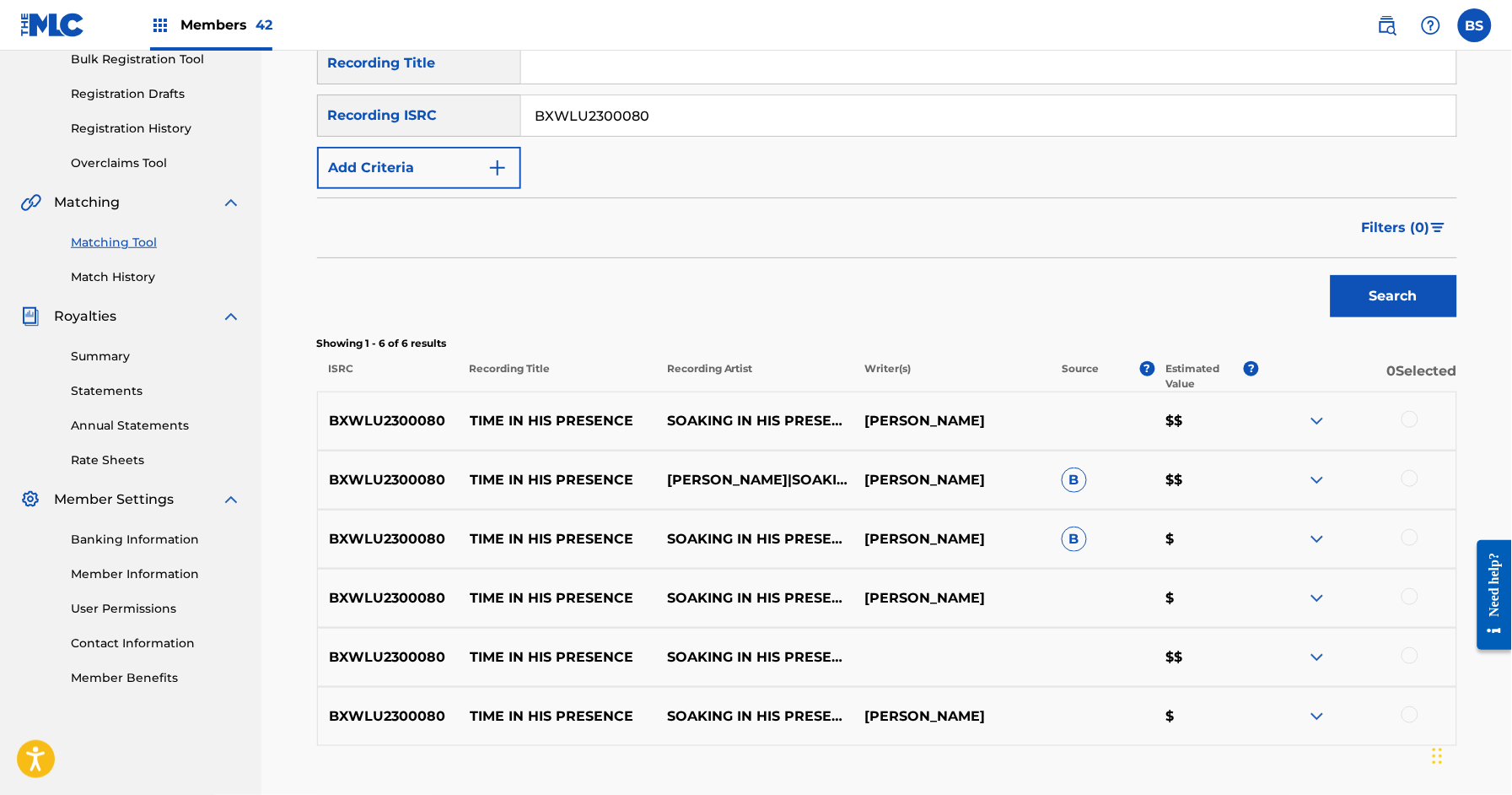
scroll to position [261, 0]
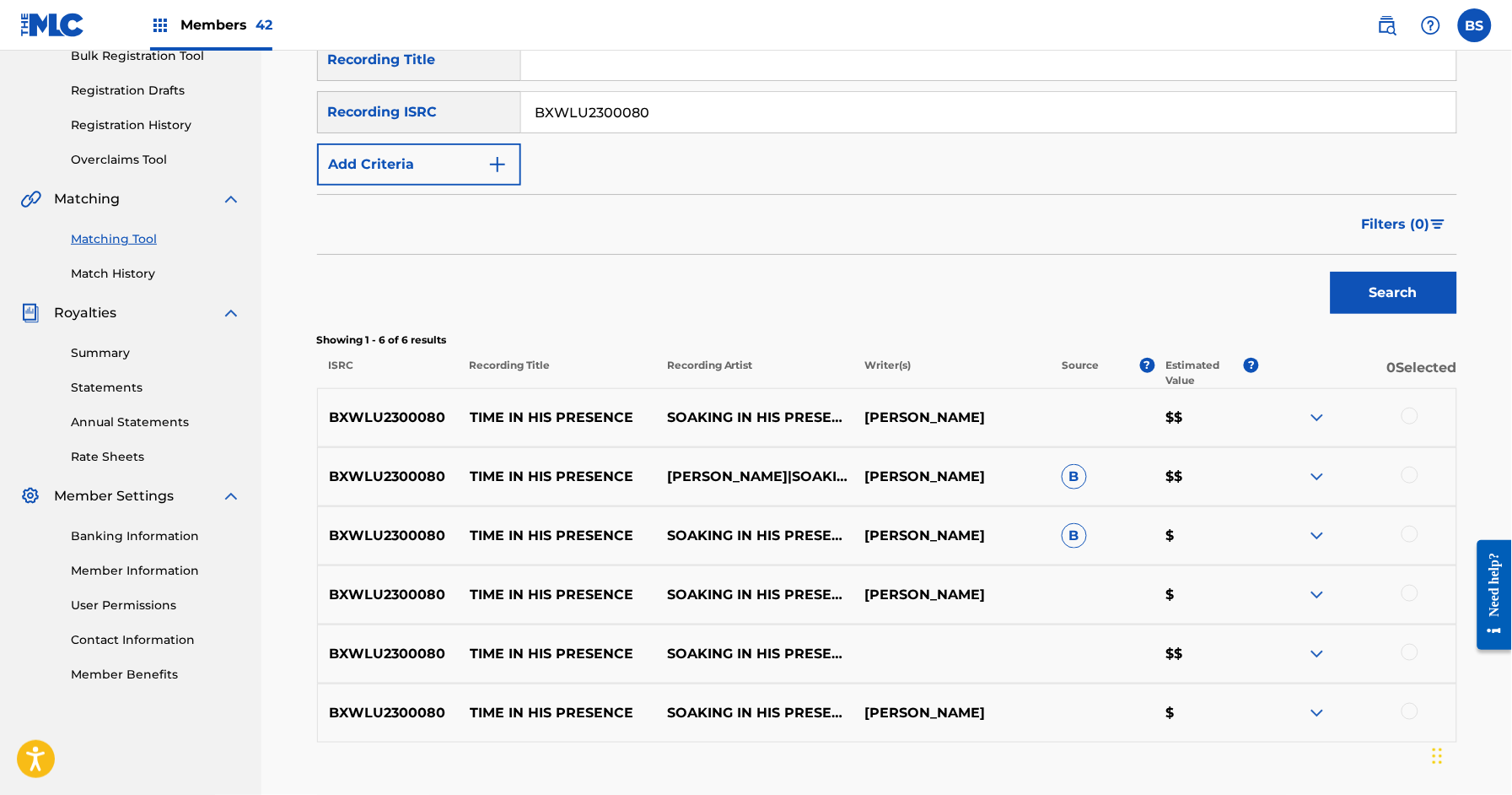
click at [101, 273] on link "Match History" at bounding box center [157, 274] width 171 height 18
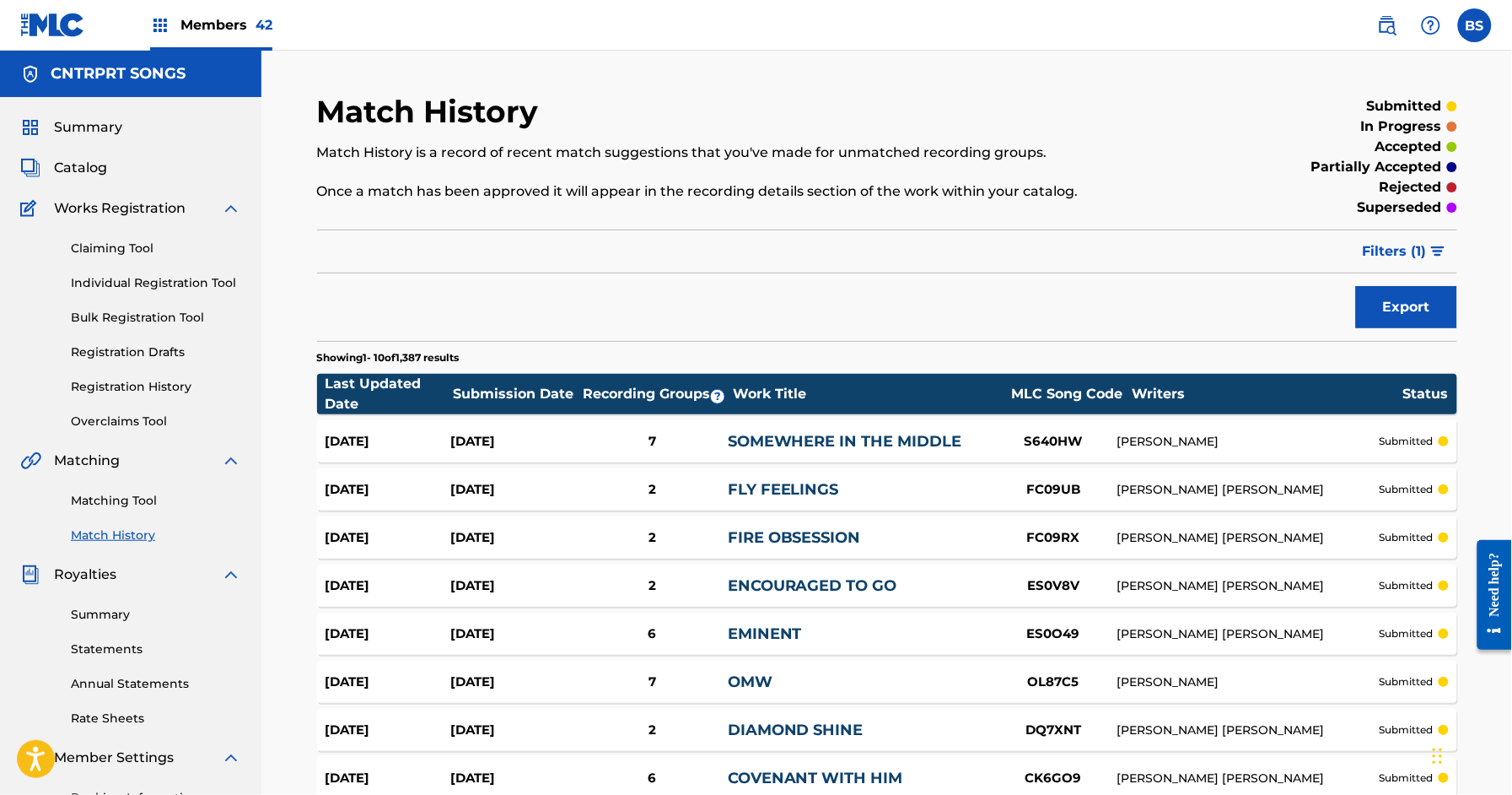
click at [1402, 243] on span "Filters ( 1 )" at bounding box center [1395, 251] width 64 height 20
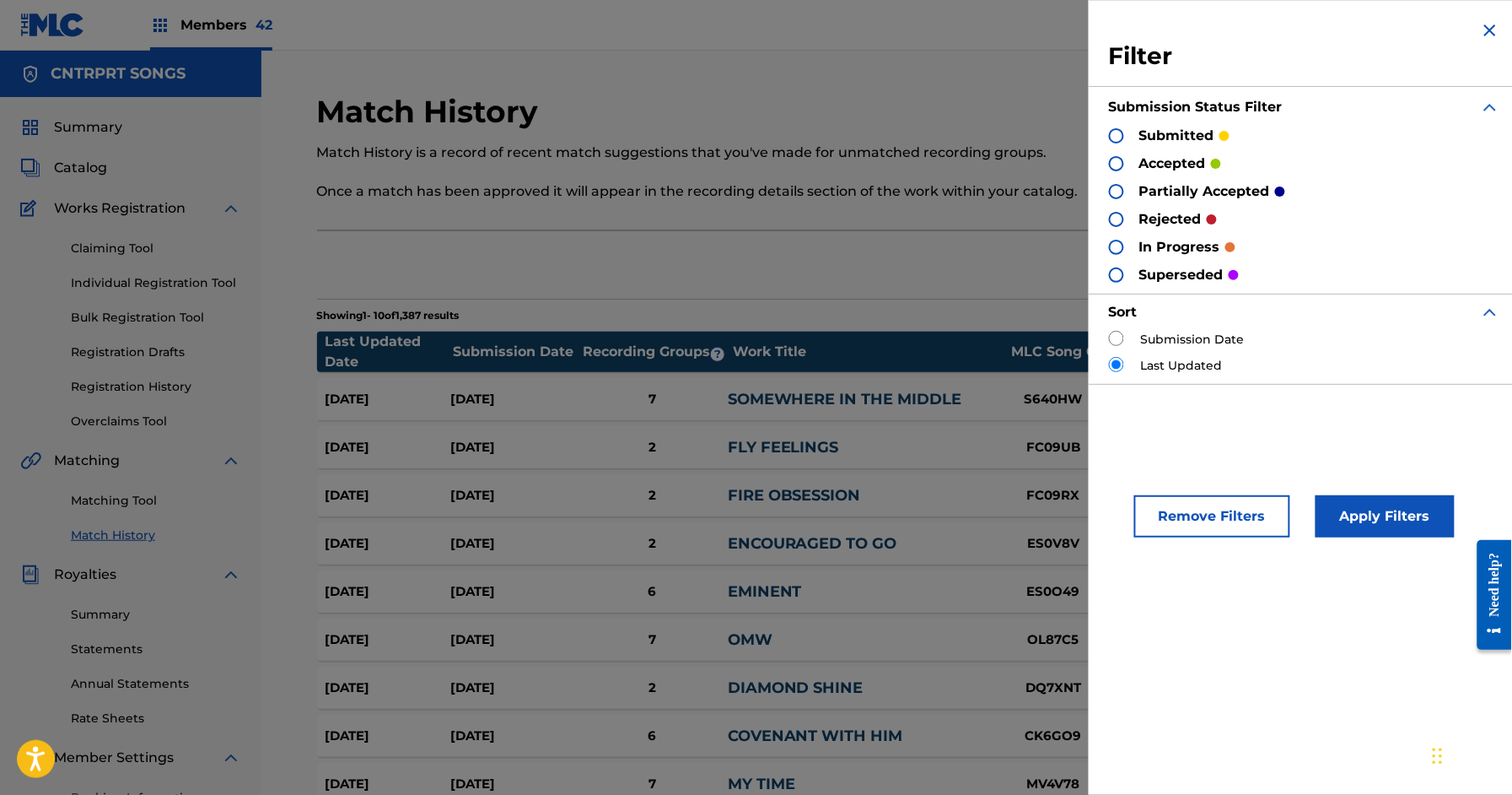
drag, startPoint x: 1191, startPoint y: 340, endPoint x: 1206, endPoint y: 395, distance: 57.0
click at [1191, 339] on label "Submission Date" at bounding box center [1193, 340] width 104 height 18
click at [1119, 338] on input "radio" at bounding box center [1116, 338] width 15 height 15
radio input "true"
click at [1116, 133] on div at bounding box center [1116, 136] width 15 height 15
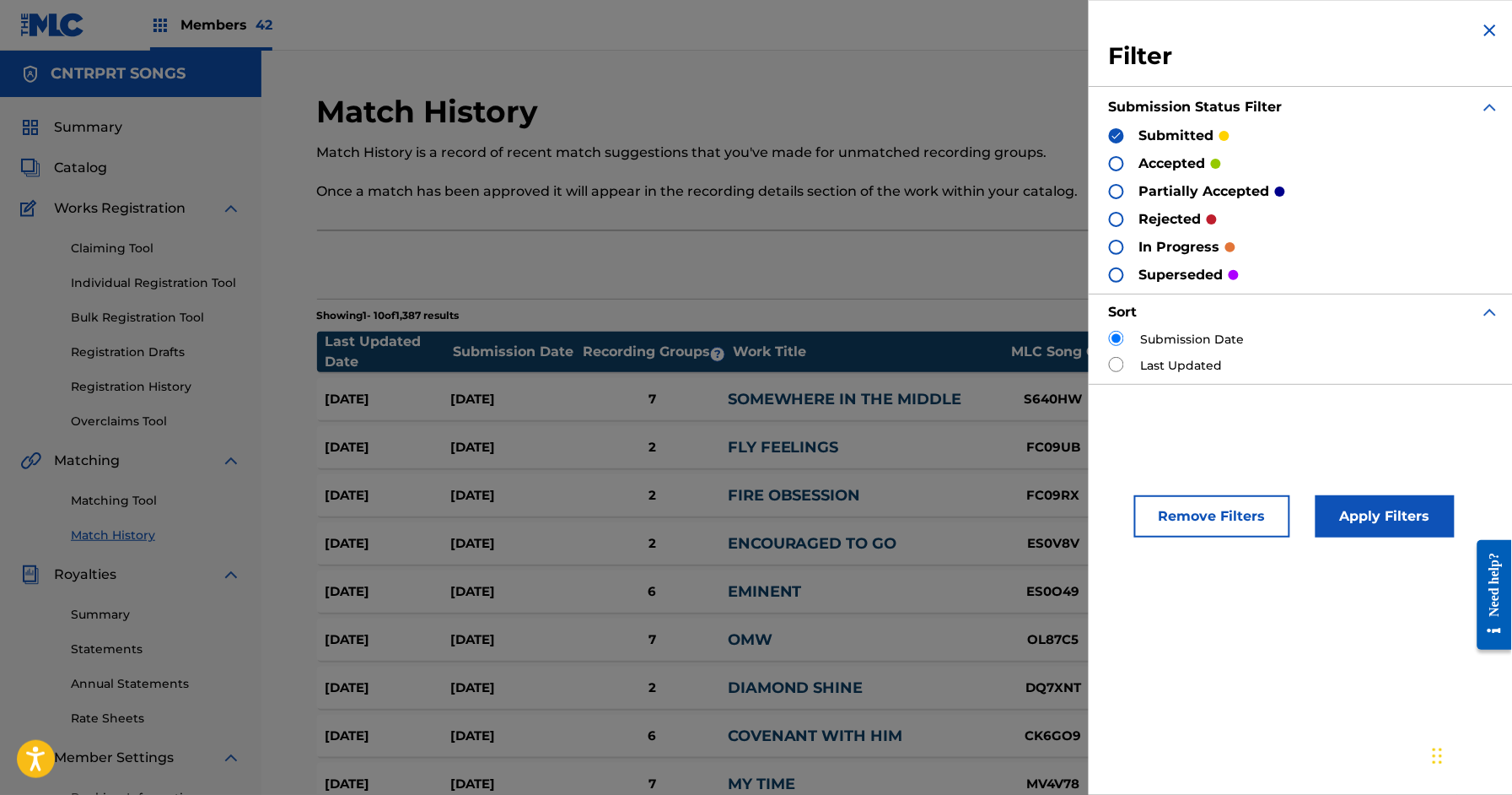
click at [1403, 528] on button "Apply Filters" at bounding box center [1385, 517] width 139 height 42
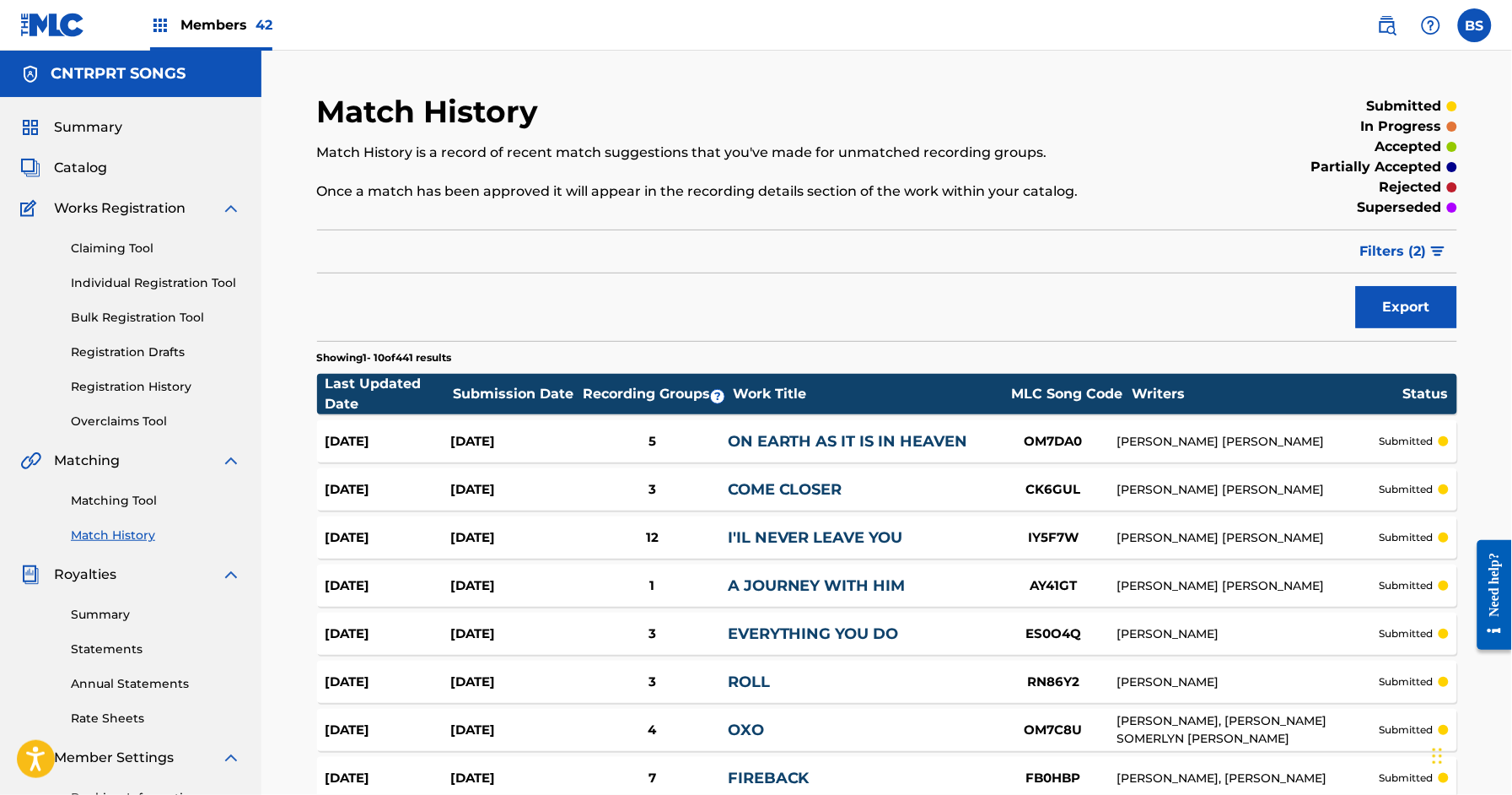
scroll to position [268, 0]
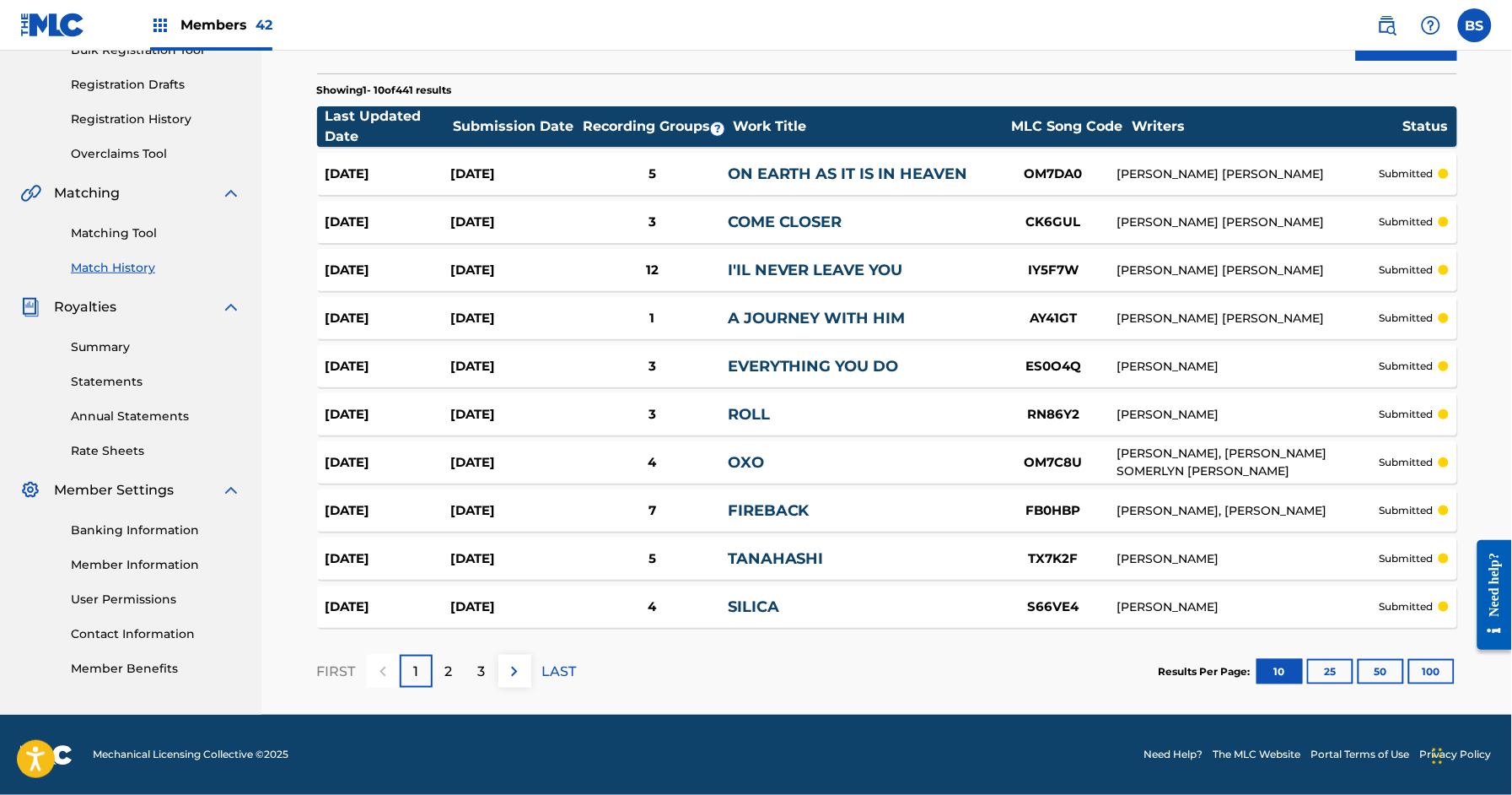
click at [1421, 664] on button "100" at bounding box center [1432, 672] width 47 height 26
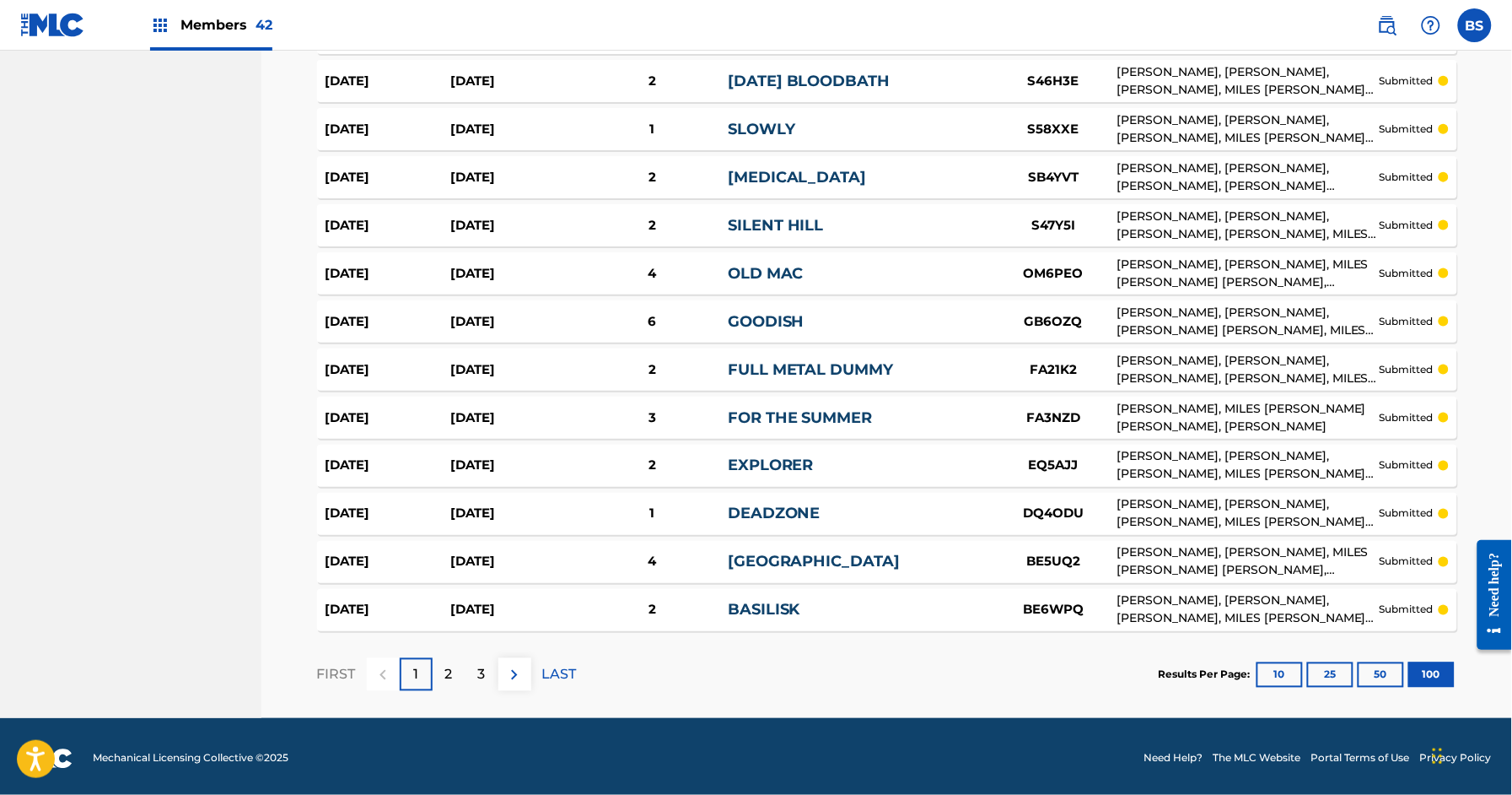
click at [480, 673] on p "3" at bounding box center [481, 674] width 8 height 20
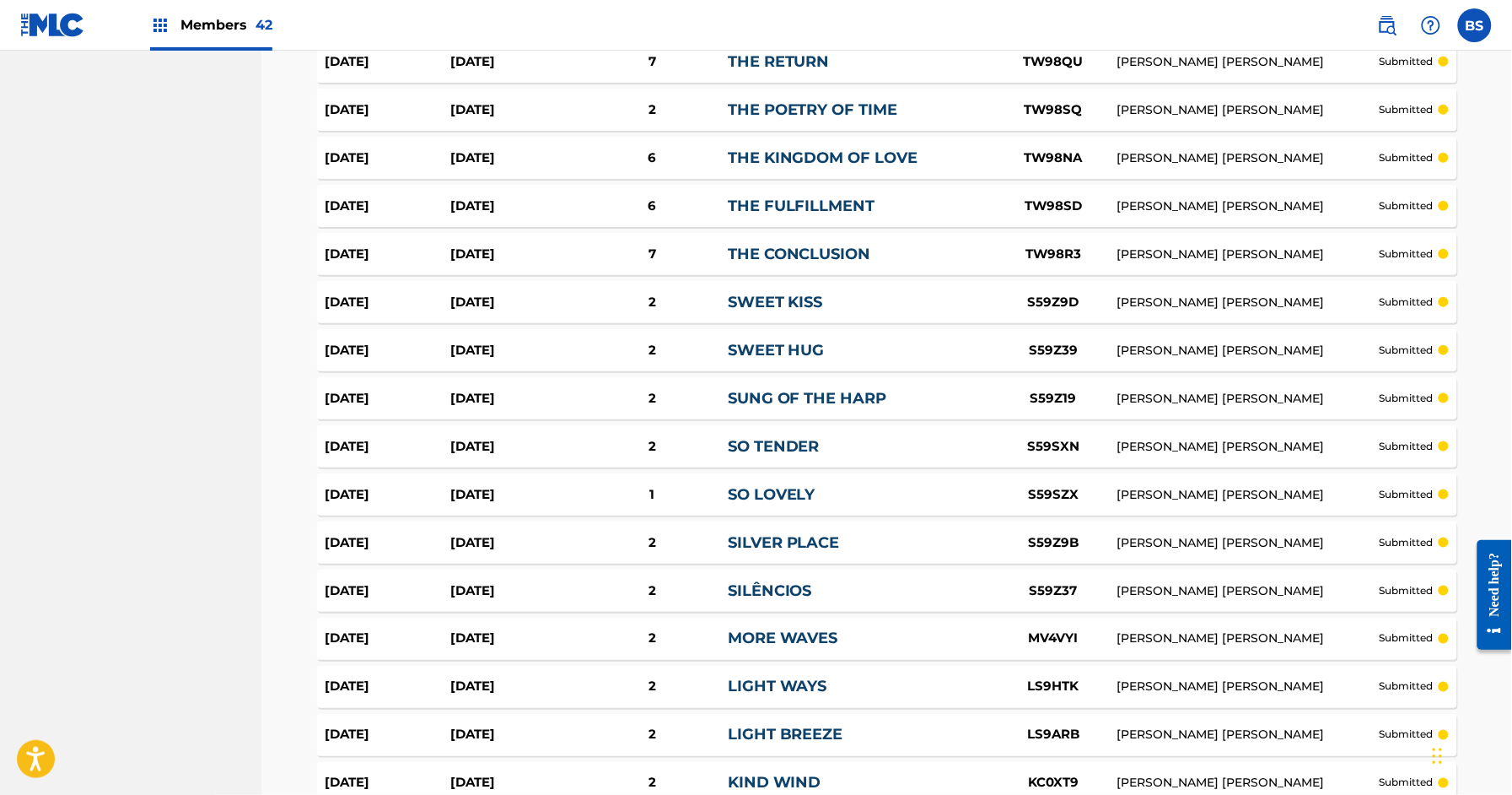
scroll to position [4605, 0]
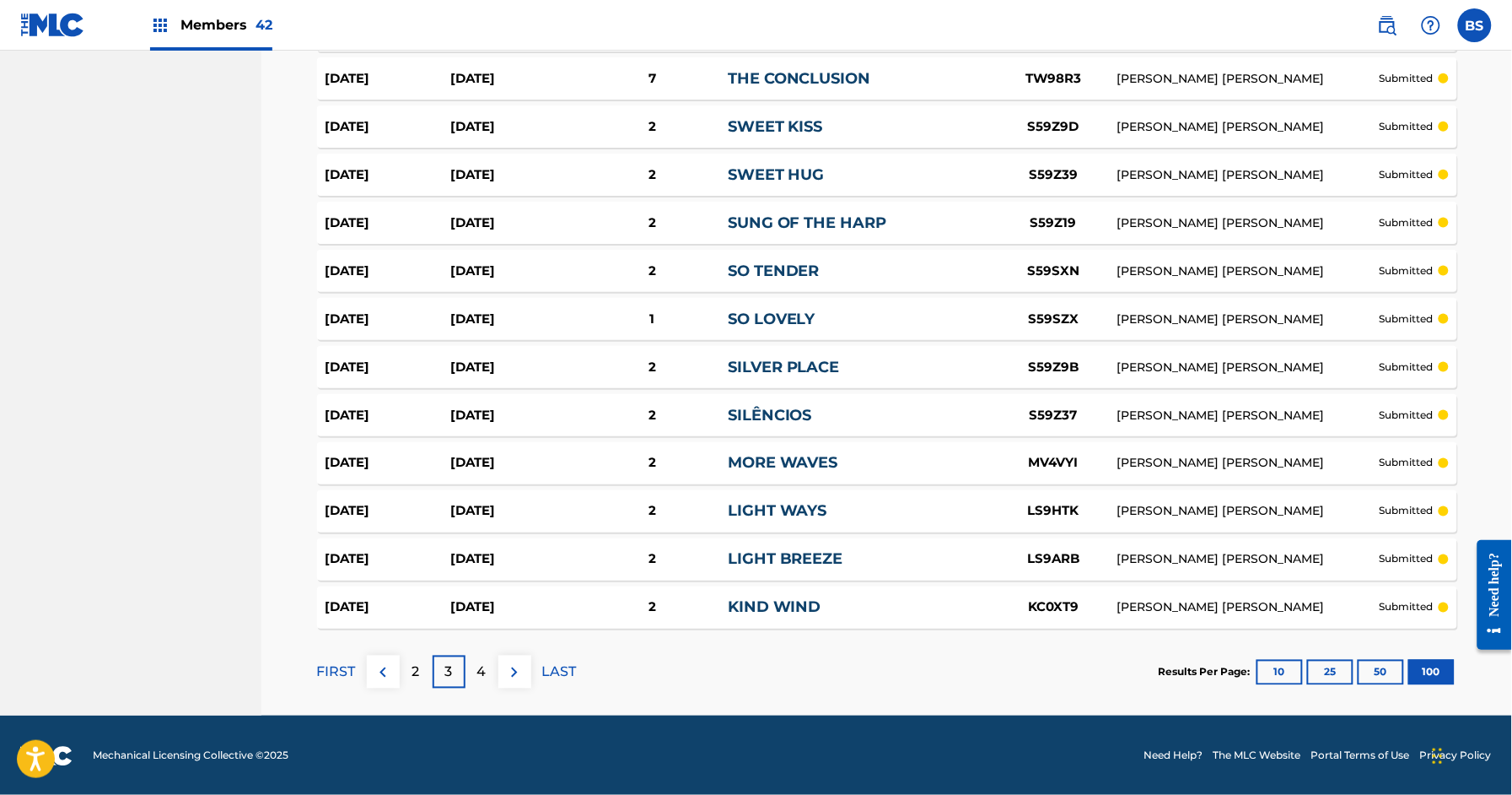
click at [489, 676] on div "4" at bounding box center [481, 672] width 33 height 33
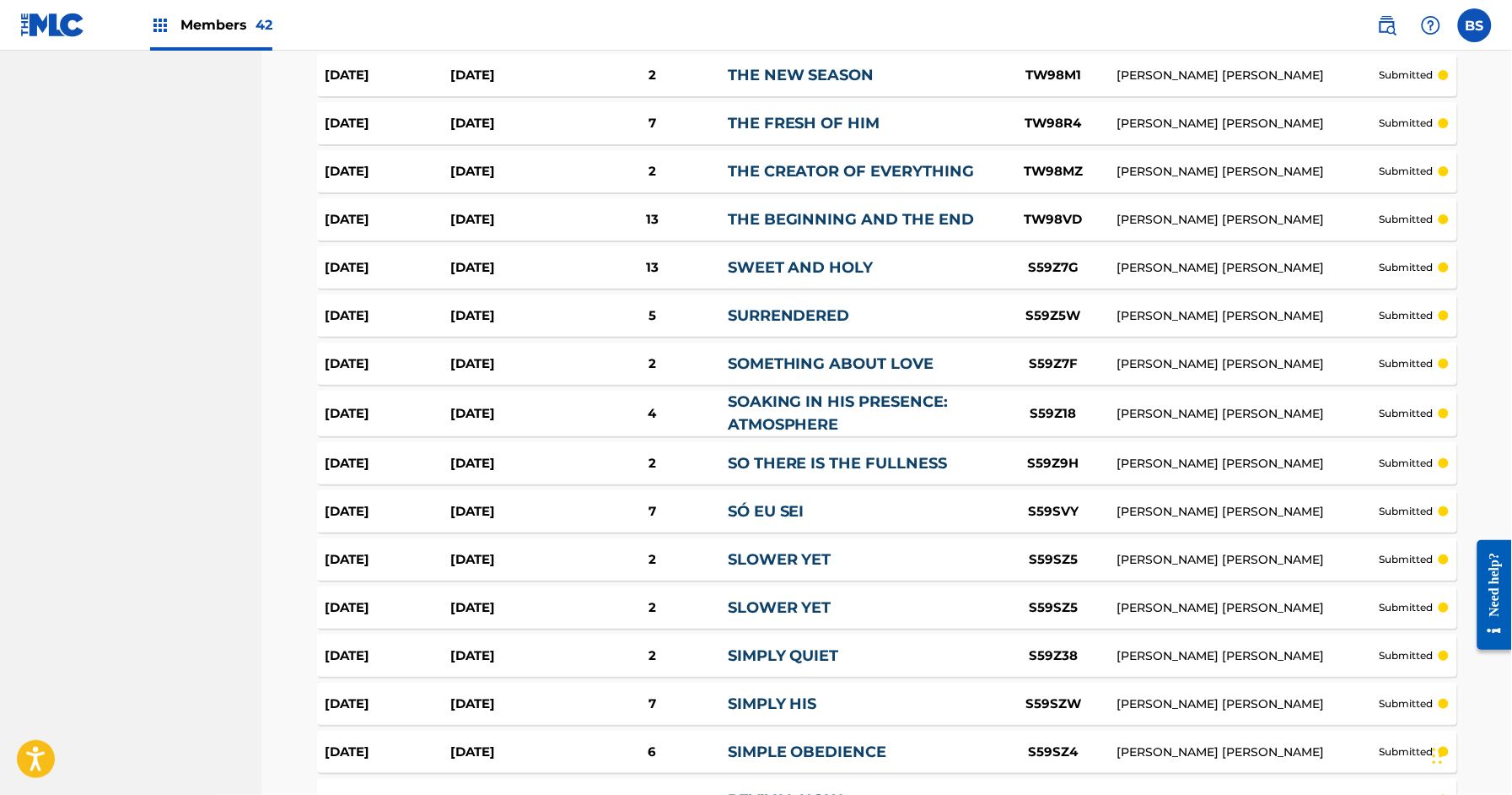
scroll to position [4599, 0]
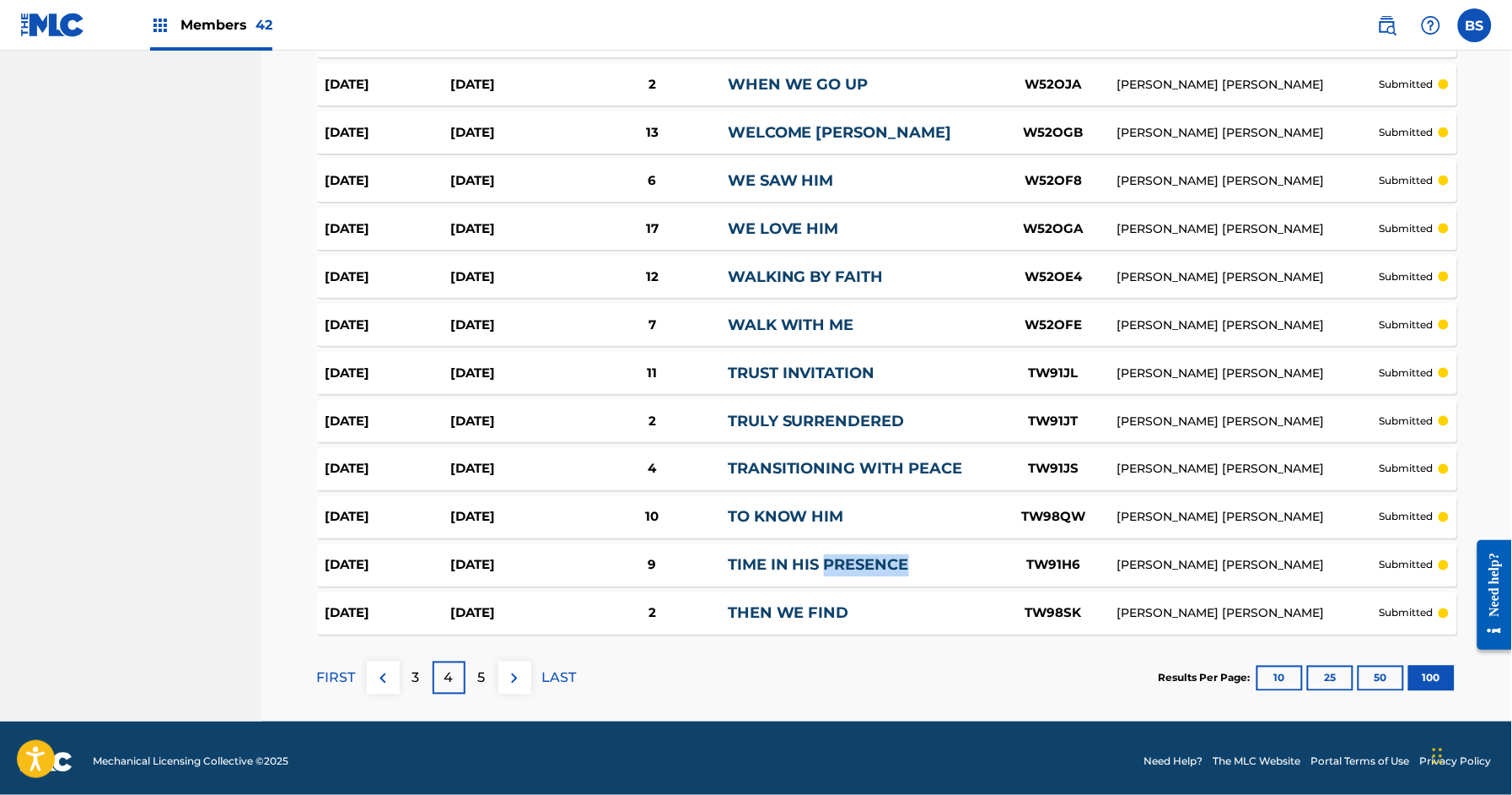
click at [752, 562] on link "TIME IN HIS PRESENCE" at bounding box center [818, 565] width 181 height 18
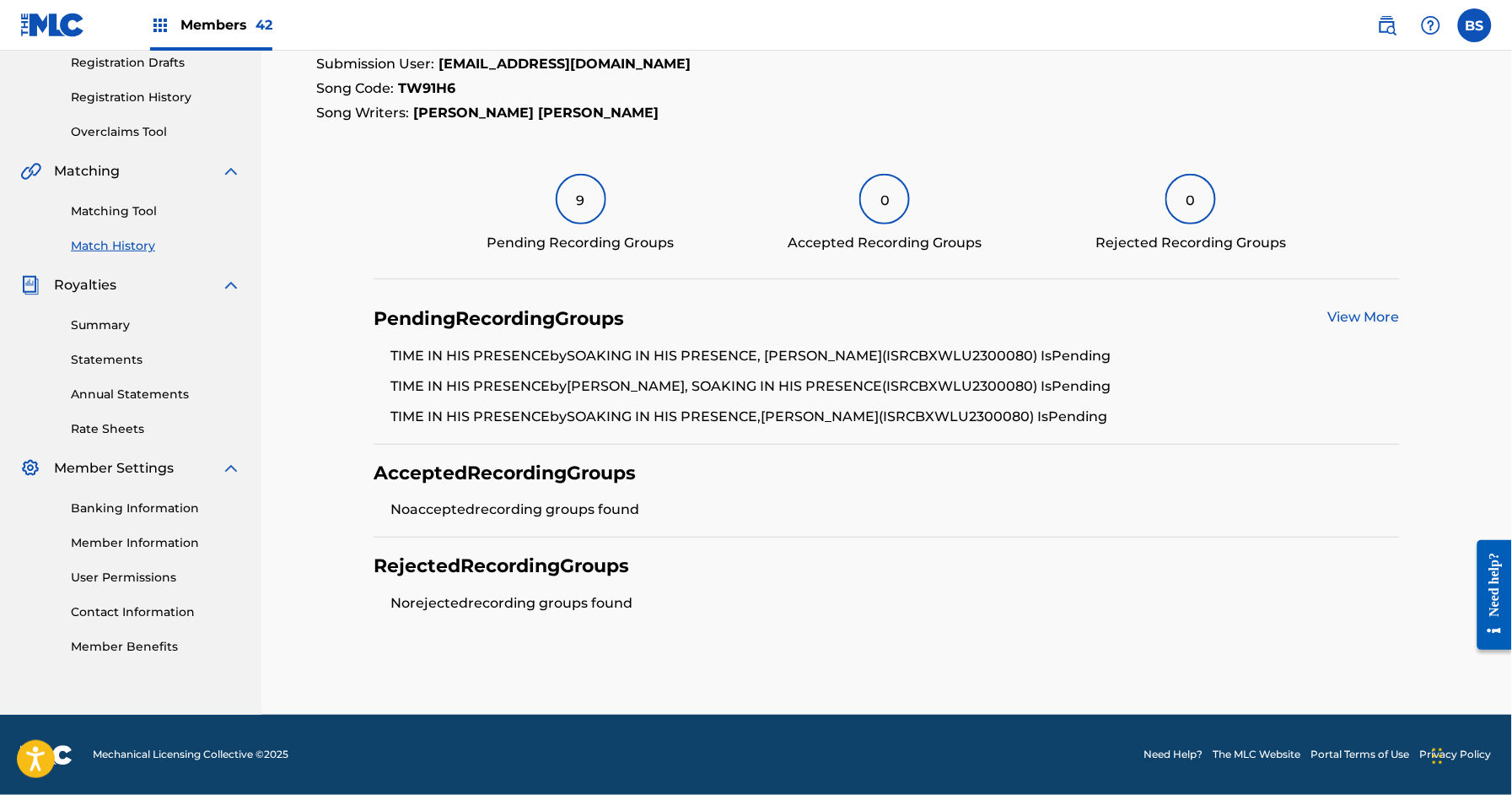
scroll to position [242, 0]
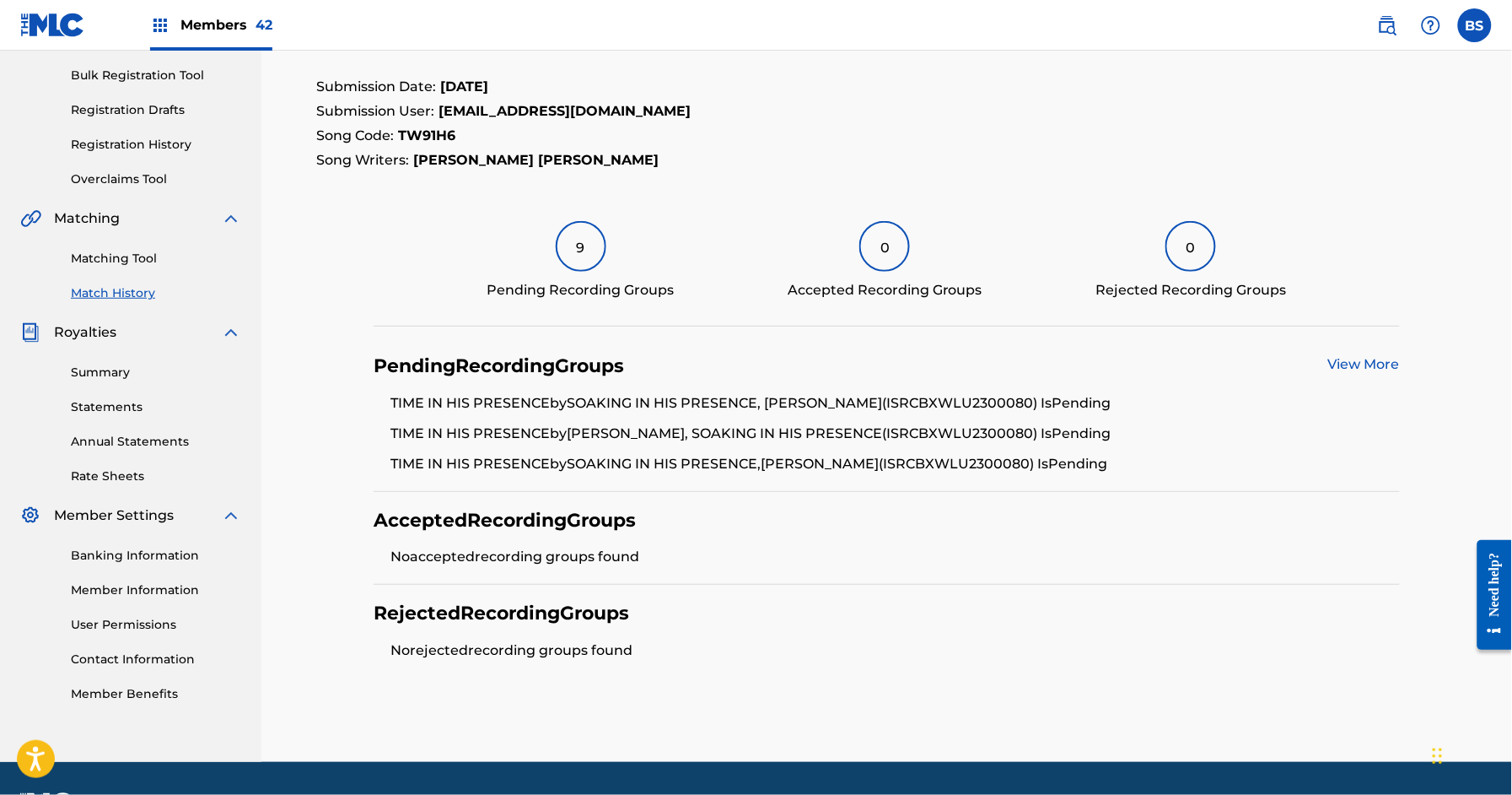
click at [1372, 360] on link "View More" at bounding box center [1363, 364] width 71 height 16
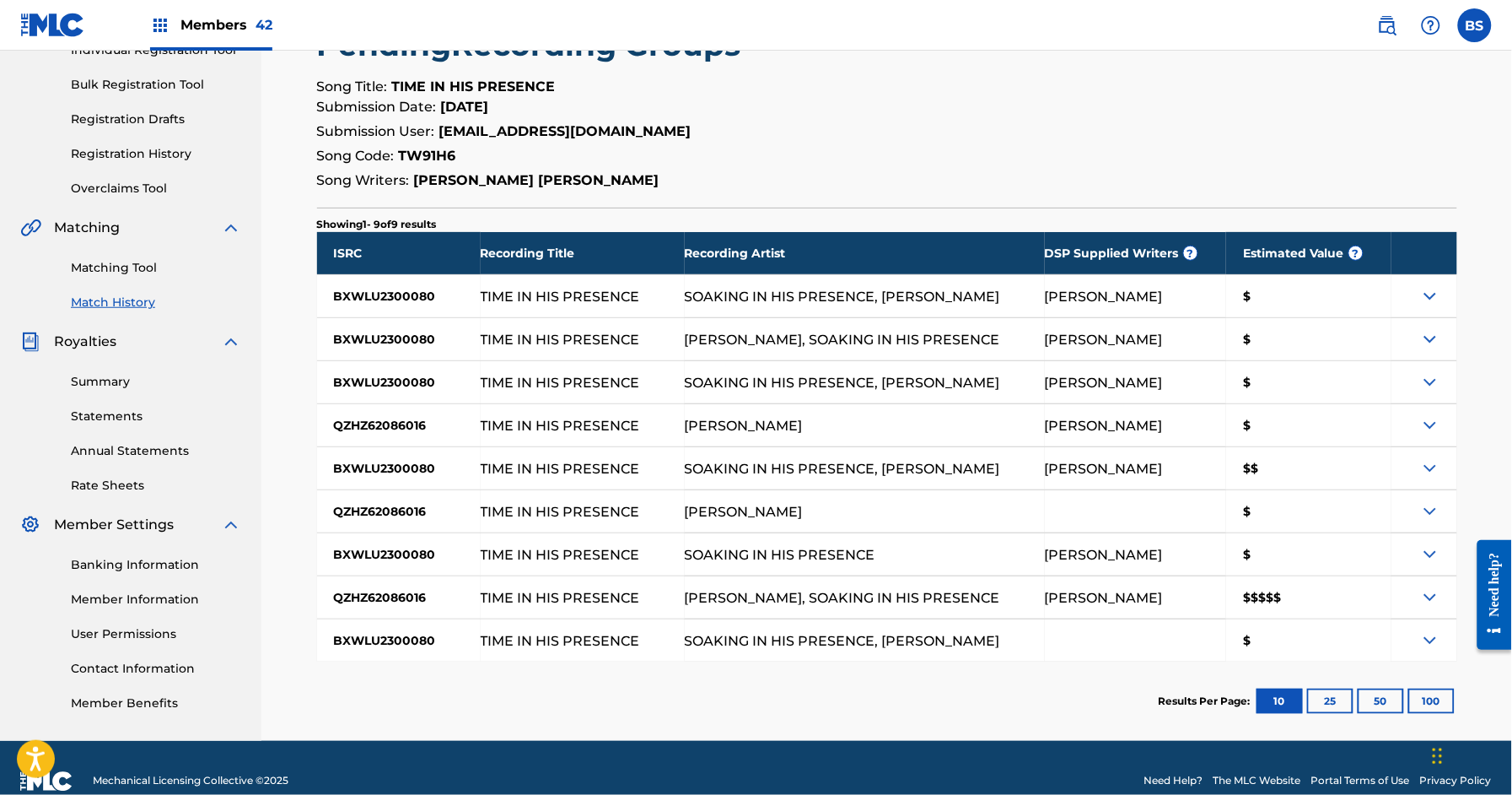
scroll to position [234, 0]
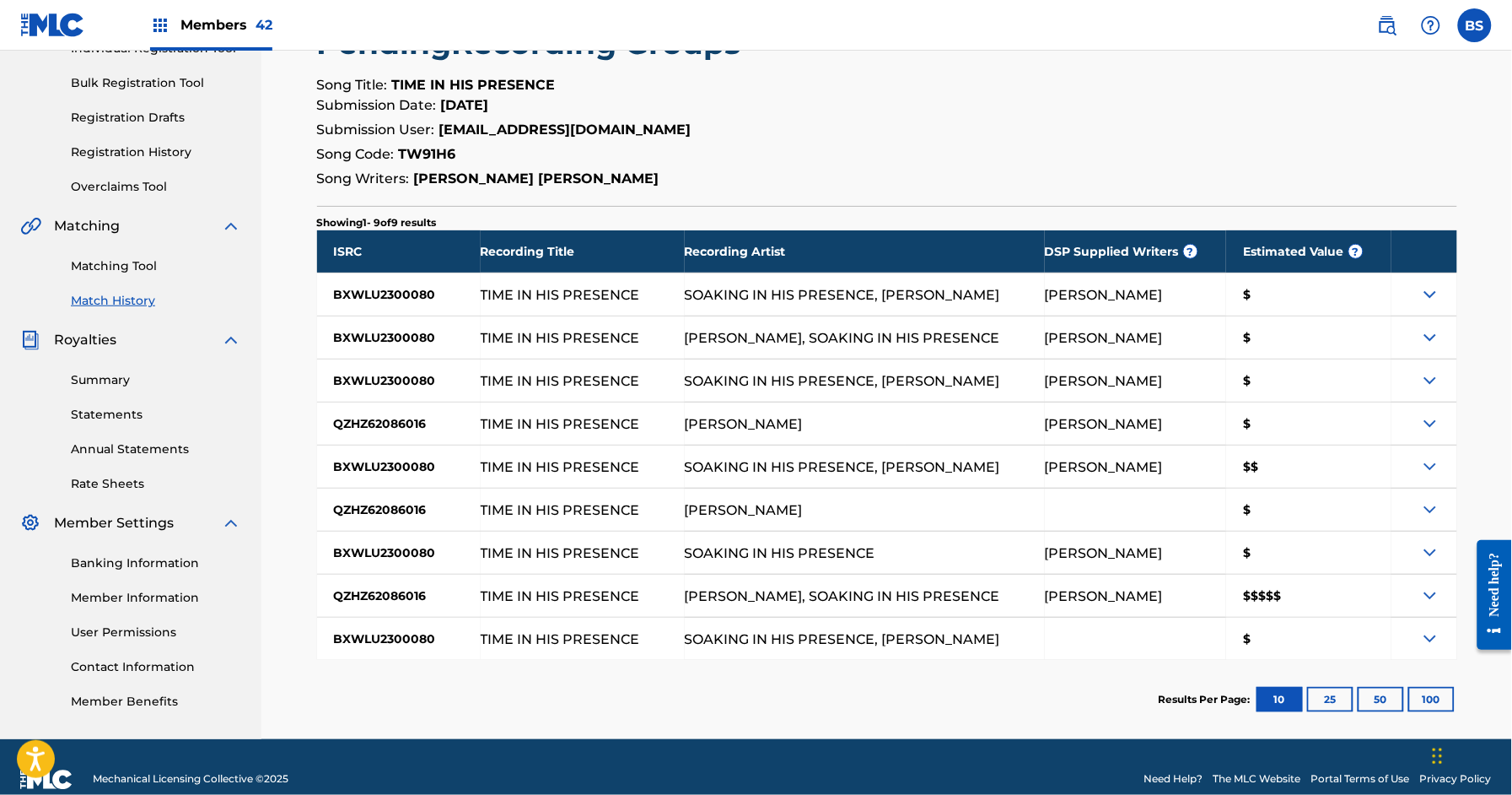
click at [1424, 593] on img at bounding box center [1430, 595] width 20 height 20
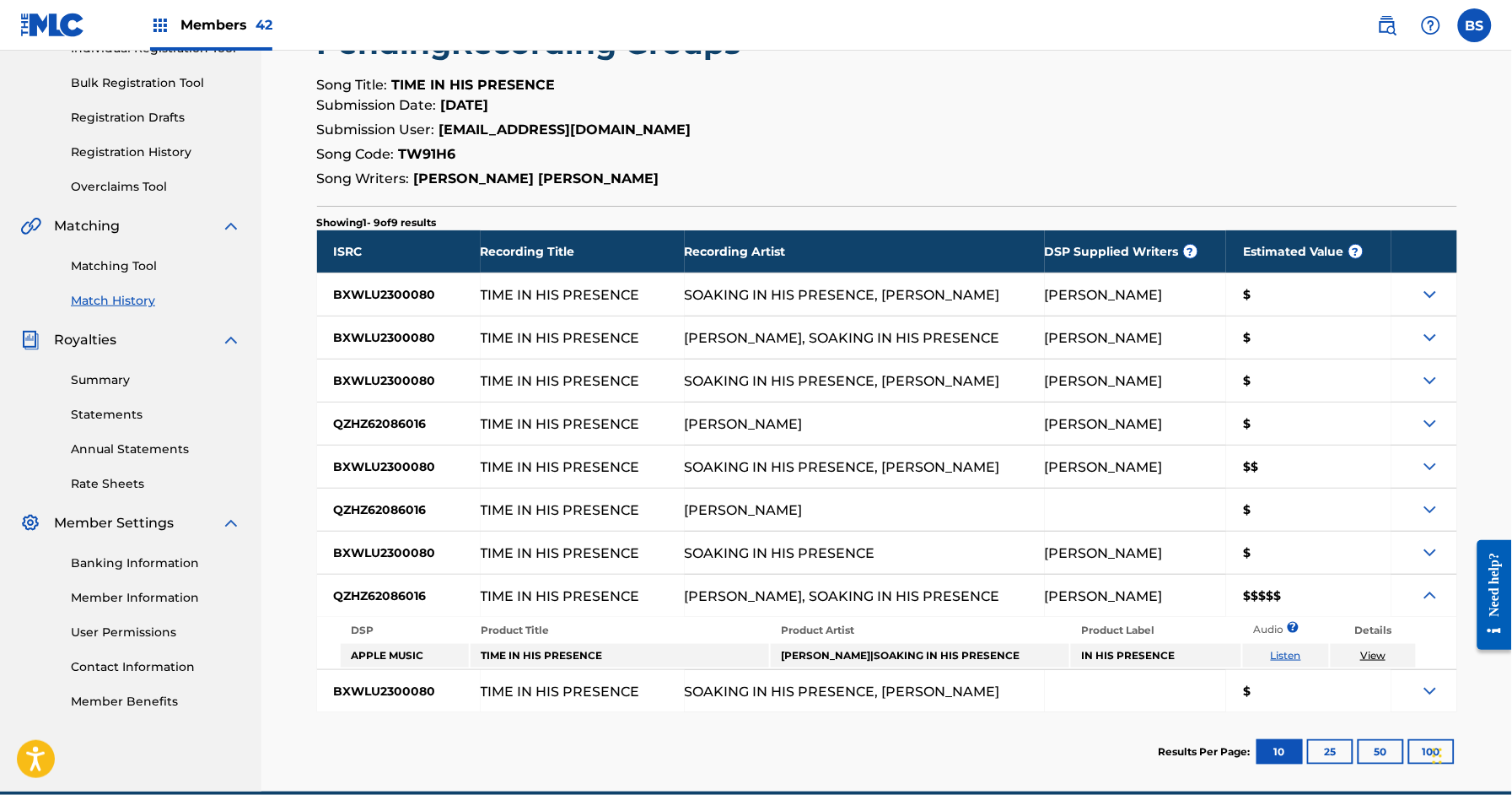
click at [1424, 593] on img at bounding box center [1430, 595] width 20 height 20
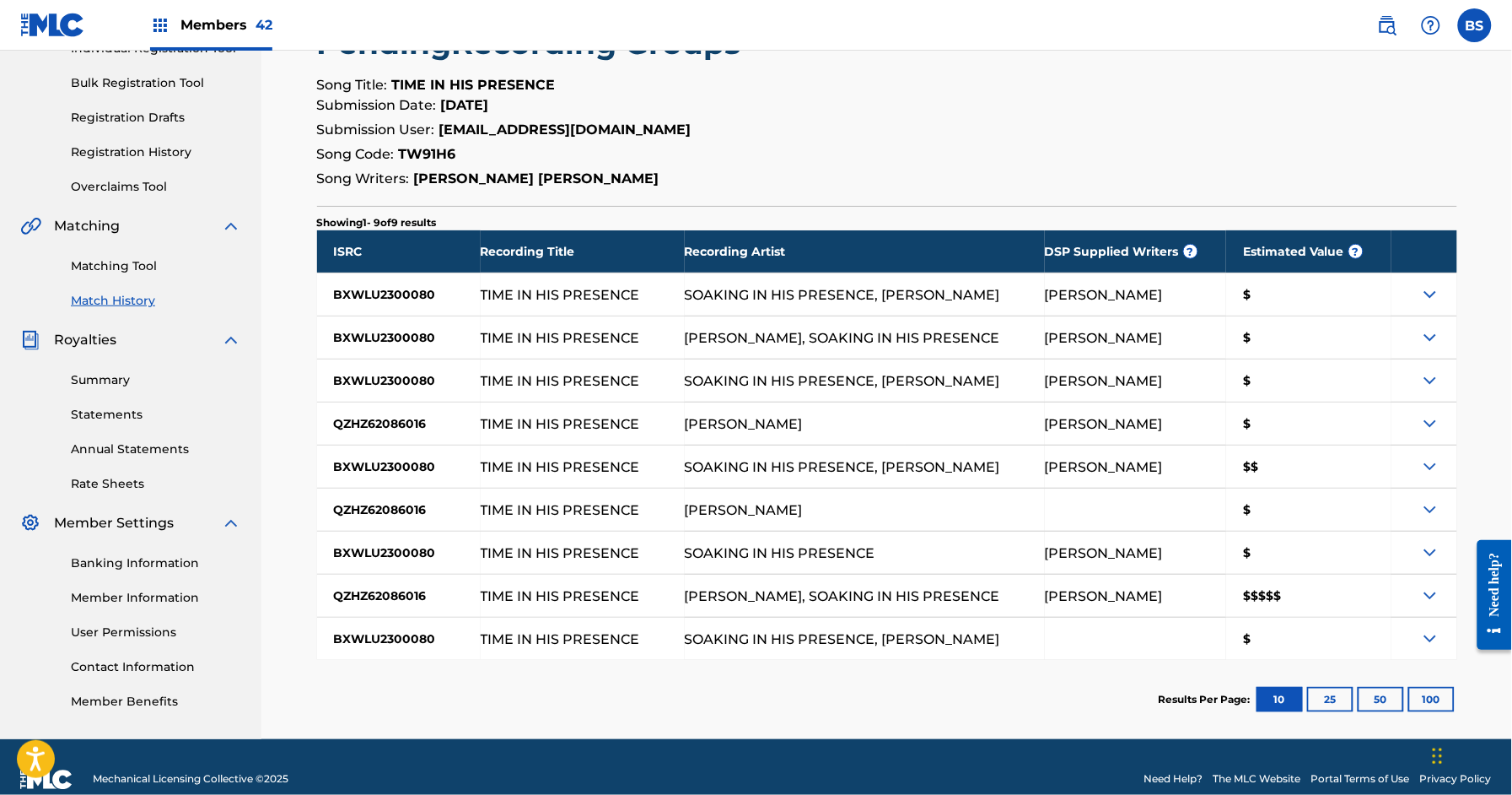
click at [1428, 594] on img at bounding box center [1430, 595] width 20 height 20
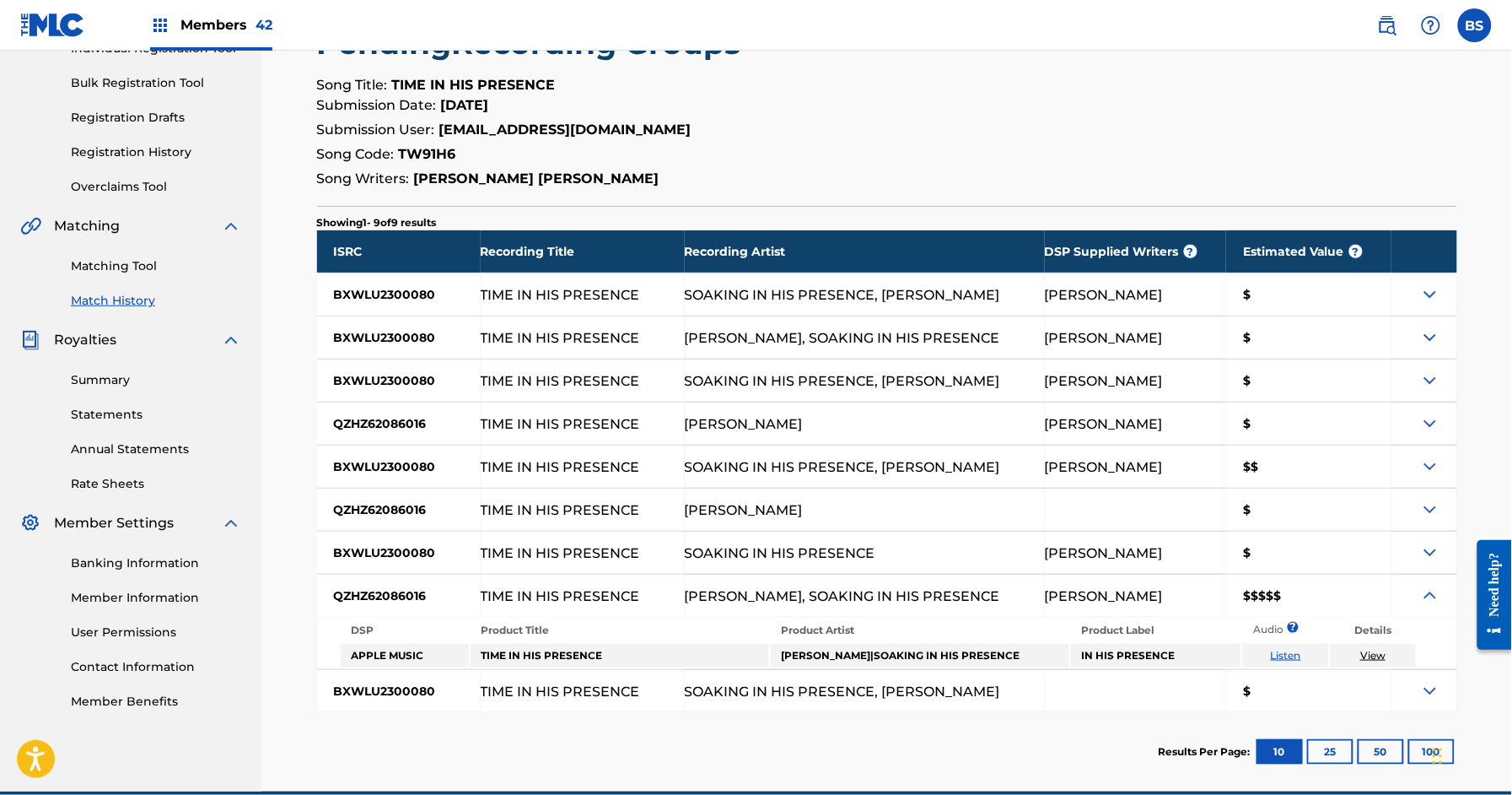
click at [1428, 594] on img at bounding box center [1430, 595] width 20 height 20
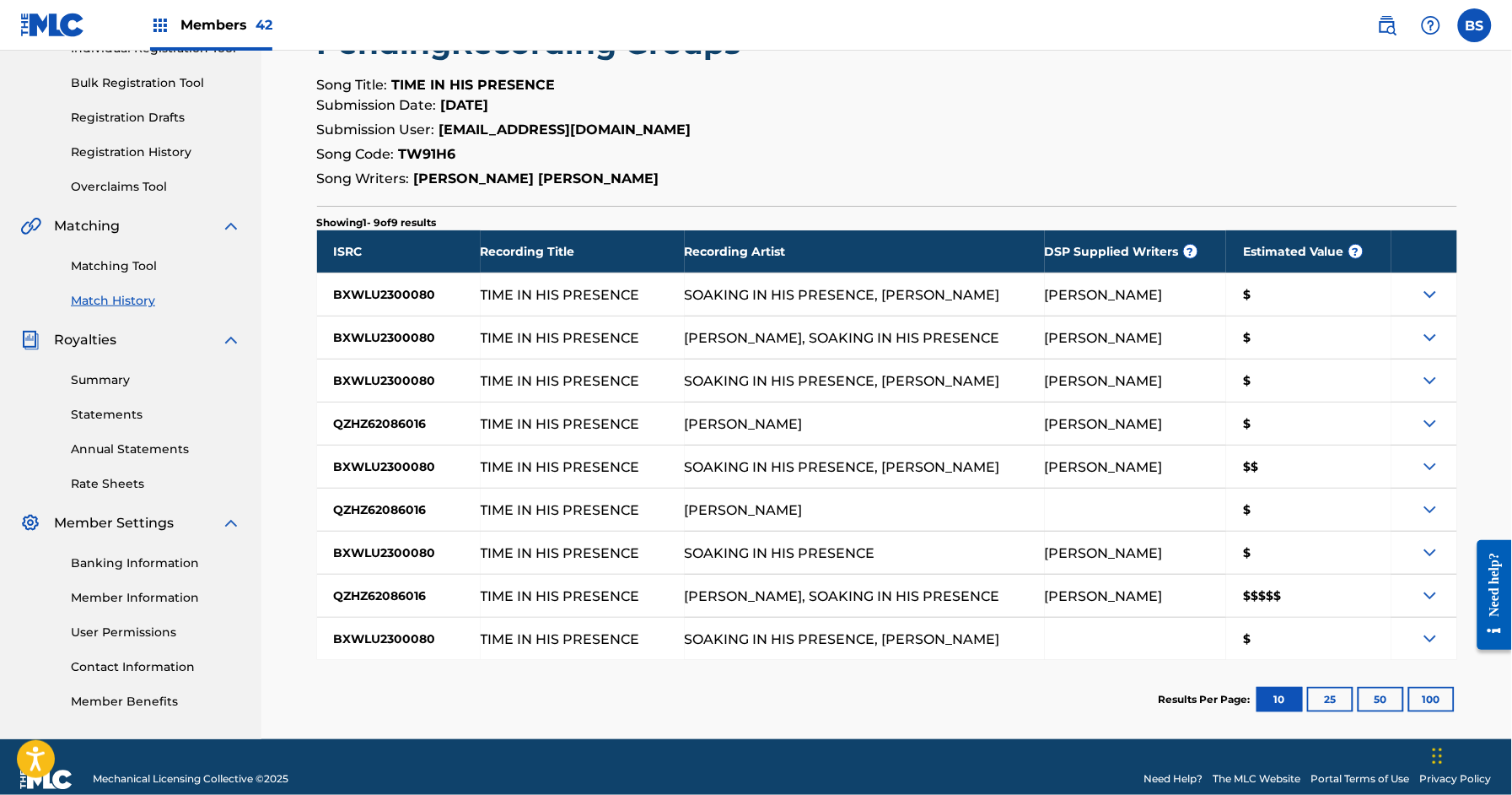
click at [1437, 292] on img at bounding box center [1430, 294] width 20 height 20
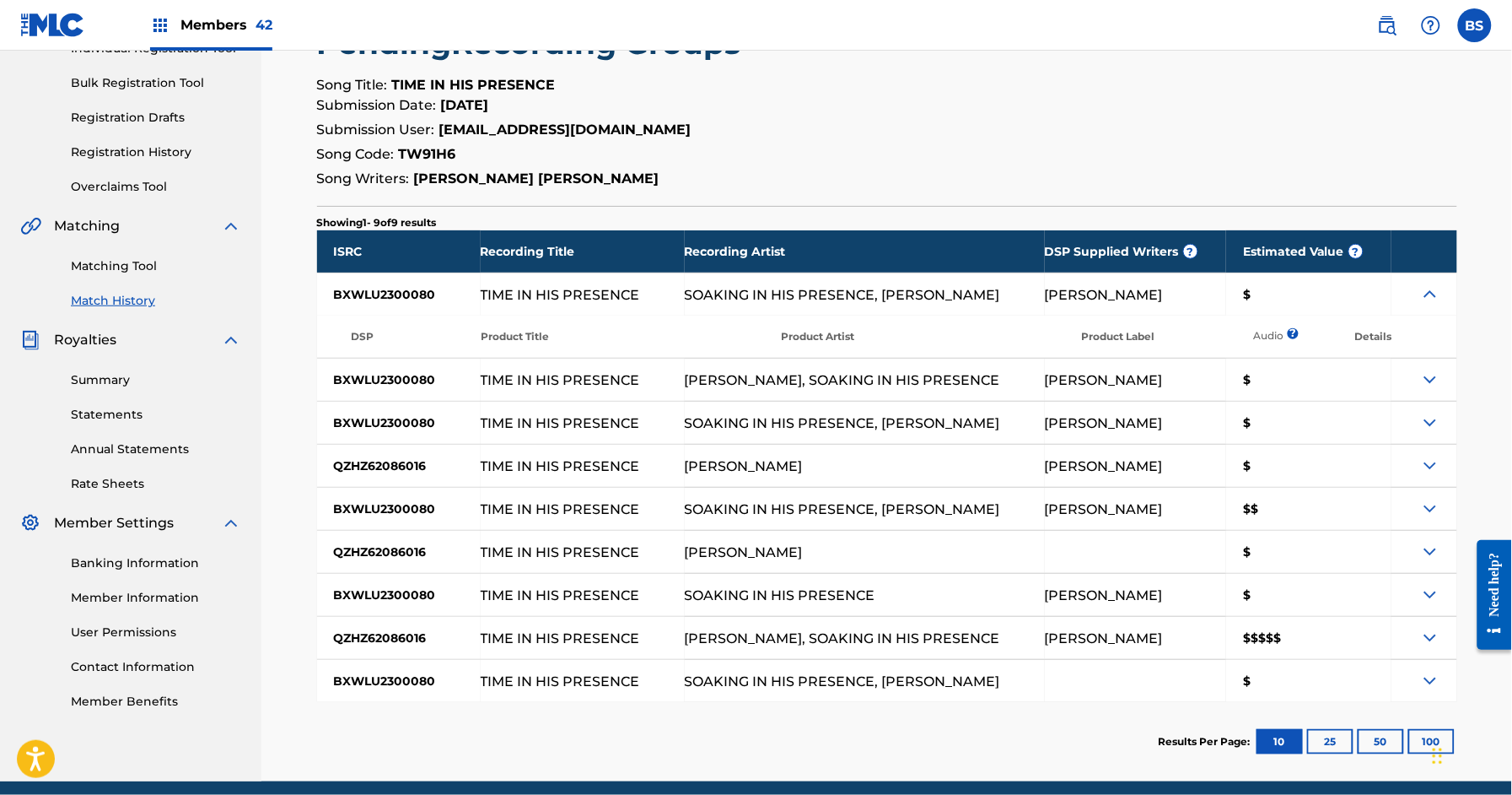
click at [1437, 292] on img at bounding box center [1430, 294] width 20 height 20
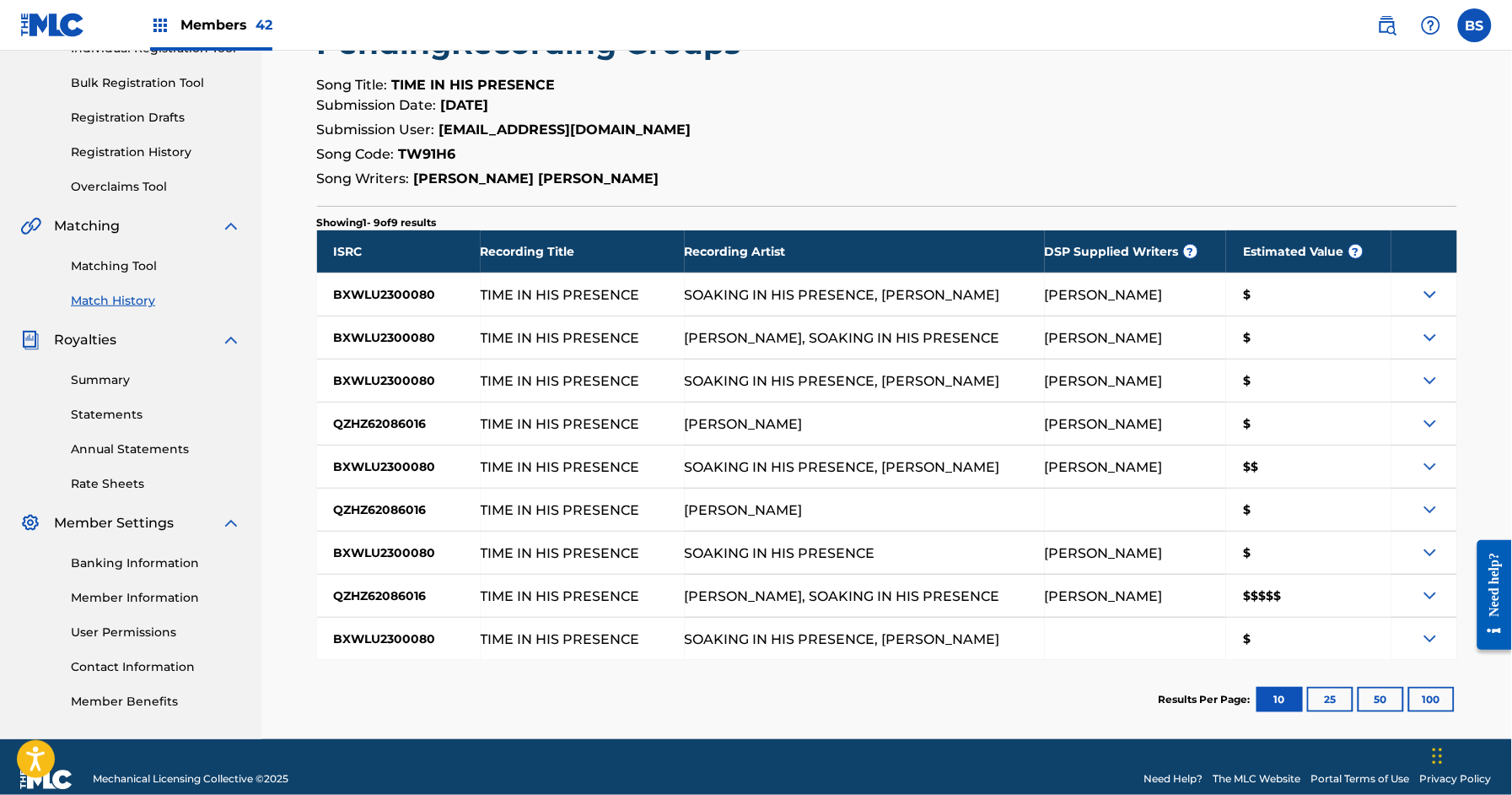
click at [1428, 335] on img at bounding box center [1430, 337] width 20 height 20
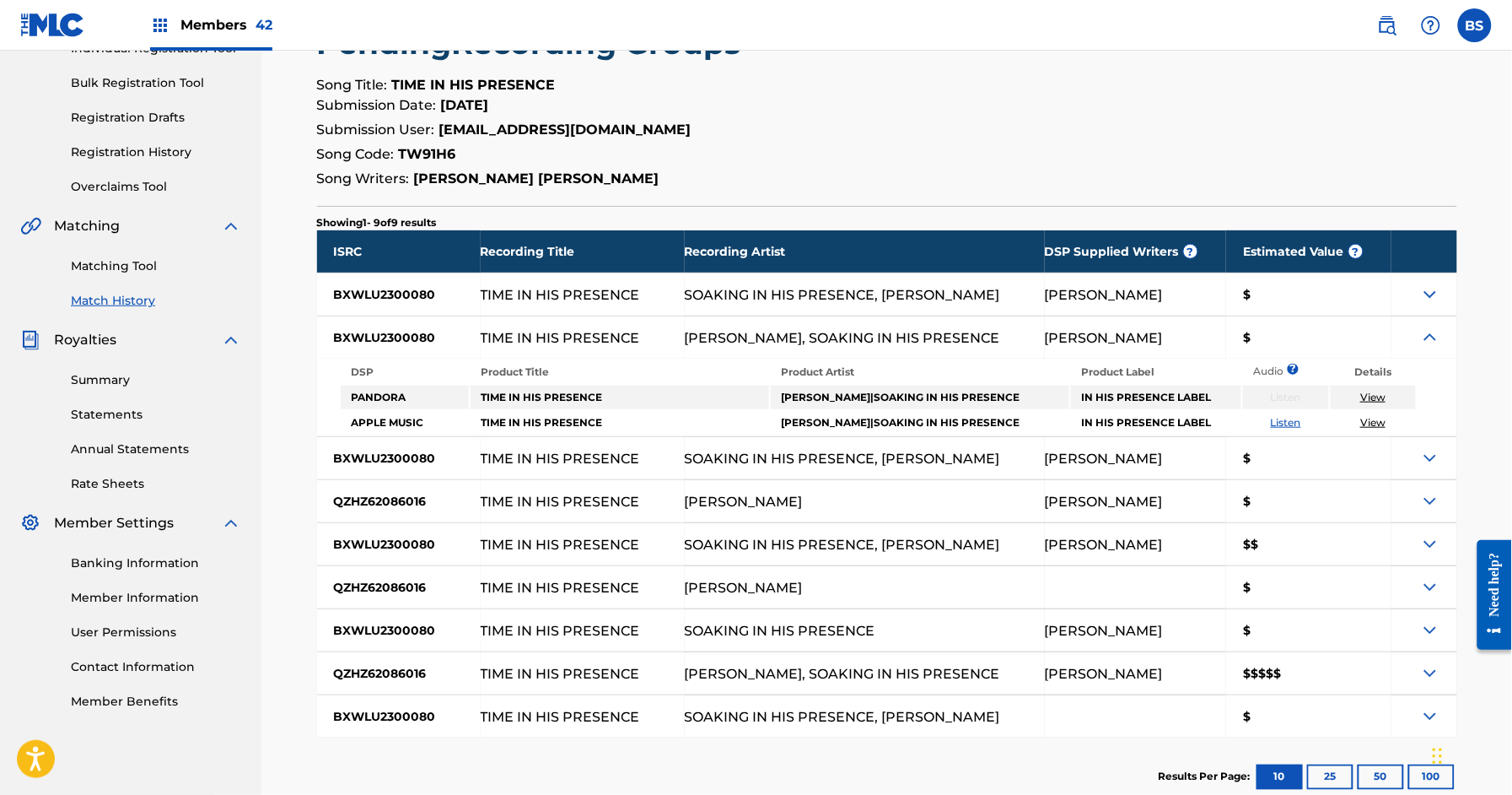
click at [1428, 335] on img at bounding box center [1430, 337] width 20 height 20
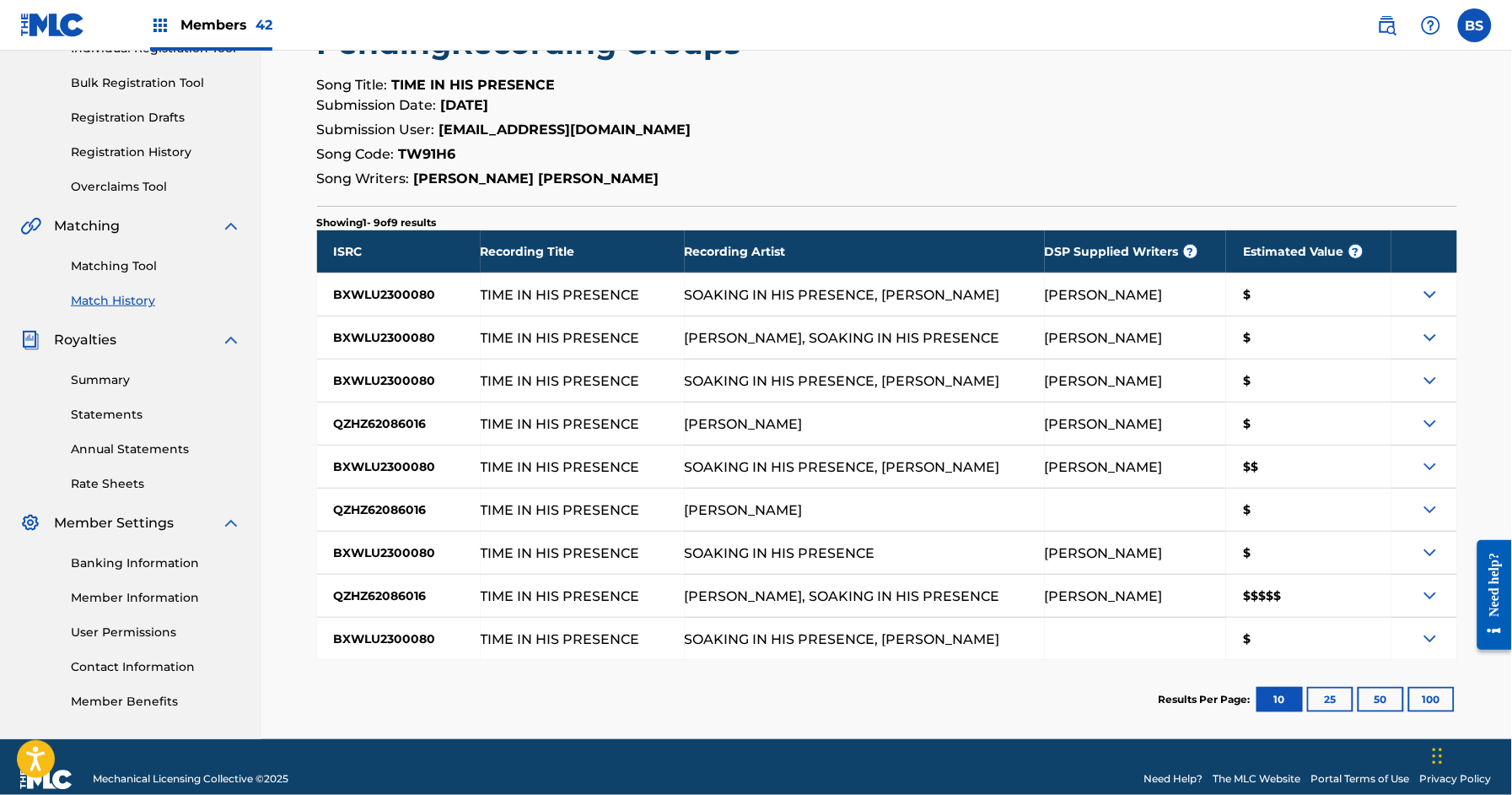
click at [1430, 379] on img at bounding box center [1430, 380] width 20 height 20
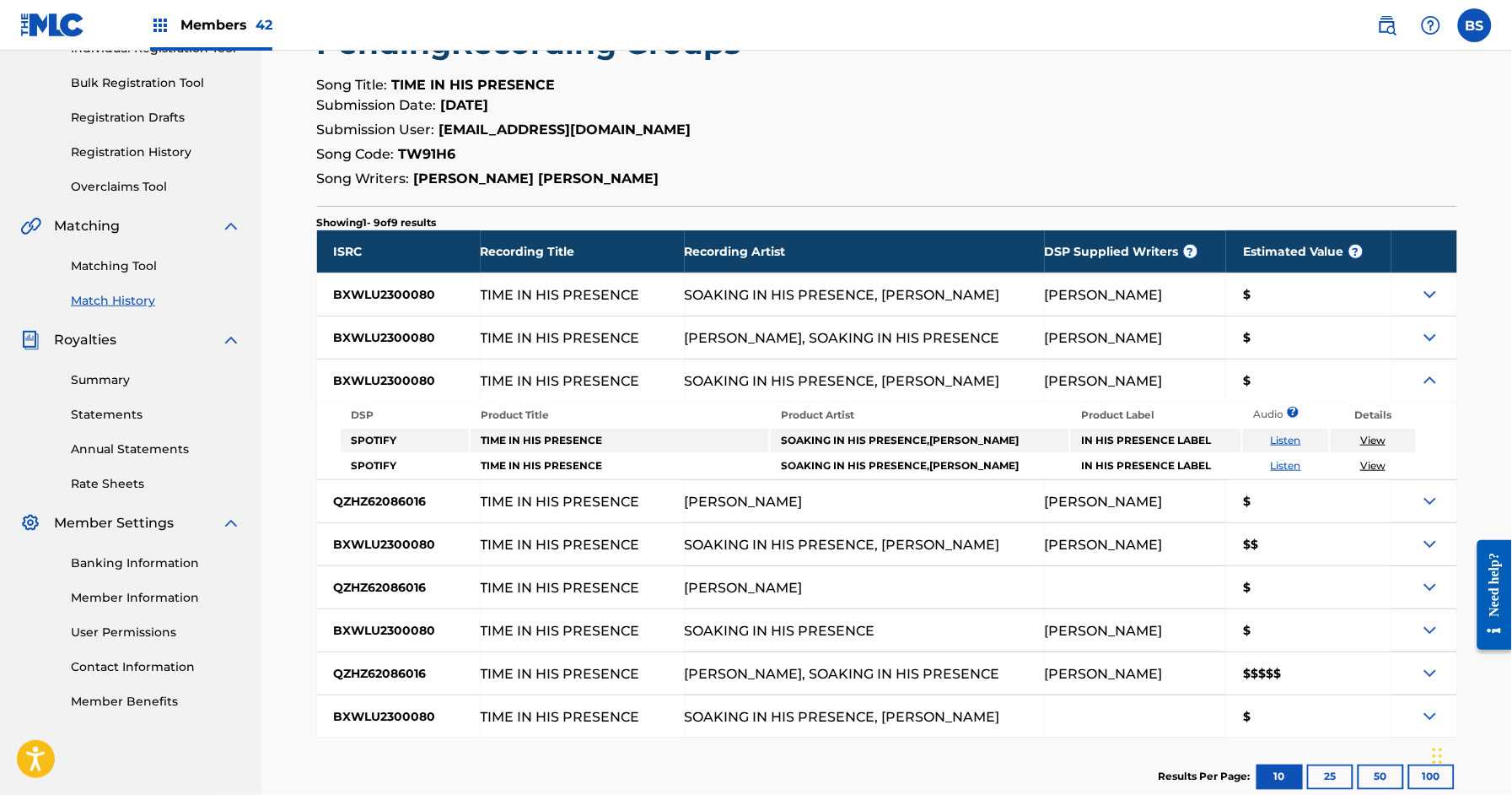
click at [1430, 379] on img at bounding box center [1430, 380] width 20 height 20
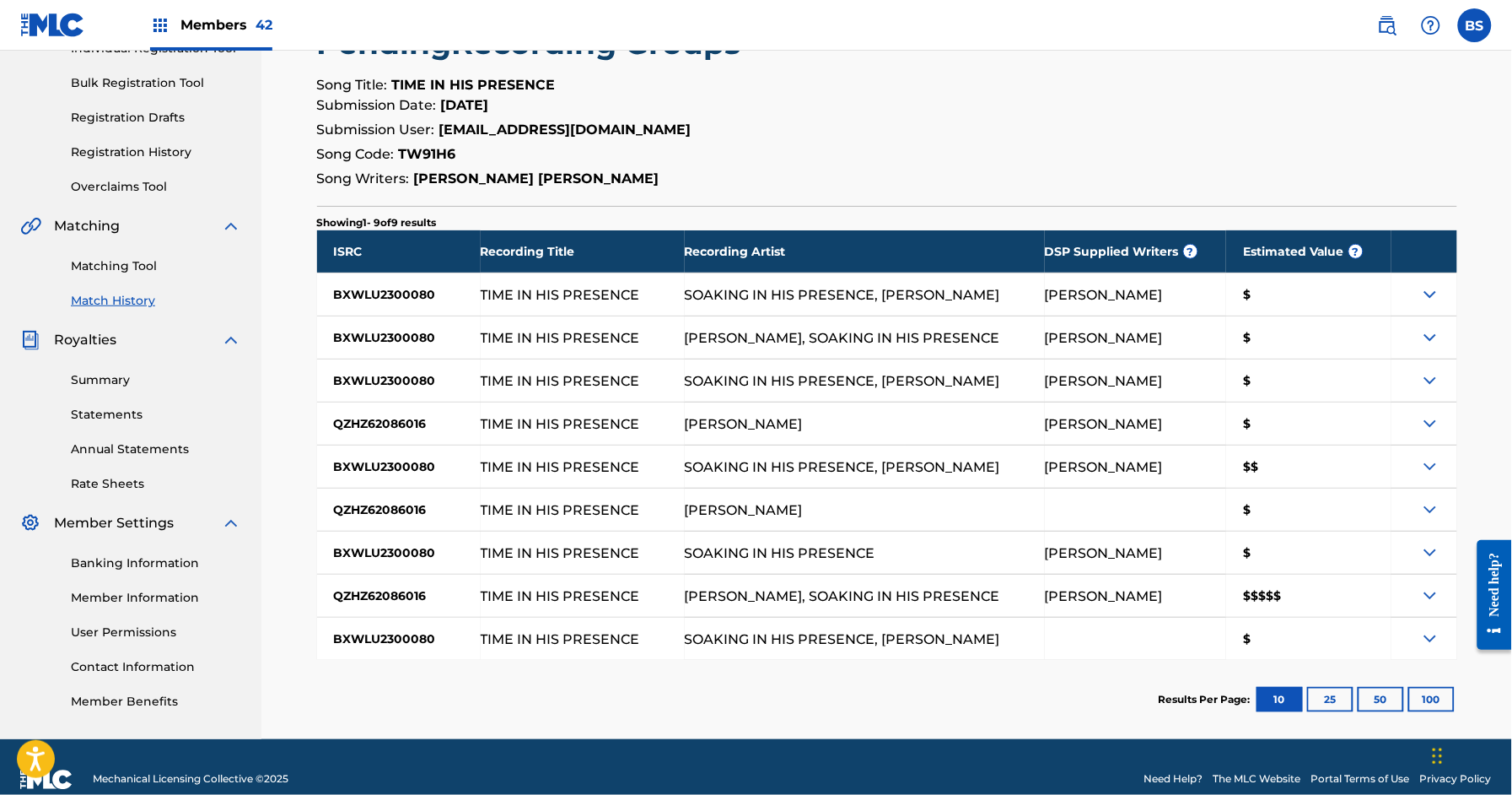
click at [1431, 595] on img at bounding box center [1430, 595] width 20 height 20
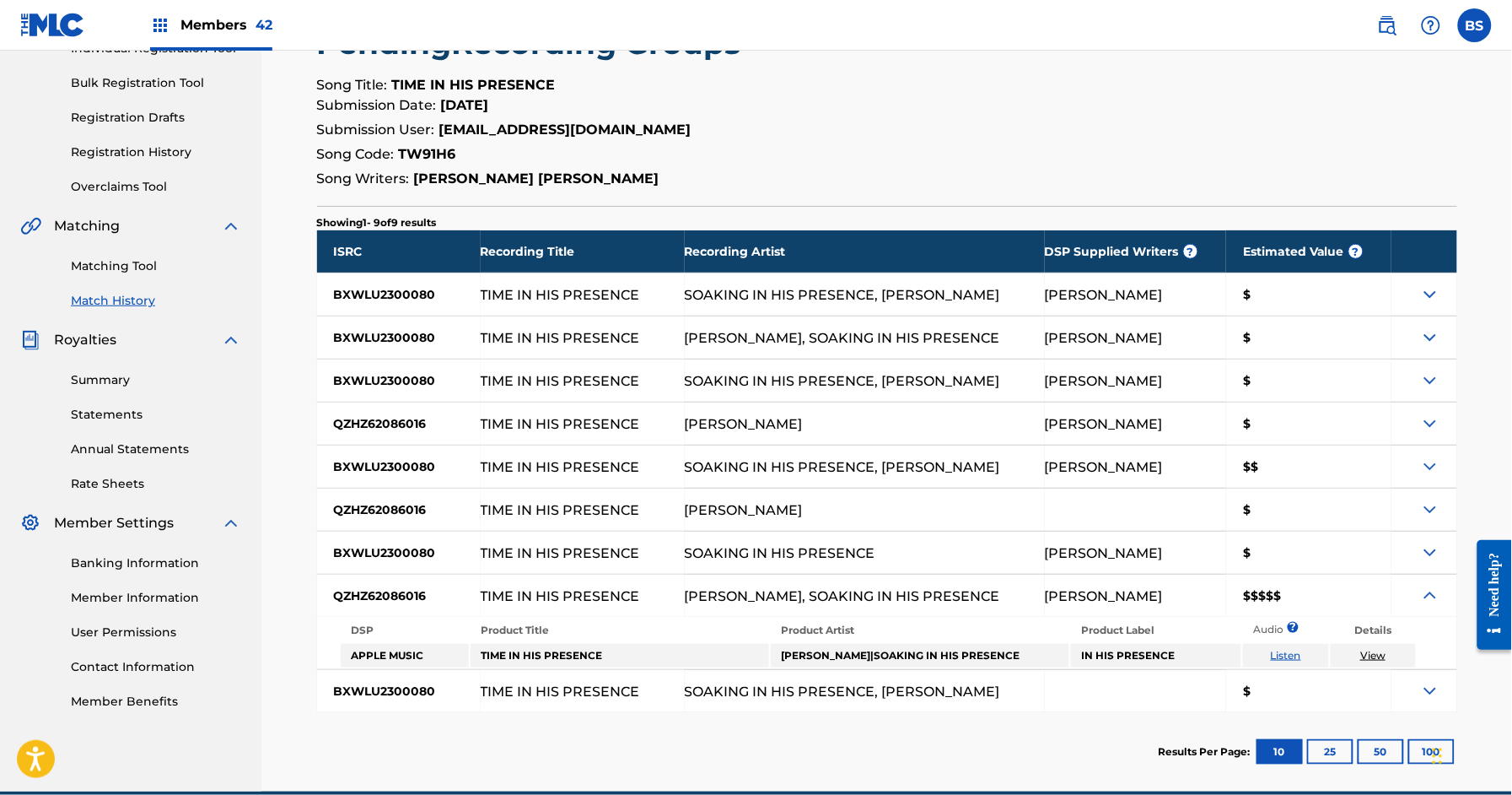
click at [1431, 595] on img at bounding box center [1430, 595] width 20 height 20
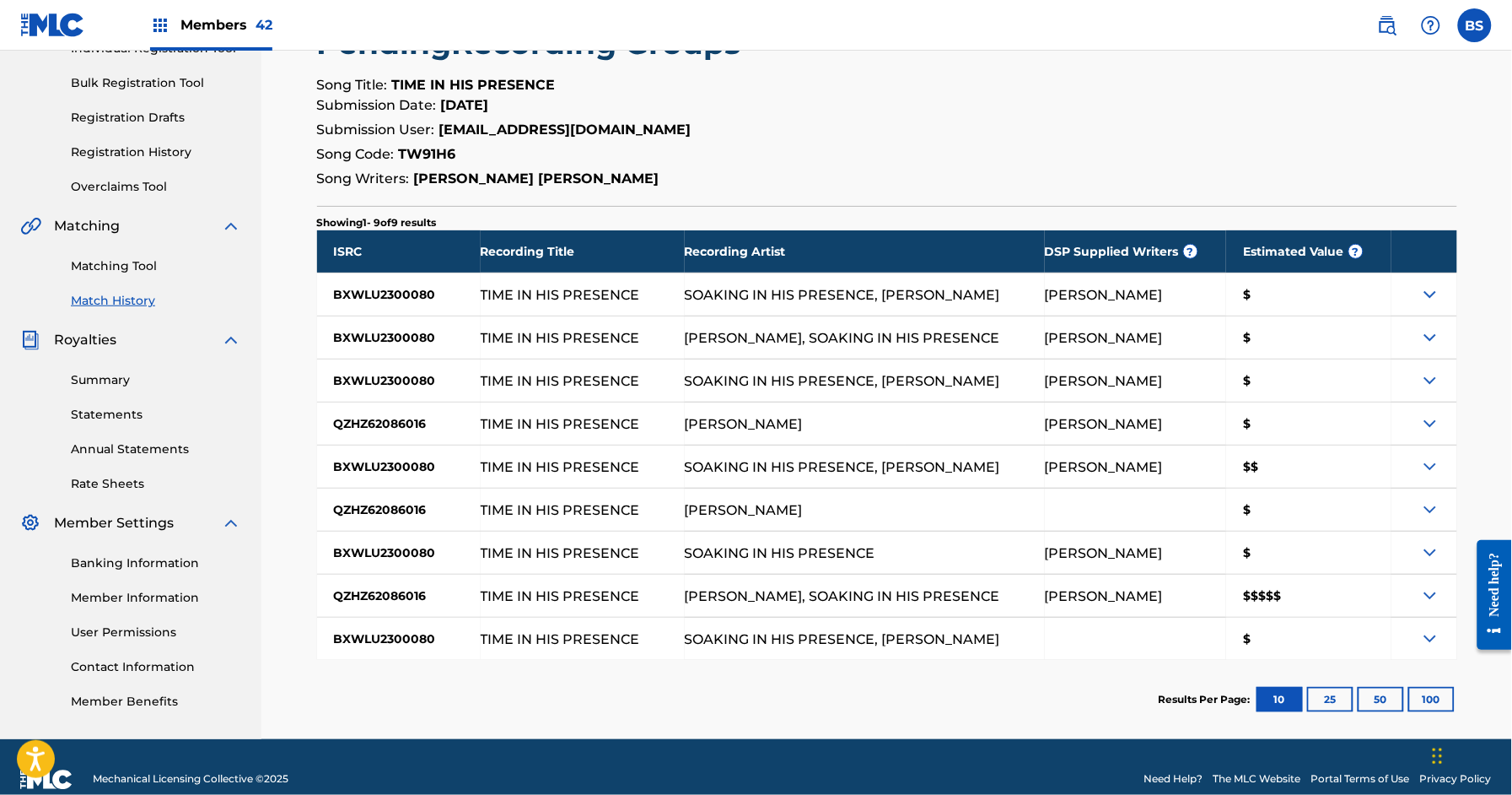
click at [1431, 473] on img at bounding box center [1430, 466] width 20 height 20
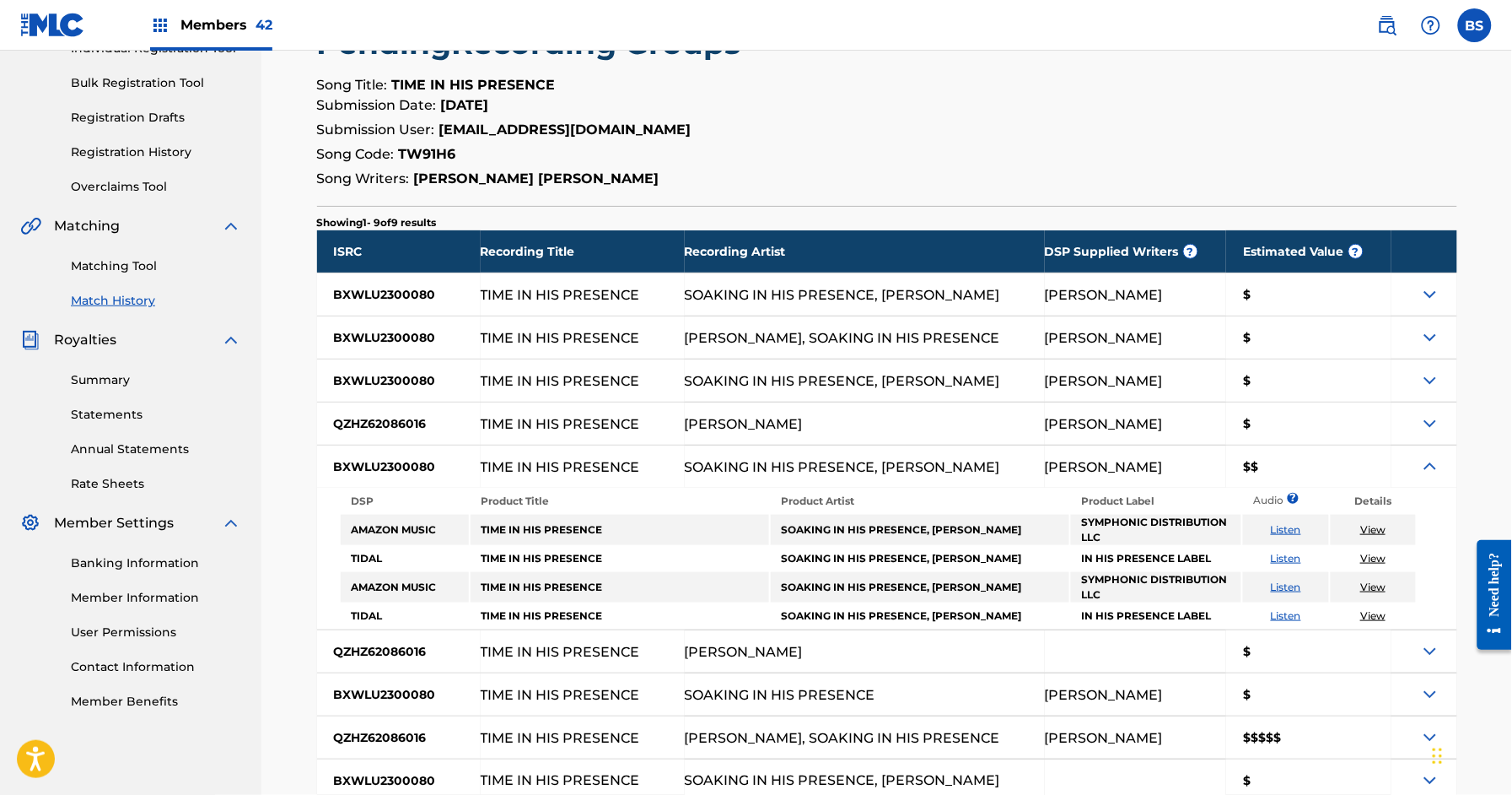
click at [1431, 473] on img at bounding box center [1430, 466] width 20 height 20
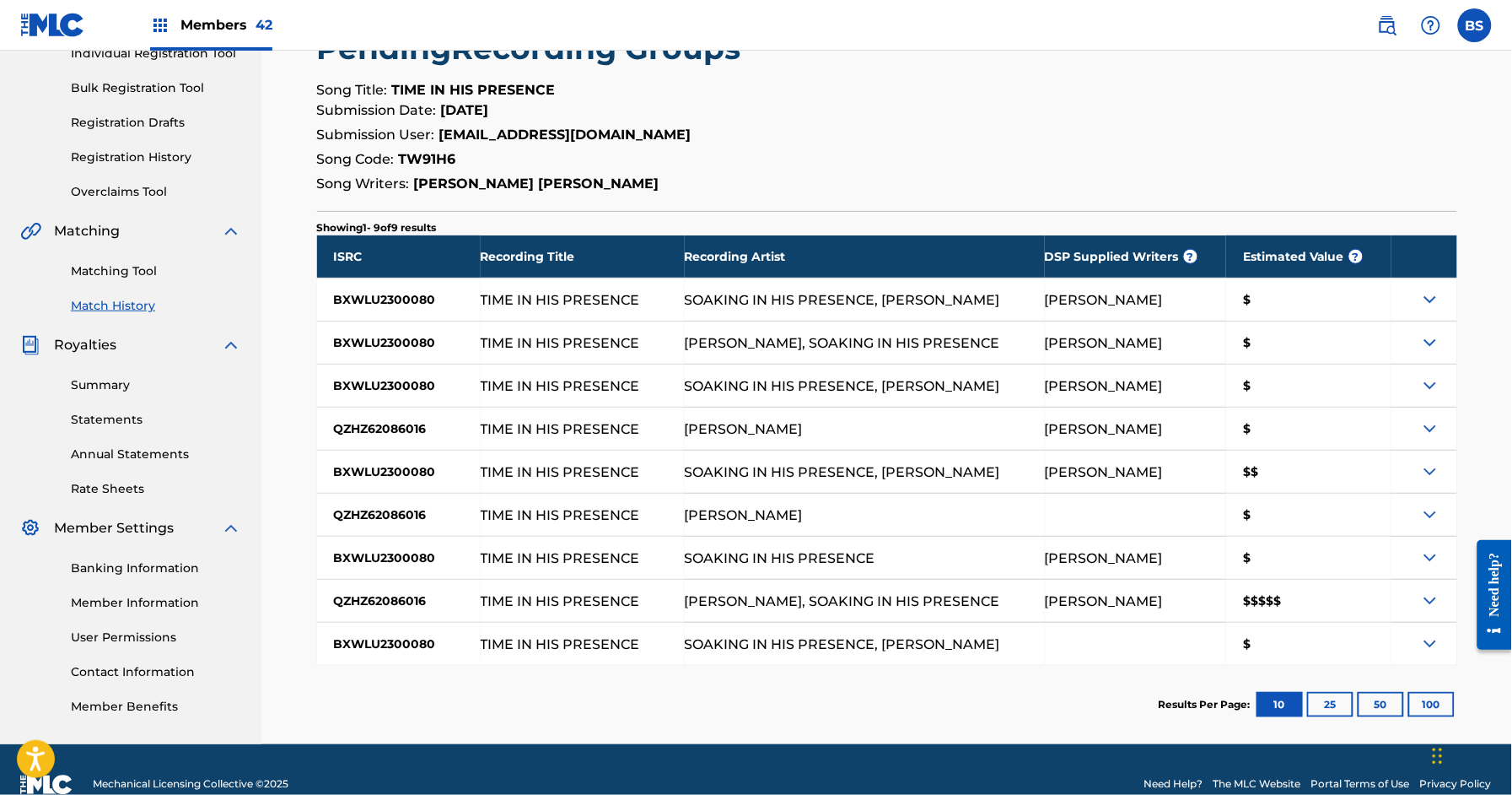
scroll to position [0, 0]
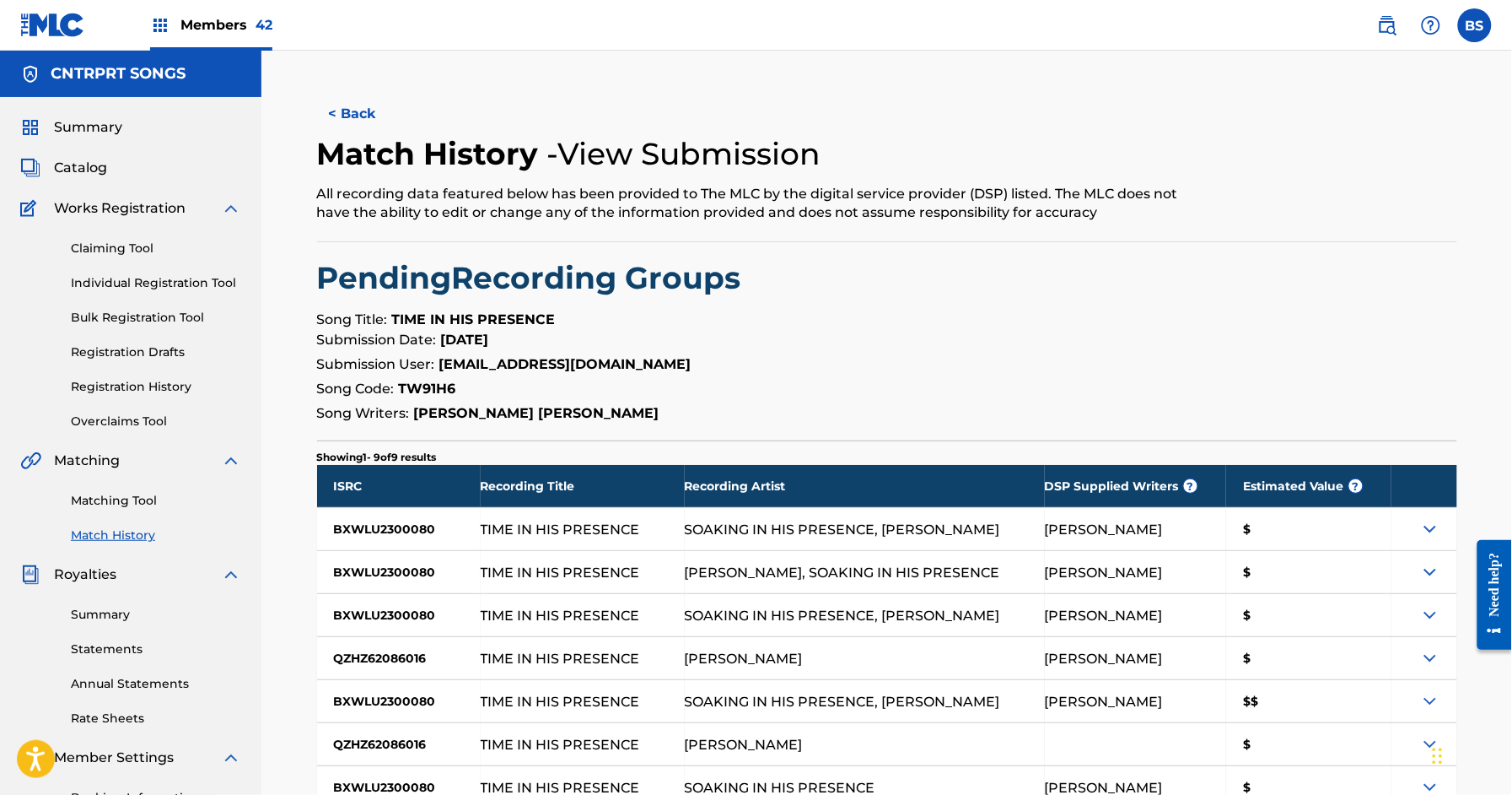
click at [93, 123] on span "Summary" at bounding box center [88, 127] width 69 height 20
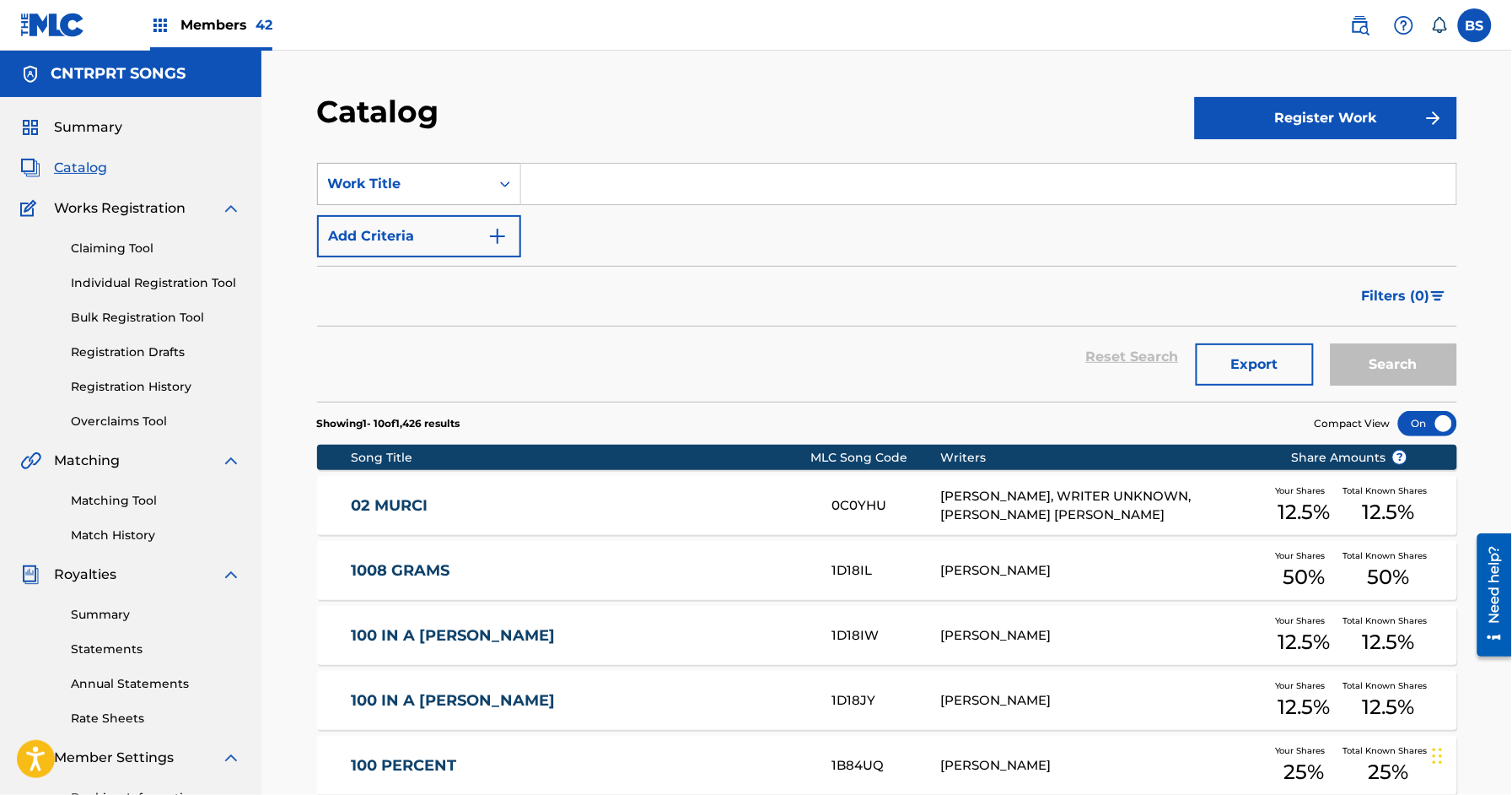
click at [429, 173] on div "Work Title" at bounding box center [404, 183] width 152 height 20
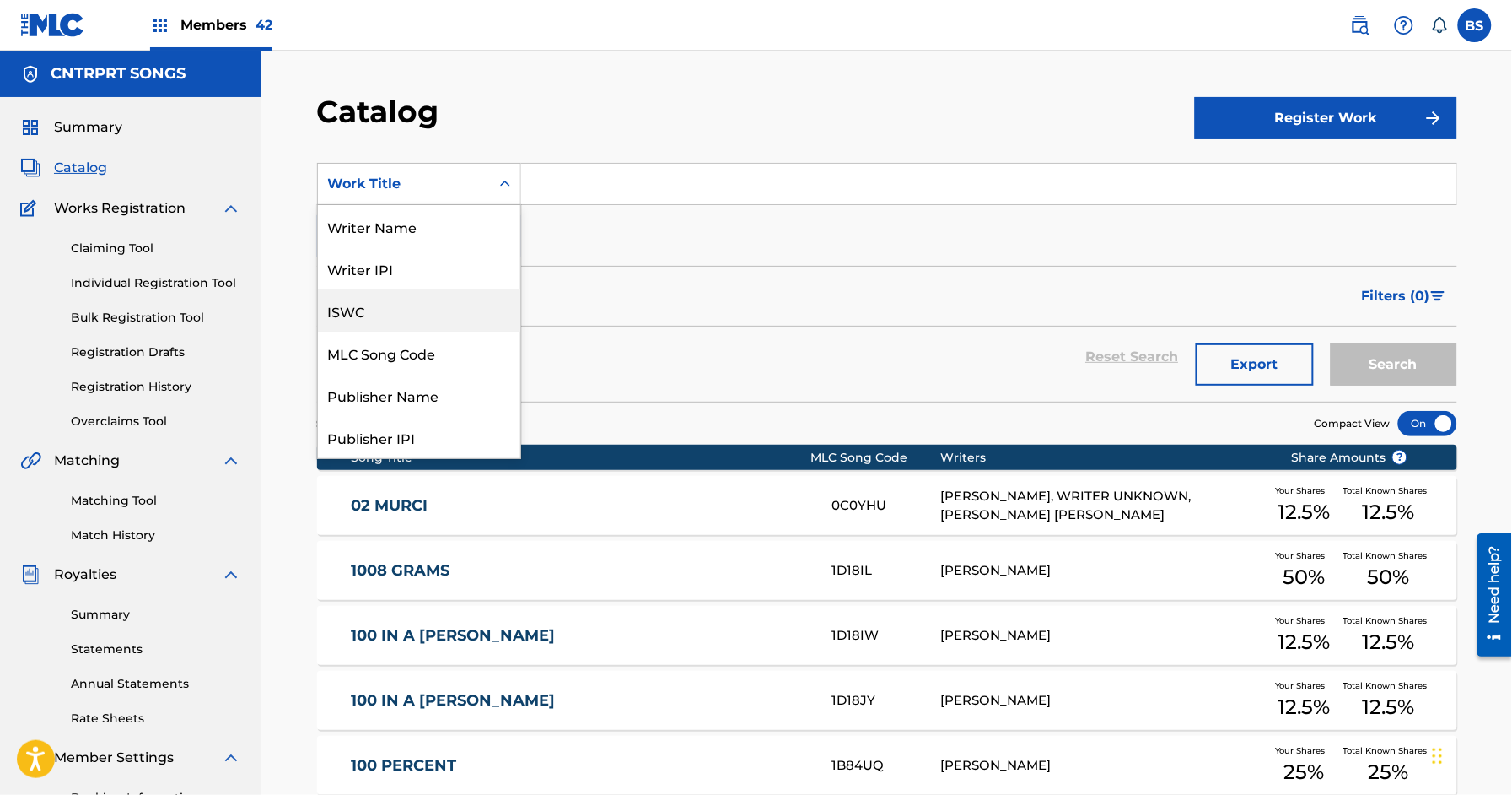
click at [568, 194] on input "Search Form" at bounding box center [988, 184] width 936 height 40
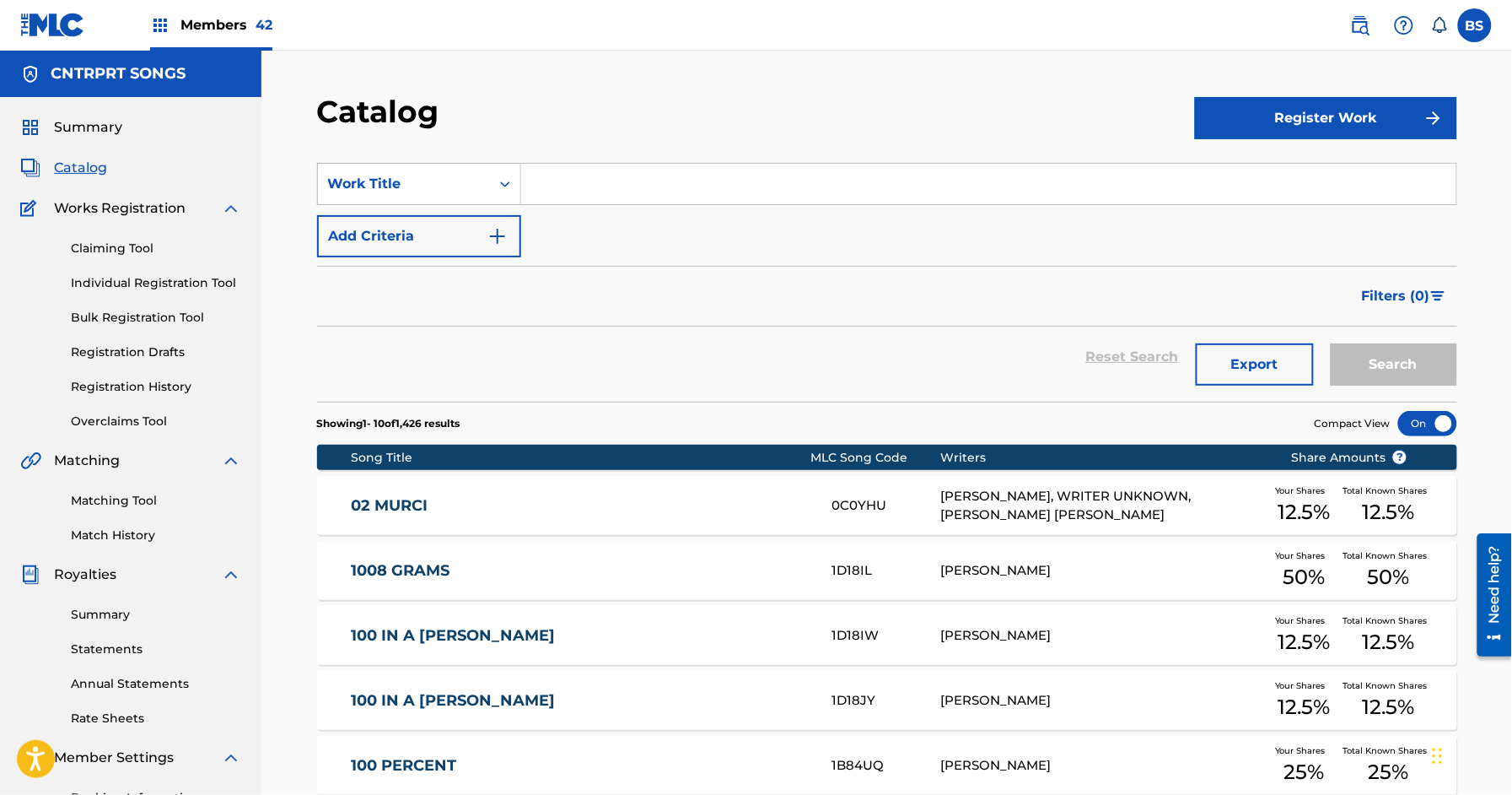
click at [469, 172] on div "Work Title" at bounding box center [404, 184] width 172 height 32
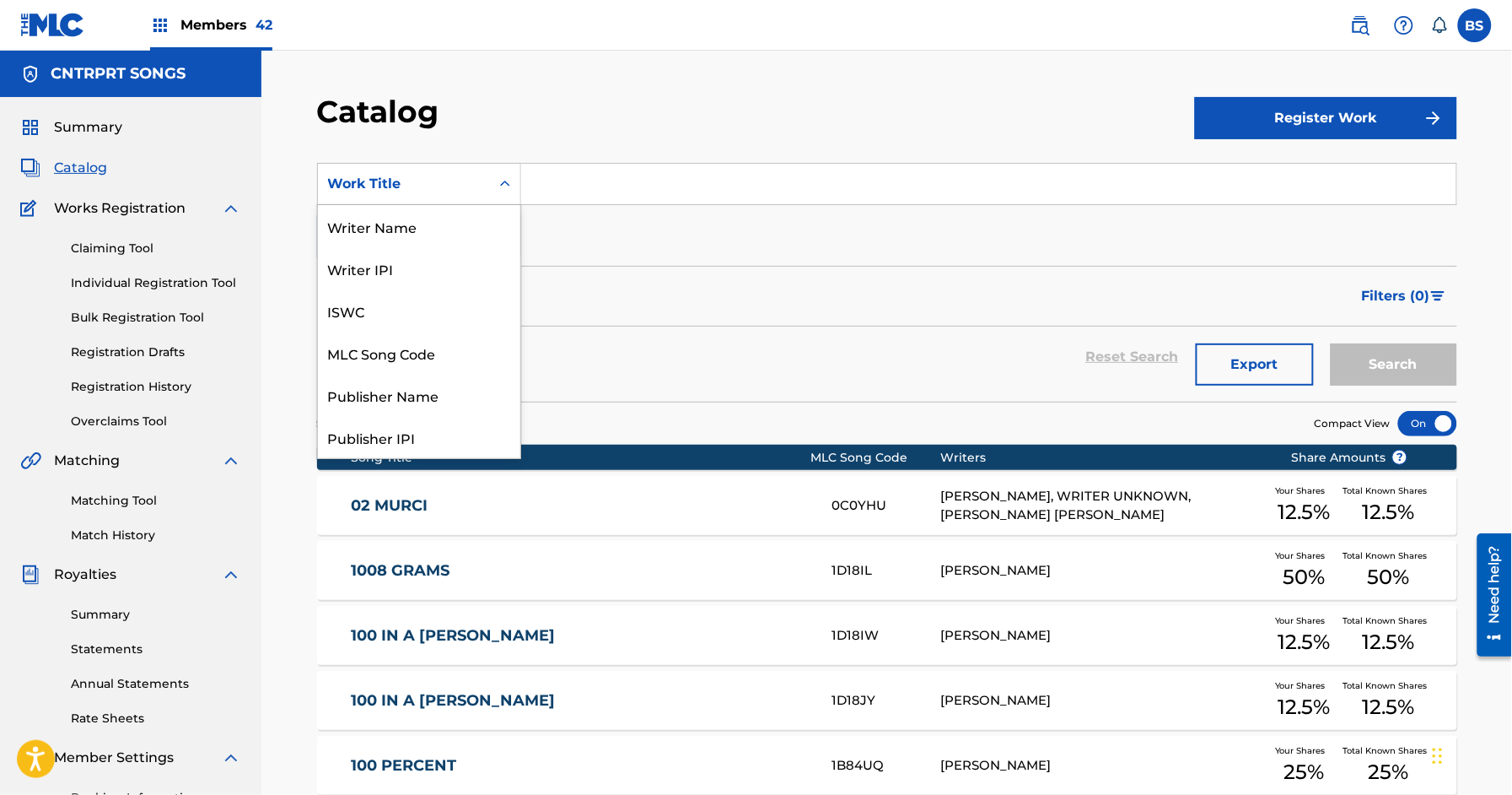
scroll to position [254, 0]
click at [608, 176] on input "Search Form" at bounding box center [988, 184] width 936 height 40
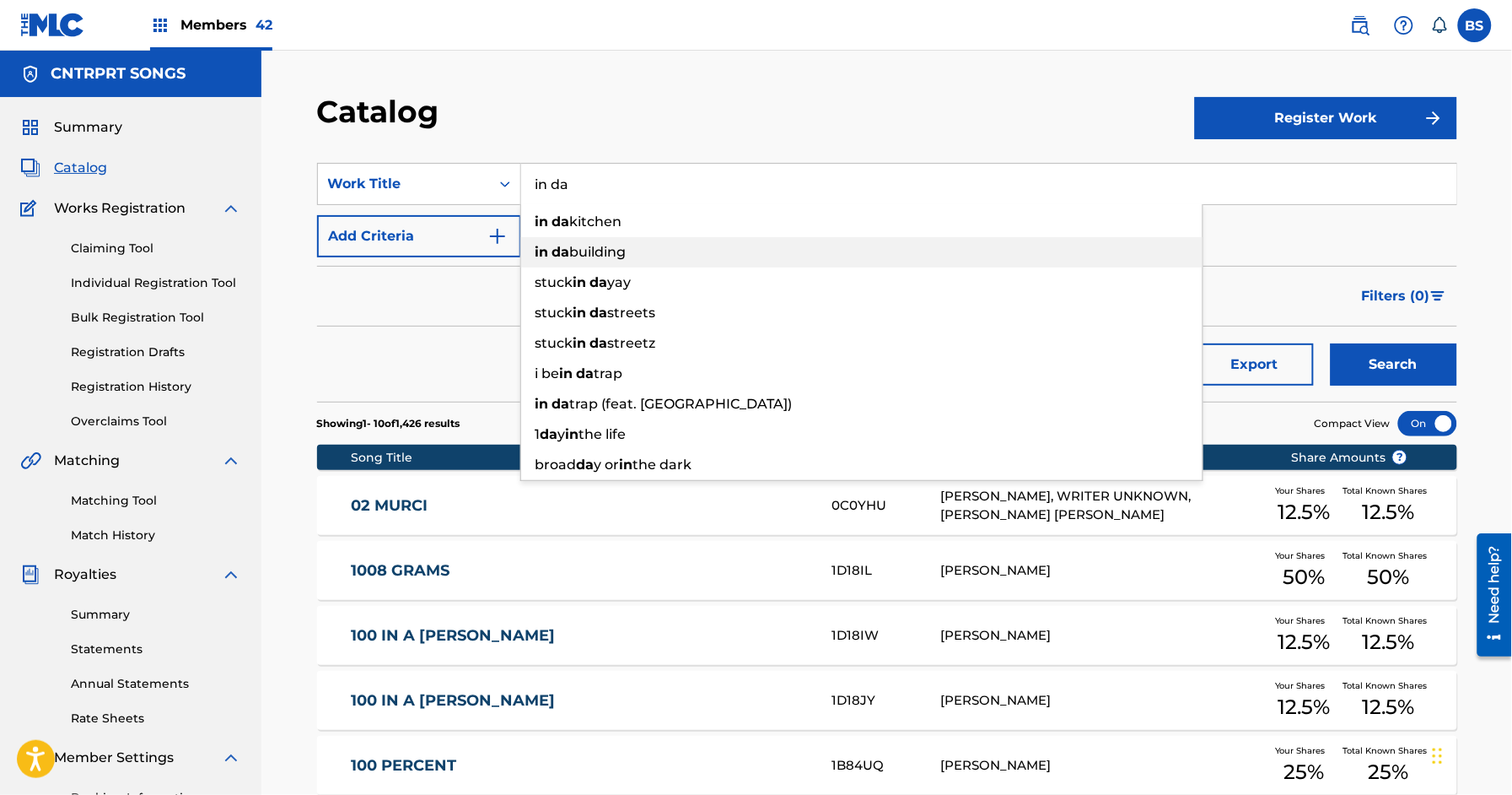
drag, startPoint x: 594, startPoint y: 239, endPoint x: 739, endPoint y: 361, distance: 189.5
click at [594, 239] on div "in da building" at bounding box center [862, 252] width 681 height 31
type input "in da building"
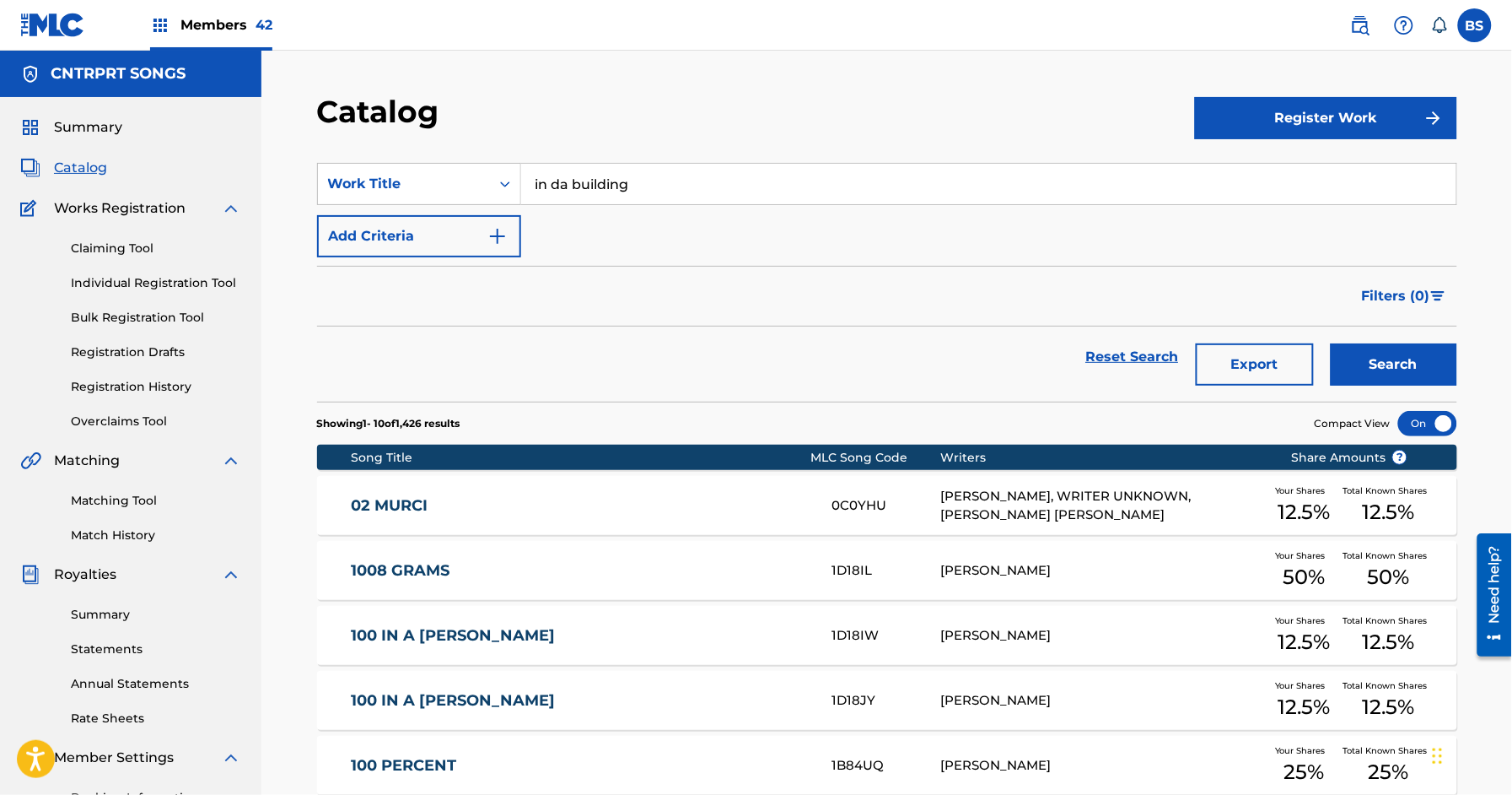
click at [1396, 364] on button "Search" at bounding box center [1394, 364] width 127 height 42
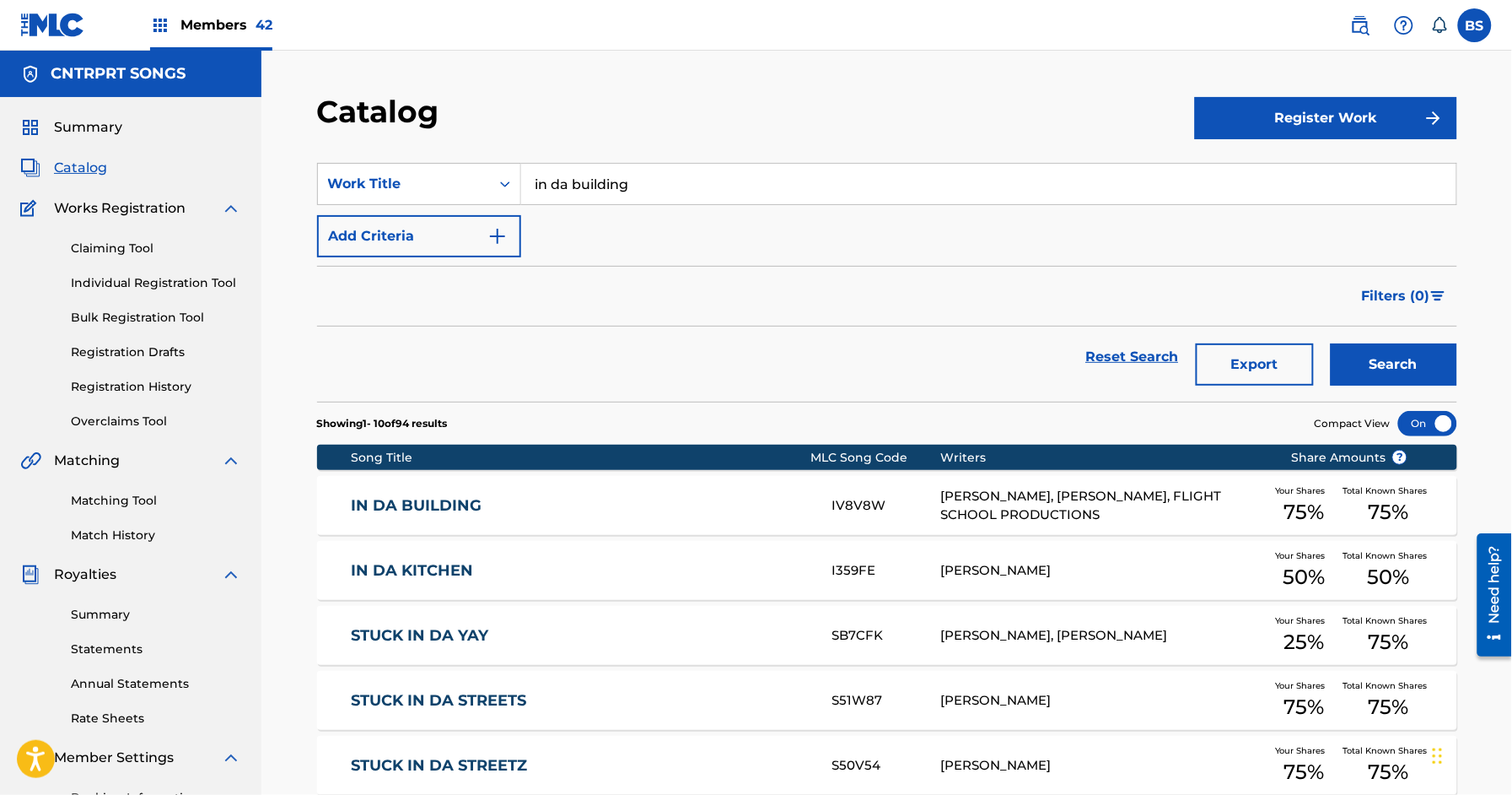
click at [742, 504] on link "IN DA BUILDING" at bounding box center [580, 506] width 459 height 19
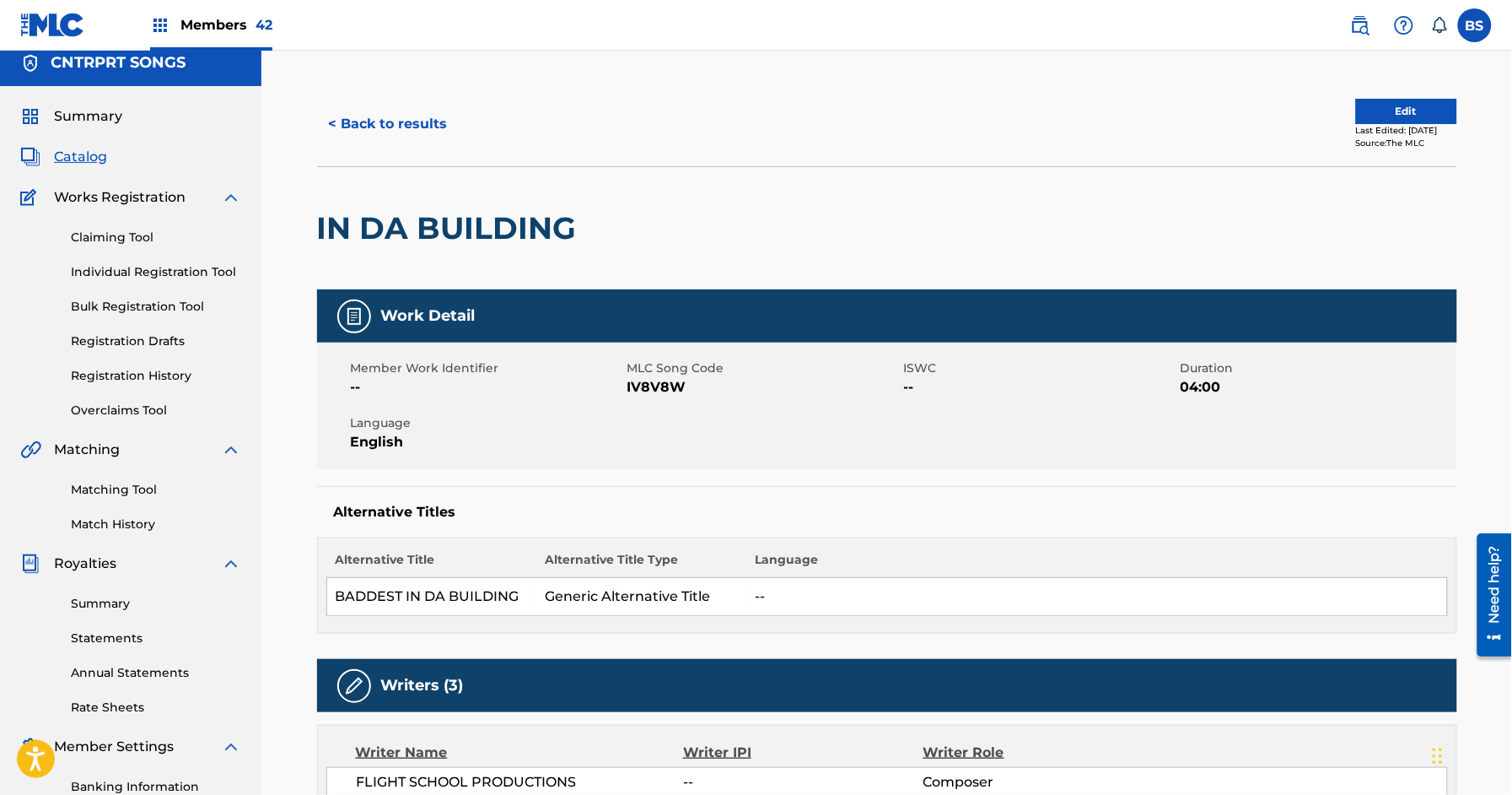
scroll to position [1187, 0]
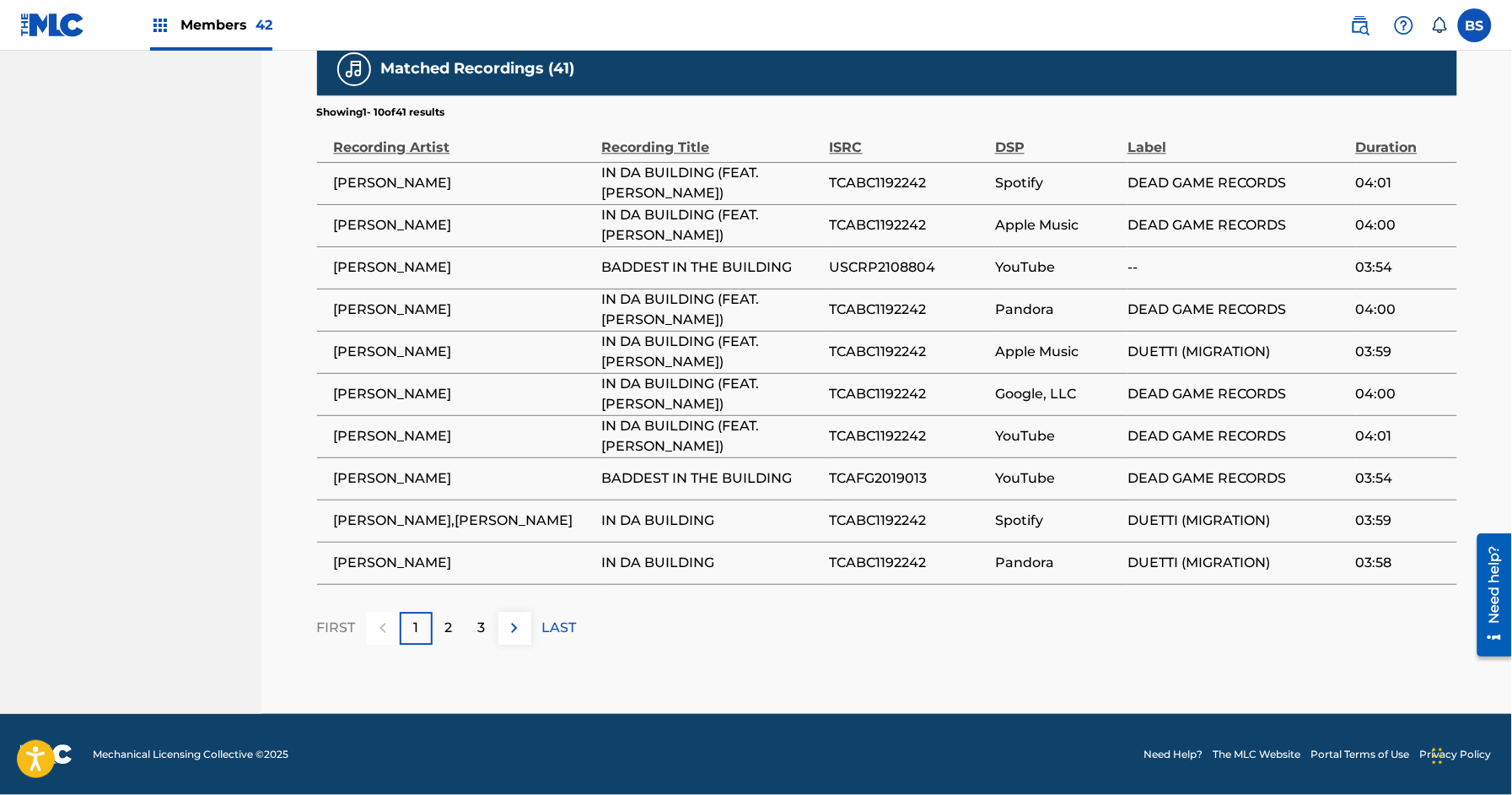
click at [890, 399] on span "TCABC1192242" at bounding box center [908, 394] width 157 height 20
click at [891, 398] on span "TCABC1192242" at bounding box center [908, 394] width 157 height 20
copy span "TCABC1192242"
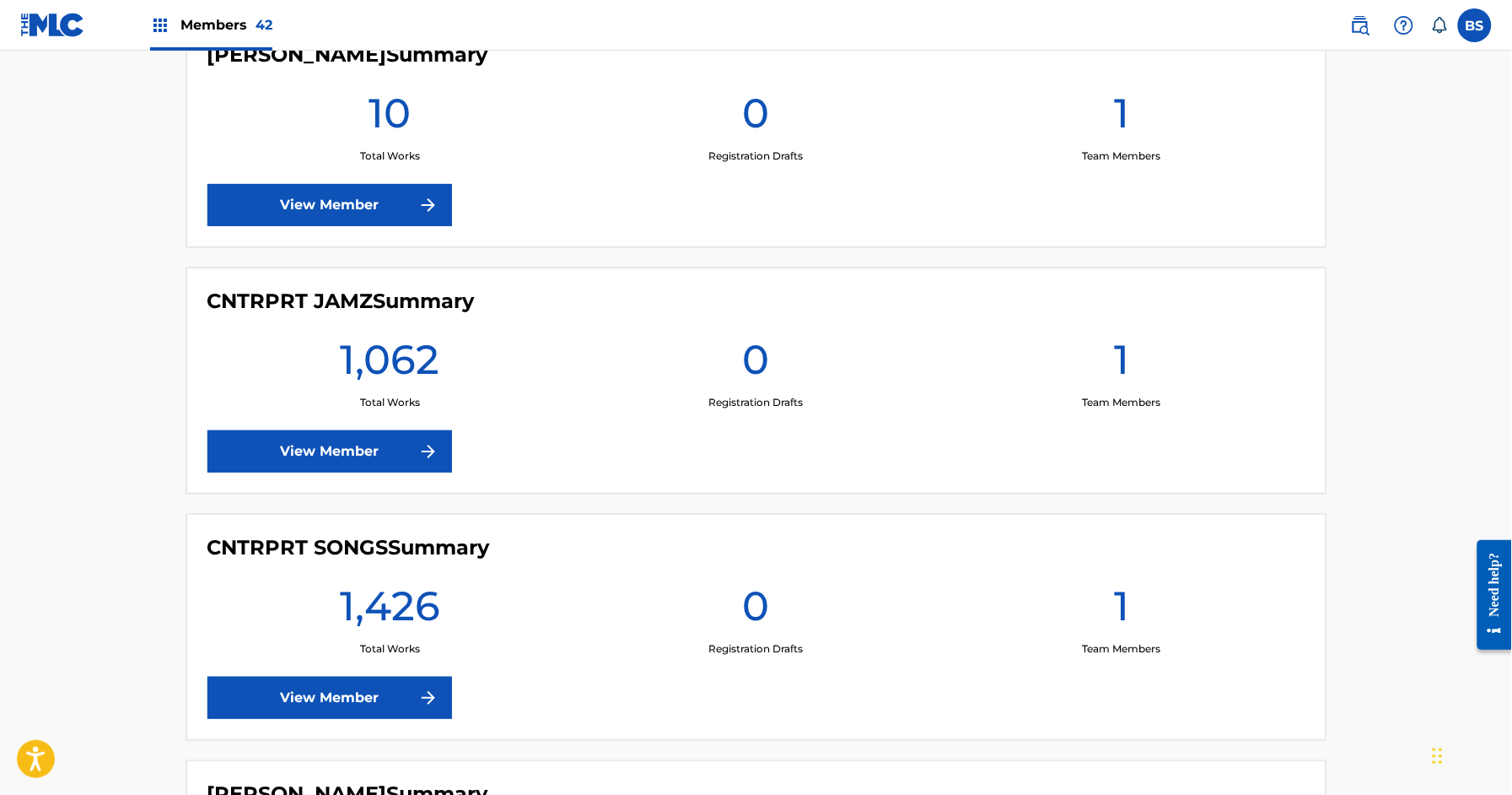
scroll to position [1748, 0]
click at [367, 693] on link "View Member" at bounding box center [330, 697] width 245 height 42
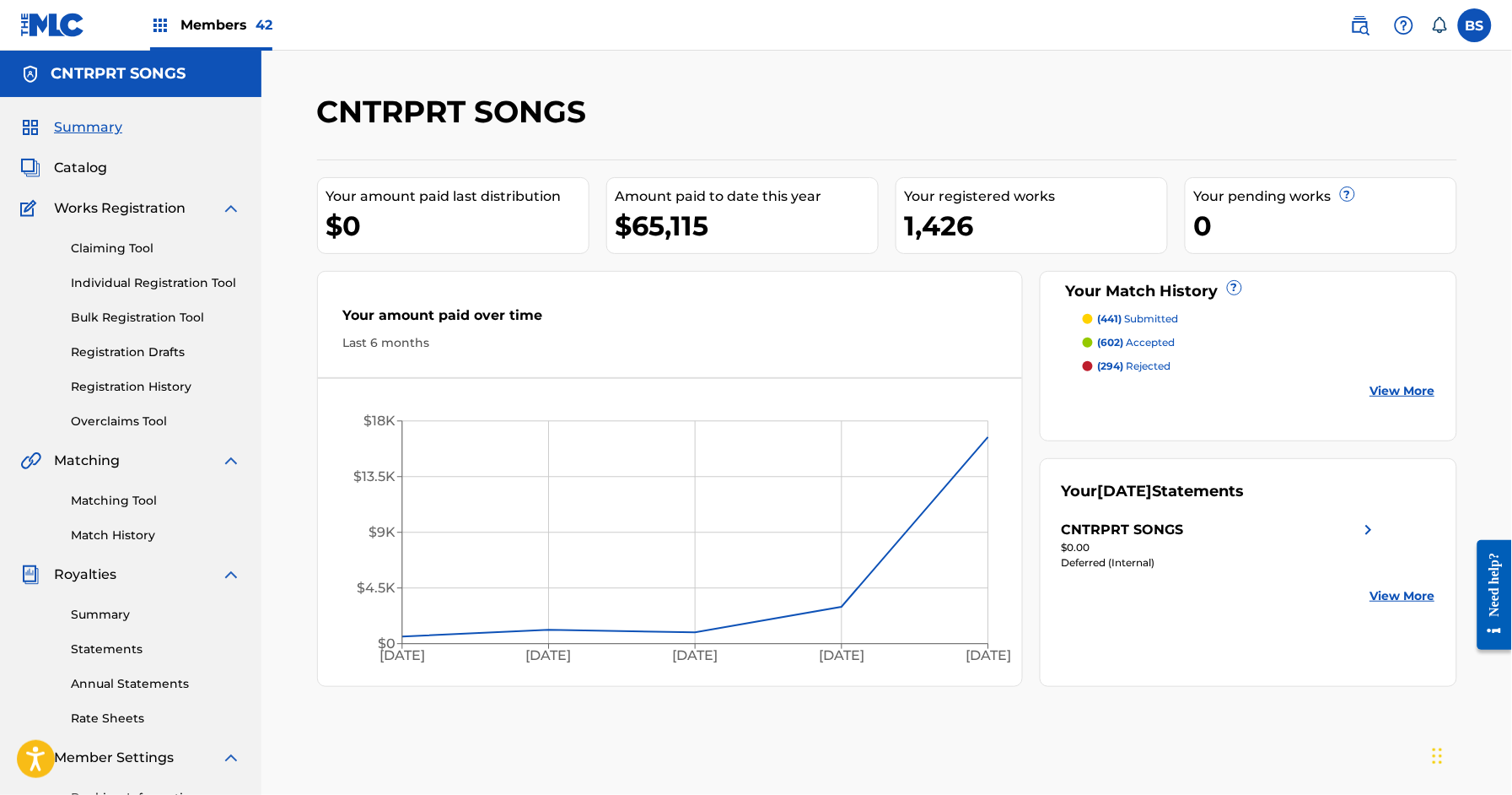
click at [106, 501] on link "Matching Tool" at bounding box center [157, 501] width 171 height 18
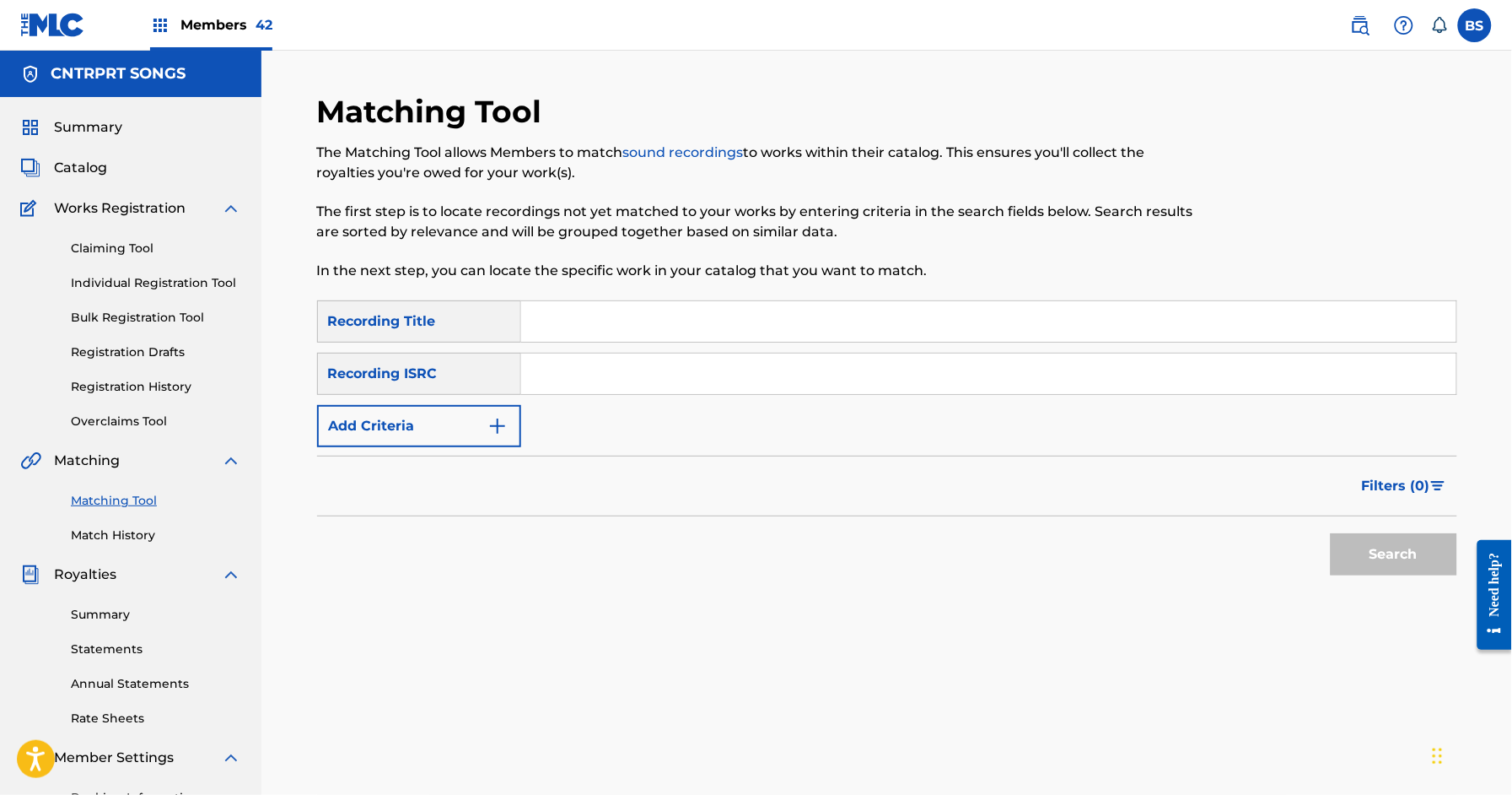
click at [575, 375] on input "Search Form" at bounding box center [988, 374] width 936 height 40
paste input "BXWLU2300080"
type input "BXWLU2300080"
click at [1331, 534] on button "Search" at bounding box center [1394, 555] width 127 height 42
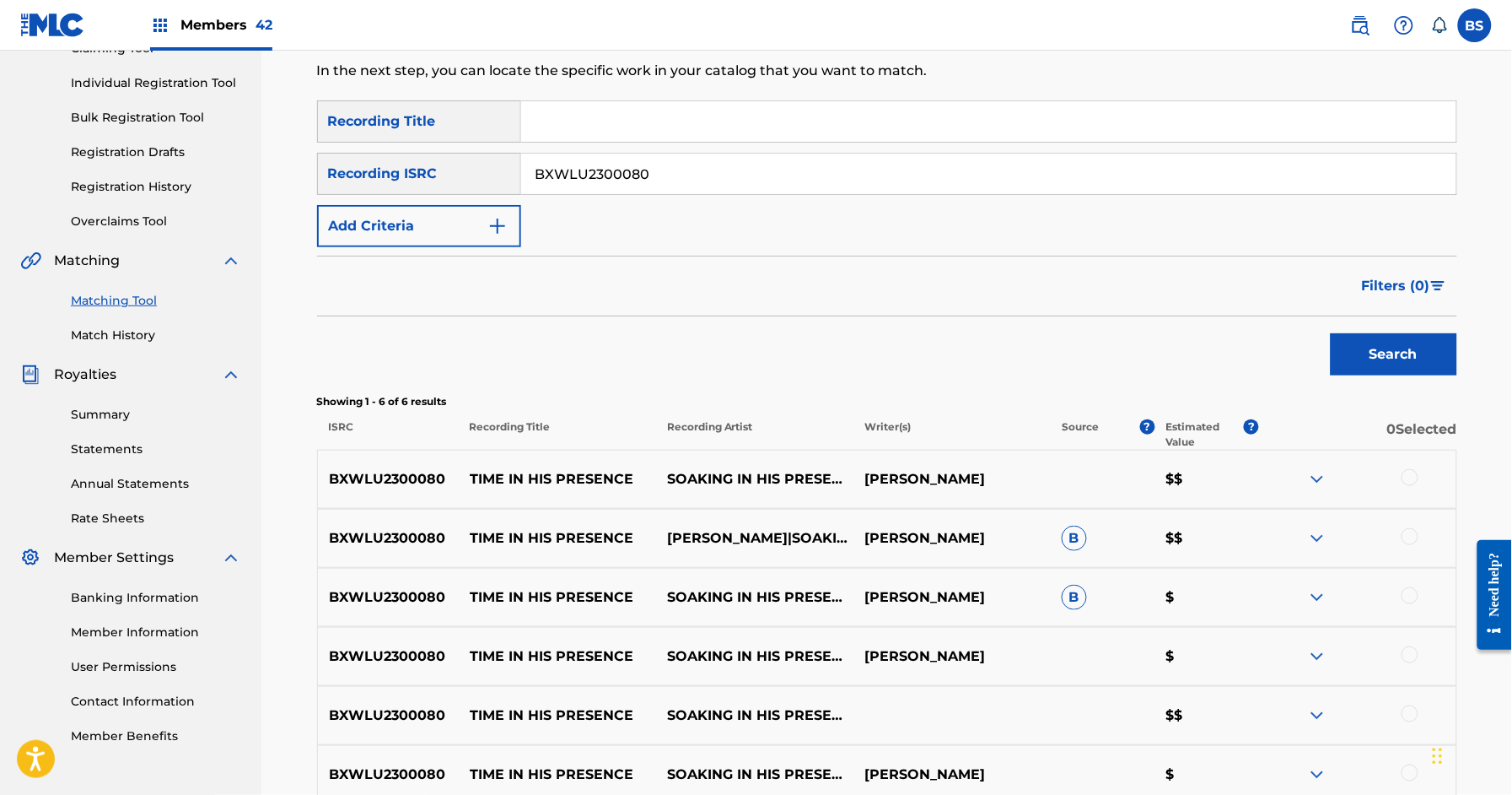
scroll to position [275, 0]
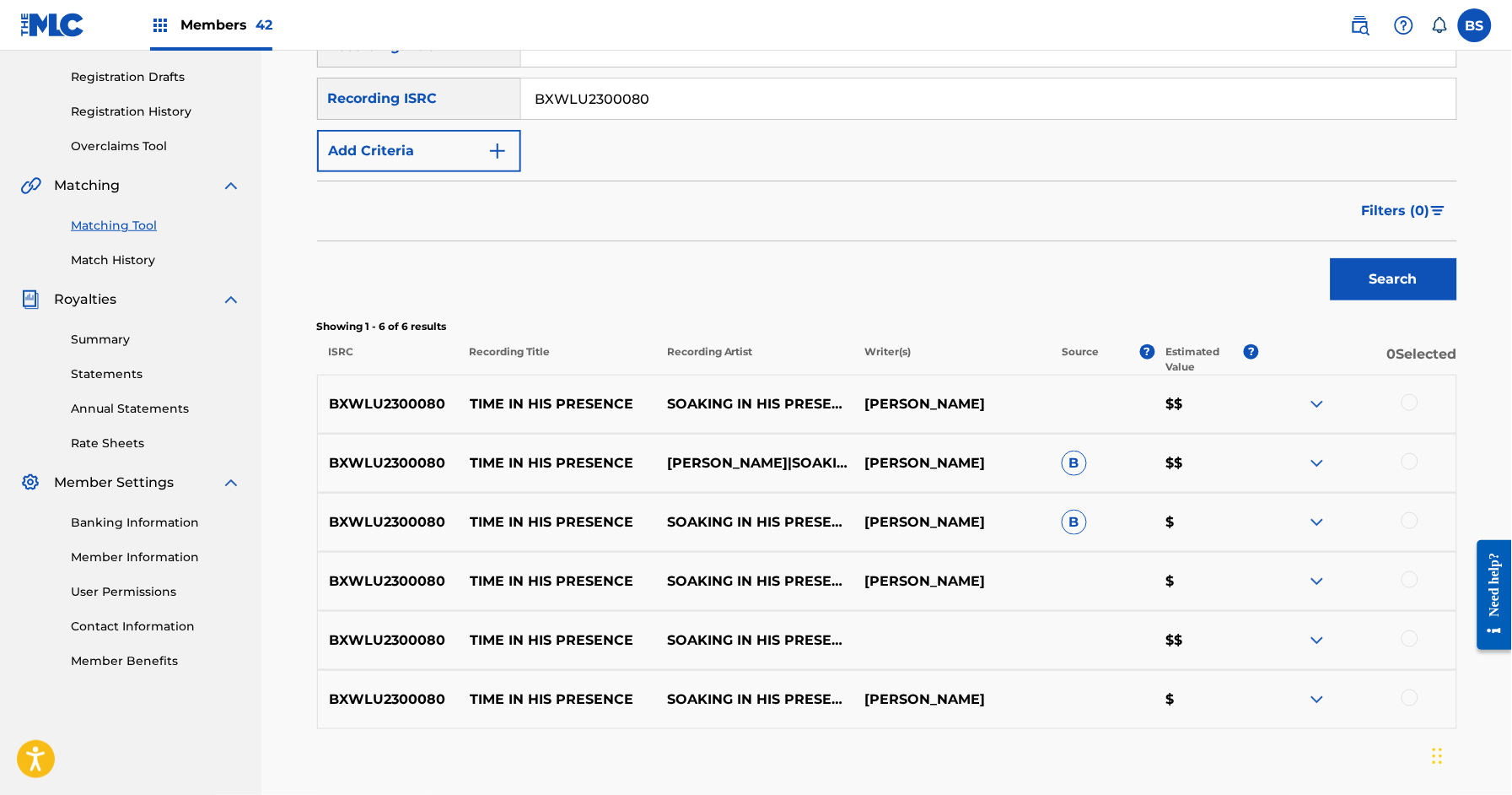
click at [1315, 401] on img at bounding box center [1317, 404] width 20 height 20
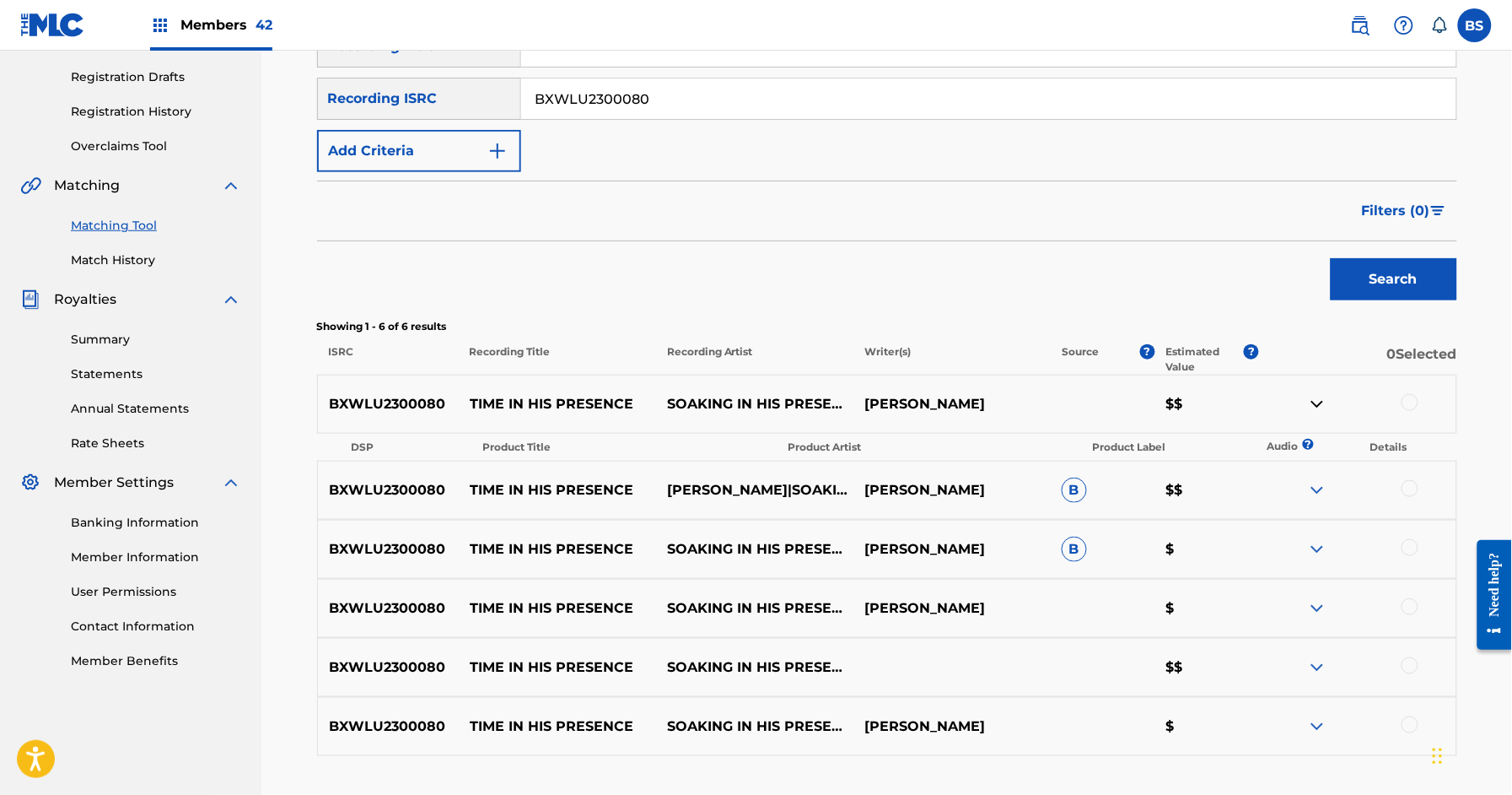
click at [1315, 401] on img at bounding box center [1317, 404] width 20 height 20
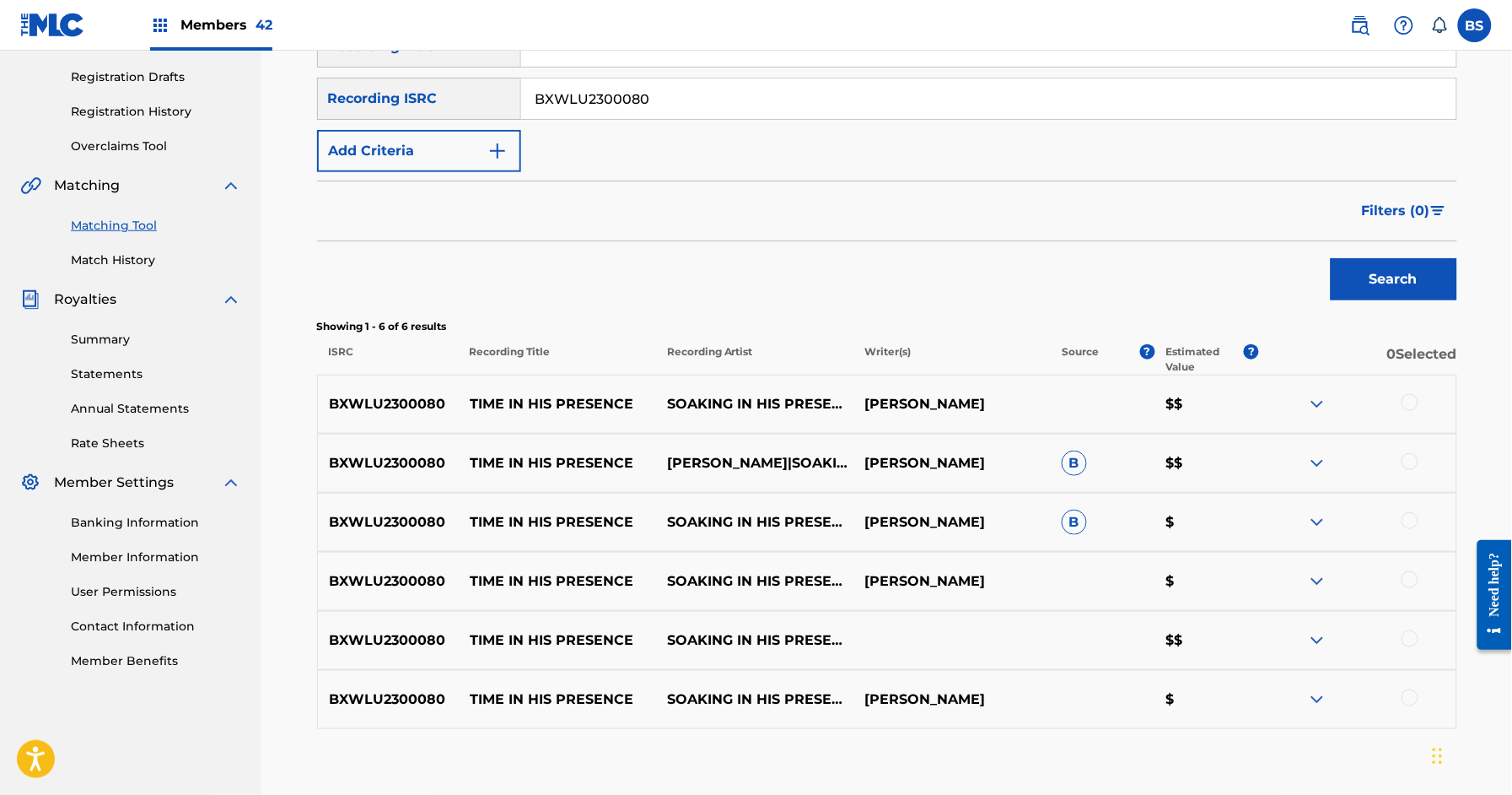
click at [1320, 462] on img at bounding box center [1317, 463] width 20 height 20
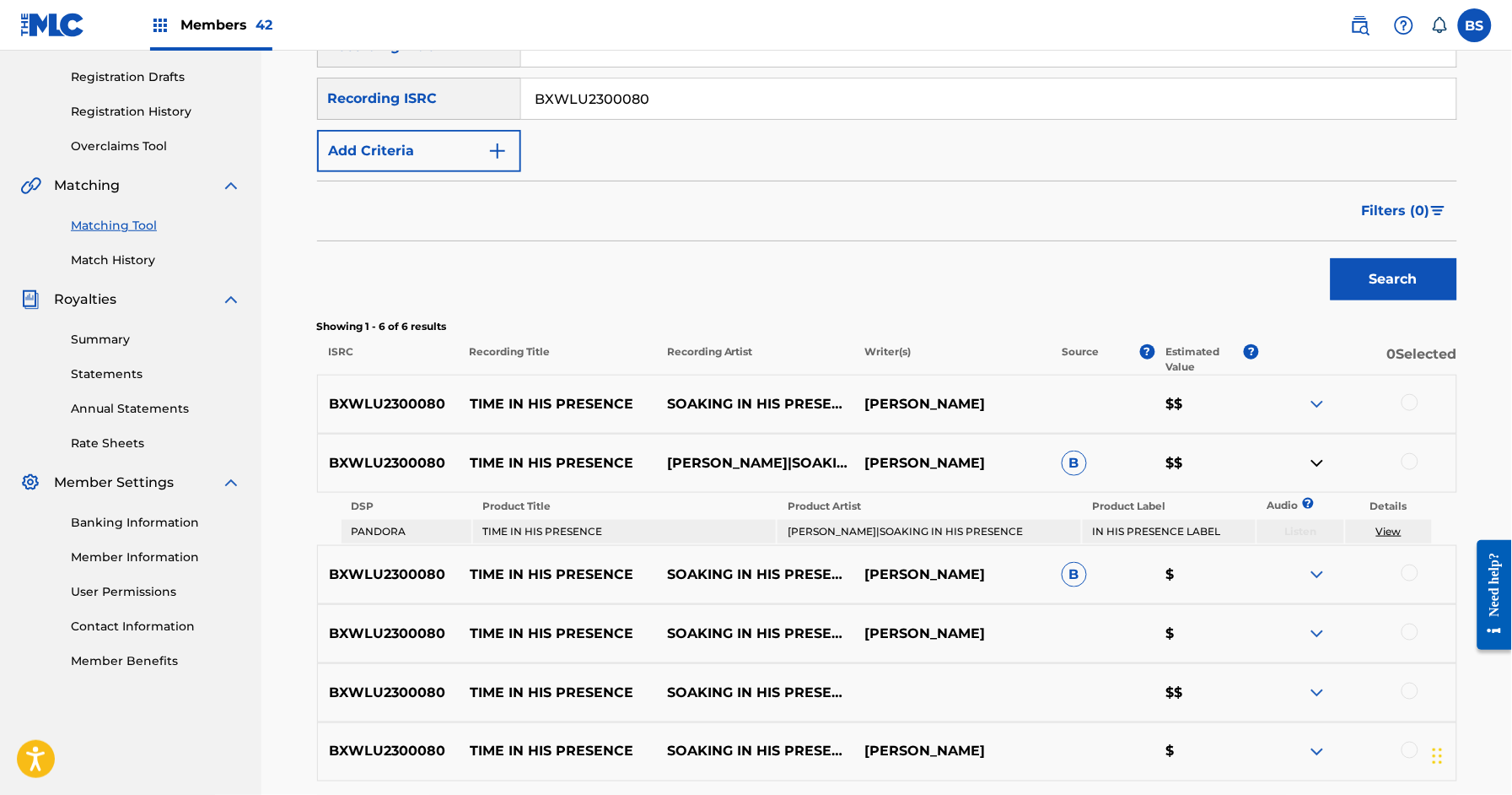
click at [1321, 461] on img at bounding box center [1317, 463] width 20 height 20
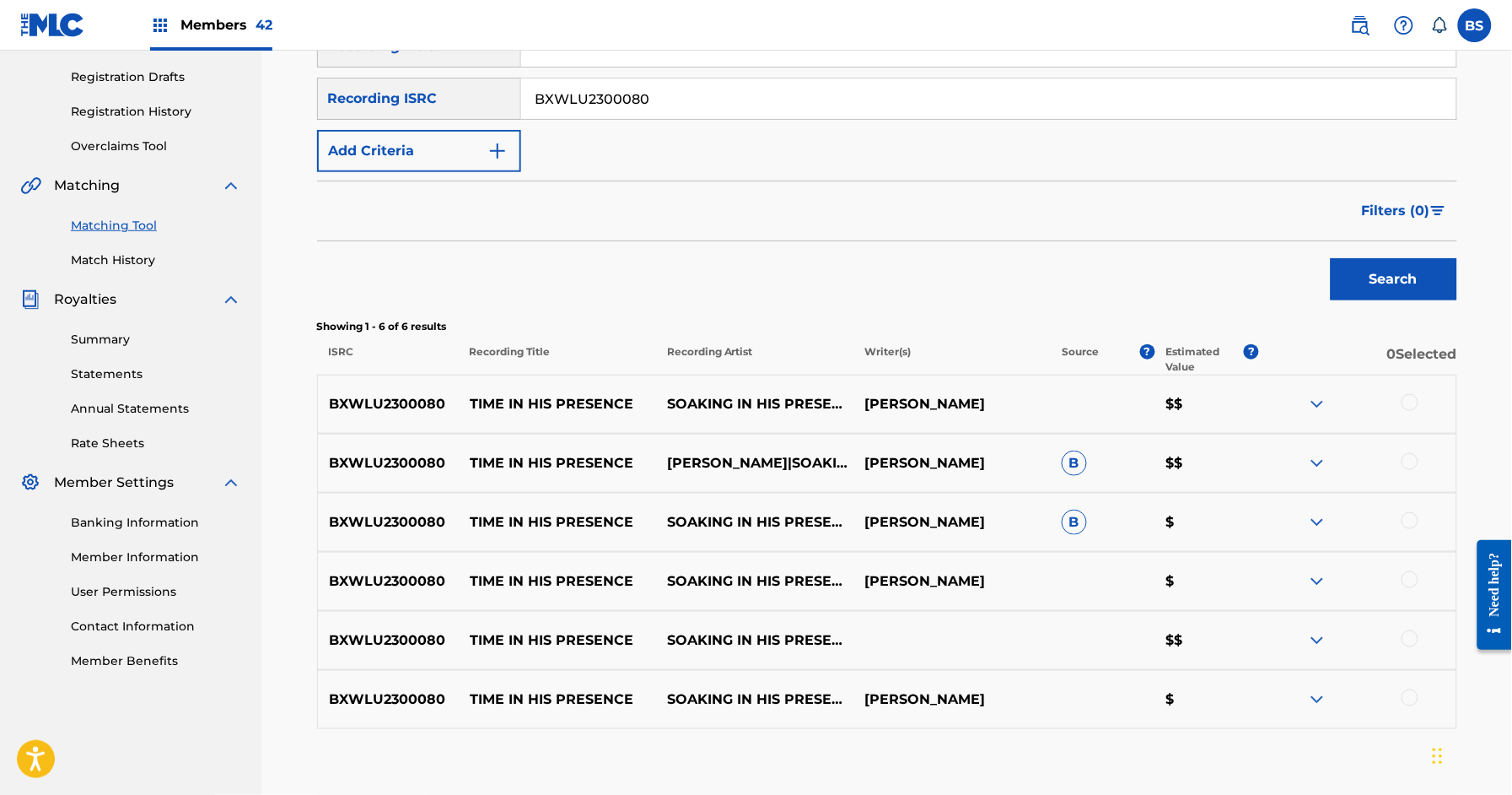
click at [1320, 646] on img at bounding box center [1317, 640] width 20 height 20
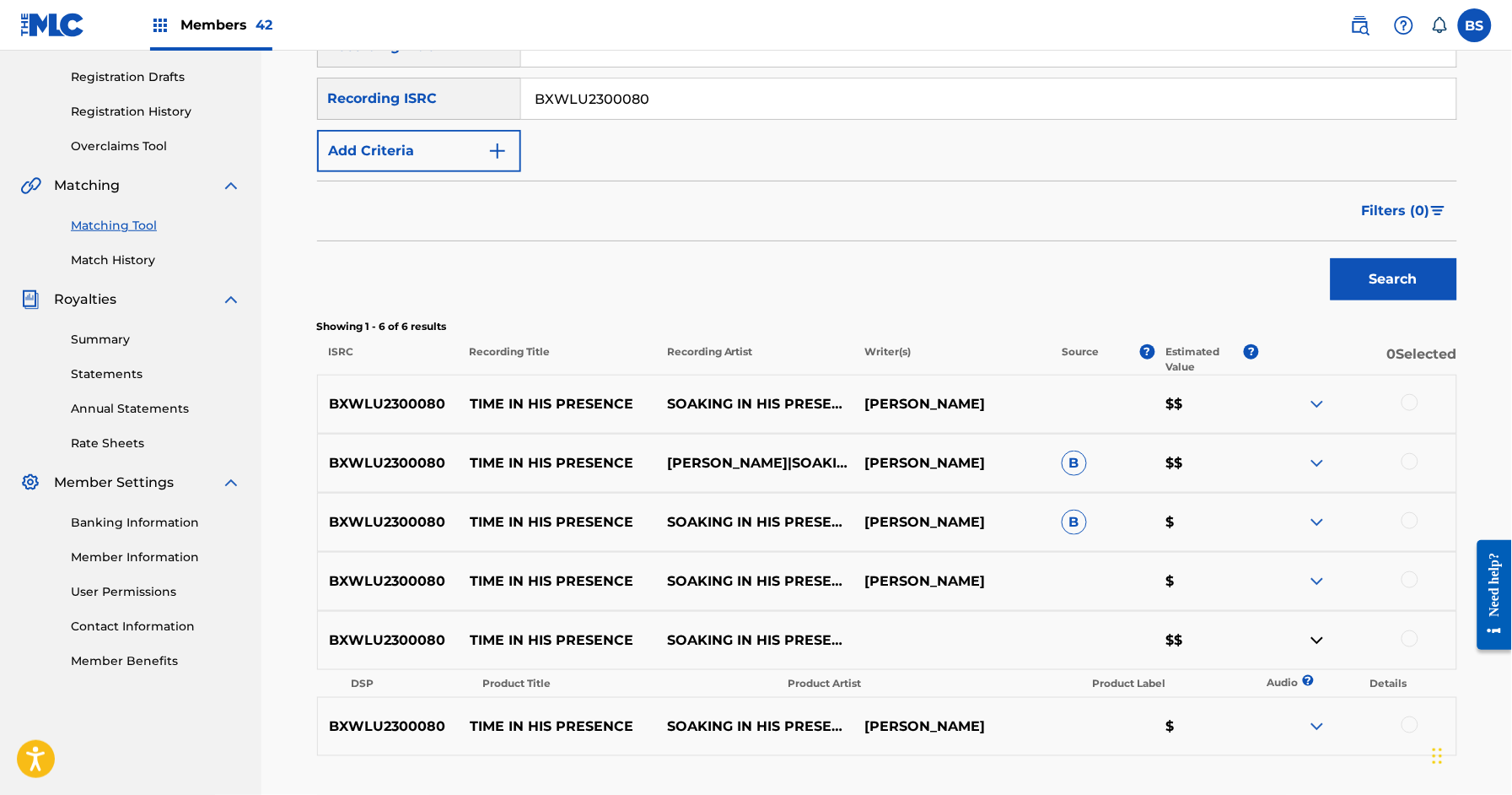
click at [1320, 646] on img at bounding box center [1317, 640] width 20 height 20
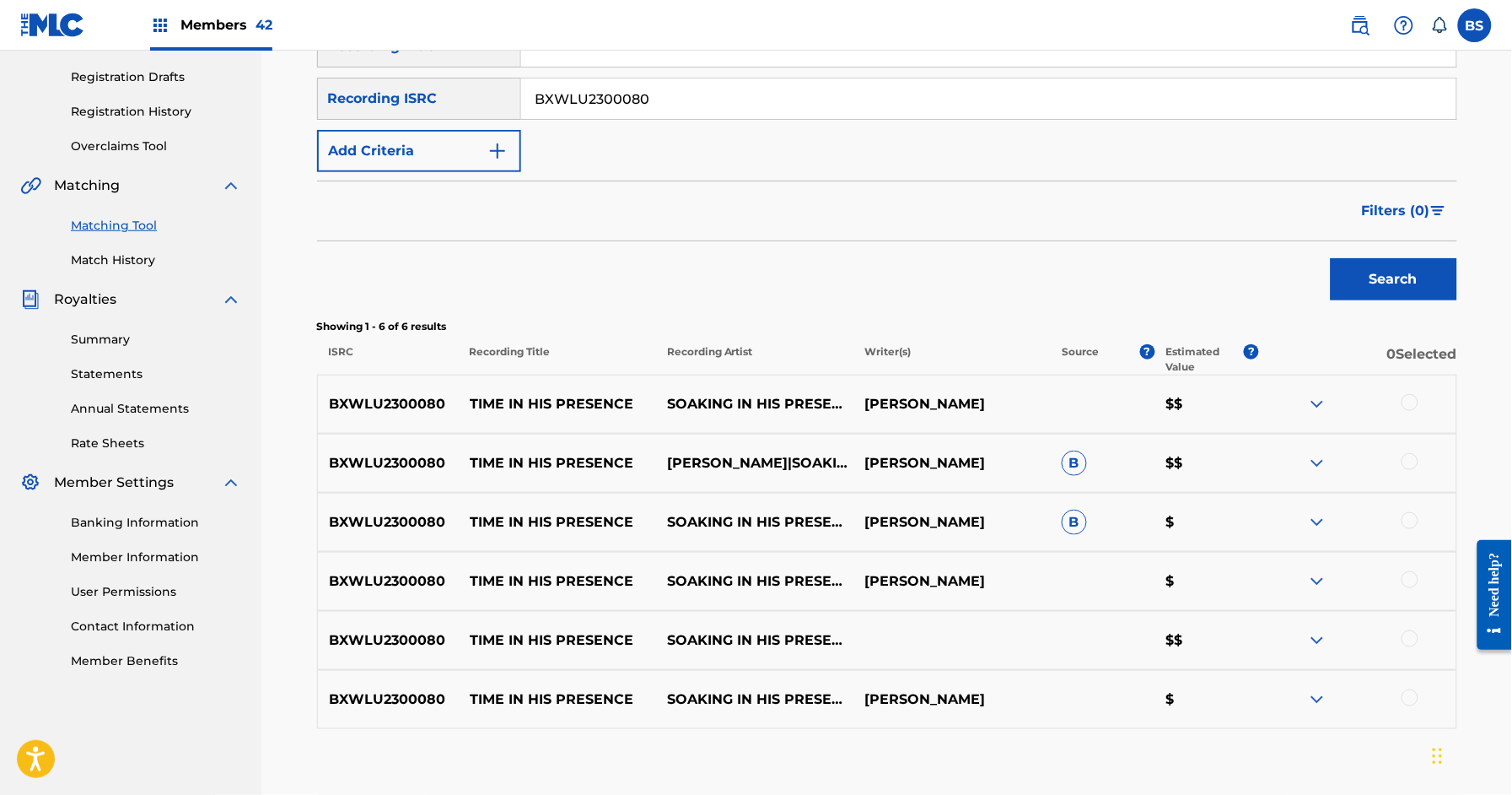
drag, startPoint x: 1315, startPoint y: 462, endPoint x: 1299, endPoint y: 457, distance: 16.8
click at [1316, 462] on img at bounding box center [1317, 463] width 20 height 20
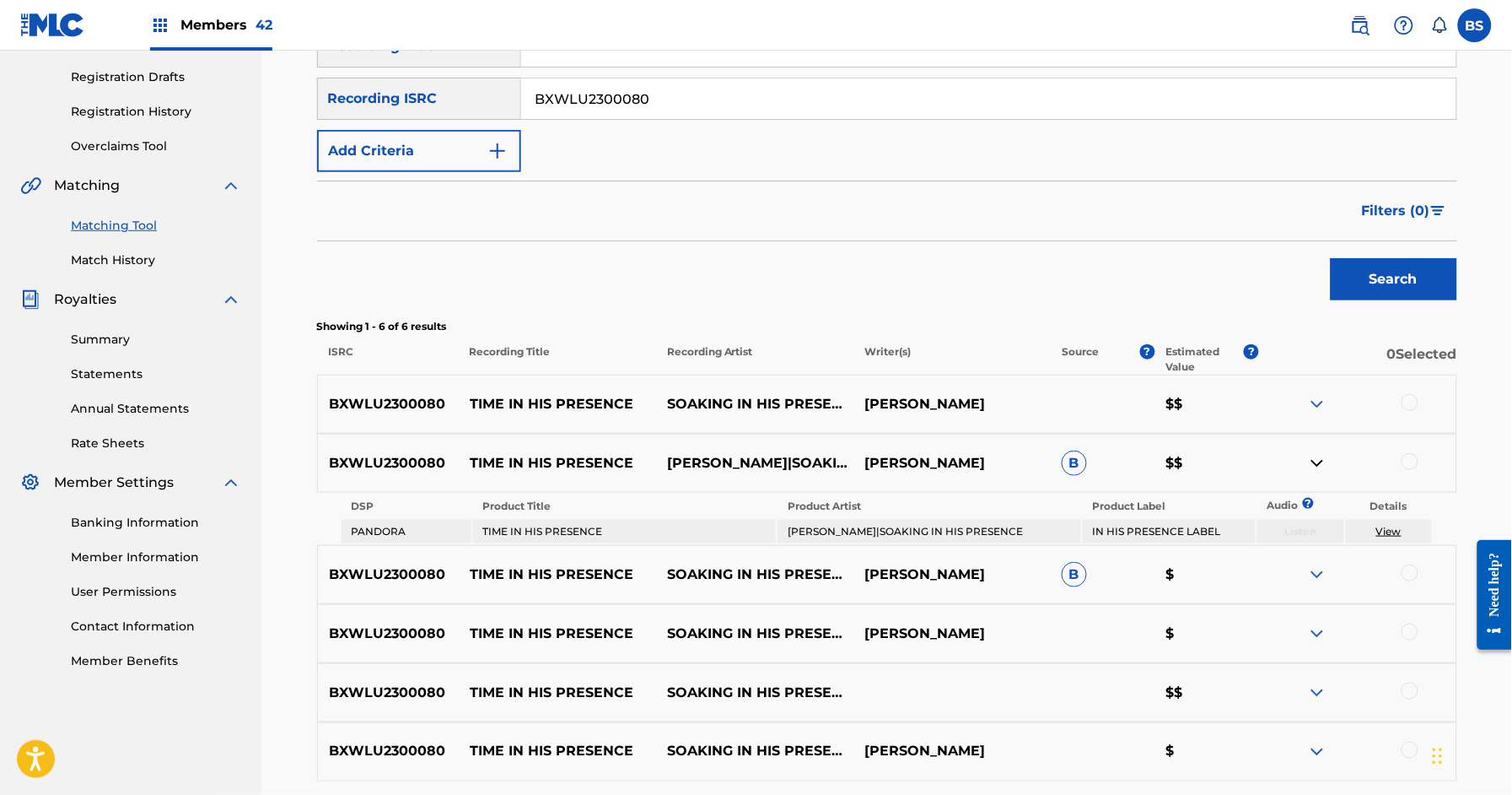
drag, startPoint x: 1315, startPoint y: 464, endPoint x: 708, endPoint y: 394, distance: 611.0
click at [1313, 462] on img at bounding box center [1317, 463] width 20 height 20
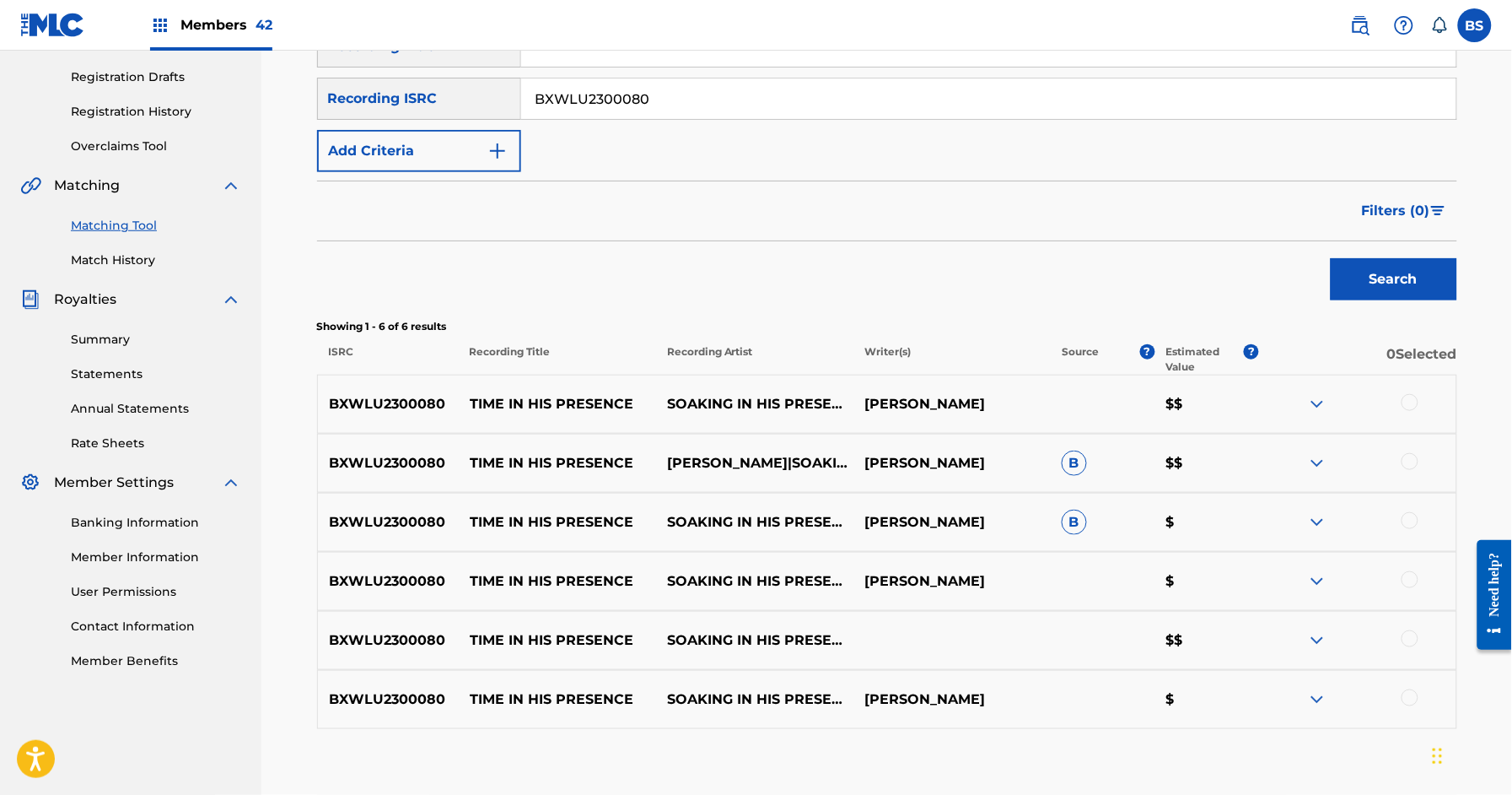
click at [1362, 33] on img at bounding box center [1360, 25] width 20 height 20
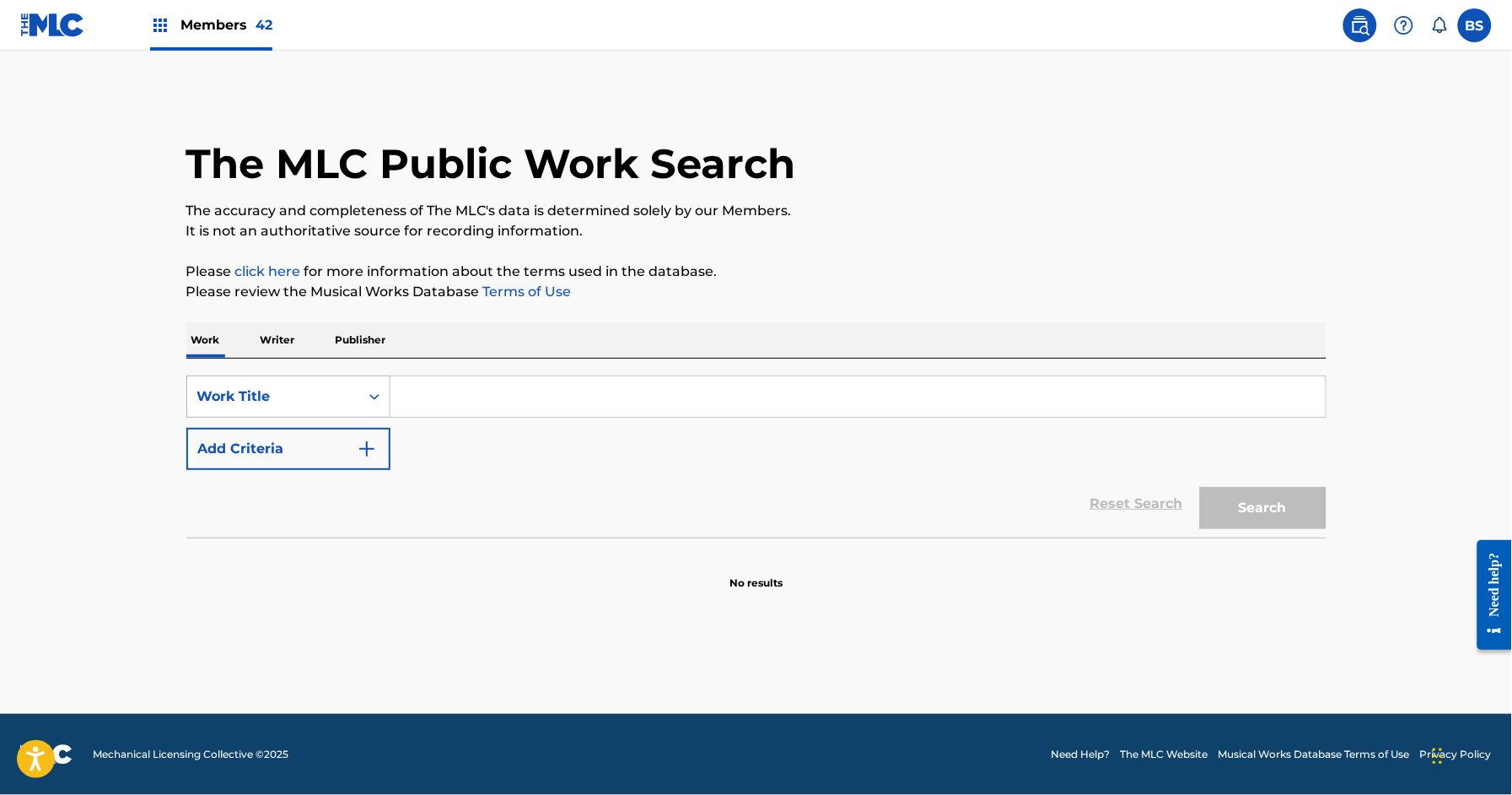
click at [311, 401] on div "Work Title" at bounding box center [273, 396] width 152 height 20
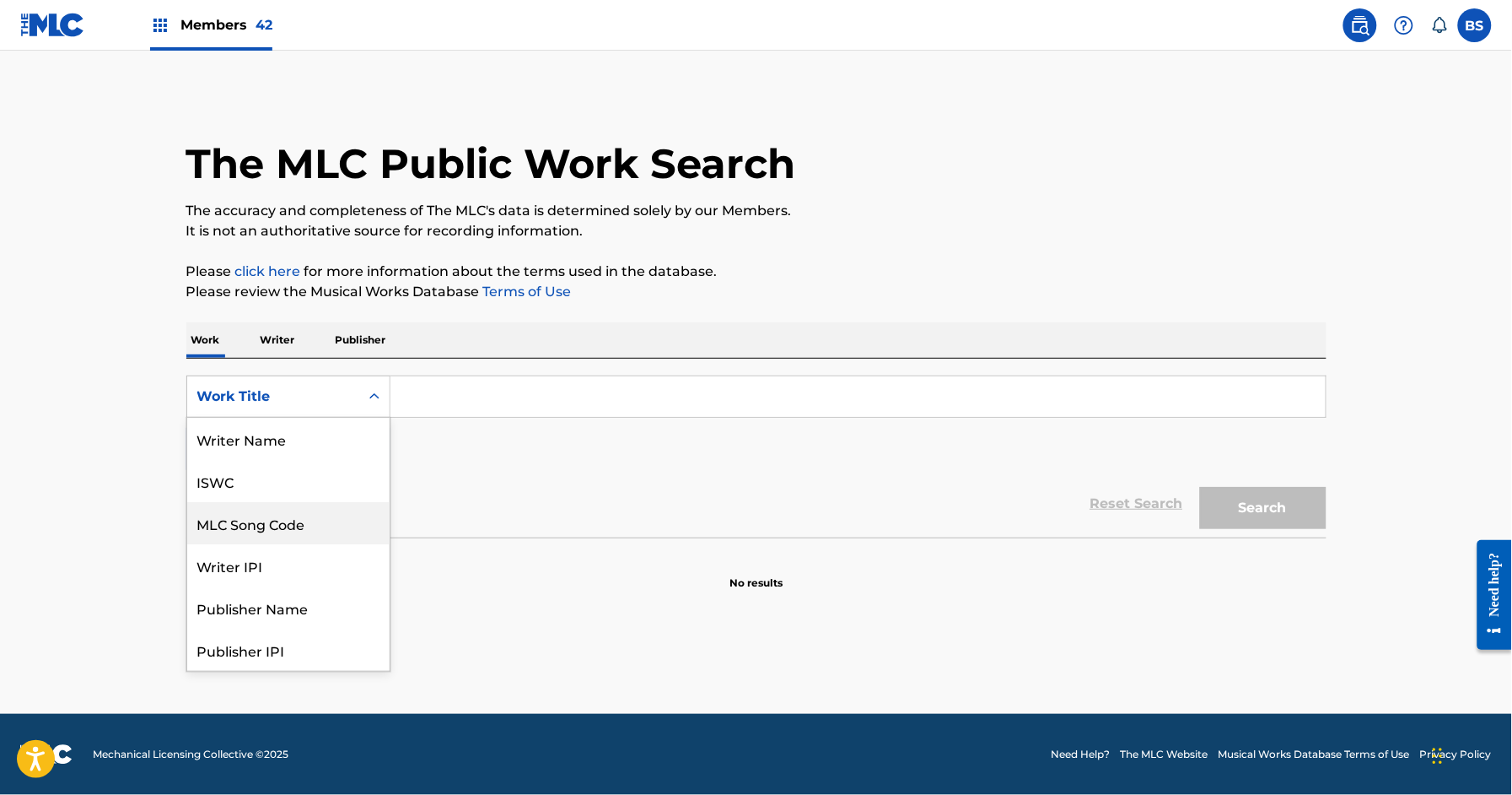
scroll to position [85, 0]
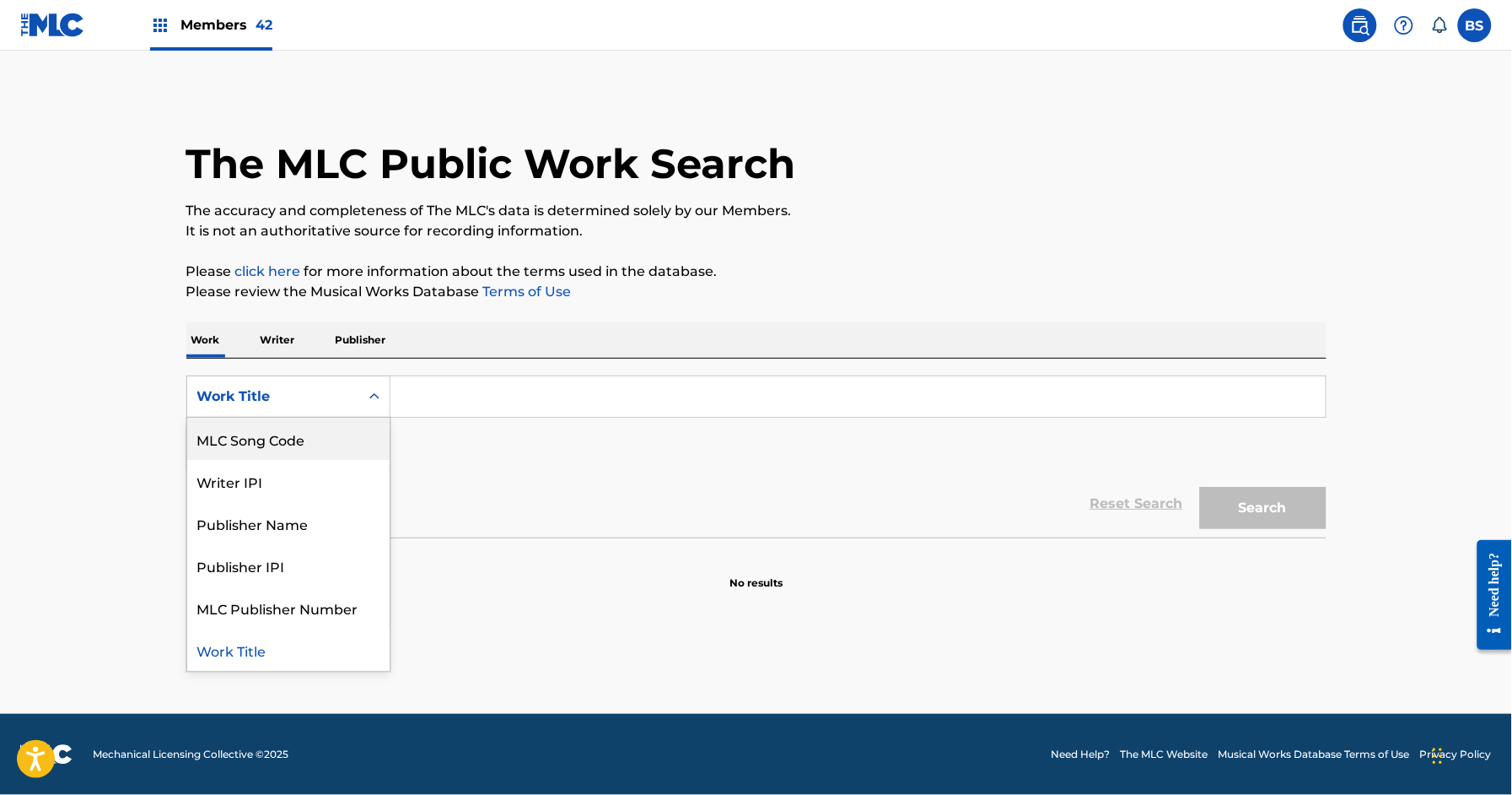
drag, startPoint x: 299, startPoint y: 433, endPoint x: 382, endPoint y: 419, distance: 84.2
click at [304, 433] on div "MLC Song Code" at bounding box center [289, 438] width 202 height 42
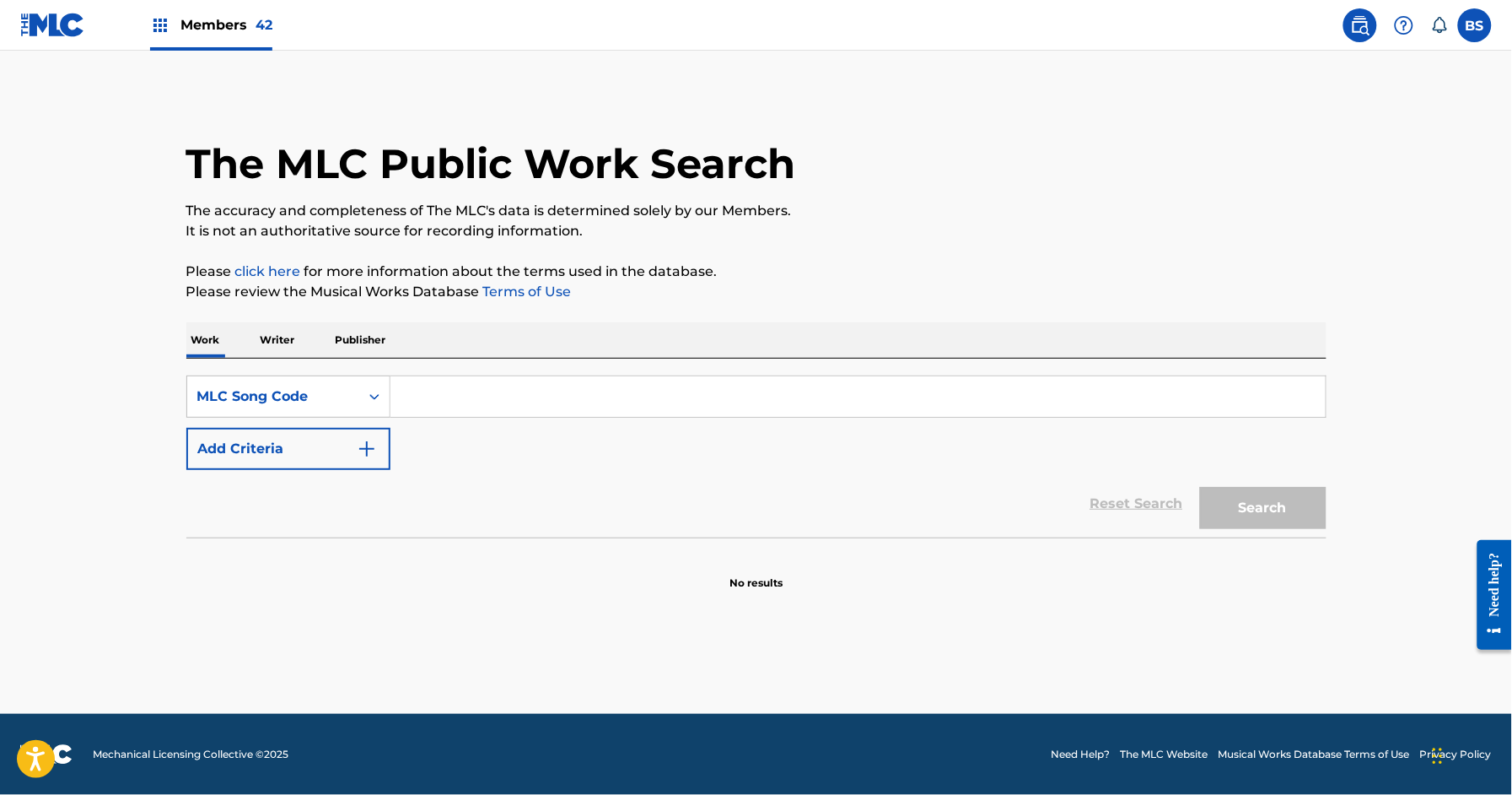
click at [456, 395] on input "Search Form" at bounding box center [858, 396] width 936 height 40
type input "WB37JD"
drag, startPoint x: 1292, startPoint y: 508, endPoint x: 1257, endPoint y: 509, distance: 35.0
click at [1292, 508] on button "Search" at bounding box center [1264, 508] width 127 height 42
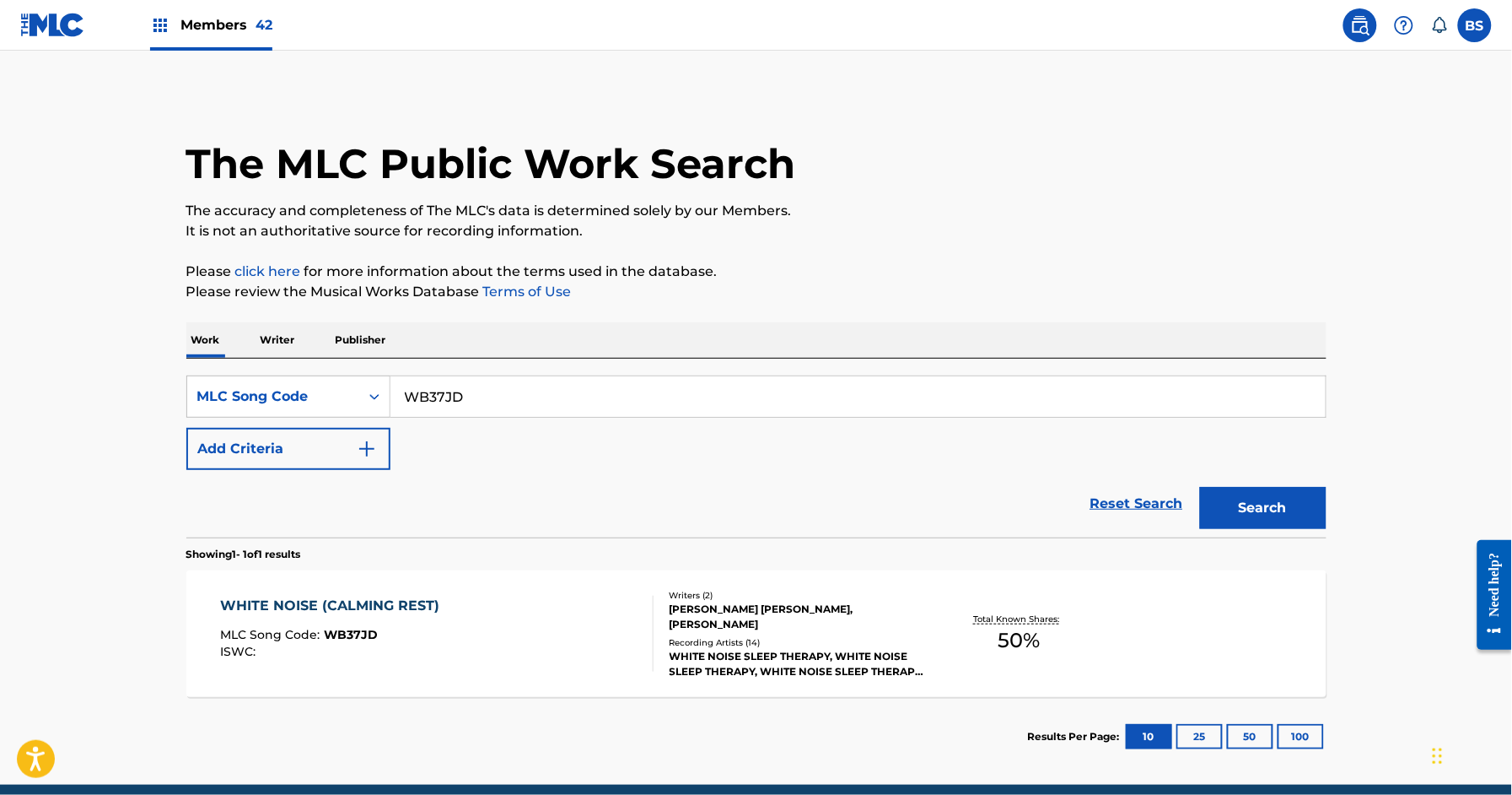
click at [597, 618] on div "WHITE NOISE (CALMING REST) MLC Song Code : WB37JD ISWC :" at bounding box center [437, 634] width 434 height 76
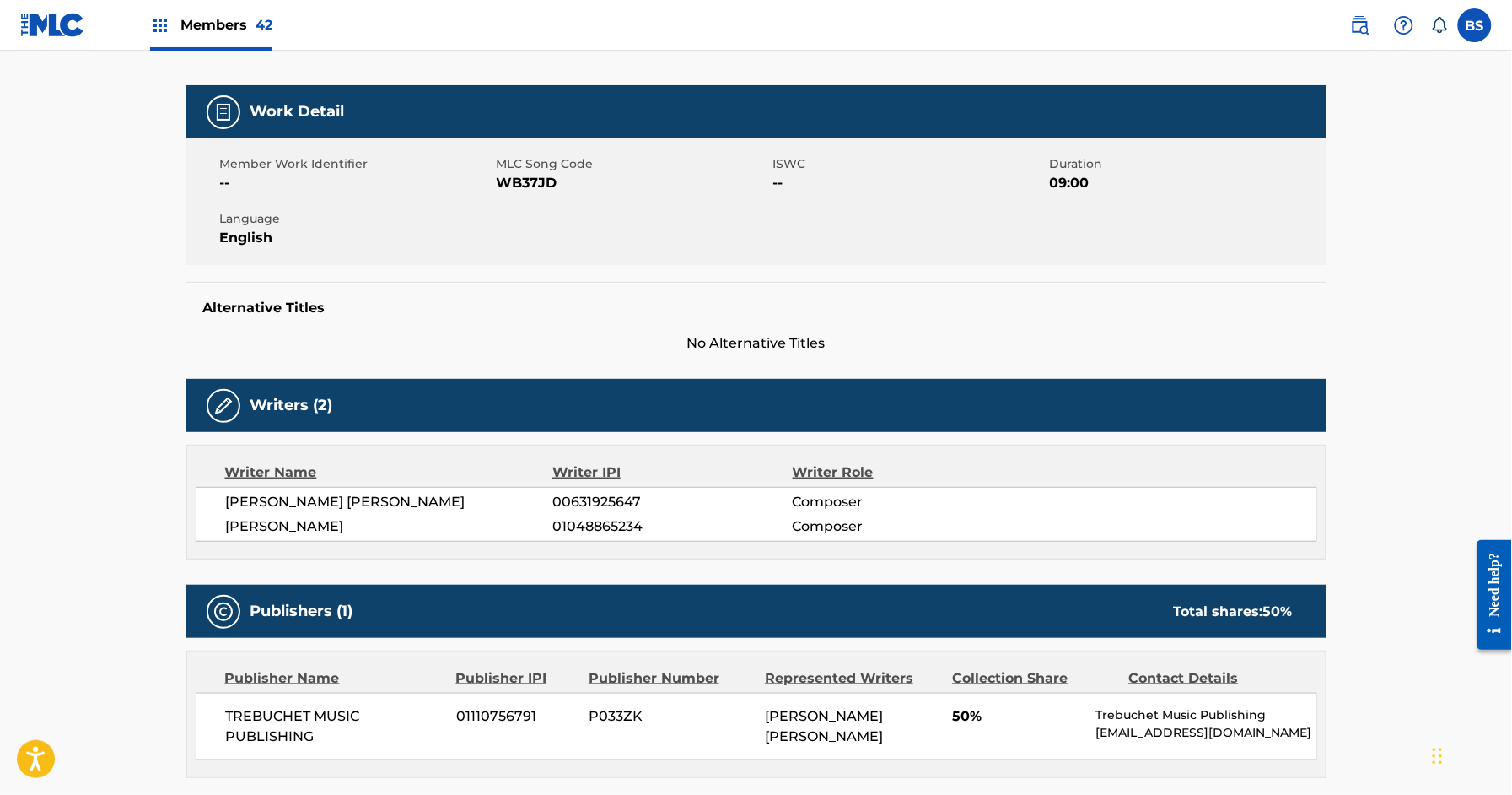
scroll to position [213, 0]
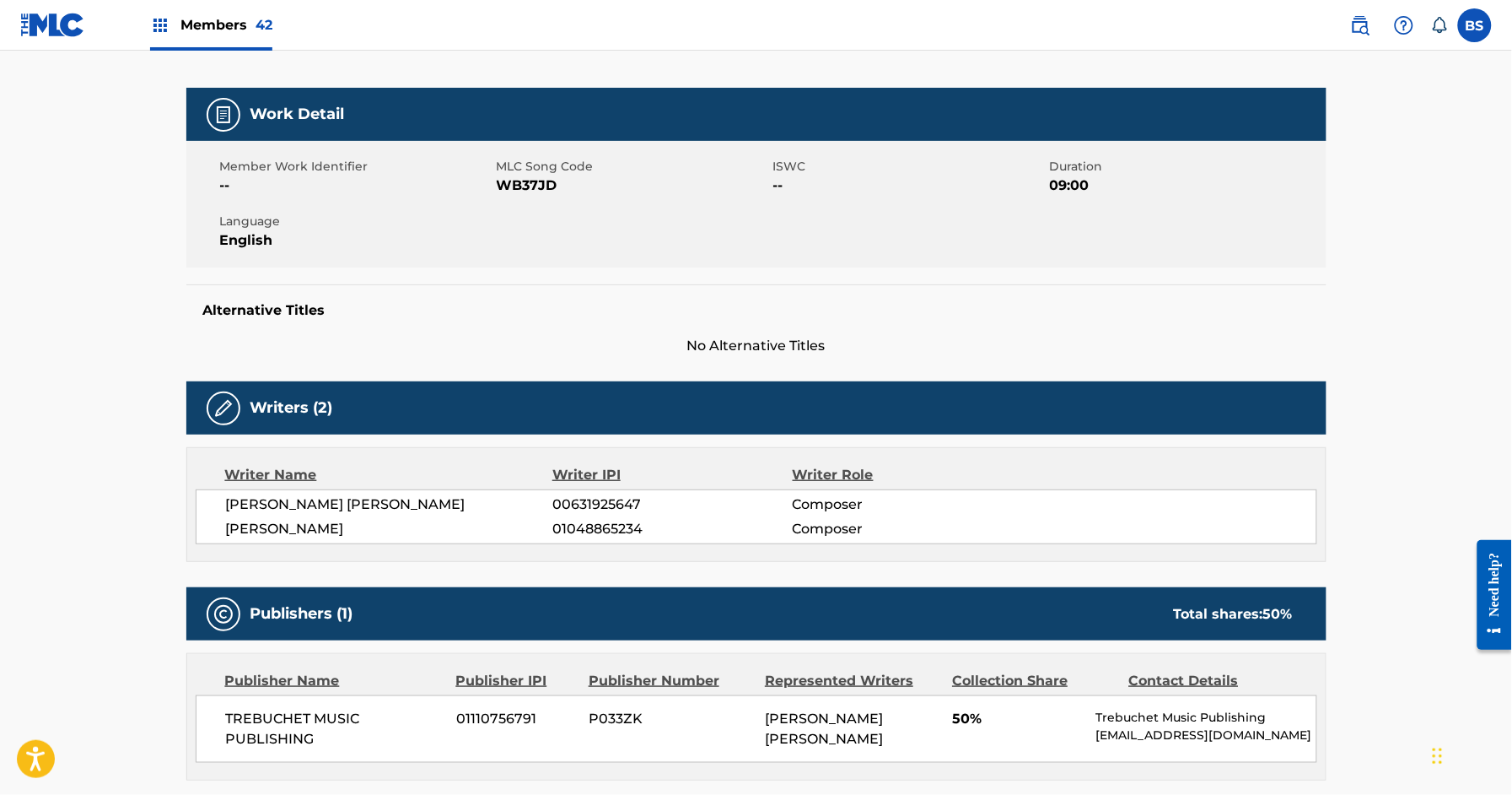
click at [295, 529] on span "JACOB MORRIS" at bounding box center [390, 528] width 327 height 20
copy div "JACOB MORRIS"
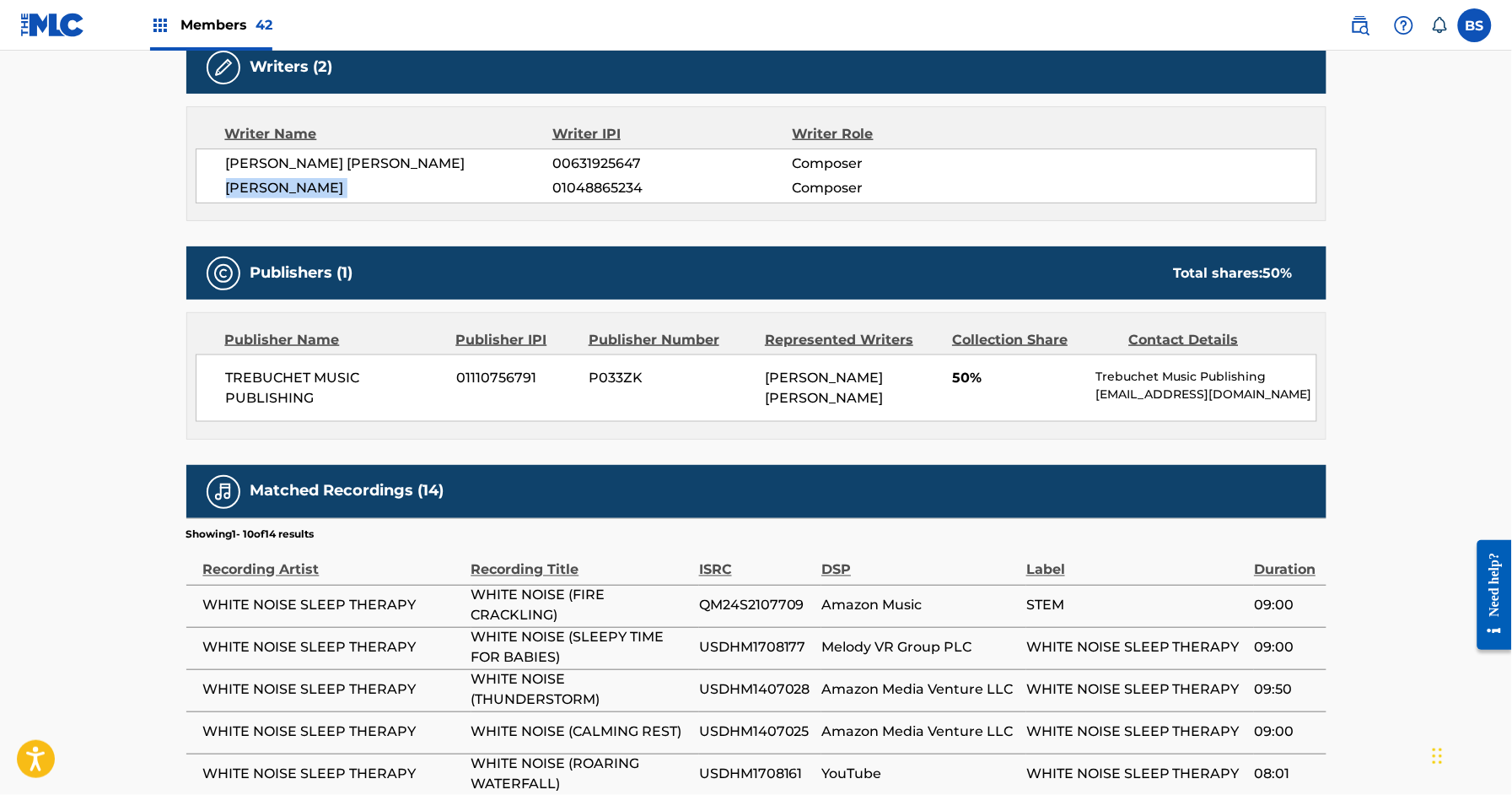
scroll to position [629, 0]
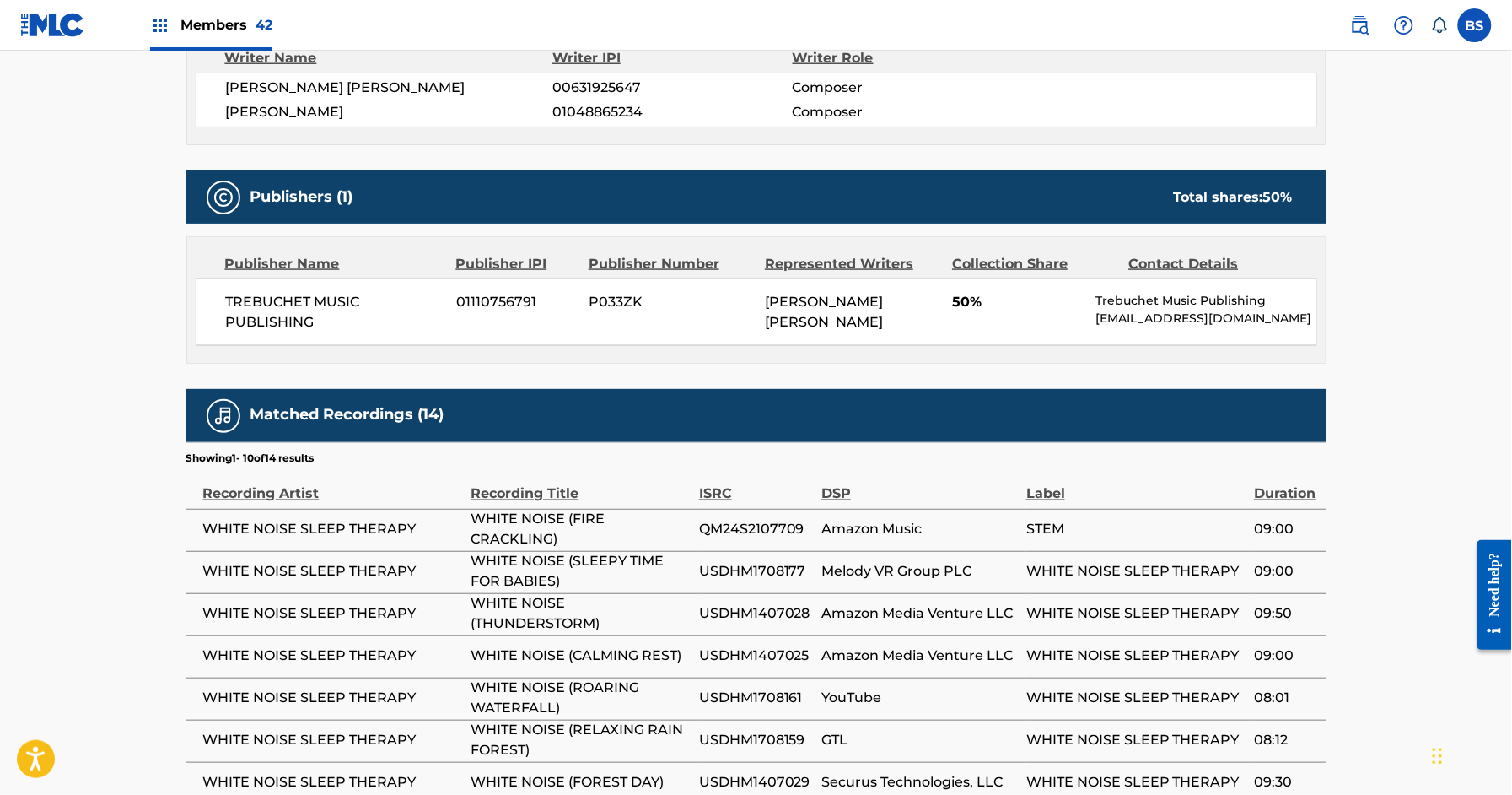
click at [361, 534] on span "WHITE NOISE SLEEP THERAPY" at bounding box center [333, 529] width 260 height 20
click at [362, 534] on span "WHITE NOISE SLEEP THERAPY" at bounding box center [333, 529] width 260 height 20
click at [363, 534] on span "WHITE NOISE SLEEP THERAPY" at bounding box center [333, 529] width 260 height 20
copy div "WHITE NOISE SLEEP THERAPY"
click at [315, 116] on span "JACOB MORRIS" at bounding box center [390, 112] width 327 height 20
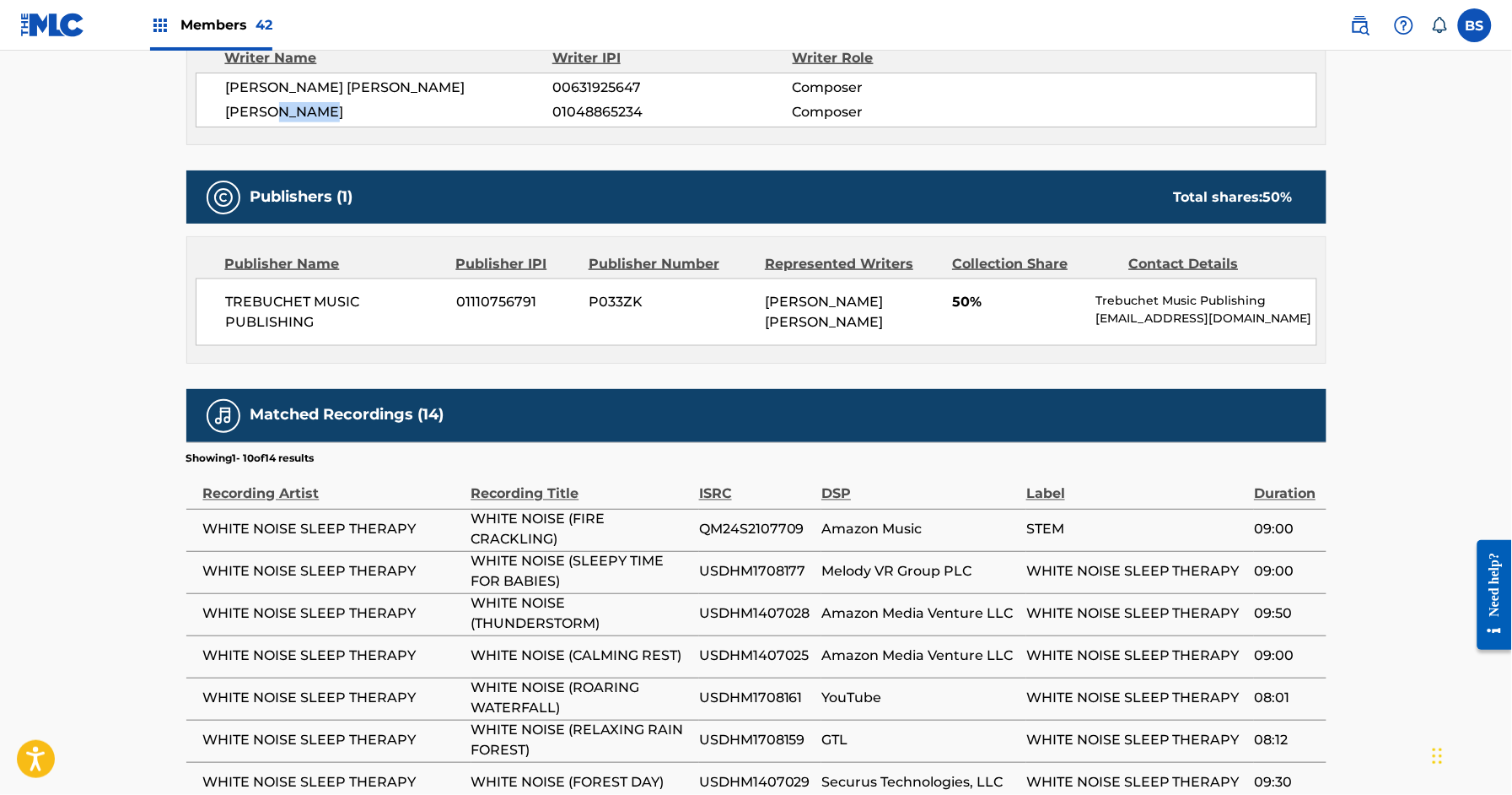
click at [315, 116] on span "JACOB MORRIS" at bounding box center [390, 112] width 327 height 20
copy div "JACOB MORRIS"
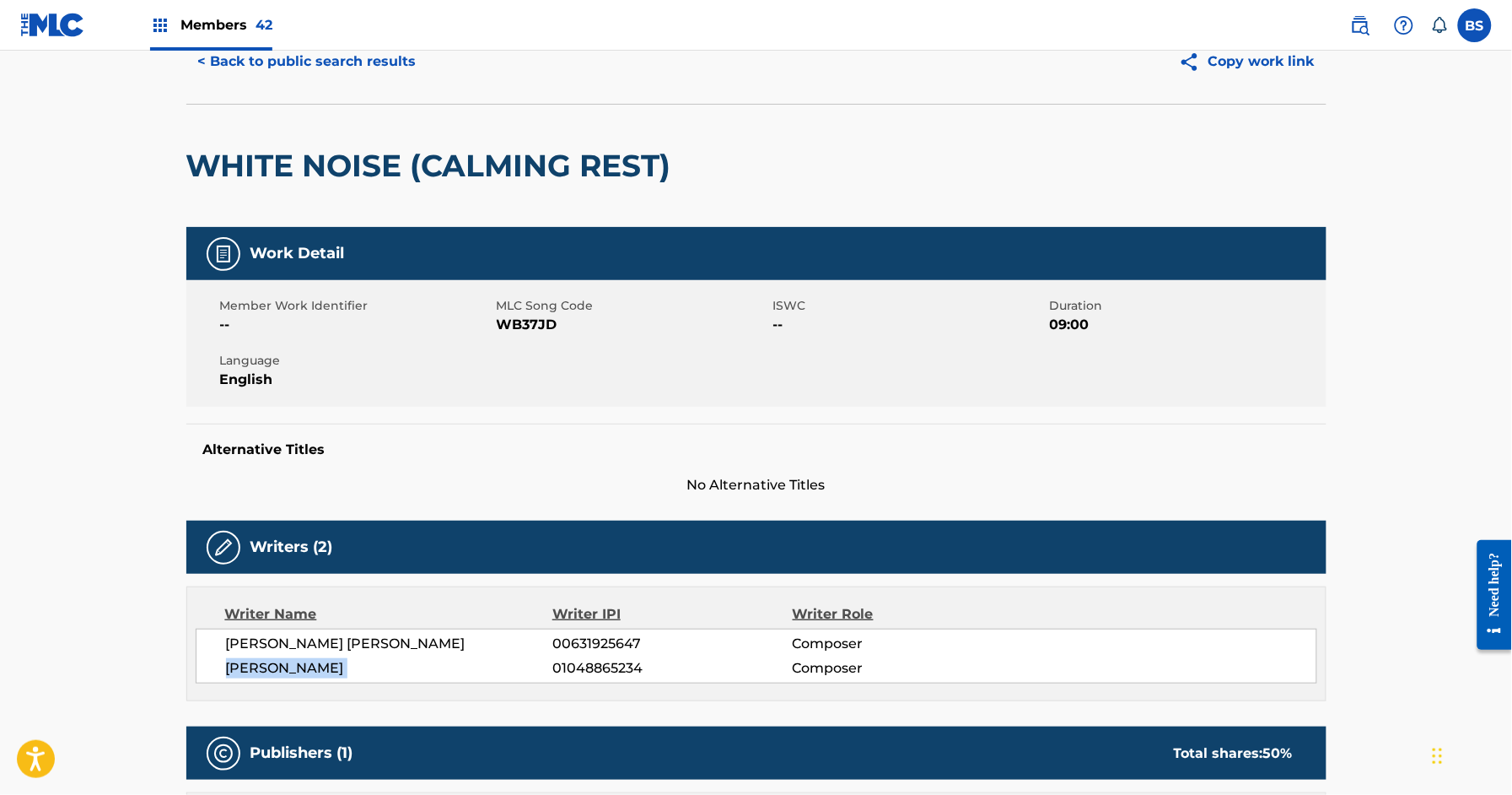
scroll to position [0, 0]
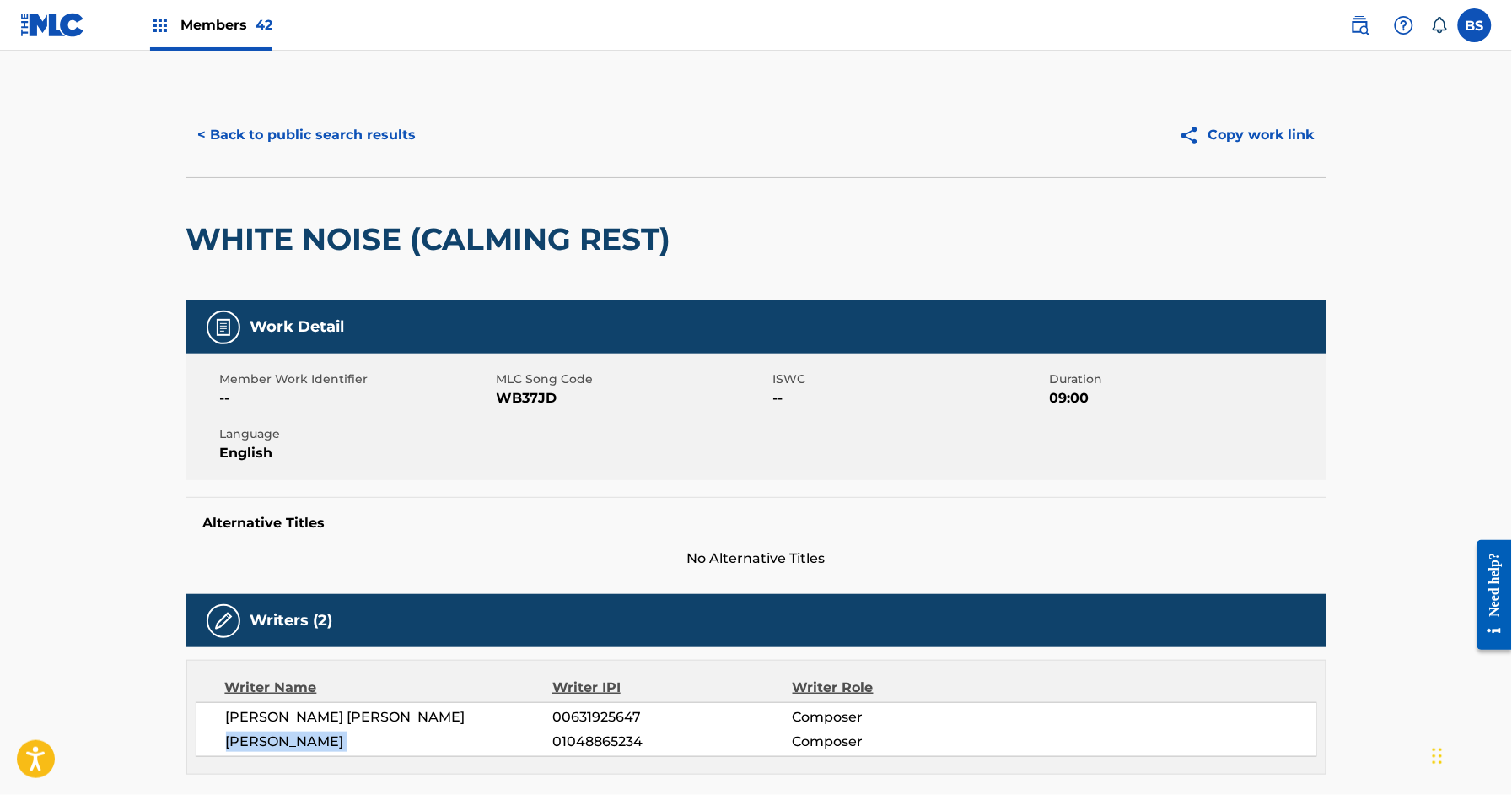
click at [328, 126] on button "< Back to public search results" at bounding box center [307, 135] width 242 height 42
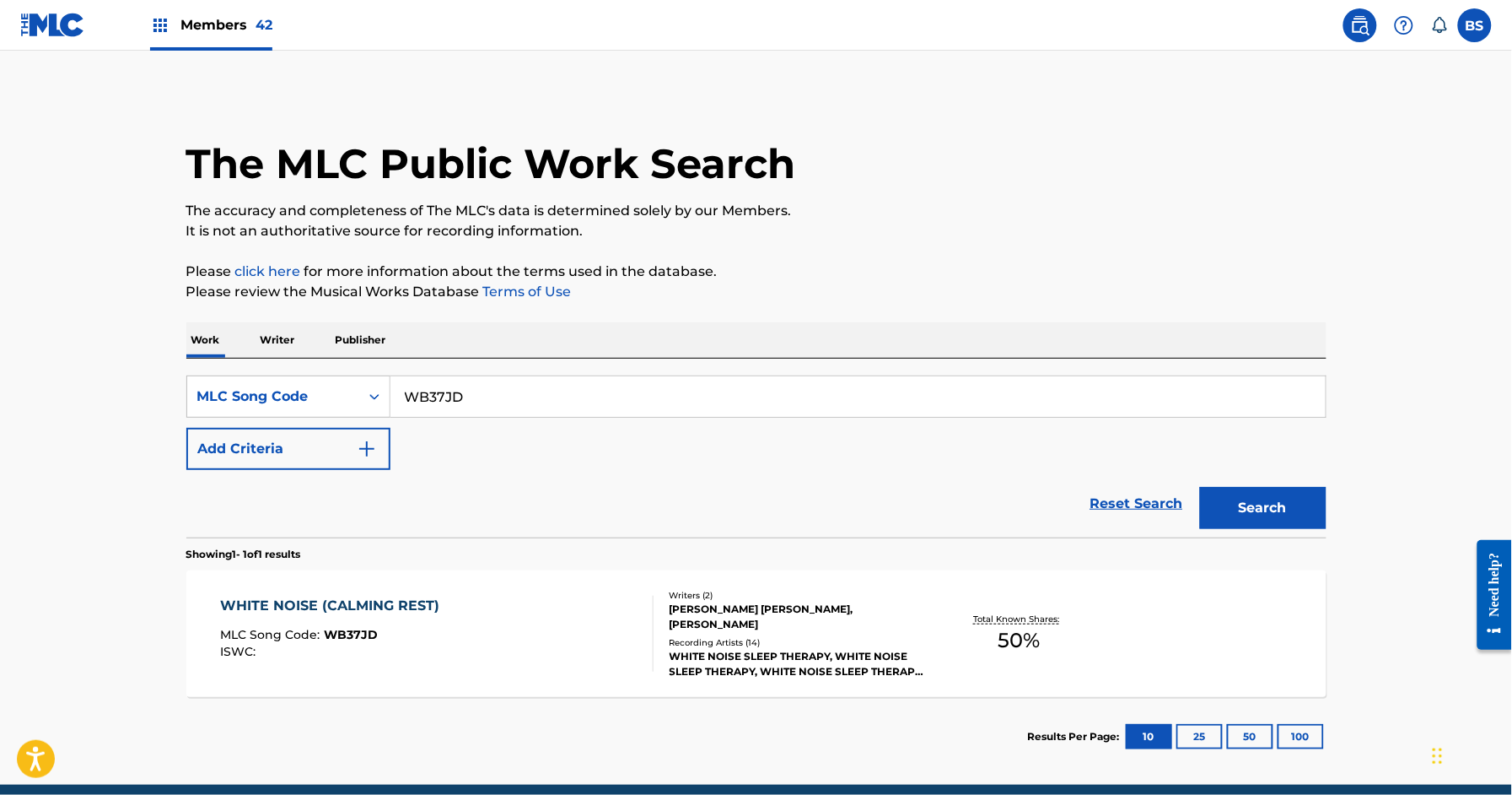
click at [460, 396] on input "WB37JD" at bounding box center [858, 396] width 936 height 40
paste input "BA29ZG"
type input "BA29ZG"
click at [1234, 499] on button "Search" at bounding box center [1264, 508] width 127 height 42
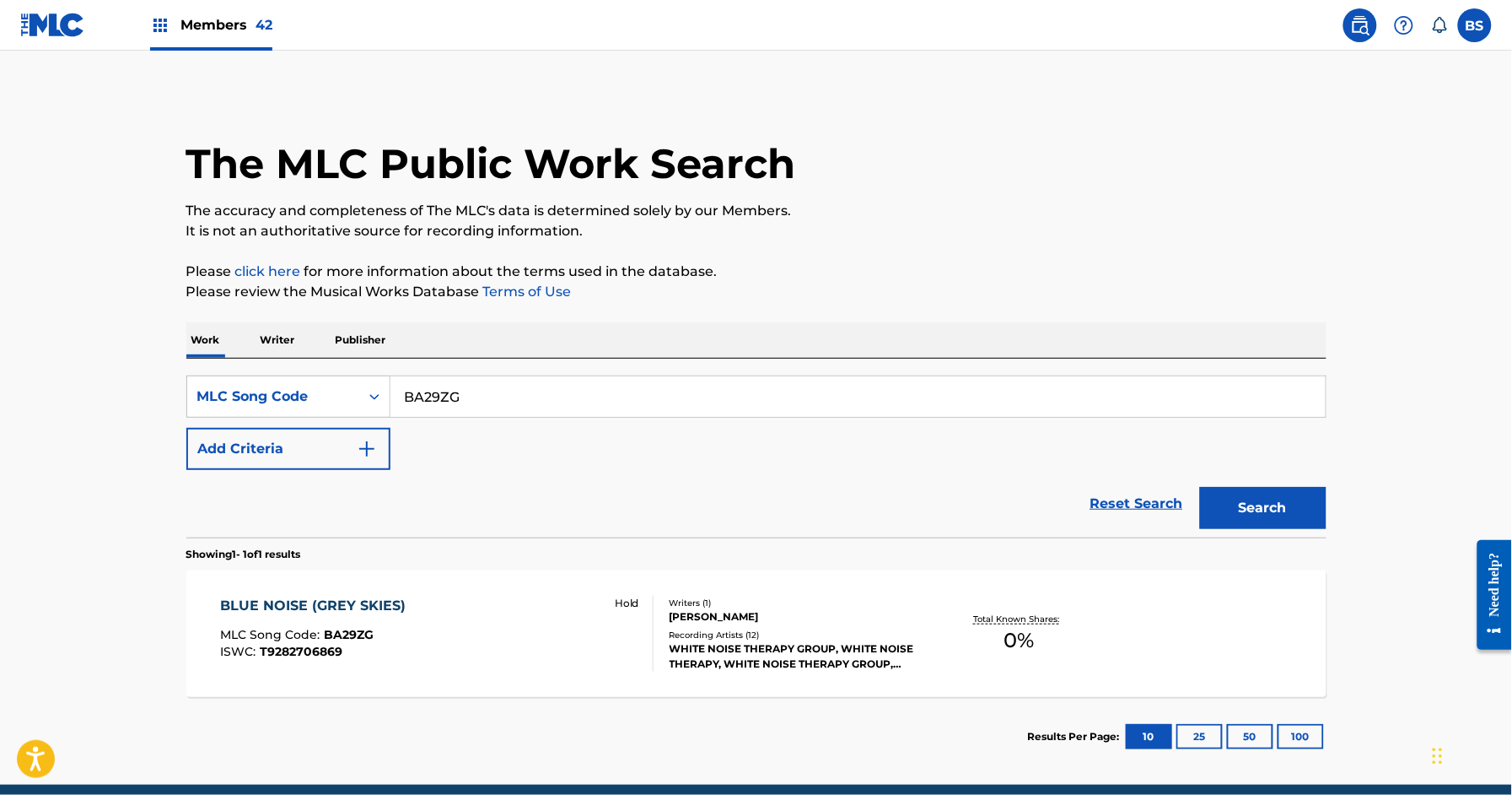
click at [508, 625] on div "BLUE NOISE (GREY SKIES) MLC Song Code : BA29ZG ISWC : T9282706869 Hold" at bounding box center [437, 634] width 434 height 76
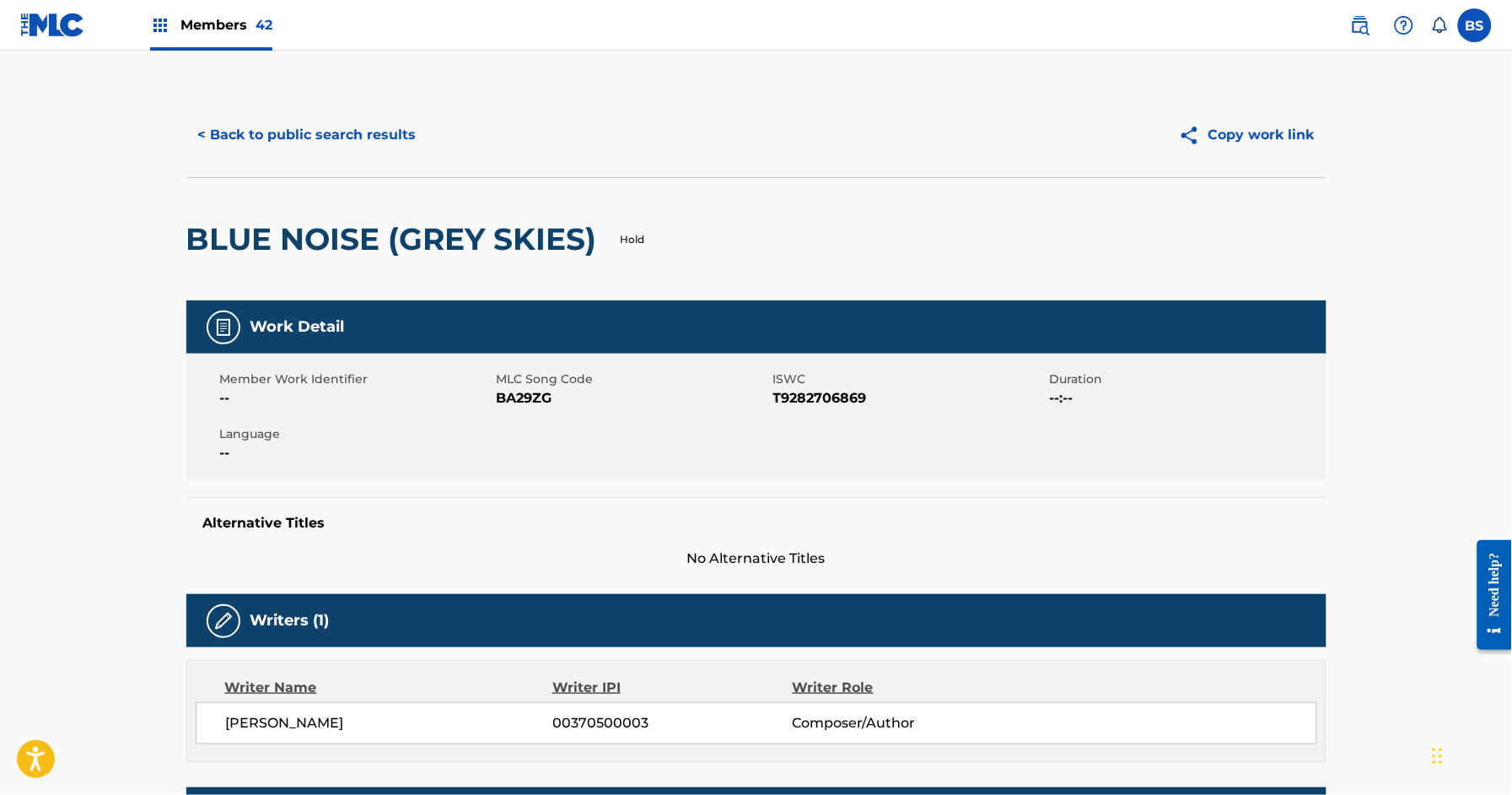
click at [276, 133] on button "< Back to public search results" at bounding box center [307, 135] width 242 height 42
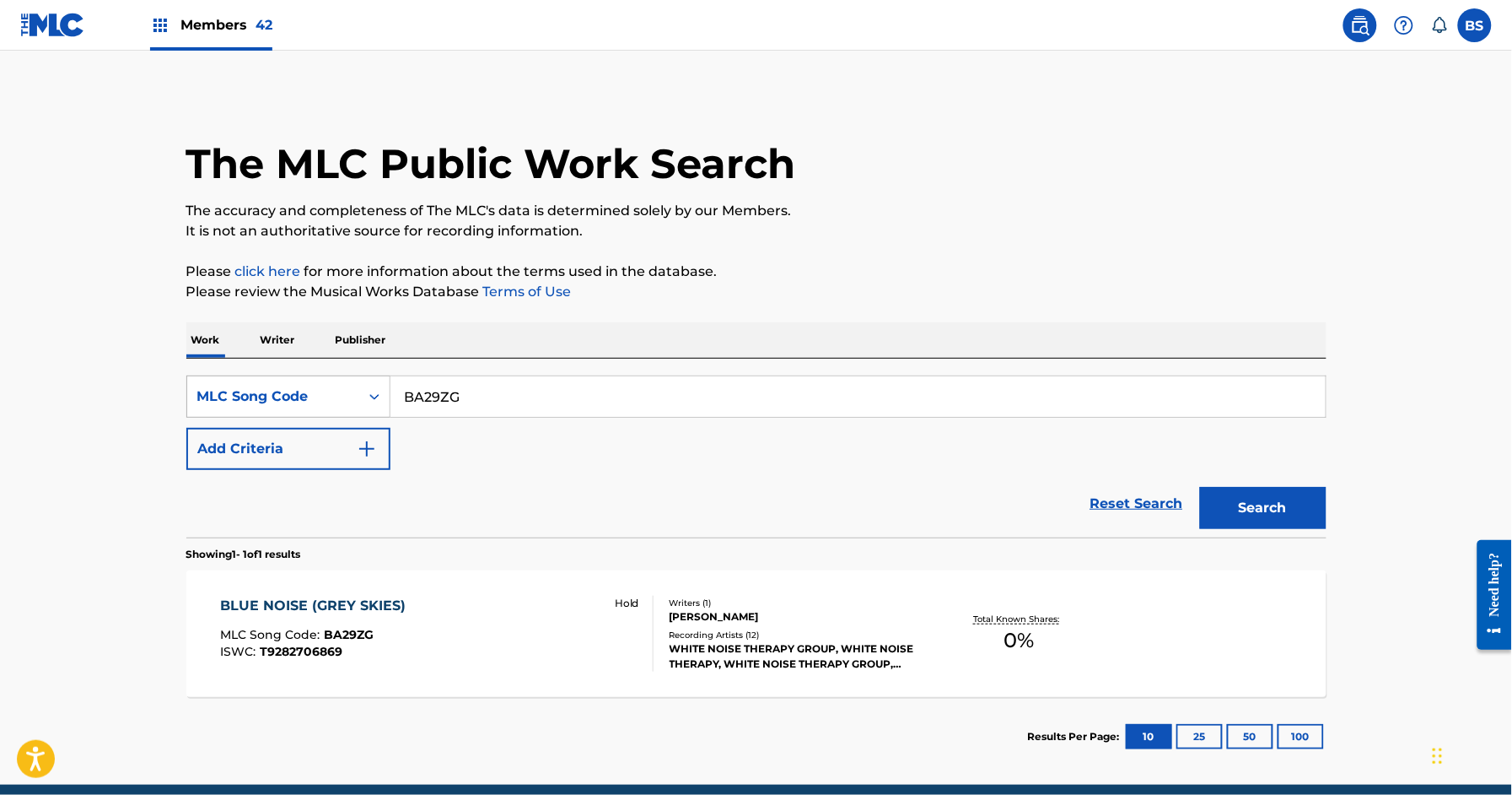
drag, startPoint x: 317, startPoint y: 394, endPoint x: 318, endPoint y: 414, distance: 20.0
click at [317, 394] on div "MLC Song Code" at bounding box center [273, 396] width 152 height 20
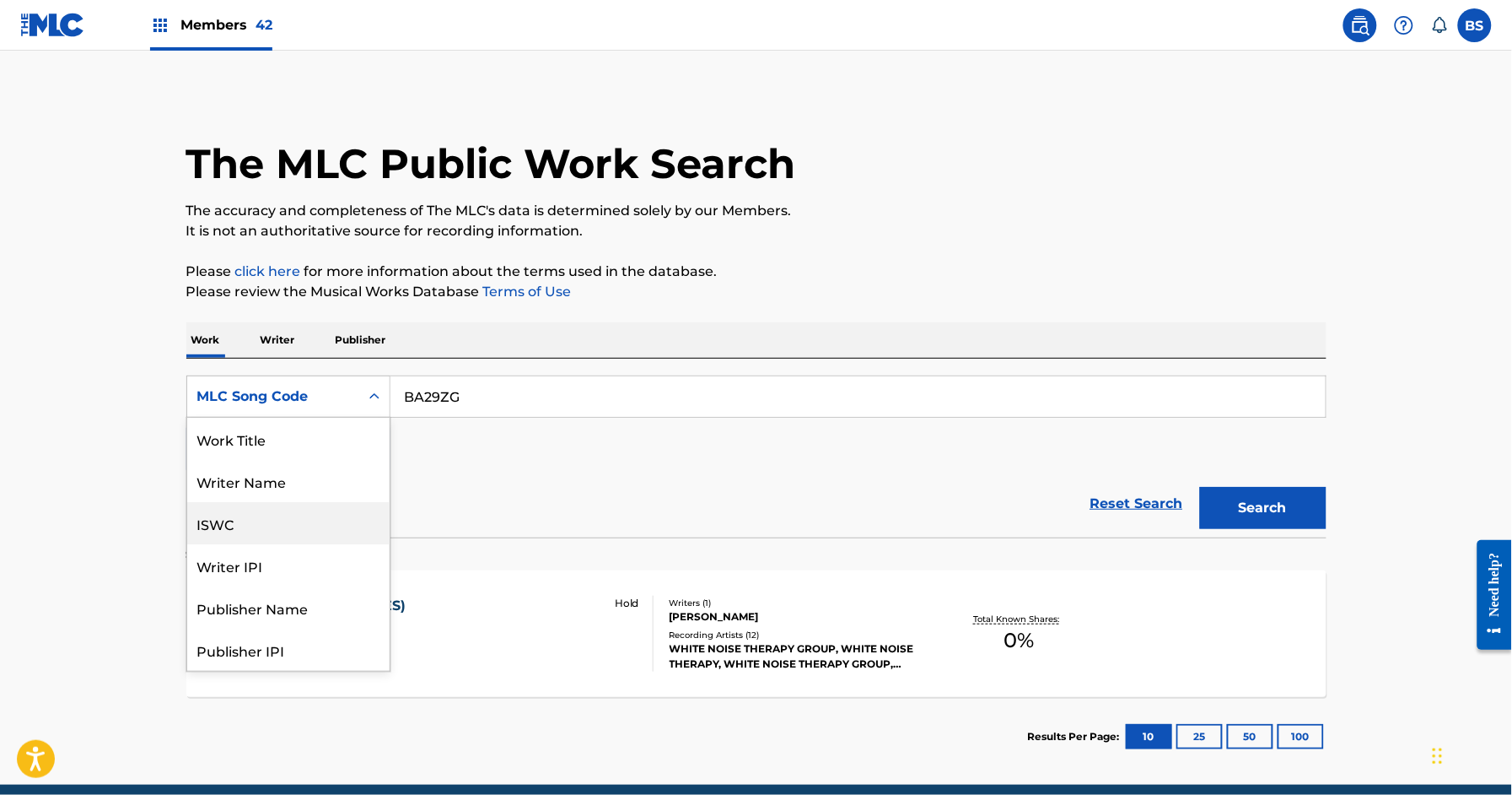
scroll to position [85, 0]
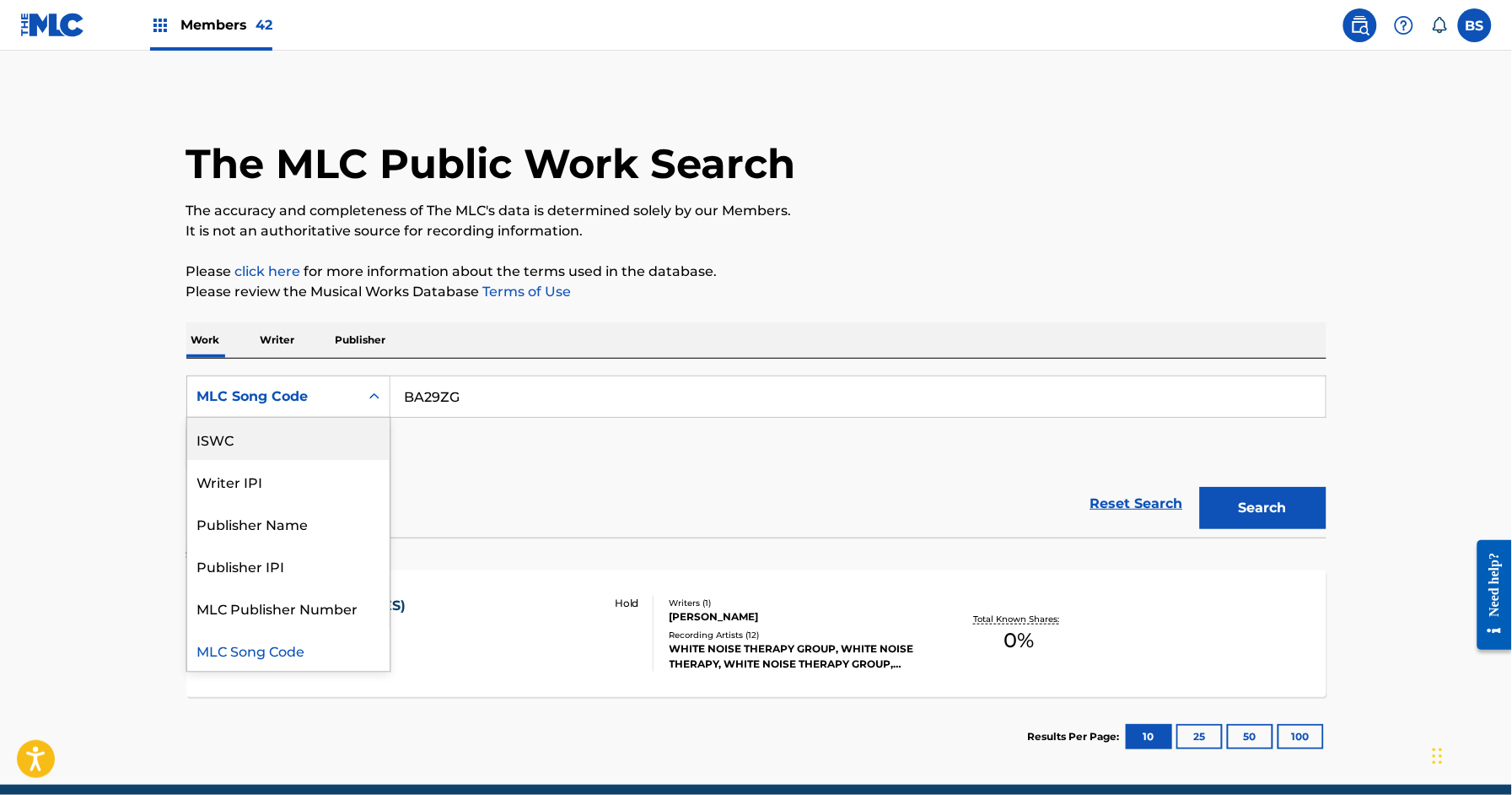
click at [299, 482] on div "Writer IPI" at bounding box center [289, 481] width 202 height 42
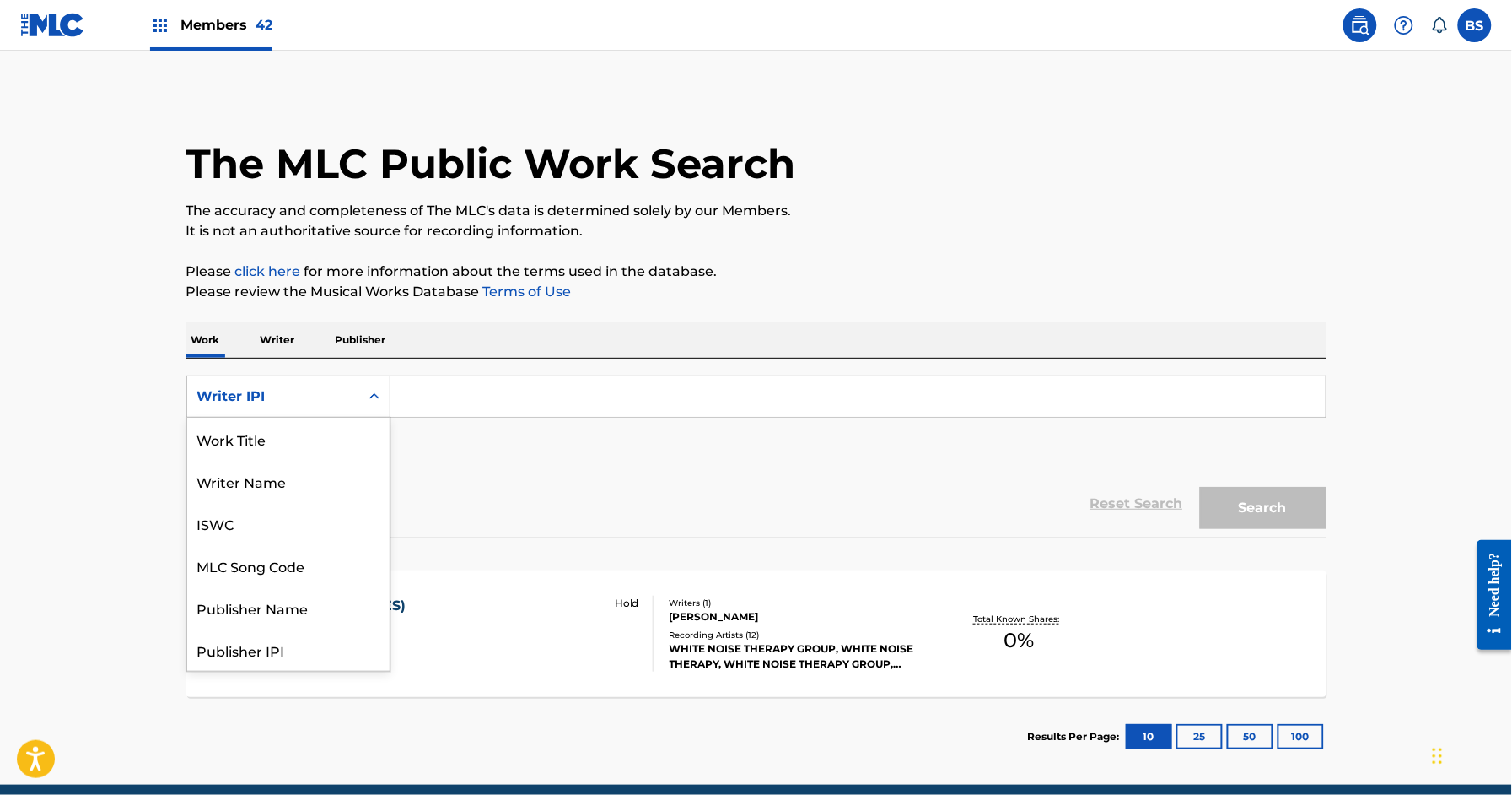
drag, startPoint x: 283, startPoint y: 389, endPoint x: 293, endPoint y: 404, distance: 18.0
click at [284, 390] on div "Writer IPI" at bounding box center [273, 396] width 152 height 20
click at [292, 445] on div "Work Title" at bounding box center [289, 438] width 202 height 42
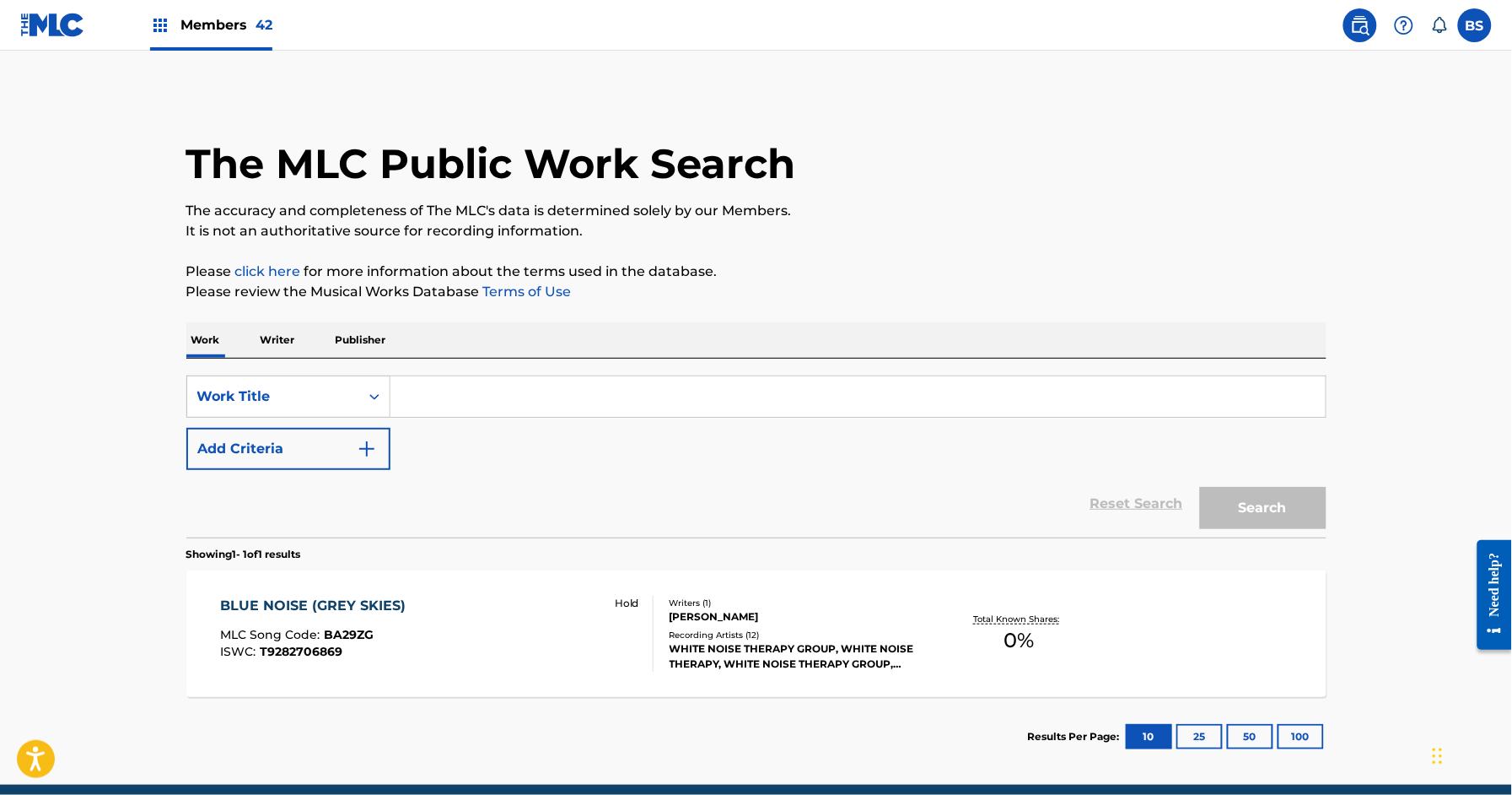
drag, startPoint x: 405, startPoint y: 417, endPoint x: 486, endPoint y: 394, distance: 84.2
click at [486, 394] on input "Search Form" at bounding box center [858, 396] width 936 height 40
paste input "Green Noise (White Noise but Softer)"
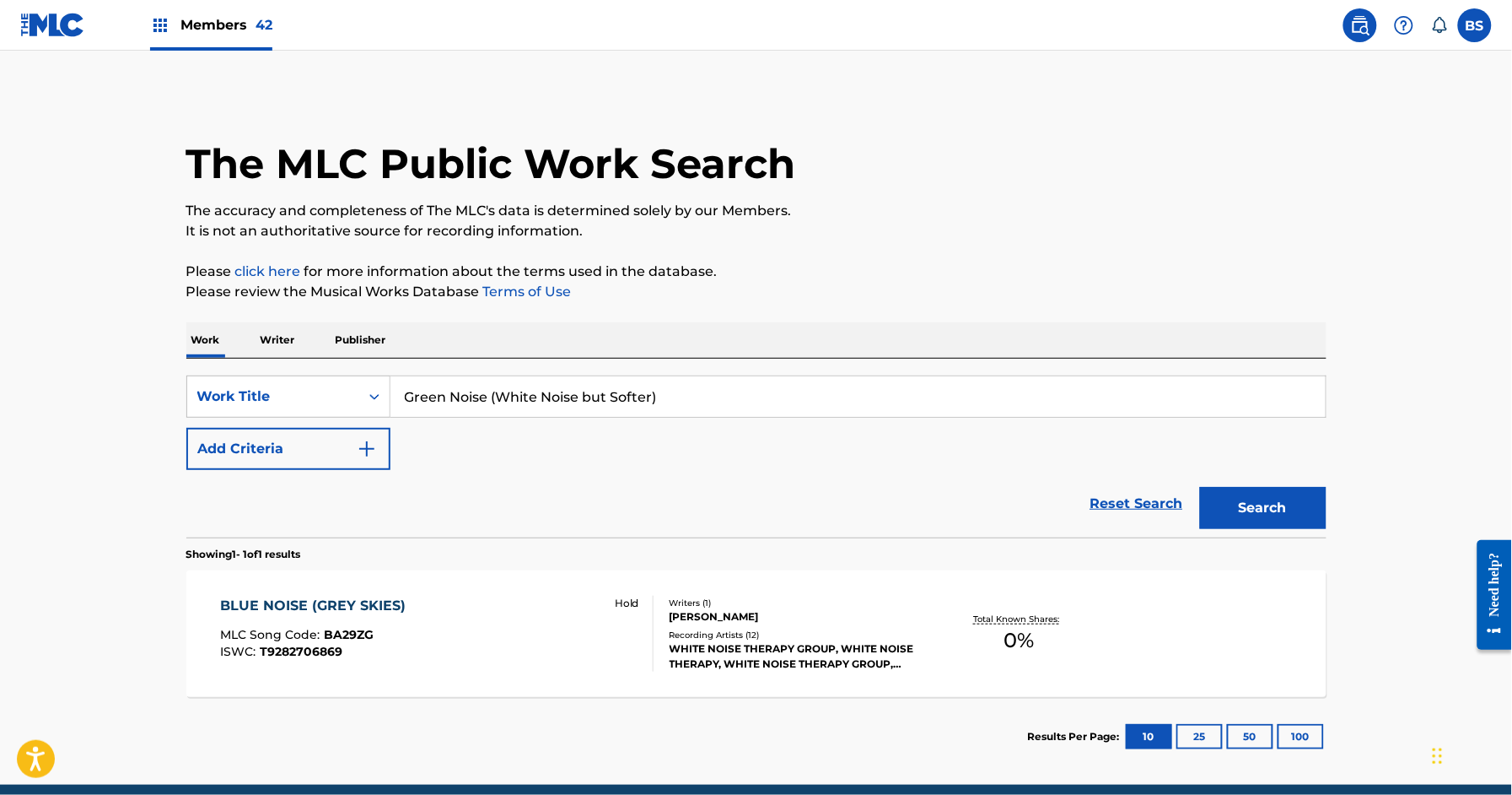
type input "Green Noise (White Noise but Softer)"
click at [1289, 481] on div "Search" at bounding box center [1259, 504] width 135 height 68
click at [1281, 500] on button "Search" at bounding box center [1264, 508] width 127 height 42
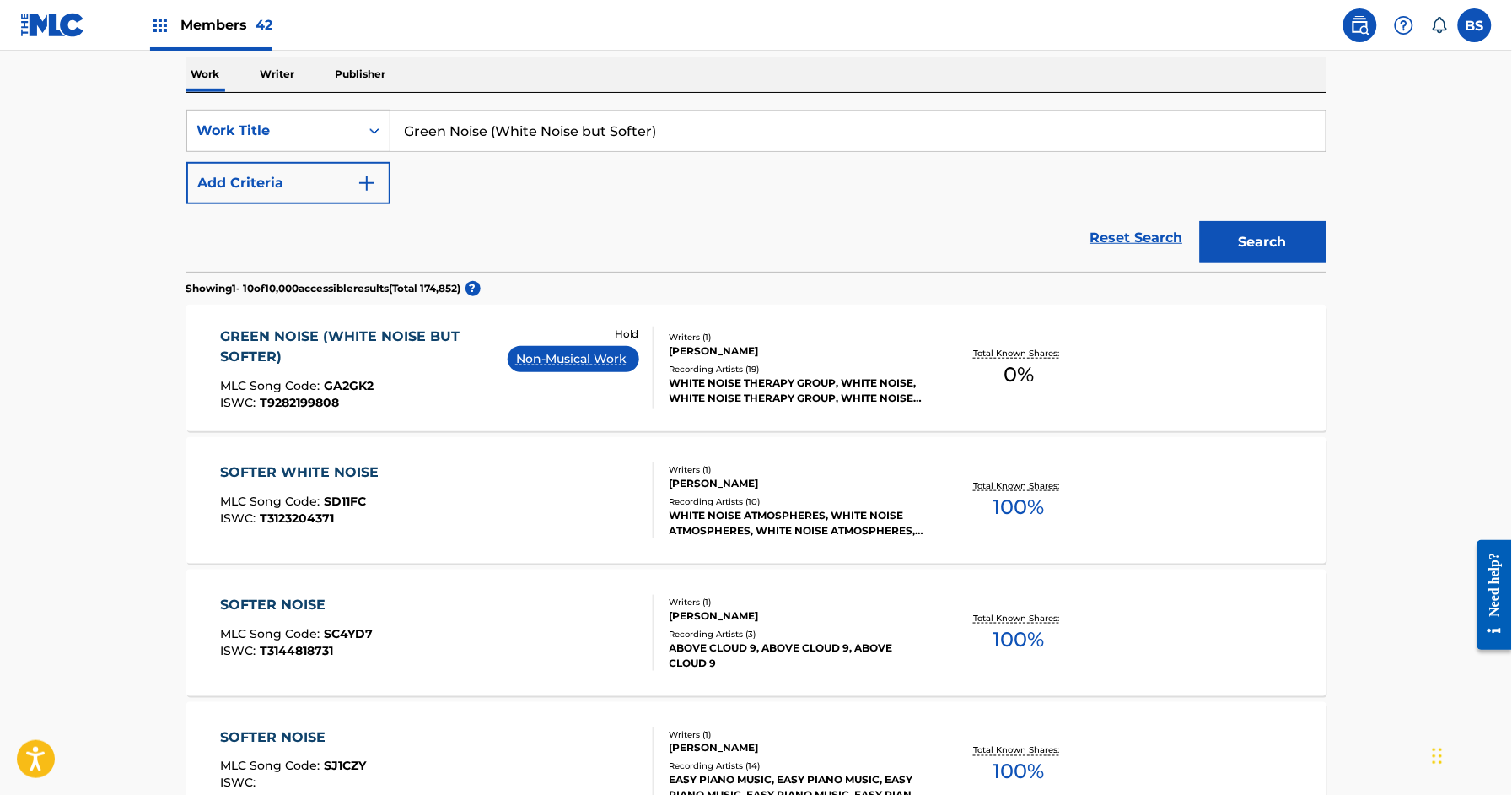
scroll to position [267, 0]
click at [628, 328] on p "Hold" at bounding box center [628, 333] width 25 height 15
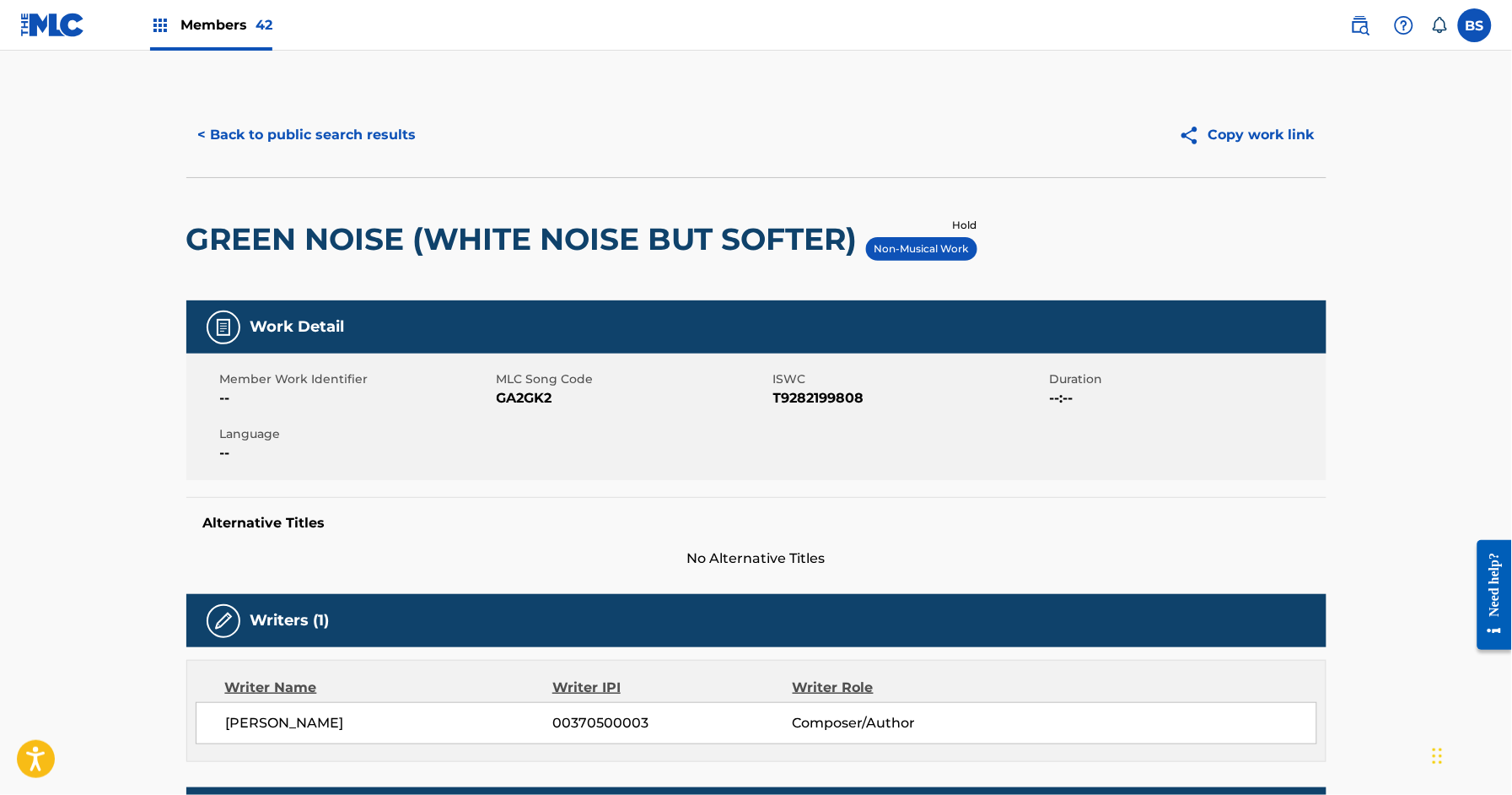
click at [355, 134] on button "< Back to public search results" at bounding box center [307, 135] width 242 height 42
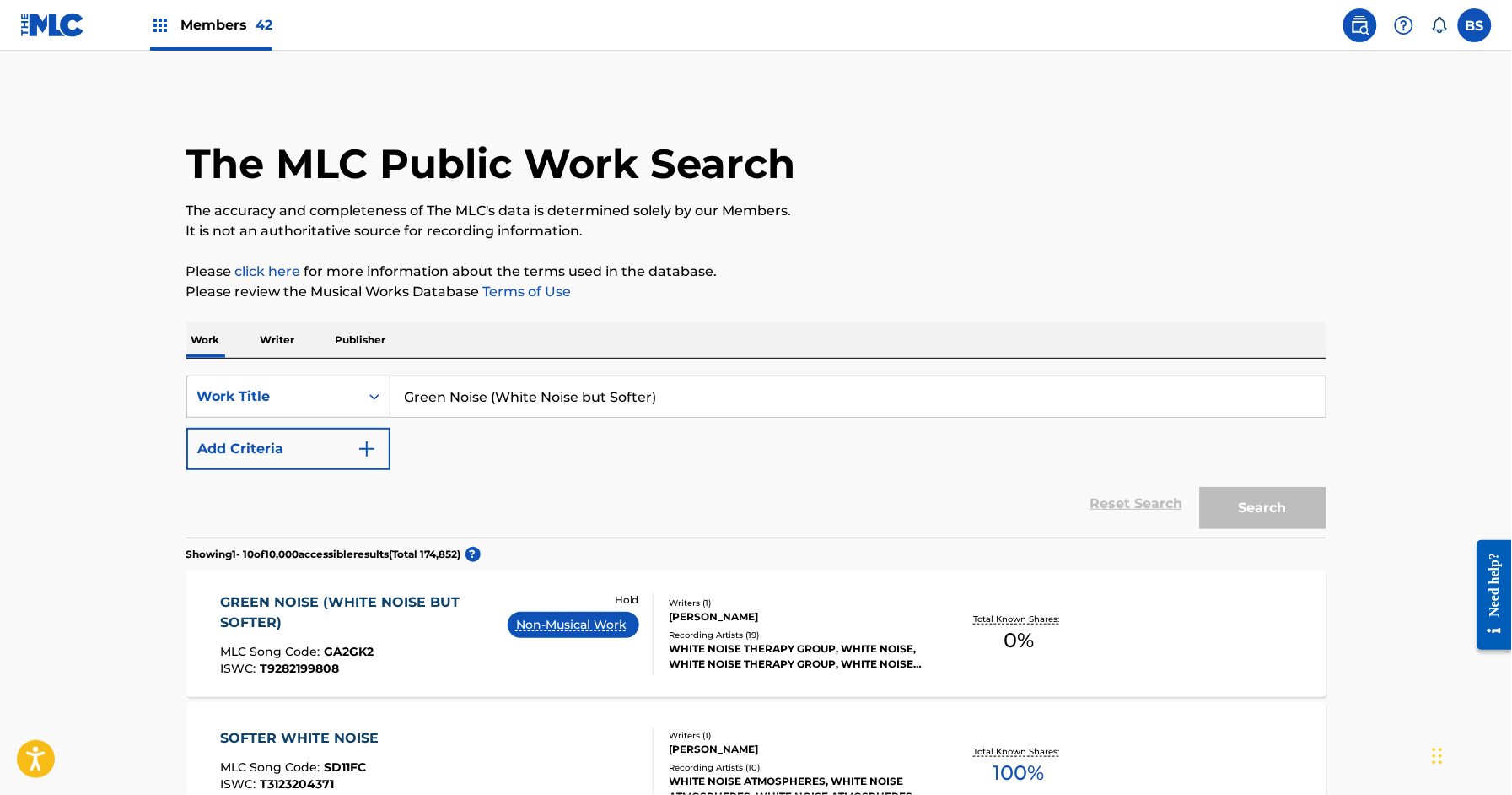
scroll to position [267, 0]
